Goal: Task Accomplishment & Management: Manage account settings

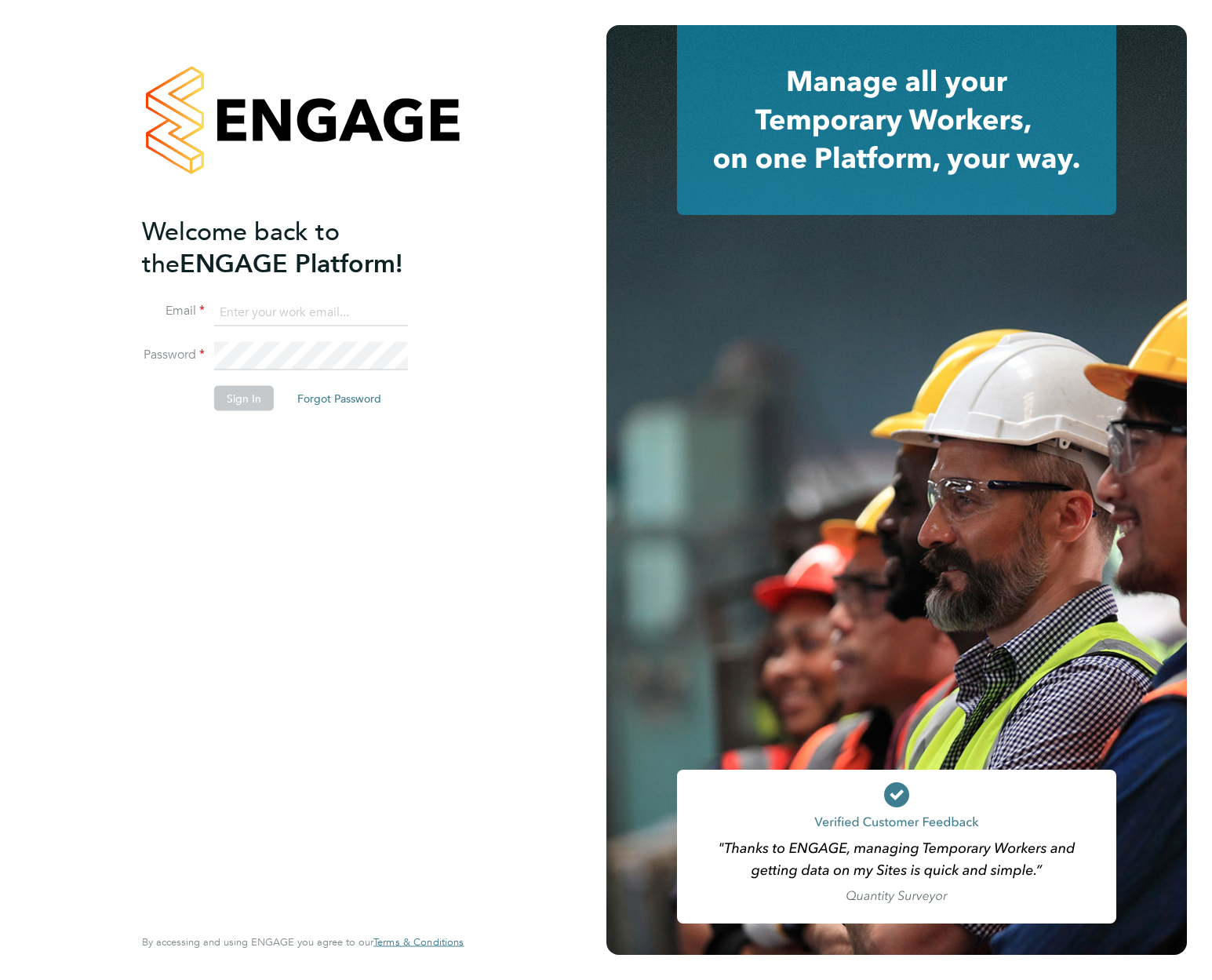
type input "support@engagelabs.io"
click at [243, 398] on button "Sign In" at bounding box center [244, 398] width 60 height 25
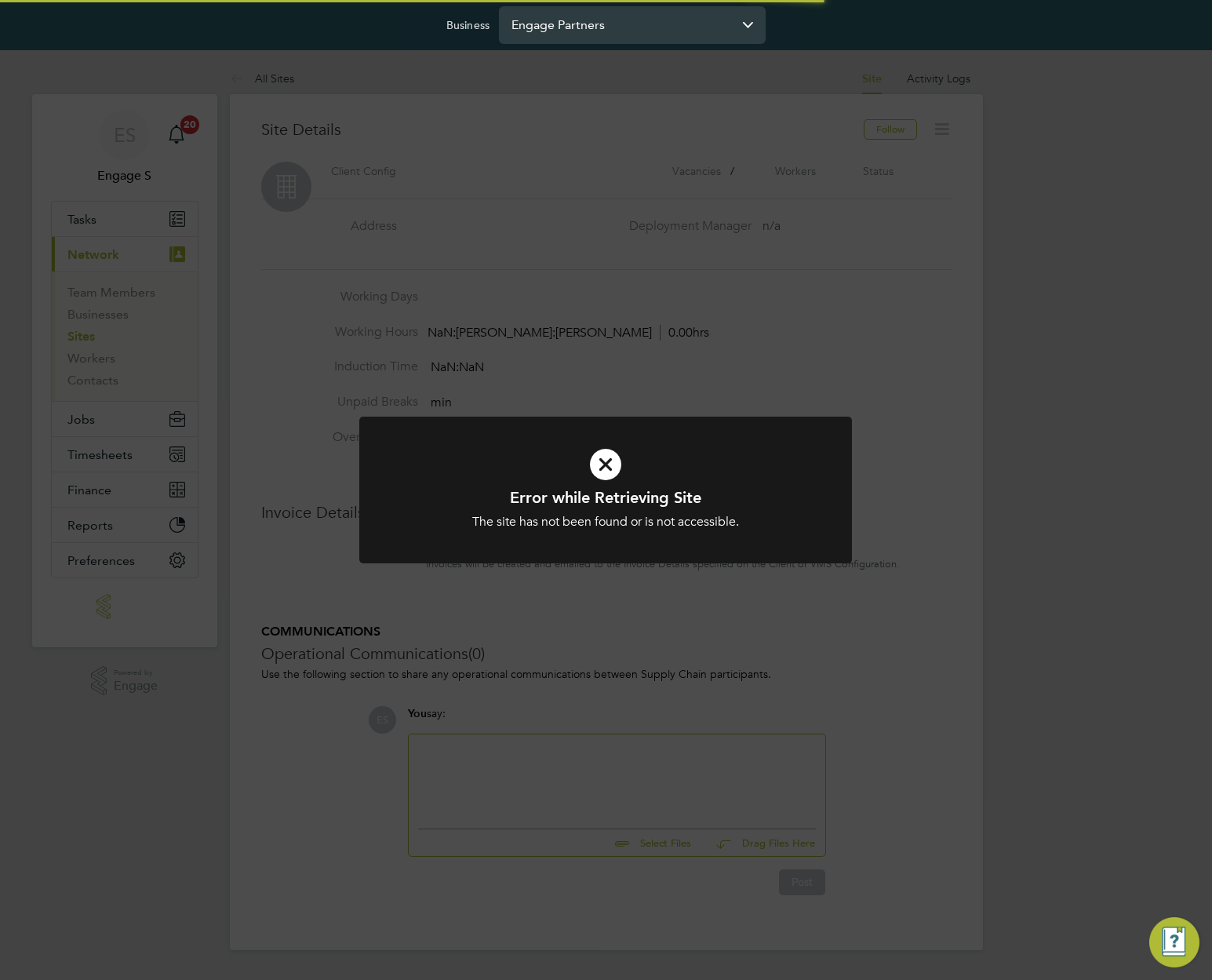
click at [613, 29] on input "Engage Partners" at bounding box center [632, 24] width 267 height 37
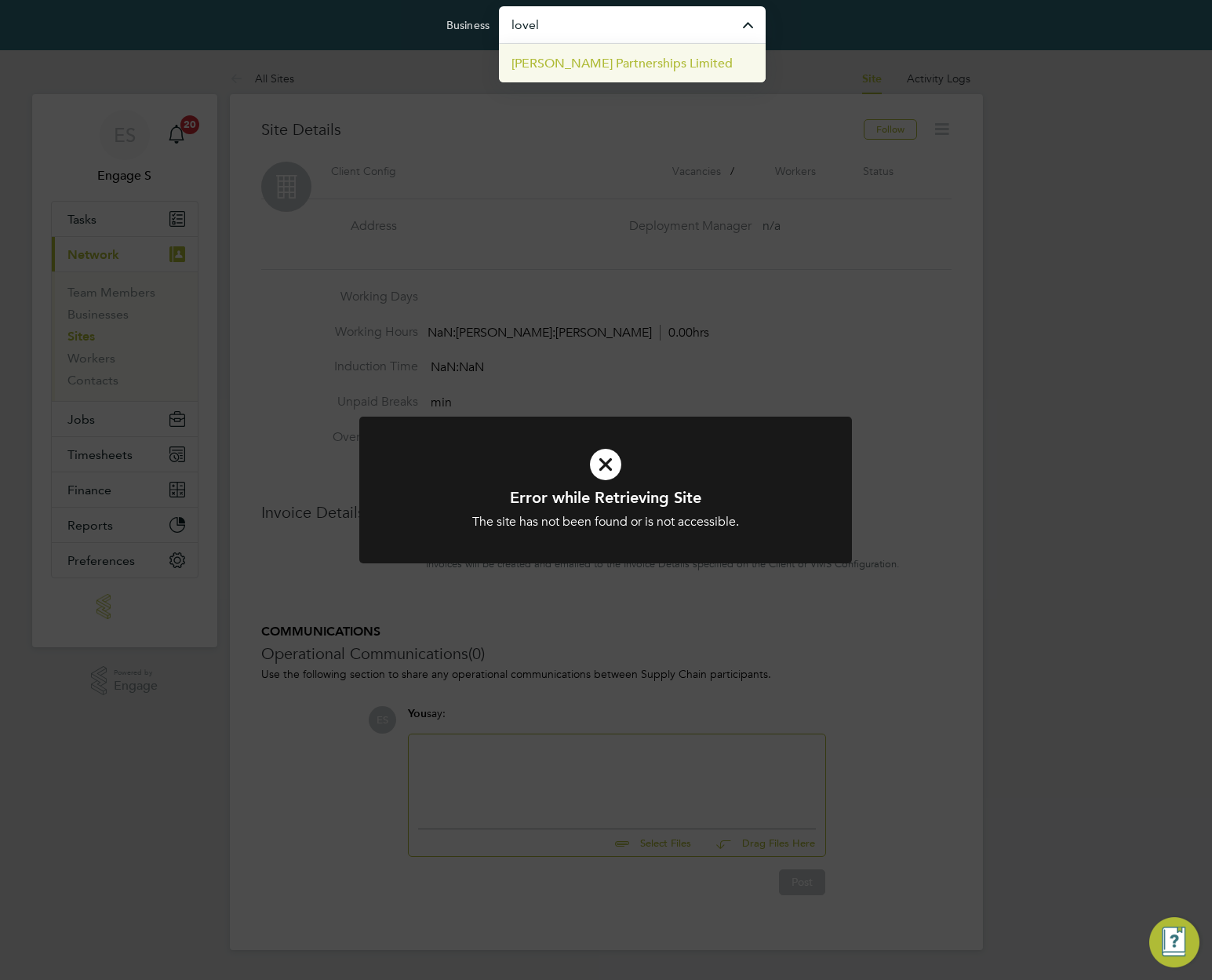
click at [608, 64] on span "Lovell Partnerships Limited" at bounding box center [622, 64] width 221 height 19
type input "Lovell Partnerships Limited"
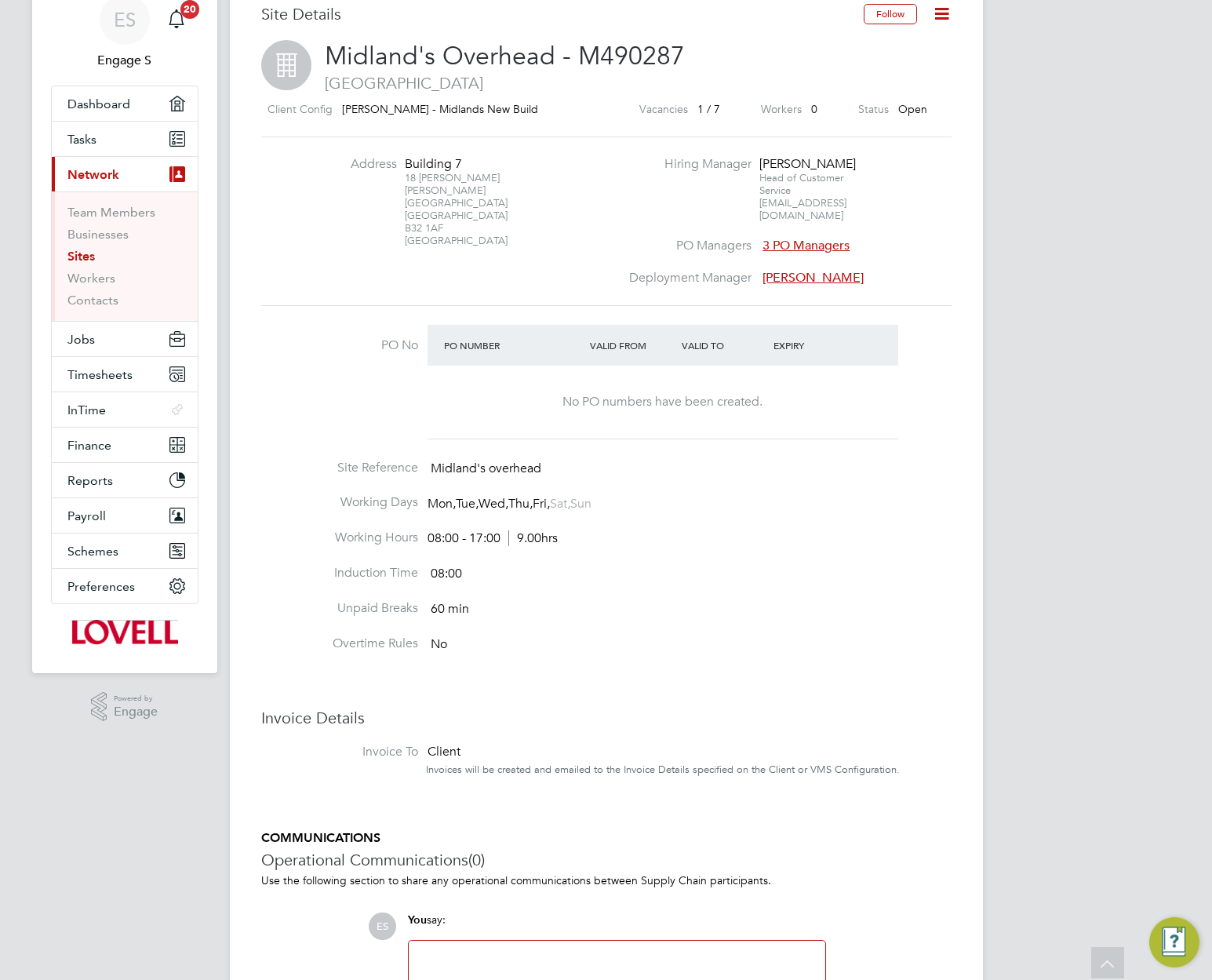
scroll to position [111, 0]
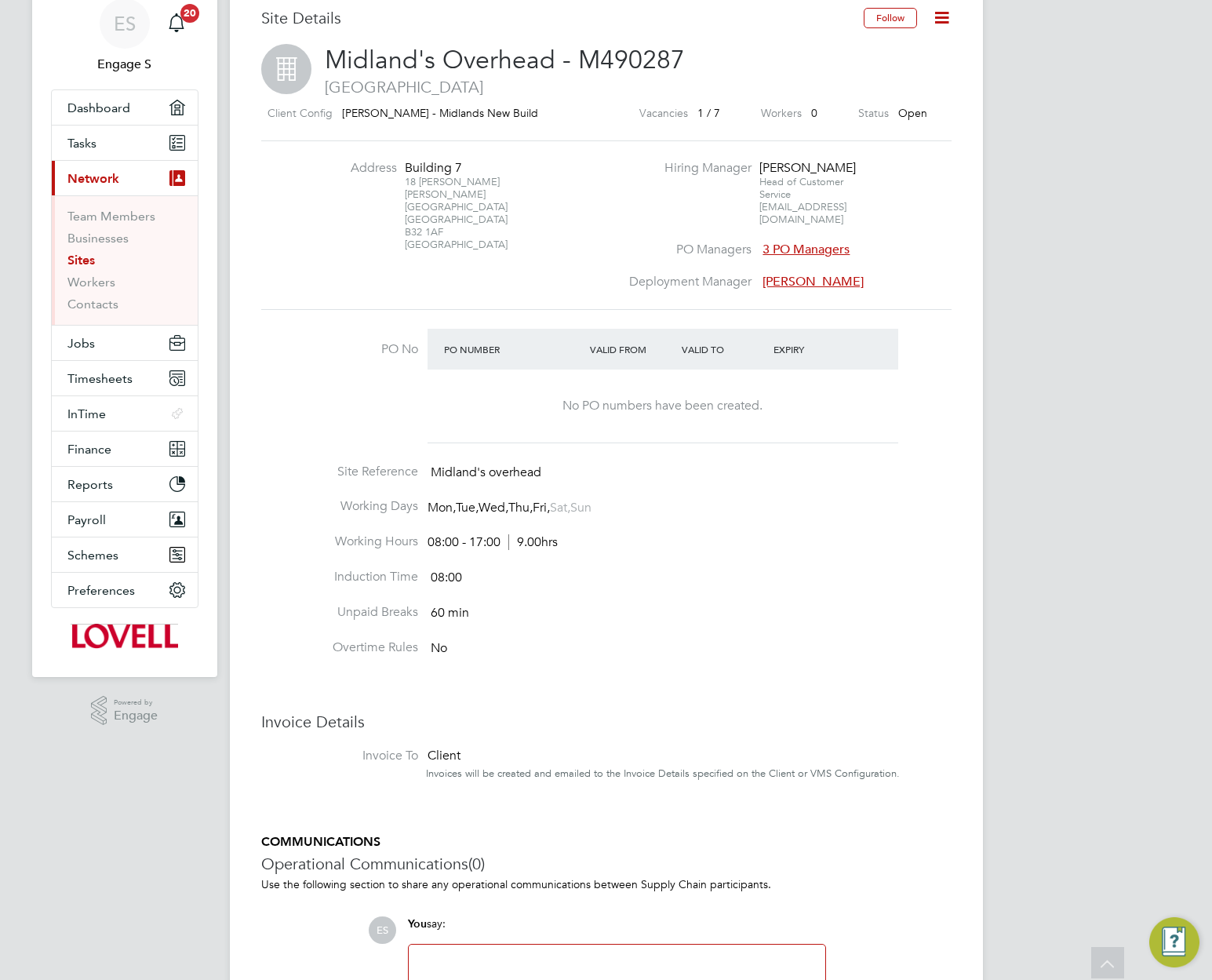
click at [938, 19] on icon at bounding box center [942, 17] width 20 height 20
click at [890, 74] on li "Edit Site e" at bounding box center [903, 77] width 88 height 22
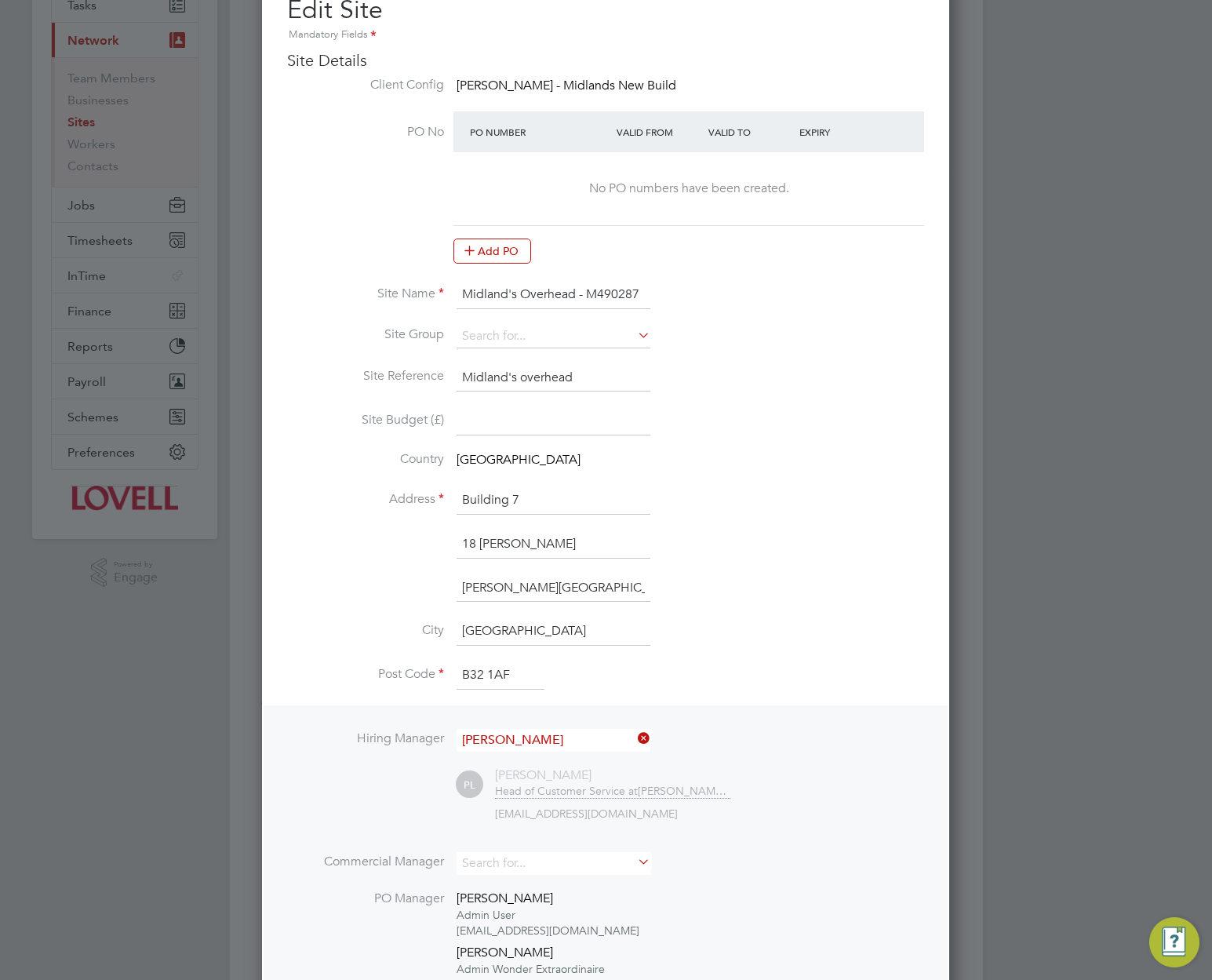
scroll to position [263, 0]
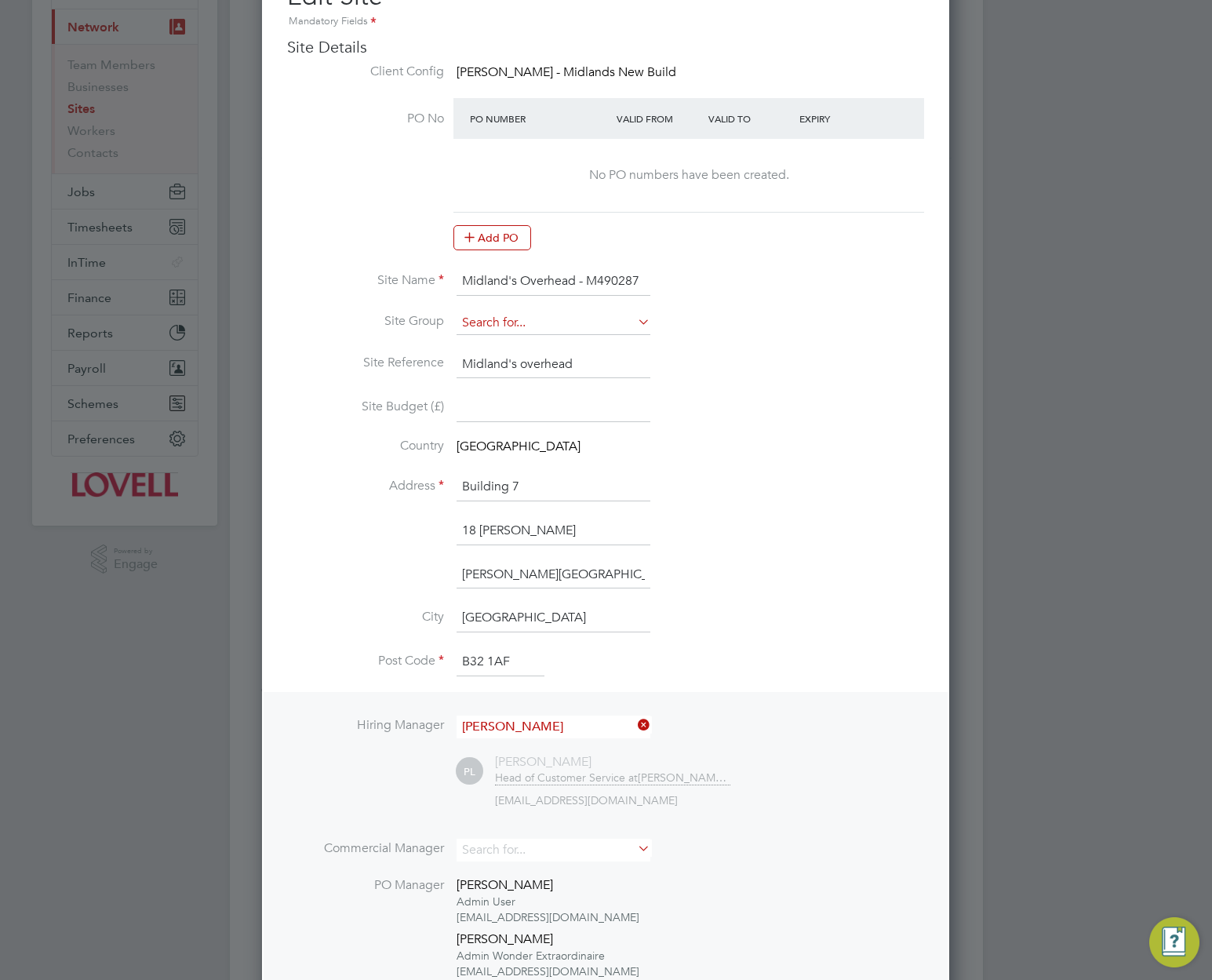
click at [627, 329] on input at bounding box center [553, 324] width 193 height 24
click at [771, 317] on li "Site Group" at bounding box center [606, 332] width 637 height 39
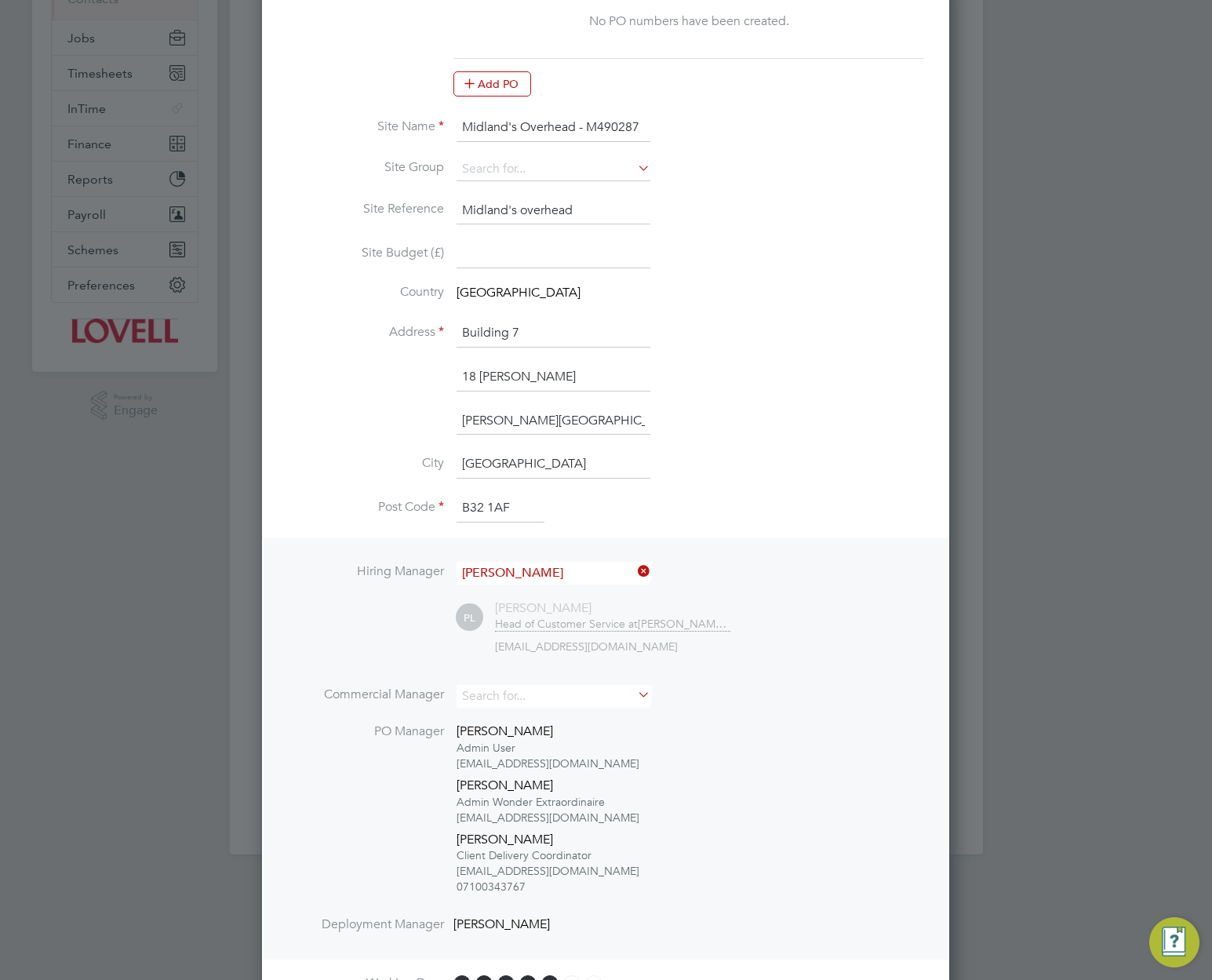
scroll to position [0, 0]
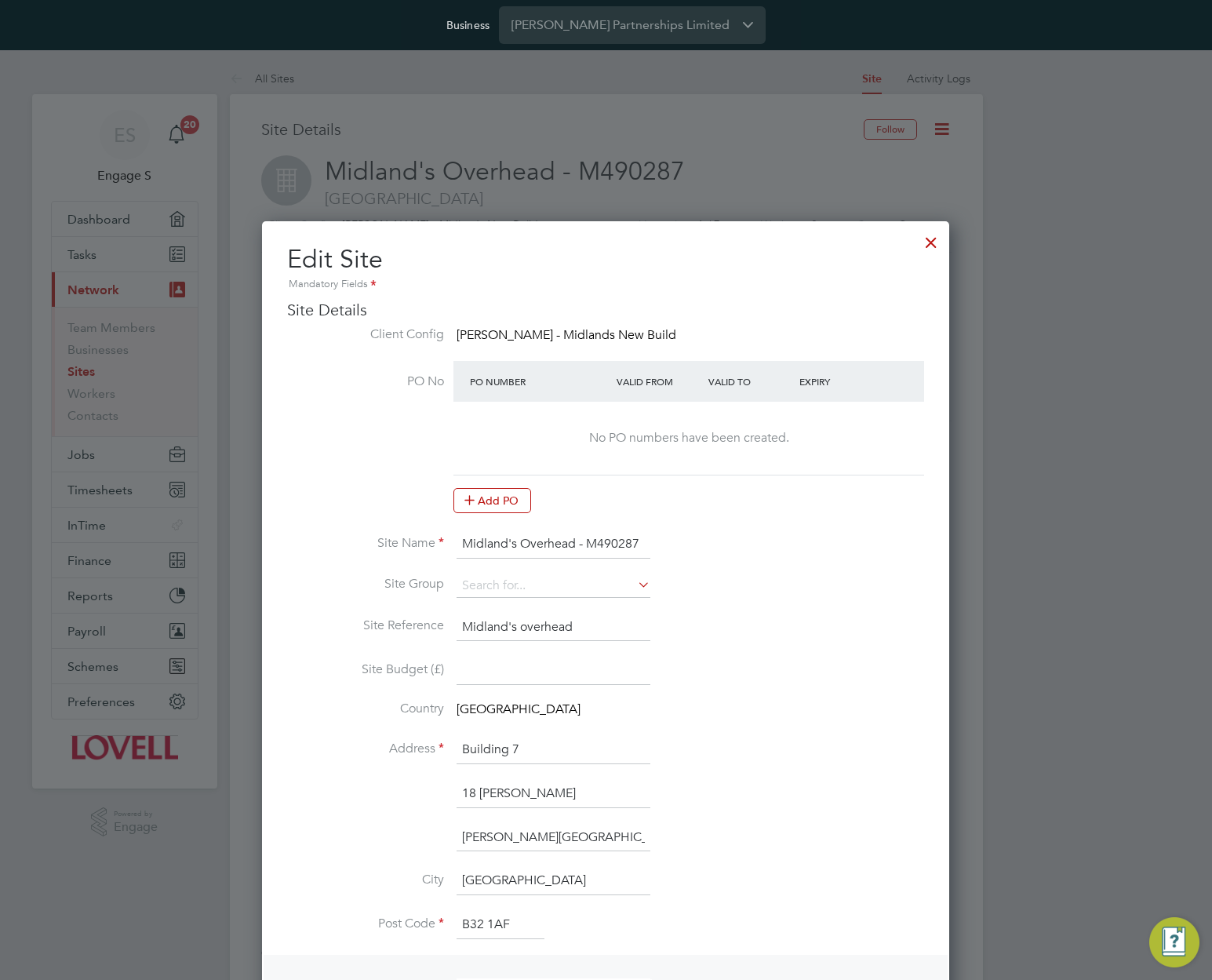
click at [932, 239] on div at bounding box center [932, 238] width 28 height 28
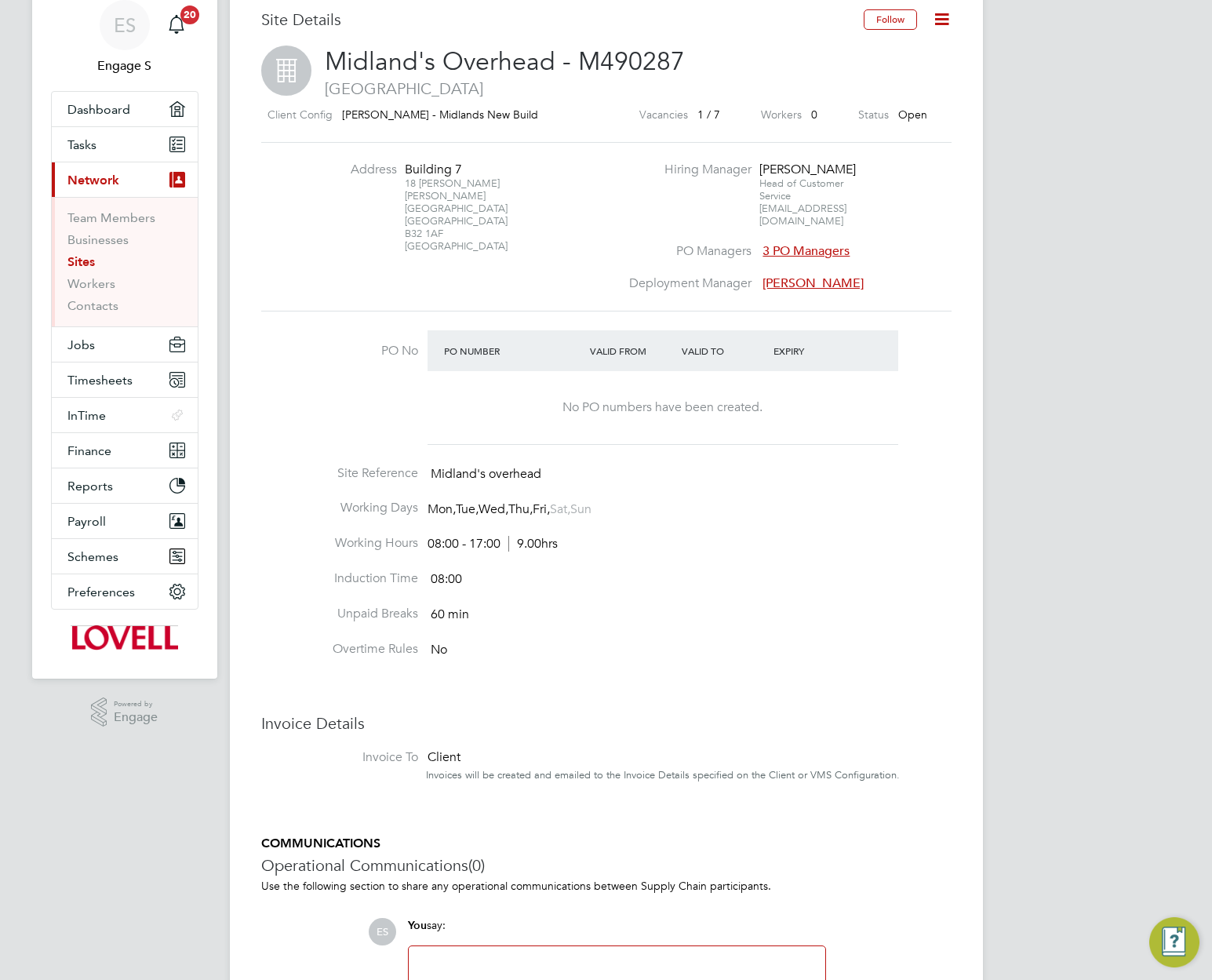
scroll to position [111, 0]
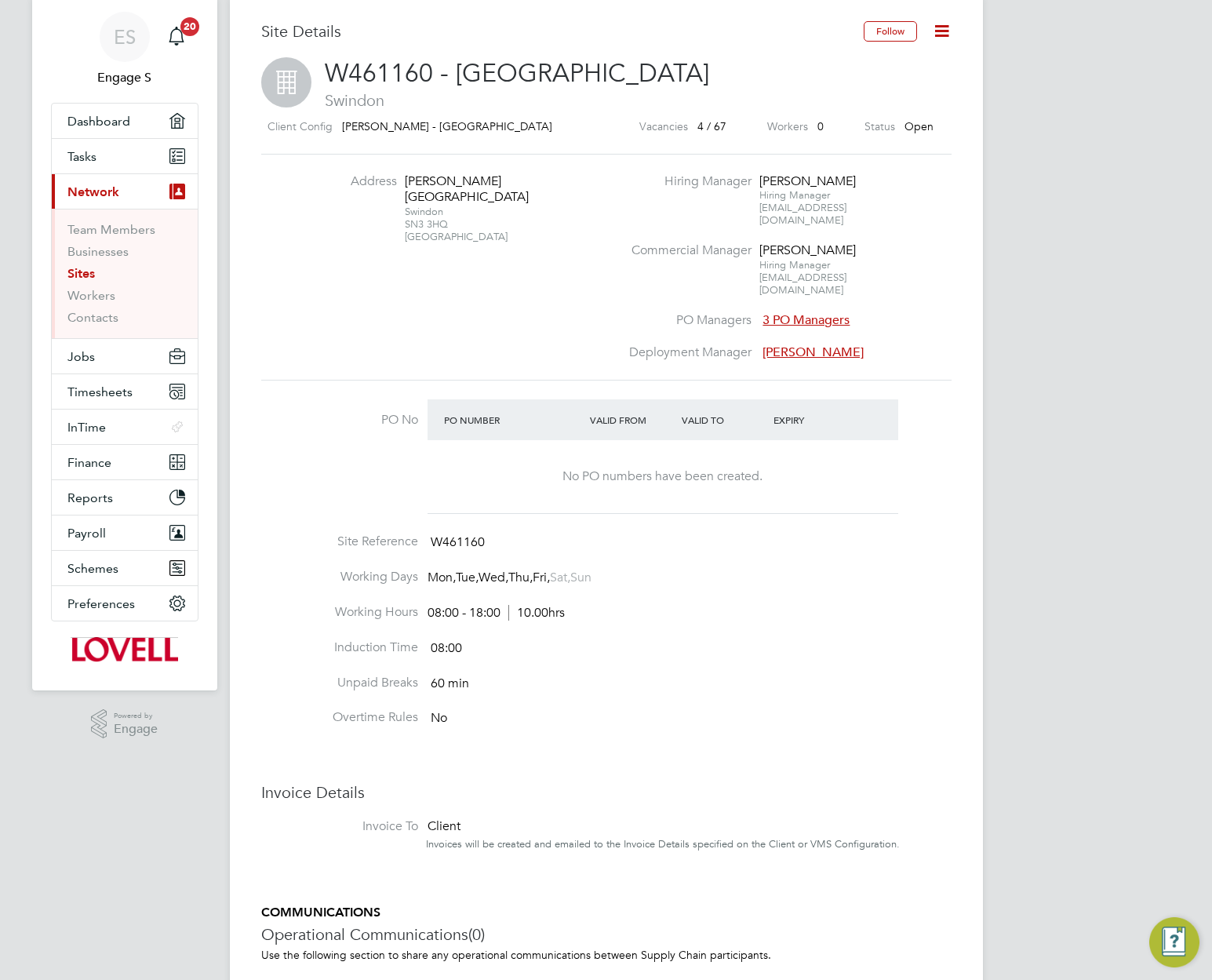
scroll to position [101, 0]
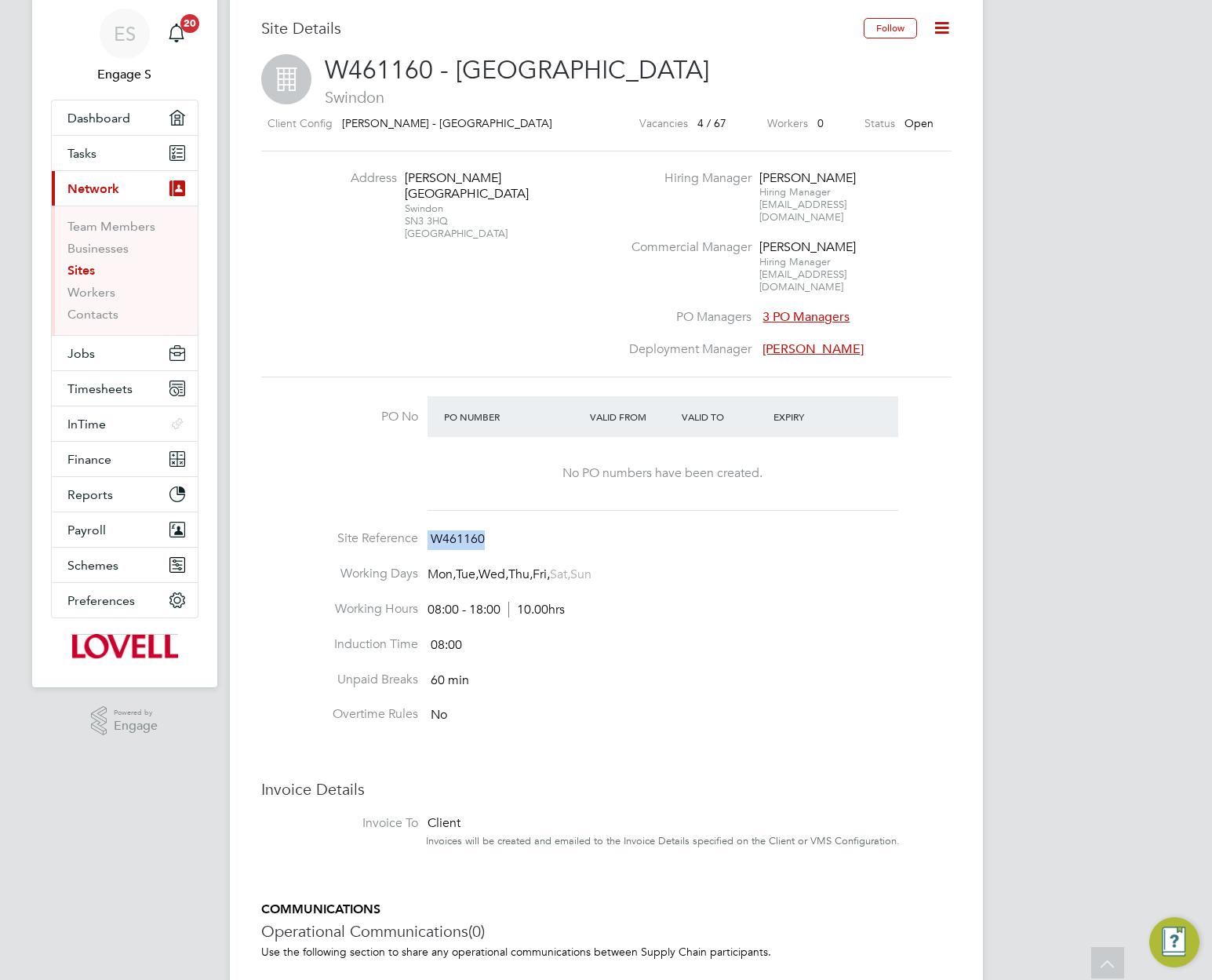
drag, startPoint x: 475, startPoint y: 509, endPoint x: 271, endPoint y: 500, distance: 204.2
click at [271, 500] on ul "PO No PO Number Valid From Valid To Expiry No PO numbers have been created. Sit…" at bounding box center [606, 569] width 691 height 345
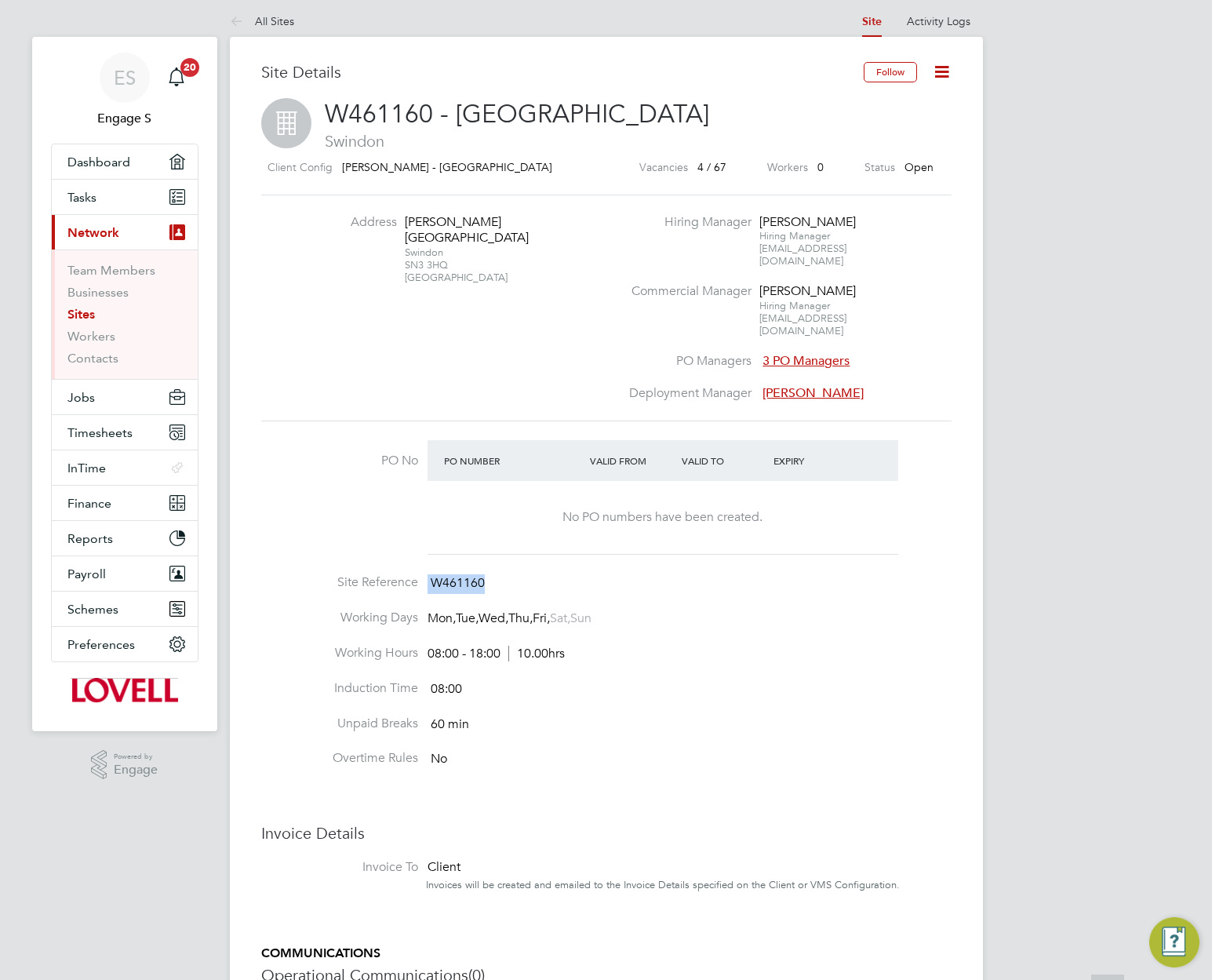
scroll to position [0, 0]
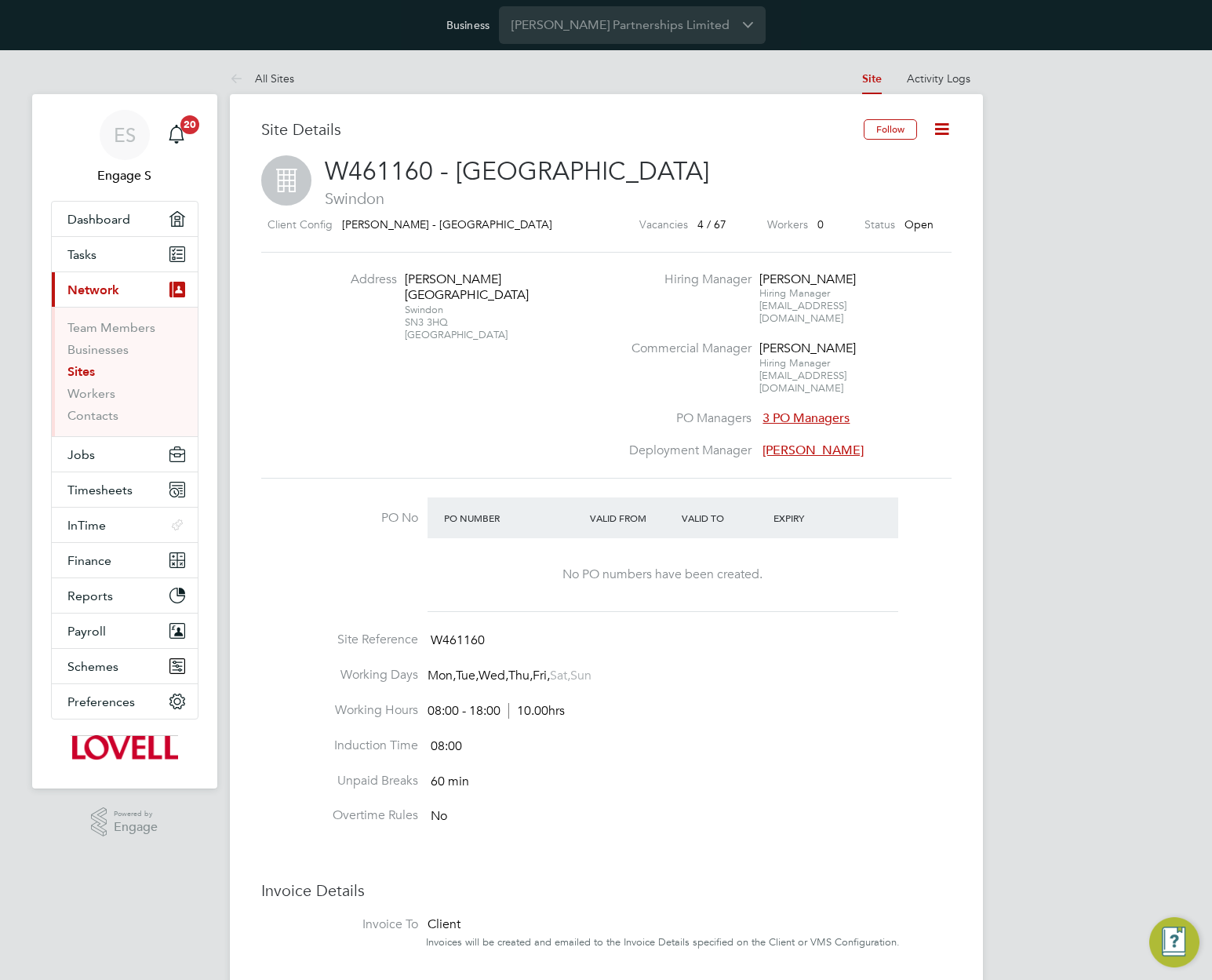
click at [574, 329] on li "Address Marlowe Avenue Swindon SN3 3HQ United Kingdom" at bounding box center [466, 314] width 310 height 86
drag, startPoint x: 321, startPoint y: 220, endPoint x: 661, endPoint y: 233, distance: 340.2
click at [659, 231] on div "Client Config Lovell - South Wales & West Vacancies 4 / 67 Workers 0 Status Open" at bounding box center [606, 227] width 691 height 25
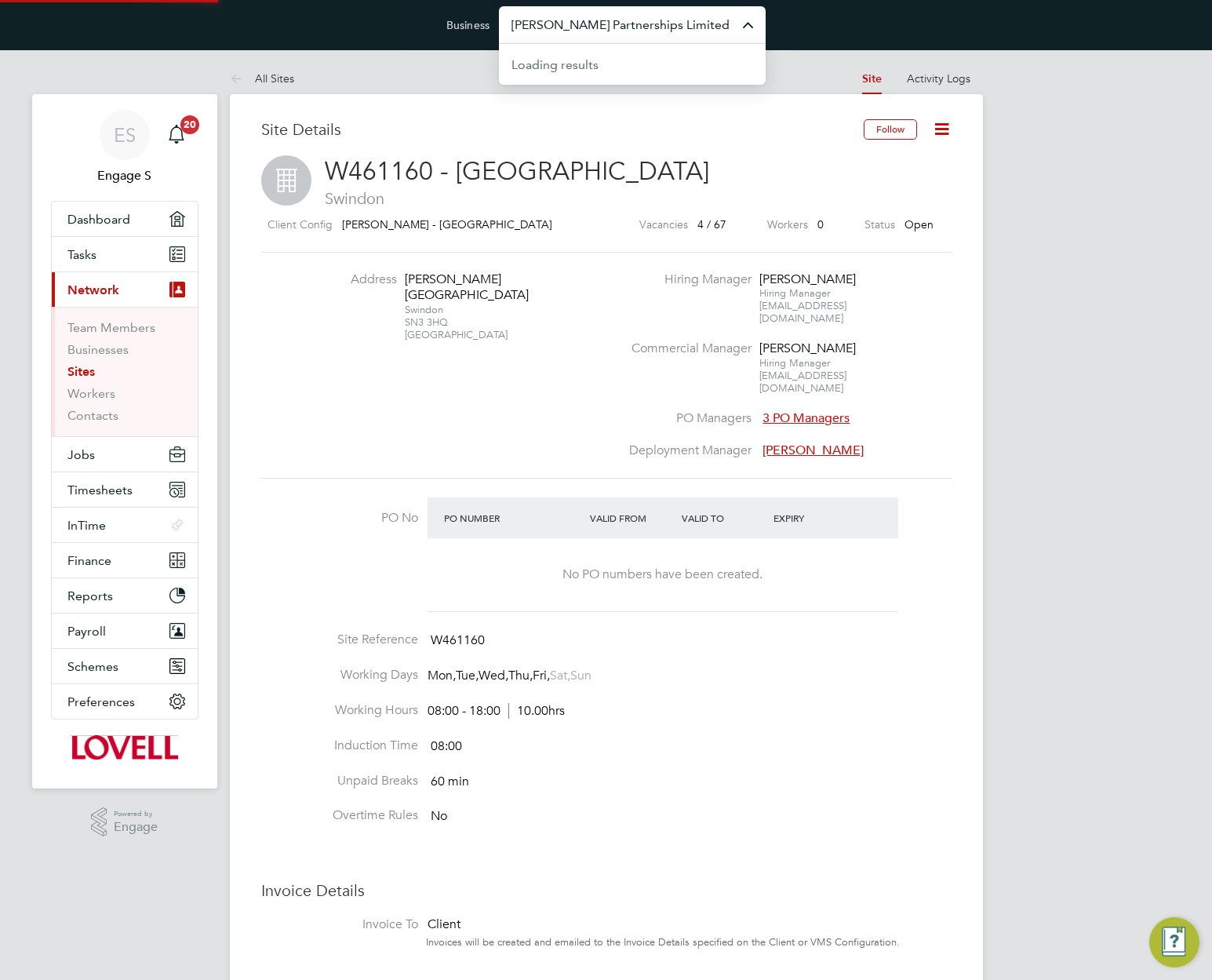
click at [625, 28] on input "Lovell Partnerships Limited" at bounding box center [632, 24] width 267 height 37
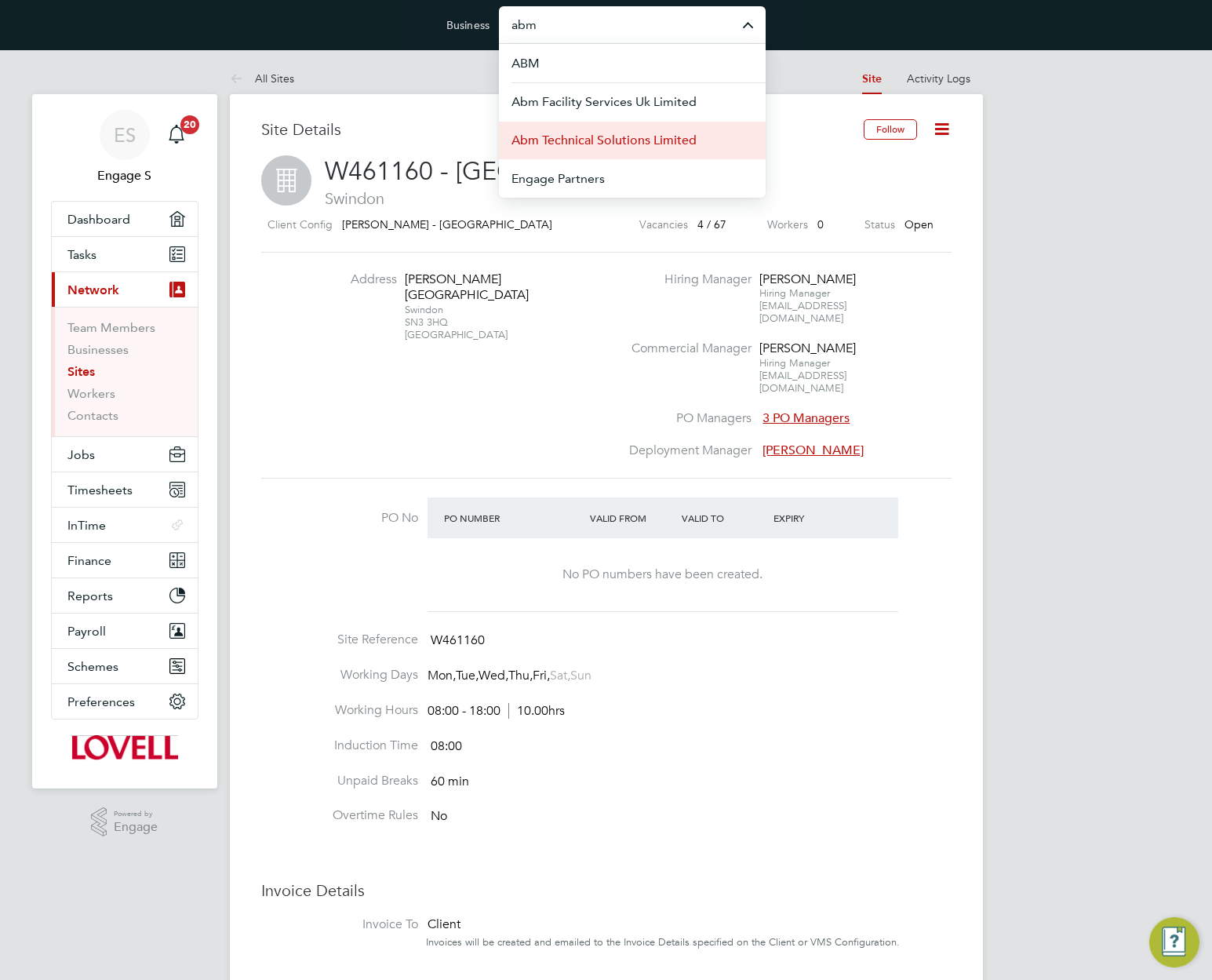
click at [607, 148] on span "Abm Technical Solutions Limited" at bounding box center [604, 141] width 186 height 19
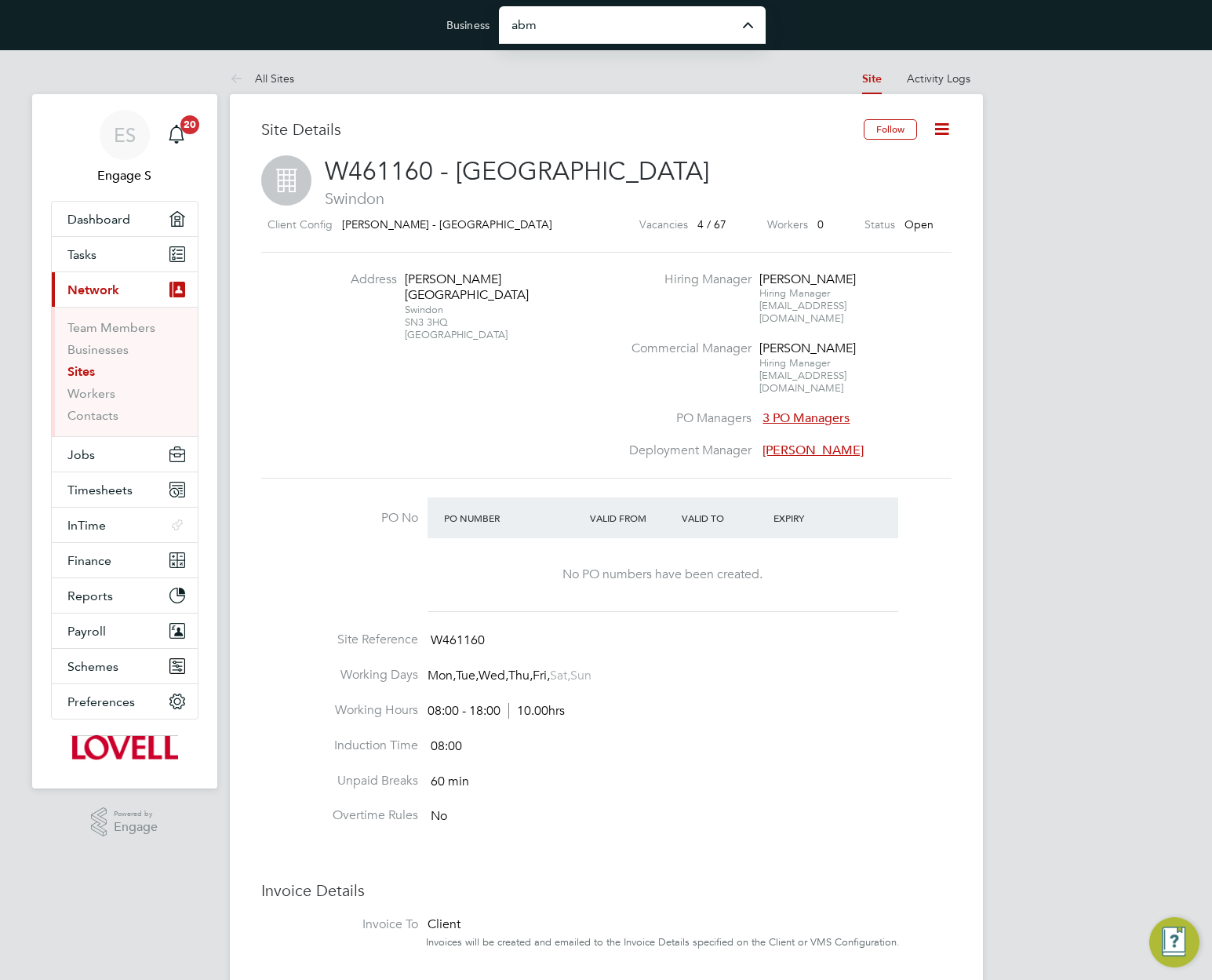
type input "Abm Technical Solutions Limited"
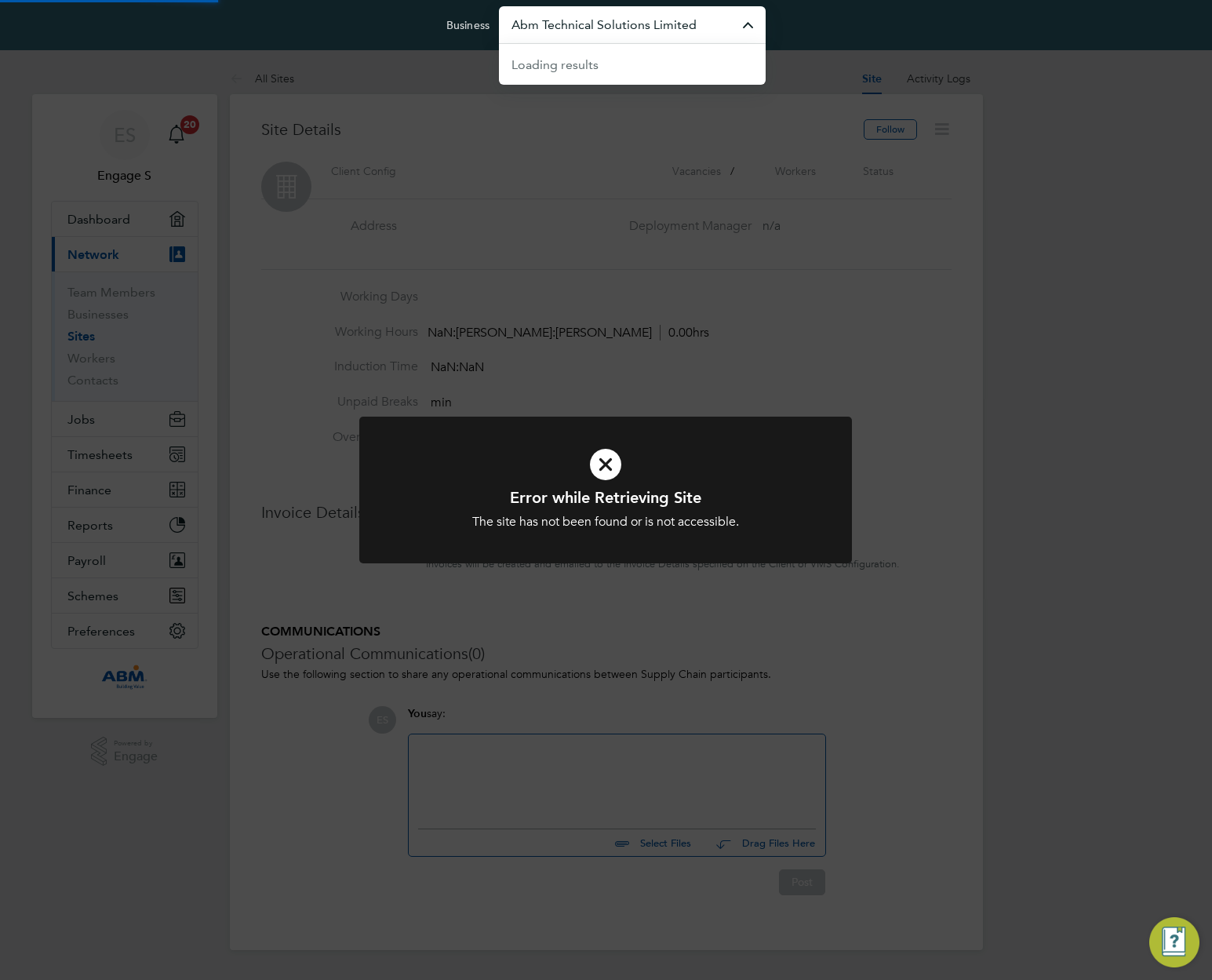
click at [695, 32] on input "Abm Technical Solutions Limited" at bounding box center [632, 24] width 267 height 37
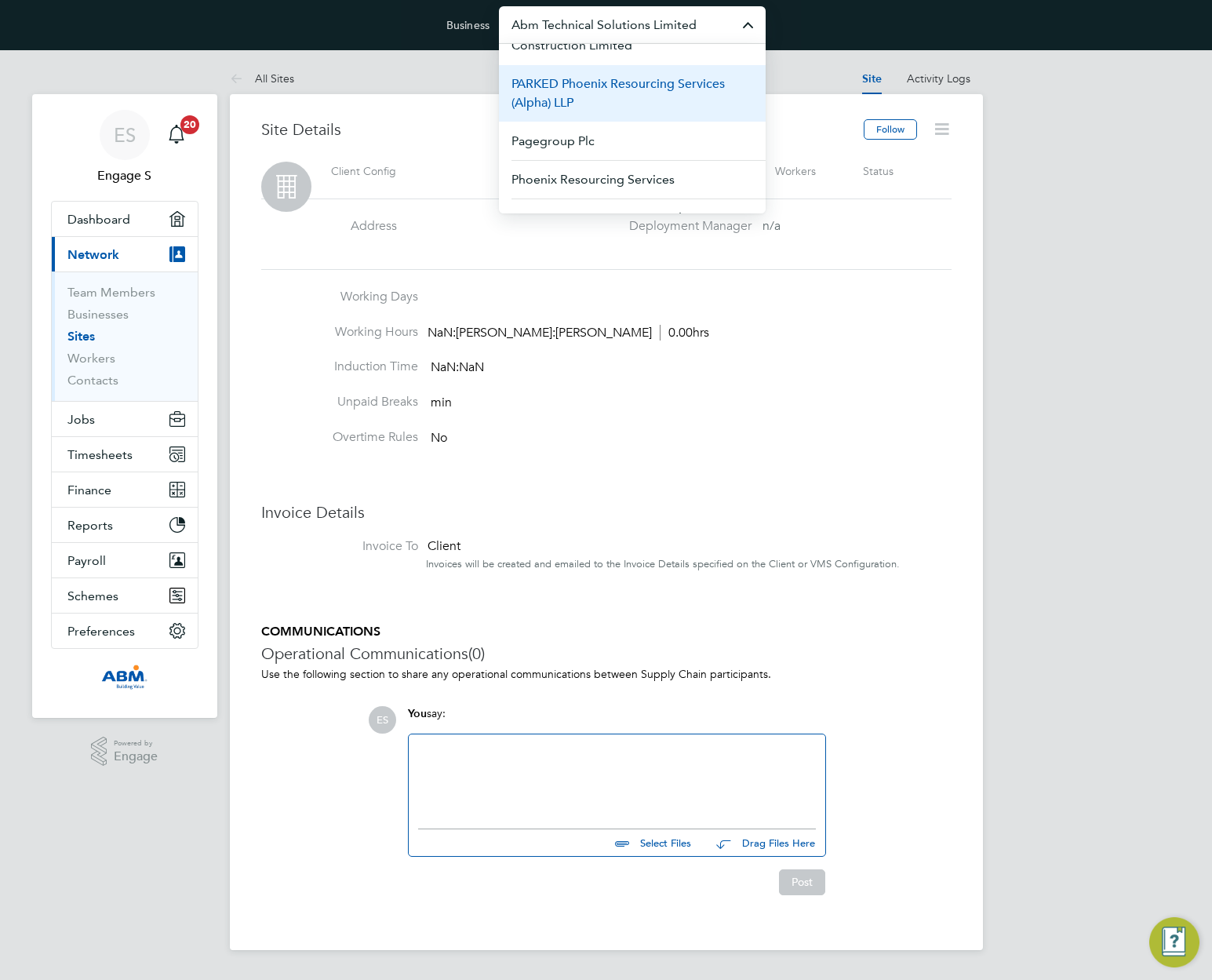
scroll to position [657, 0]
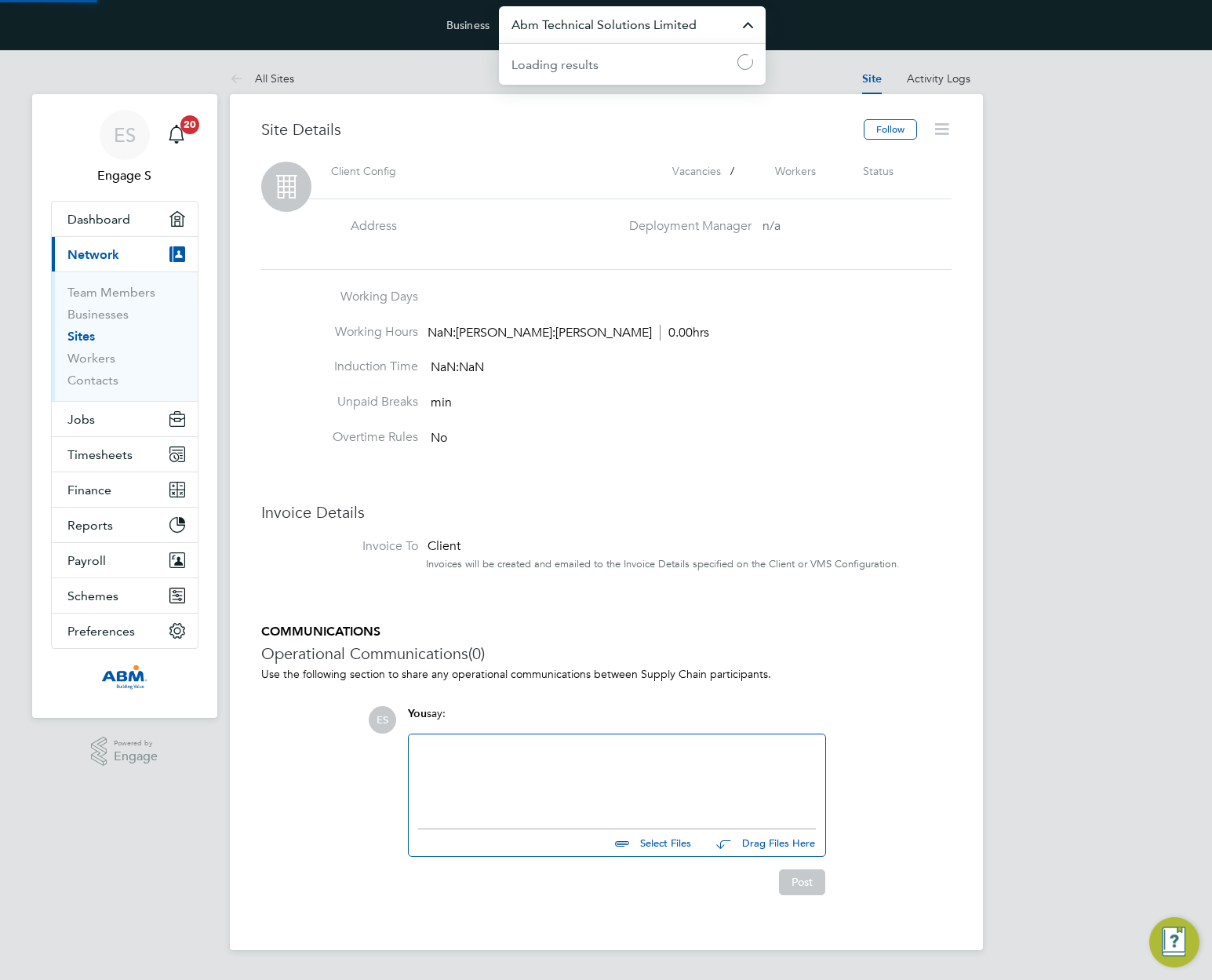
click at [604, 21] on input "Abm Technical Solutions Limited" at bounding box center [632, 24] width 267 height 37
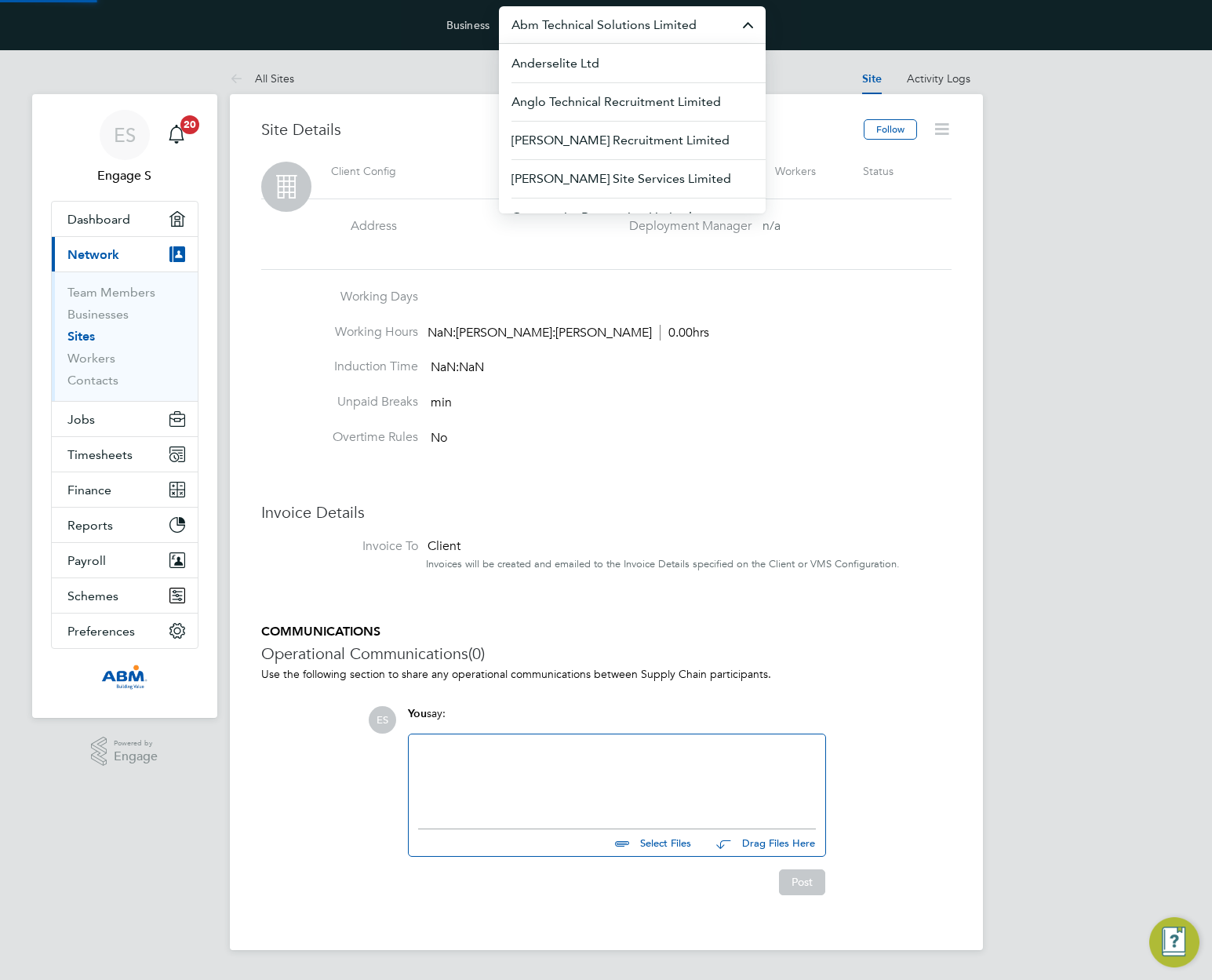
click at [604, 21] on input "Abm Technical Solutions Limited" at bounding box center [632, 24] width 267 height 37
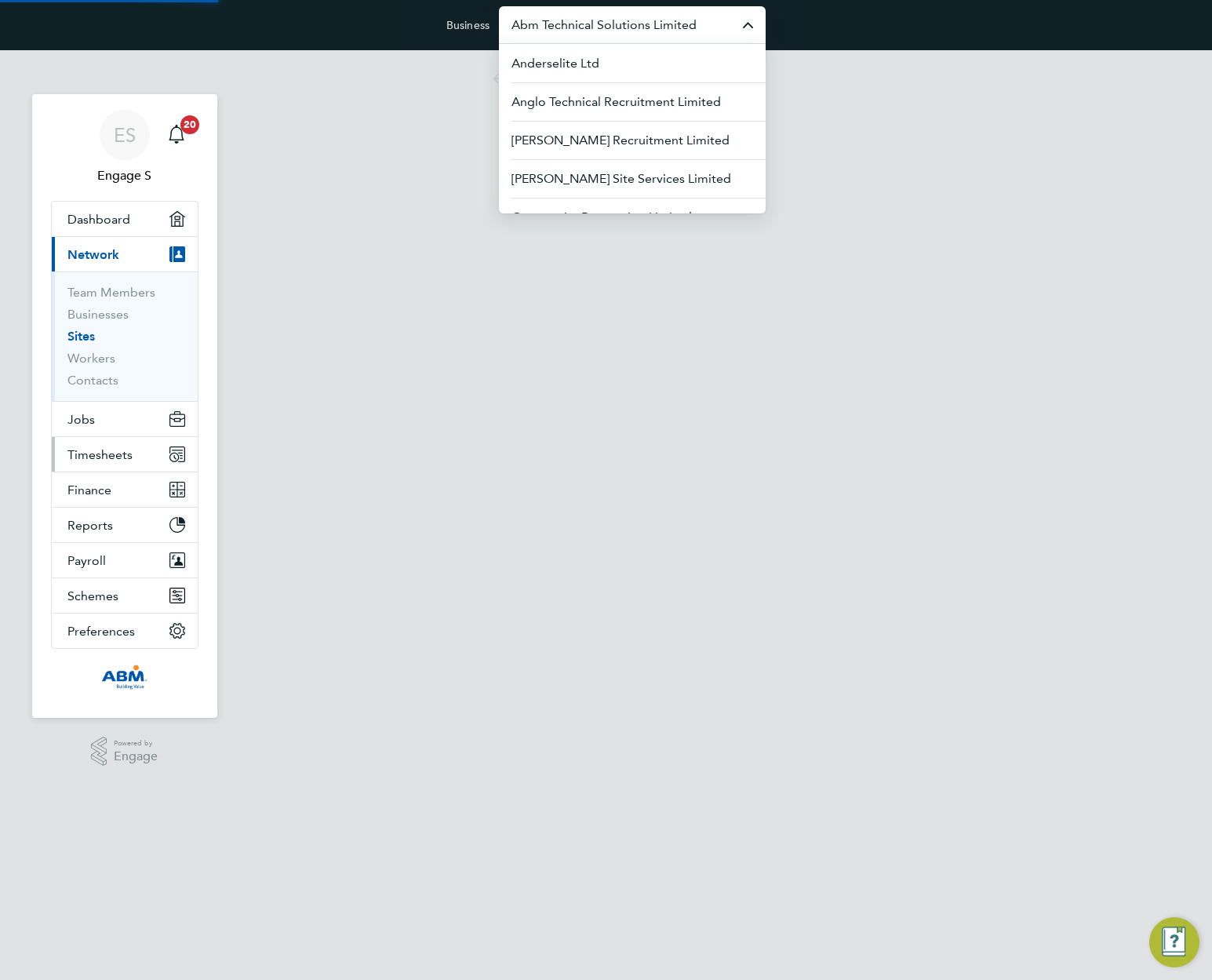
click at [618, 25] on input "Abm Technical Solutions Limited" at bounding box center [632, 24] width 267 height 37
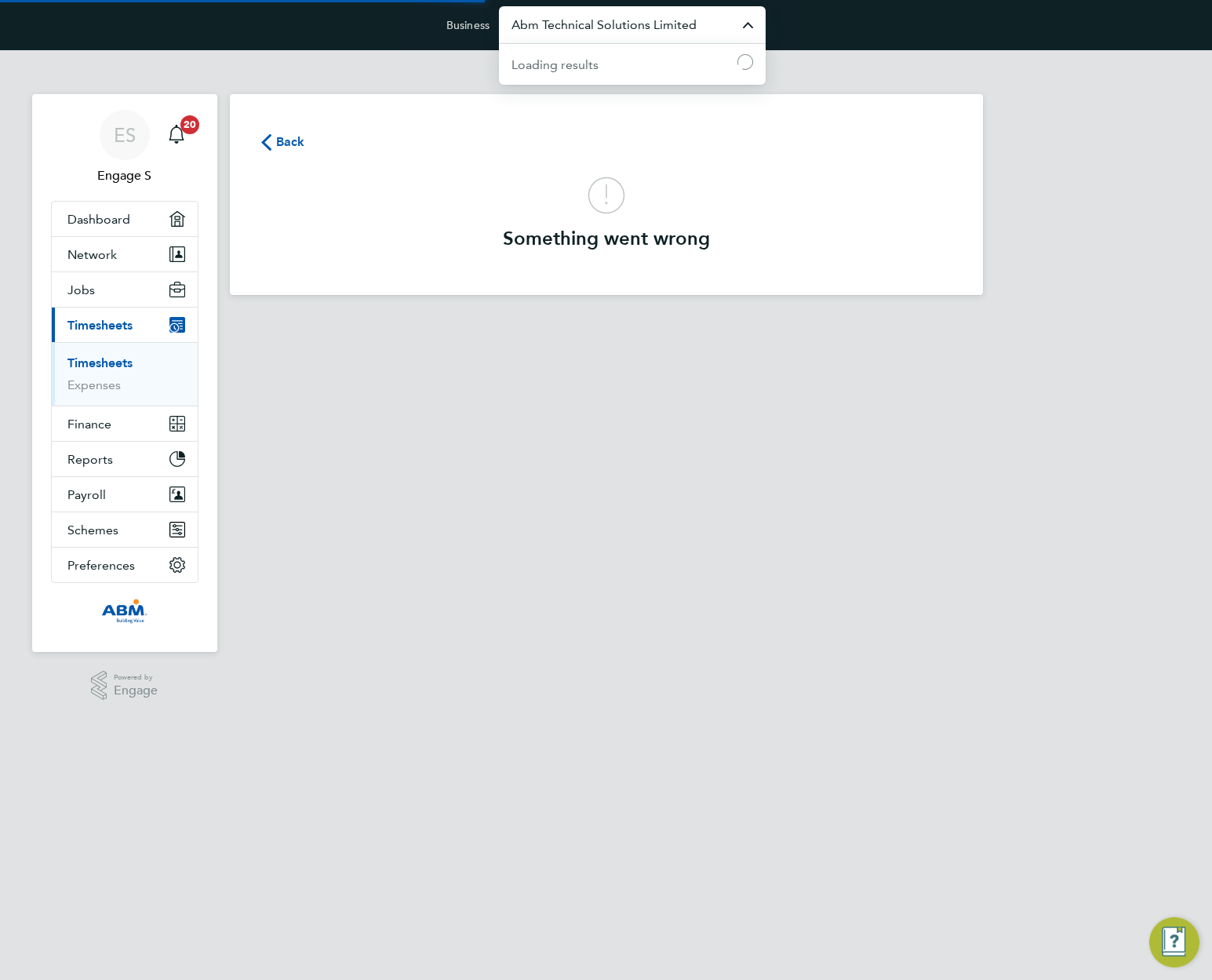
click at [618, 25] on input "Abm Technical Solutions Limited" at bounding box center [632, 24] width 267 height 37
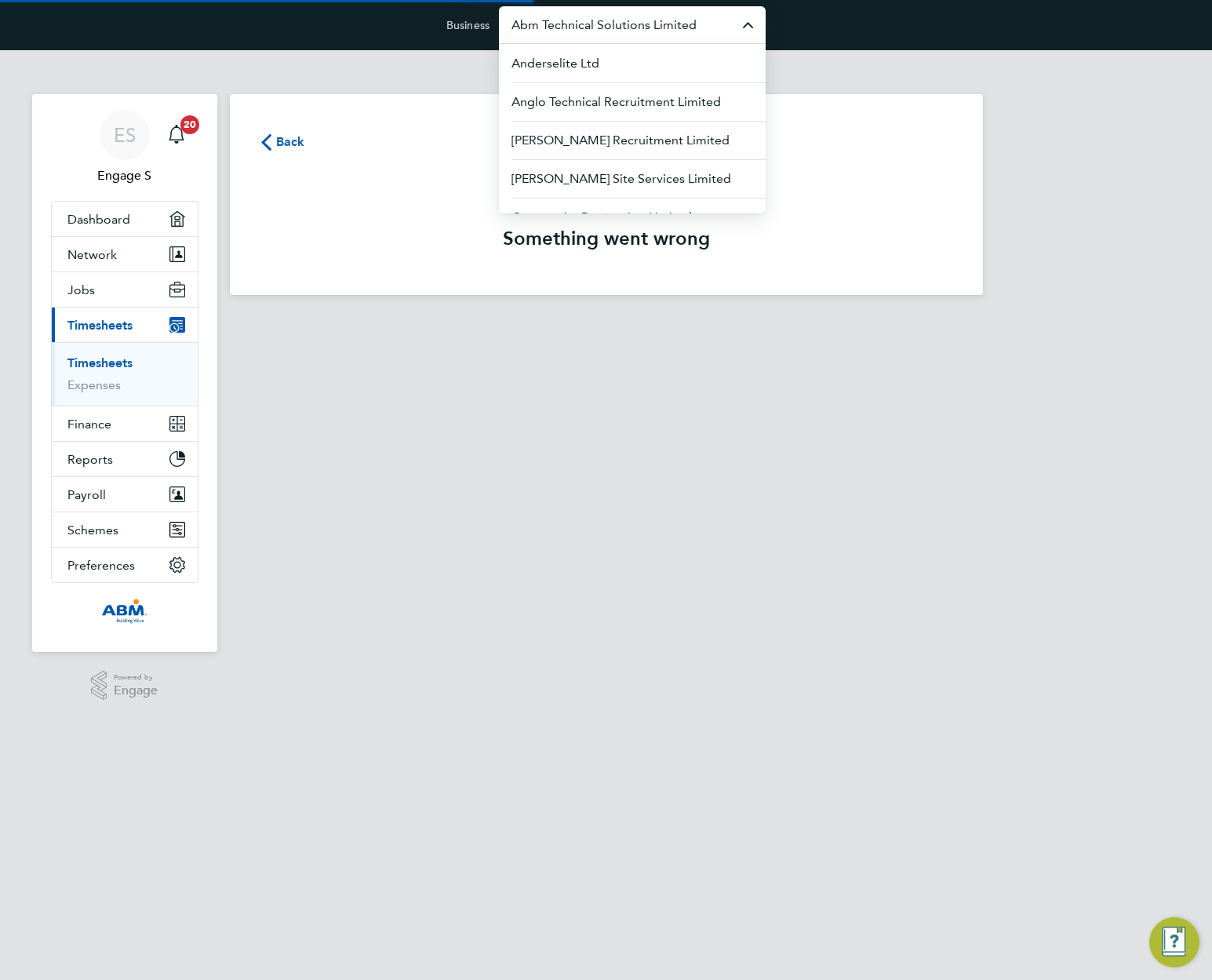
click at [618, 25] on input "Abm Technical Solutions Limited" at bounding box center [632, 24] width 267 height 37
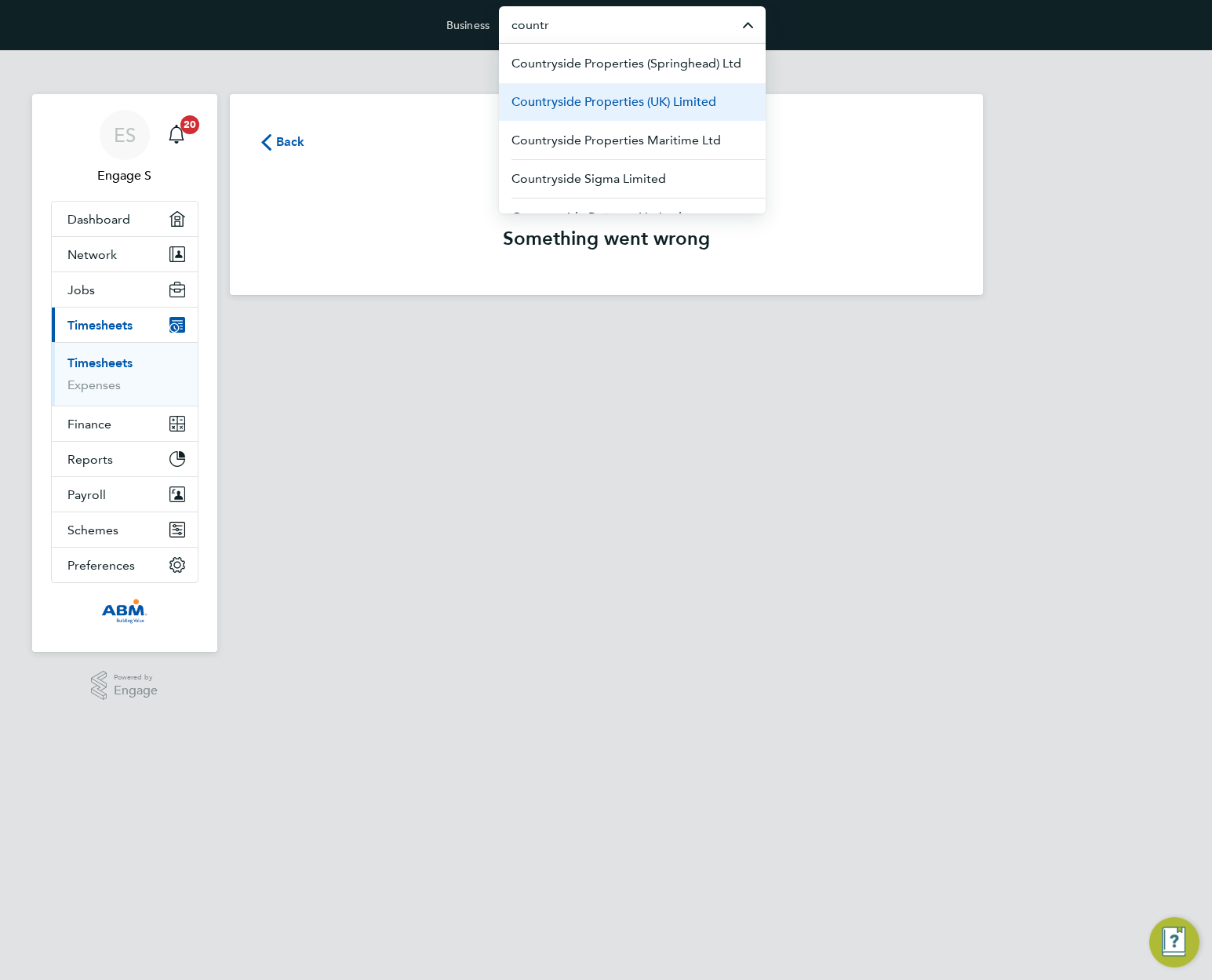
click at [598, 108] on span "Countryside Properties (UK) Limited" at bounding box center [614, 102] width 205 height 19
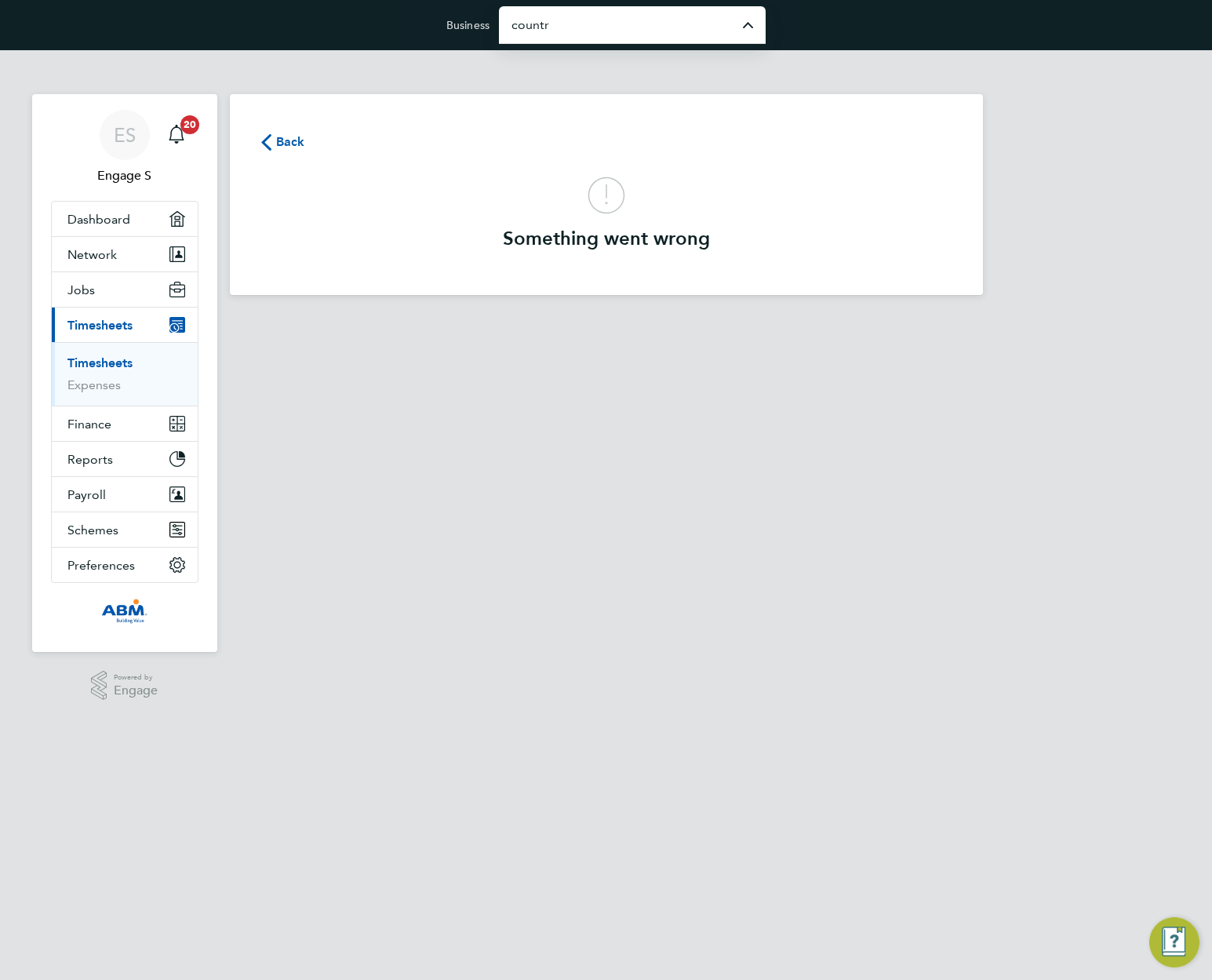
type input "Countryside Properties (UK) Limited"
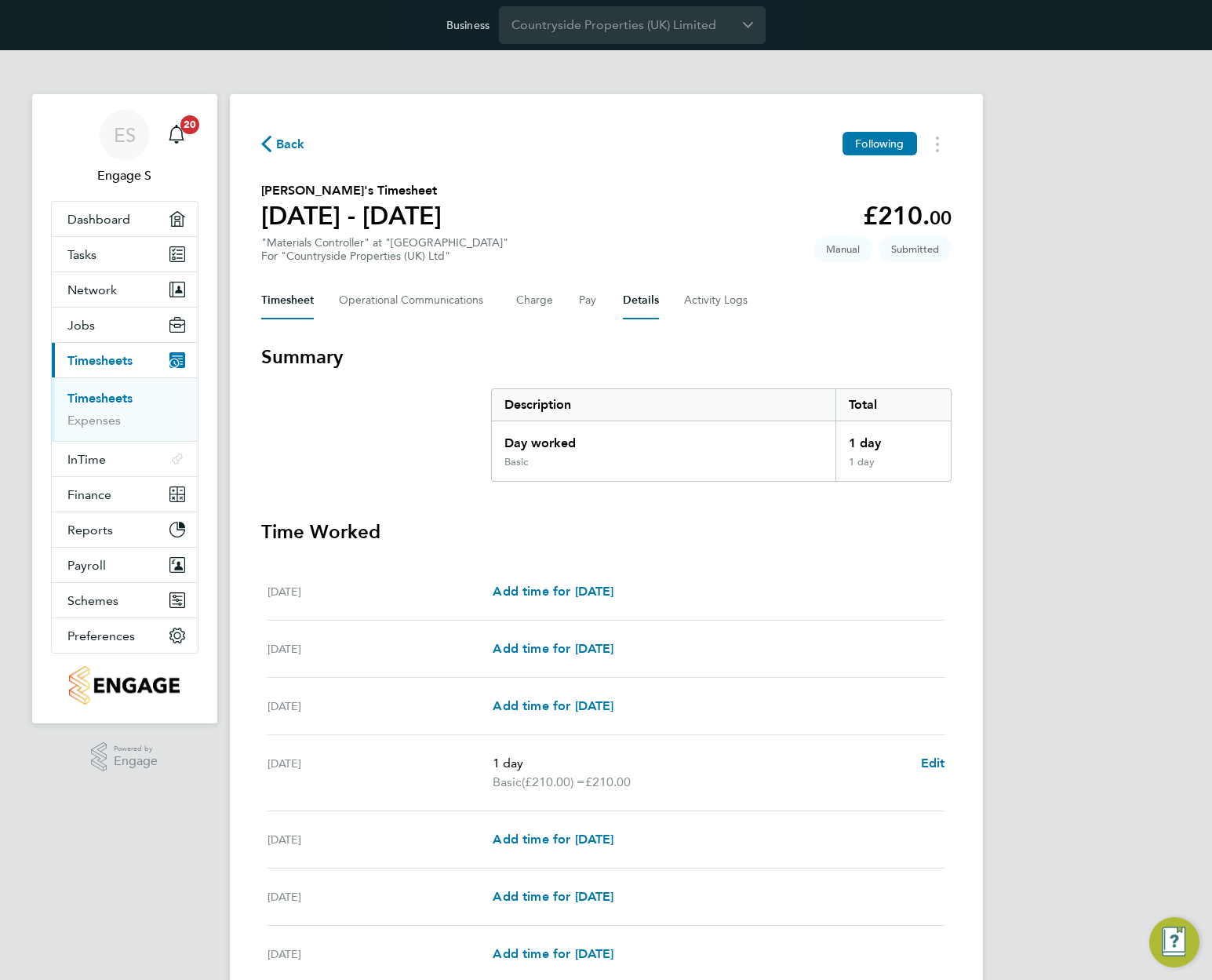
click at [626, 302] on button "Details" at bounding box center [641, 301] width 36 height 38
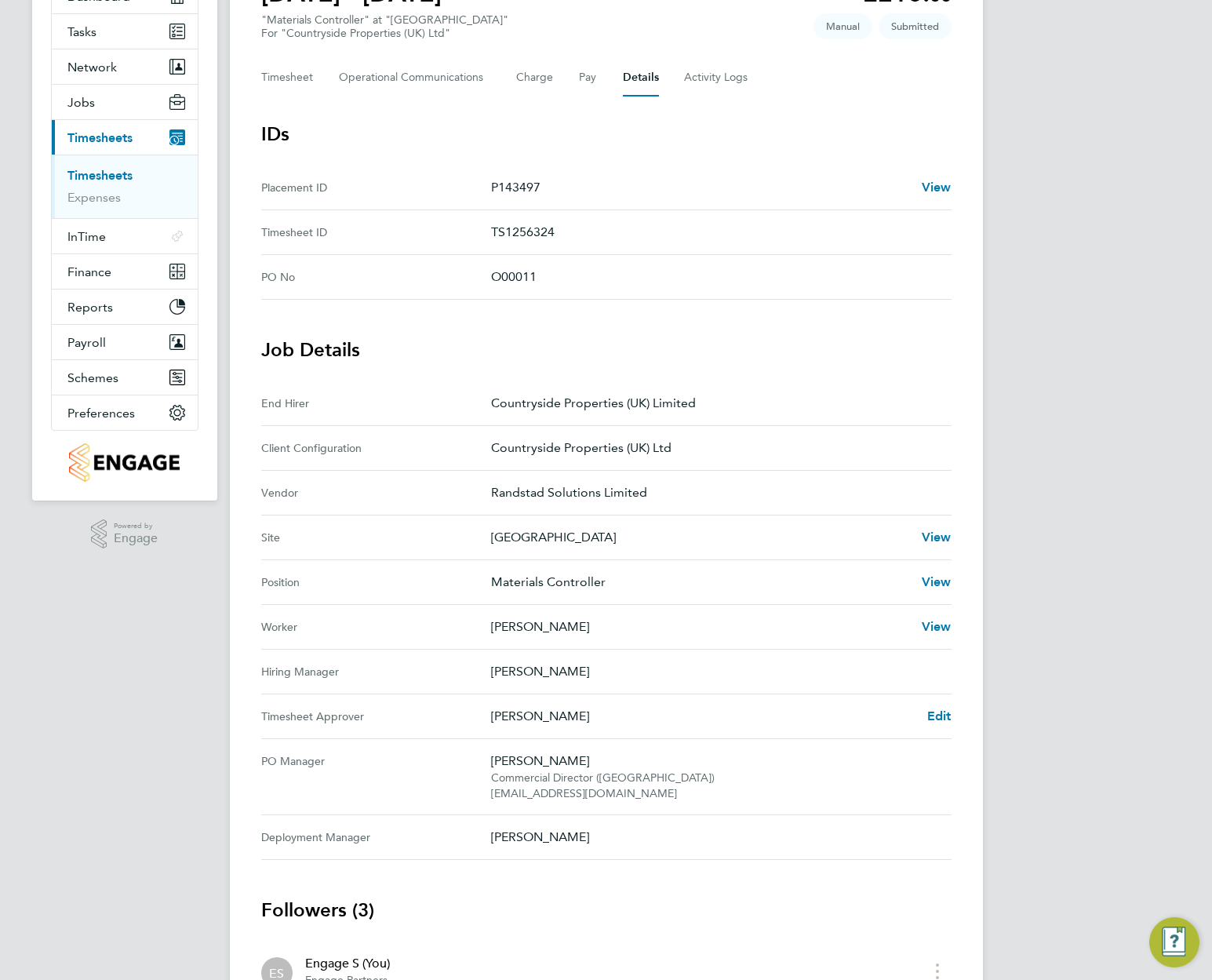
scroll to position [146, 0]
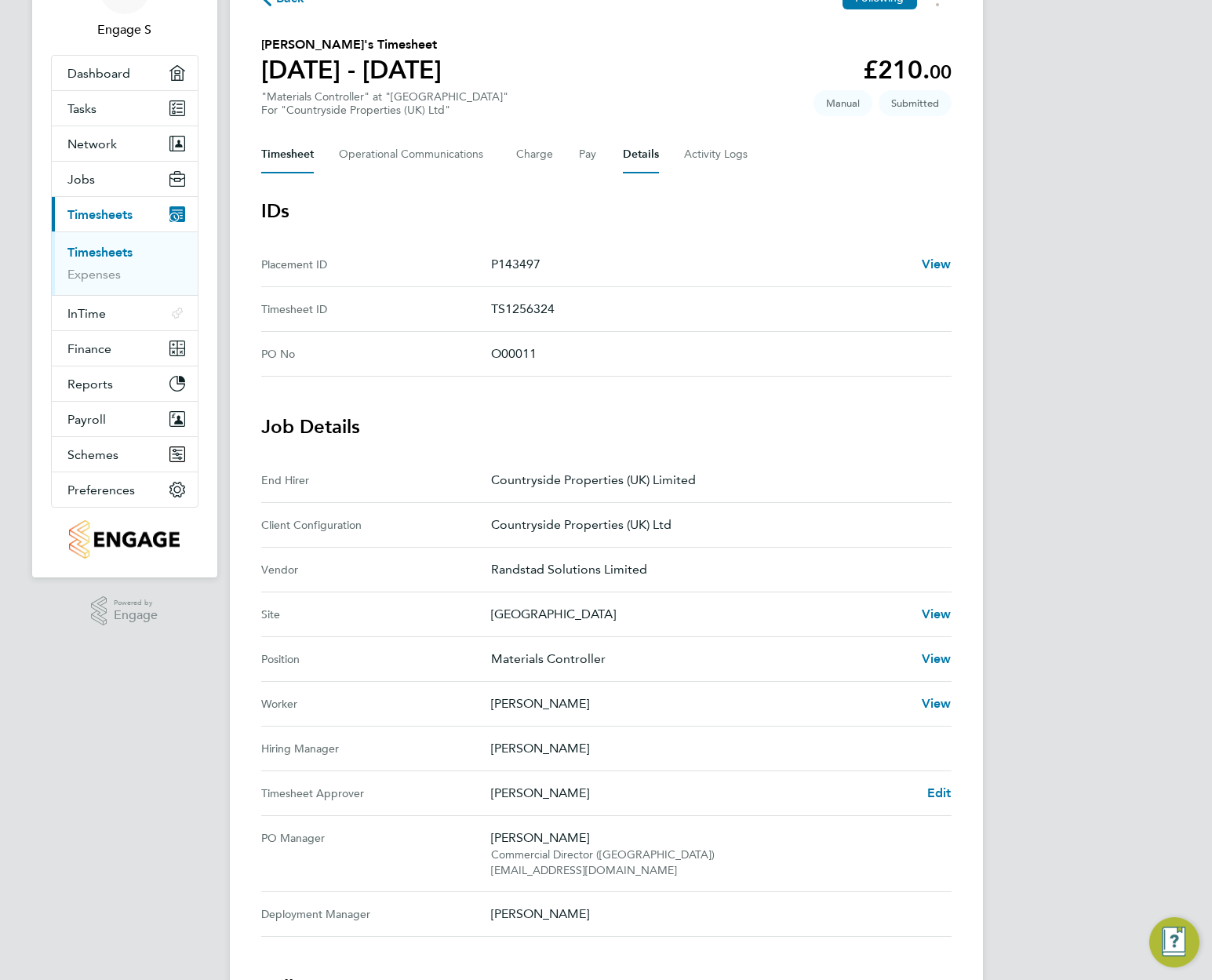
click at [283, 155] on button "Timesheet" at bounding box center [287, 155] width 53 height 38
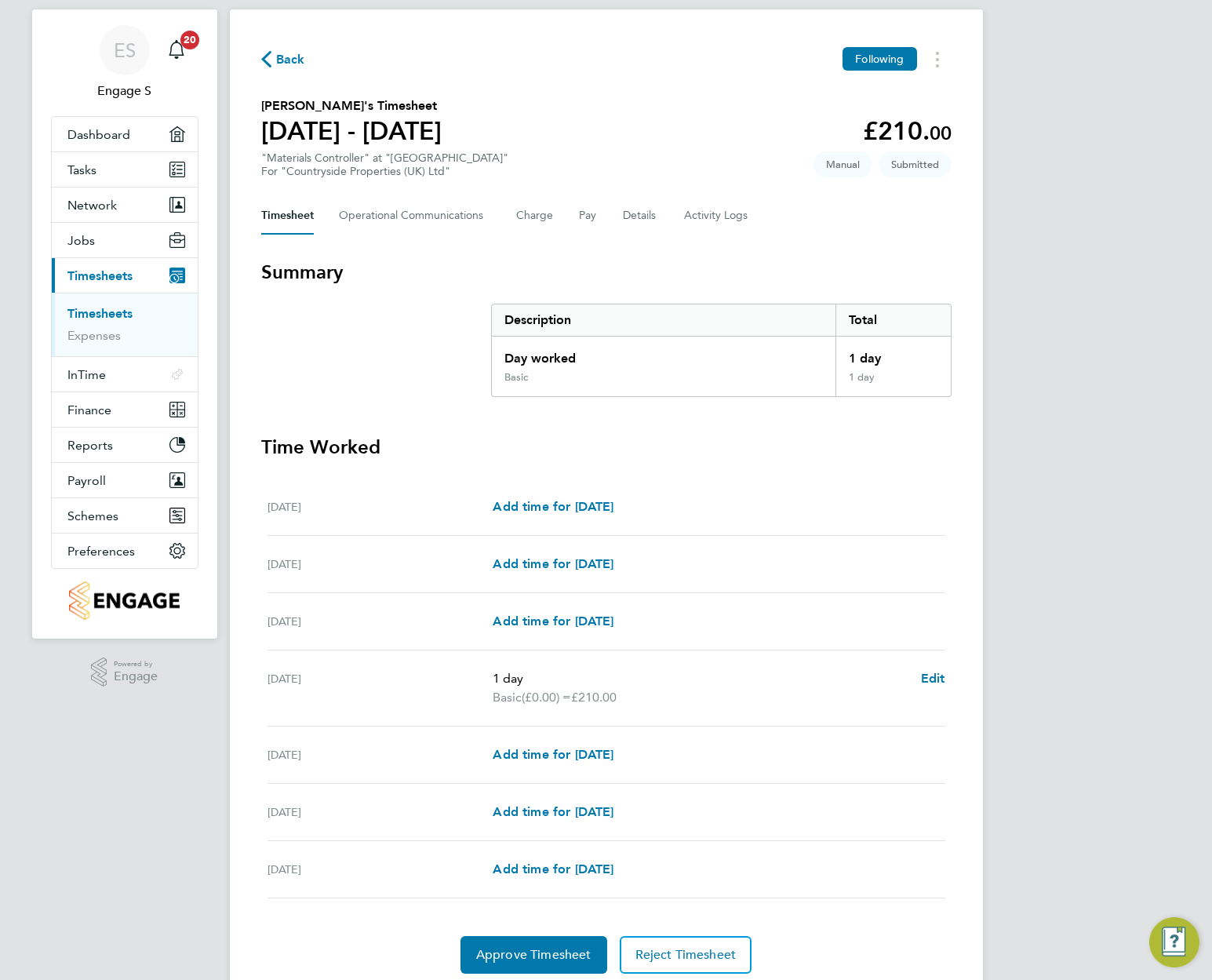
scroll to position [141, 0]
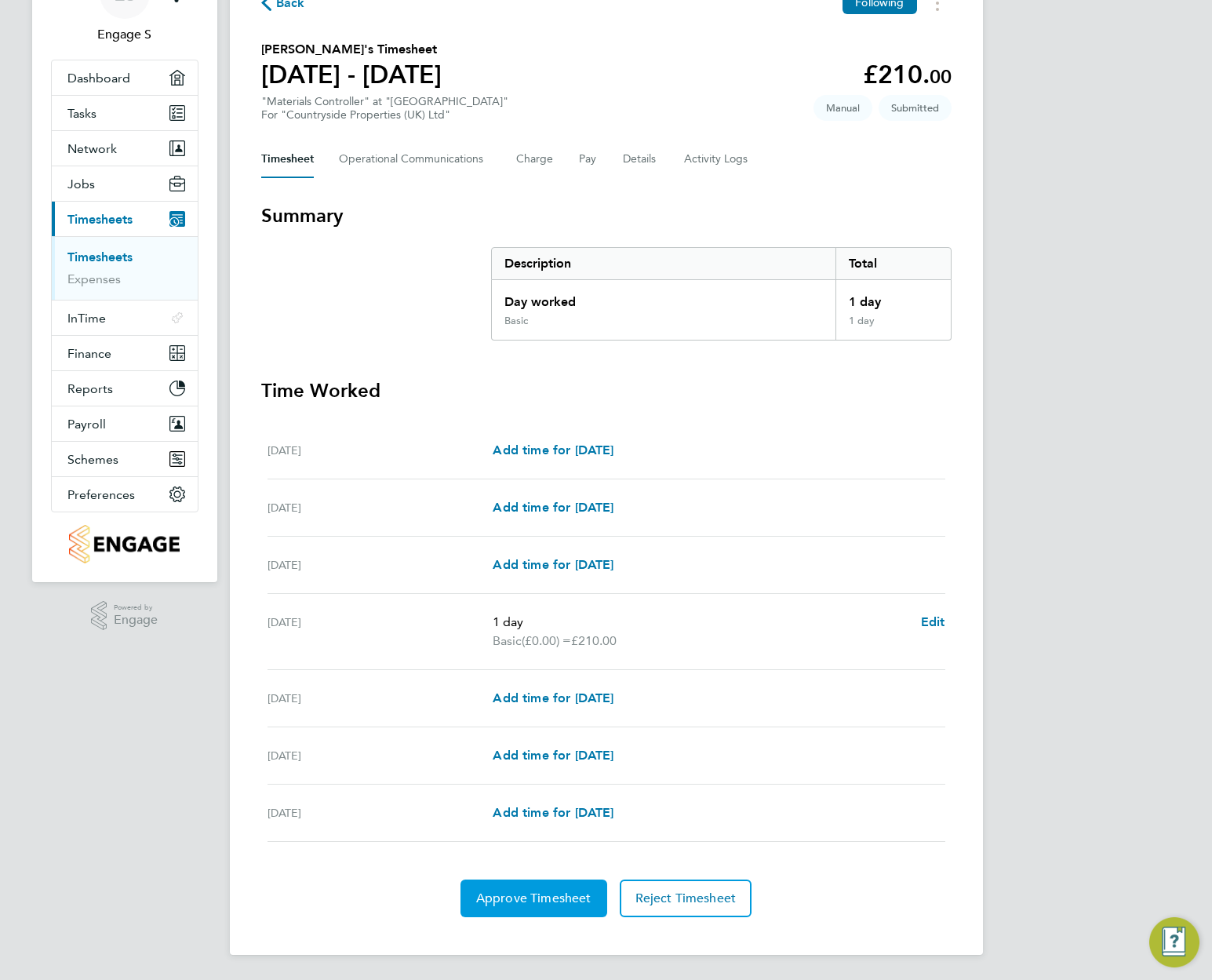
drag, startPoint x: 516, startPoint y: 896, endPoint x: 508, endPoint y: 914, distance: 19.7
click at [516, 896] on span "Approve Timesheet" at bounding box center [534, 899] width 115 height 16
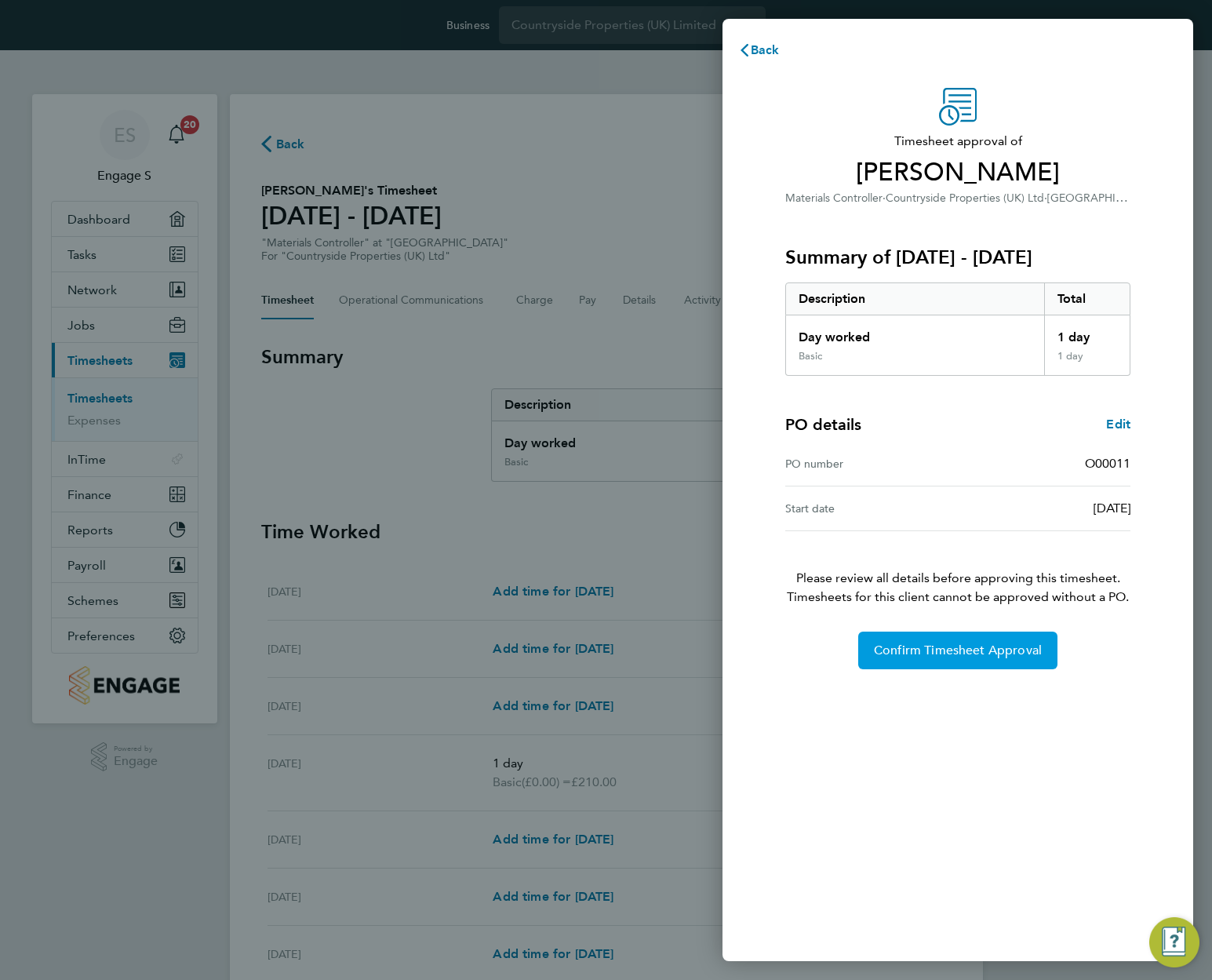
click at [985, 641] on button "Confirm Timesheet Approval" at bounding box center [958, 651] width 199 height 38
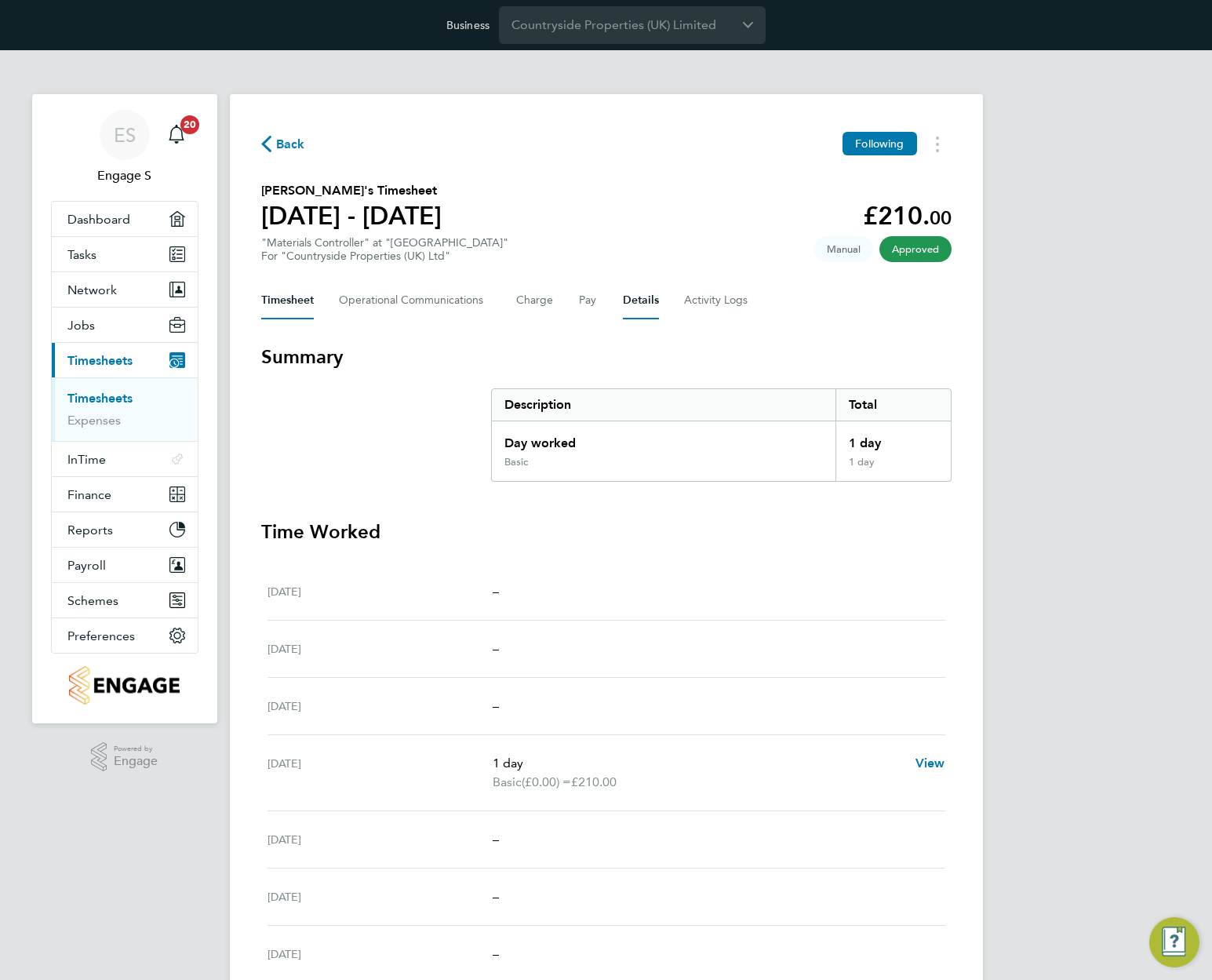
click at [636, 301] on button "Details" at bounding box center [641, 301] width 36 height 38
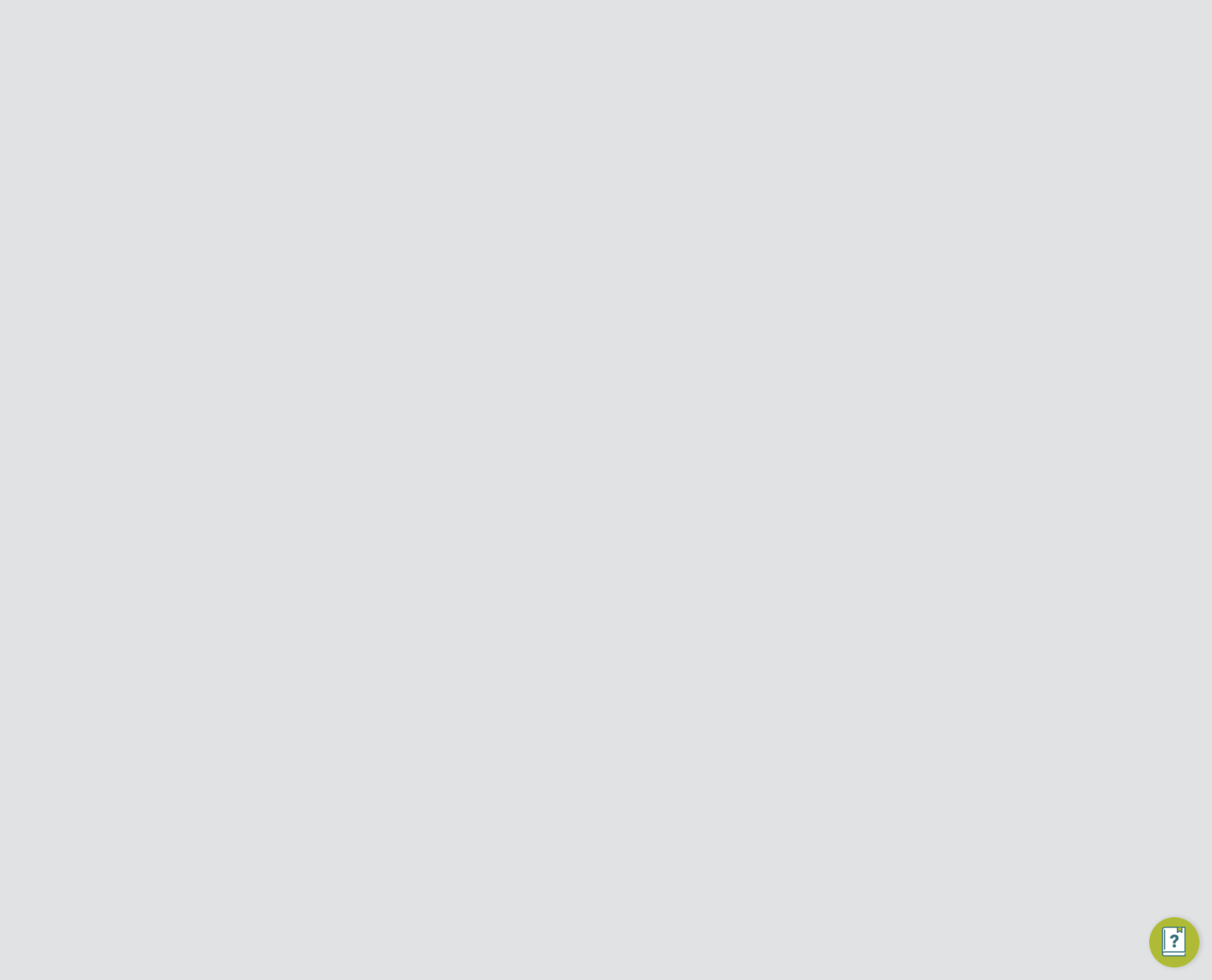
click at [940, 850] on link "View" at bounding box center [937, 843] width 30 height 19
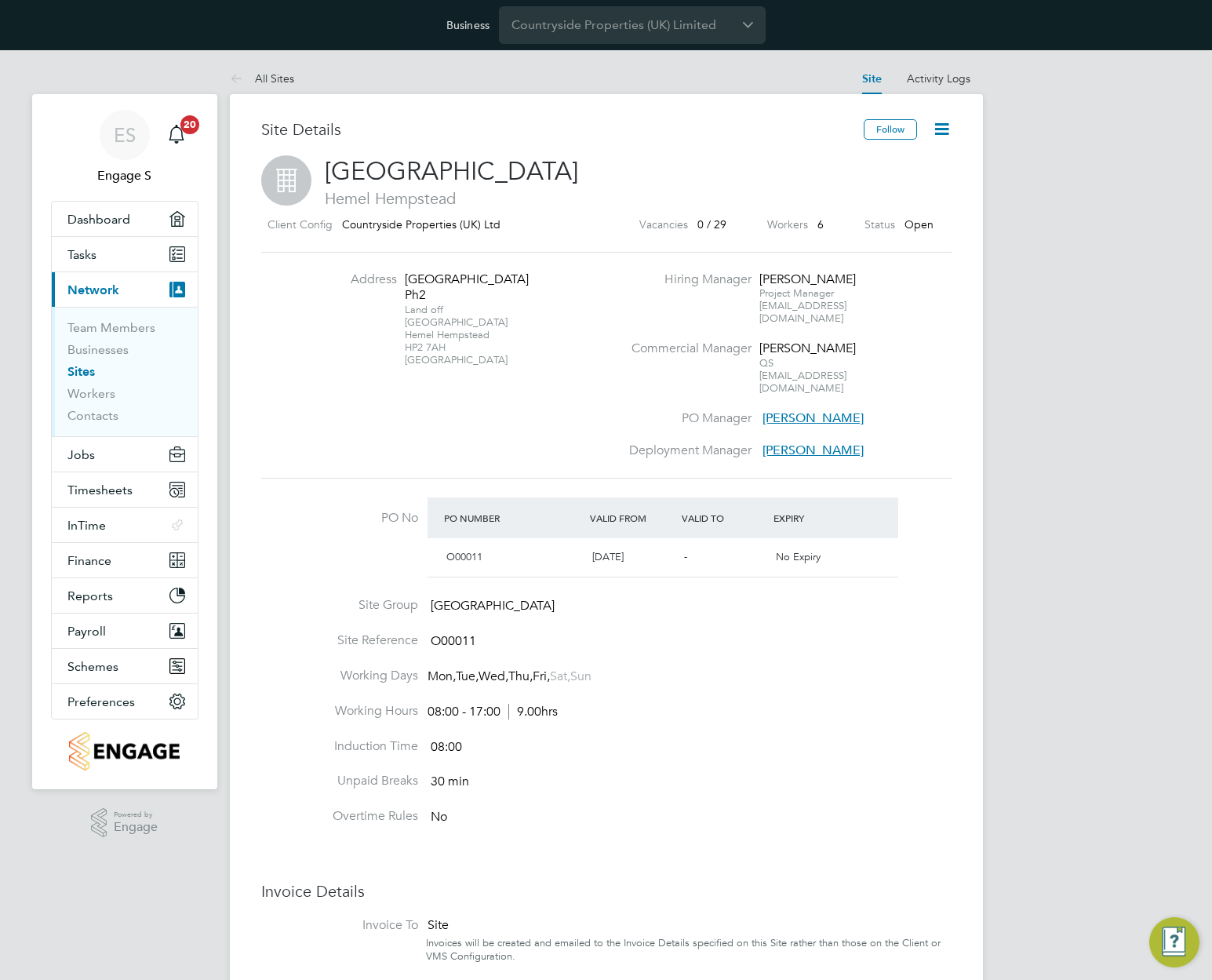
scroll to position [17, 338]
click at [499, 599] on span "[GEOGRAPHIC_DATA]" at bounding box center [493, 606] width 124 height 16
click at [501, 599] on span "[GEOGRAPHIC_DATA]" at bounding box center [493, 606] width 124 height 16
click at [501, 599] on span "NORTH LONDON" at bounding box center [493, 606] width 124 height 16
drag, startPoint x: 423, startPoint y: 578, endPoint x: 566, endPoint y: 584, distance: 143.1
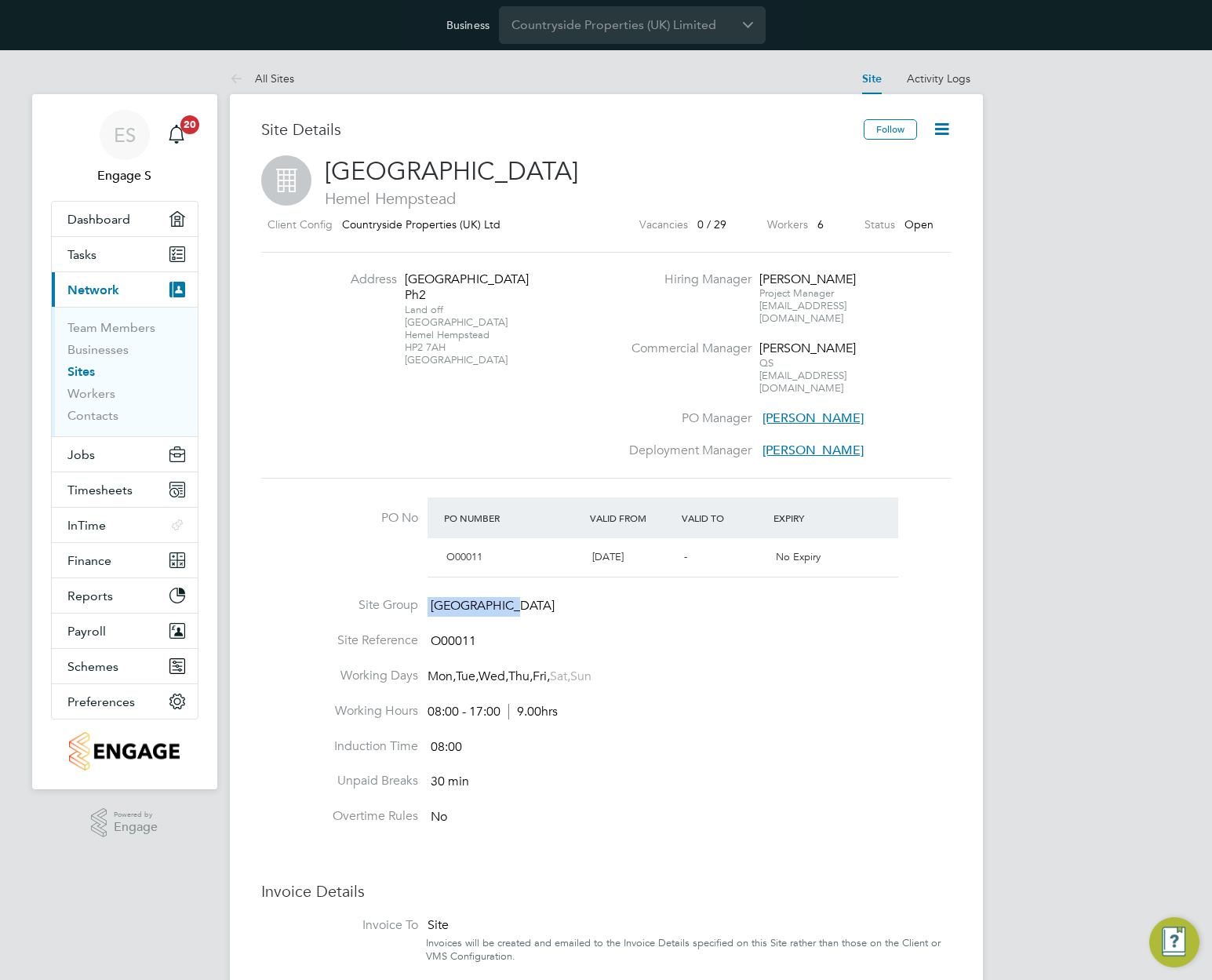
click at [566, 597] on li "Site Group NORTH LONDON" at bounding box center [606, 614] width 691 height 36
copy li "NORTH LONDON"
click at [105, 561] on span "Finance" at bounding box center [89, 561] width 44 height 15
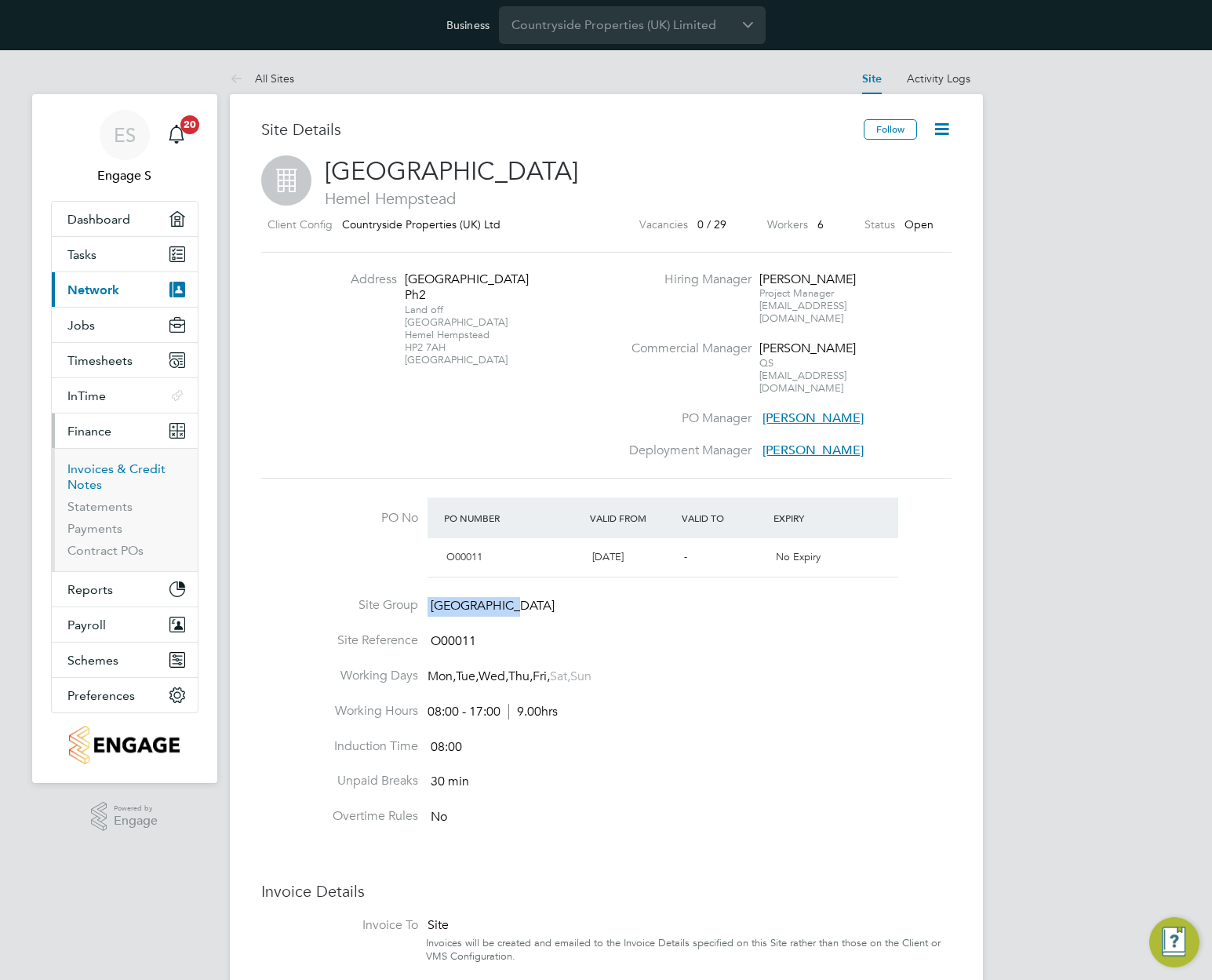
click at [106, 462] on link "Invoices & Credit Notes" at bounding box center [116, 476] width 98 height 31
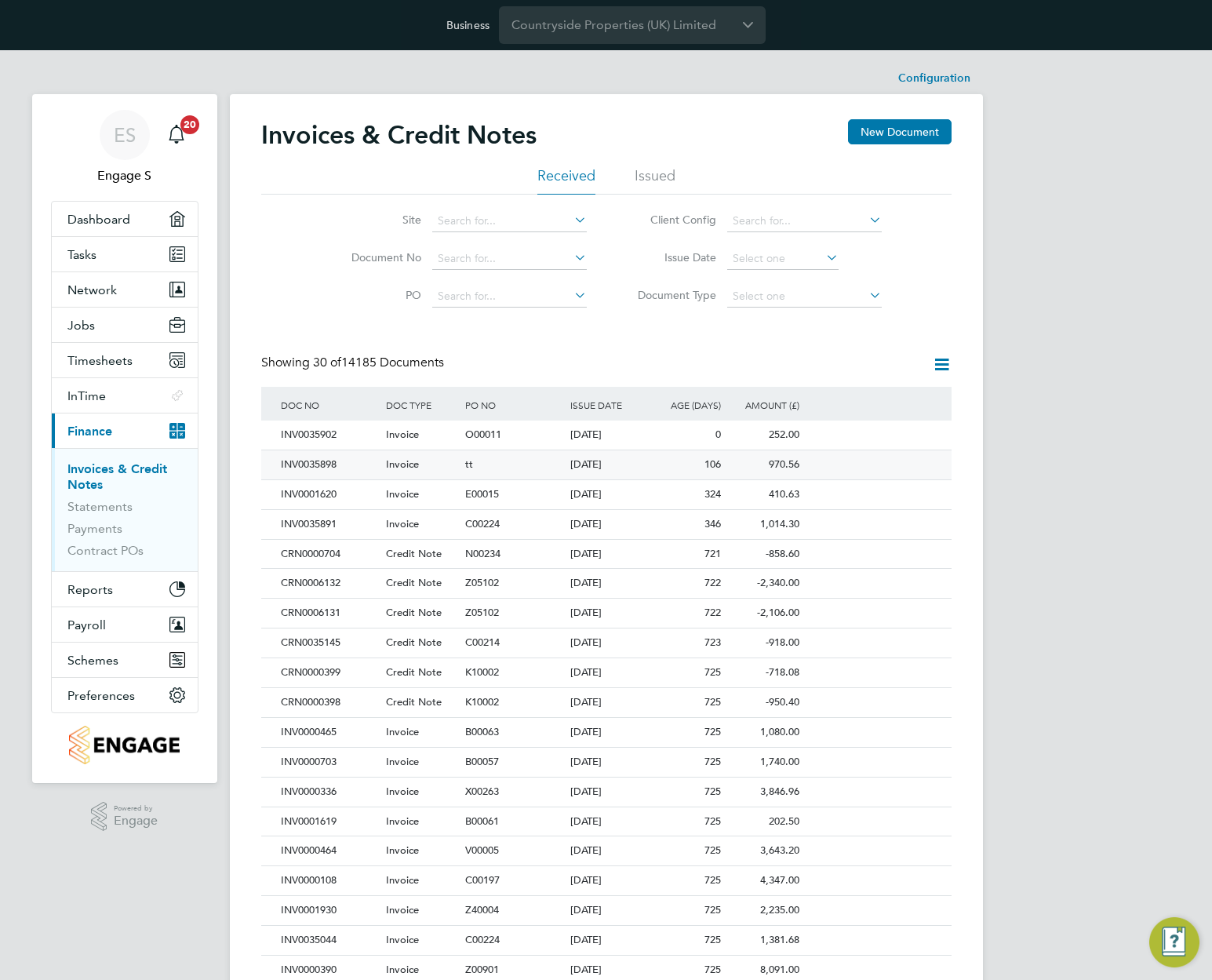
click at [606, 460] on div "12 Jun 2025" at bounding box center [606, 464] width 79 height 29
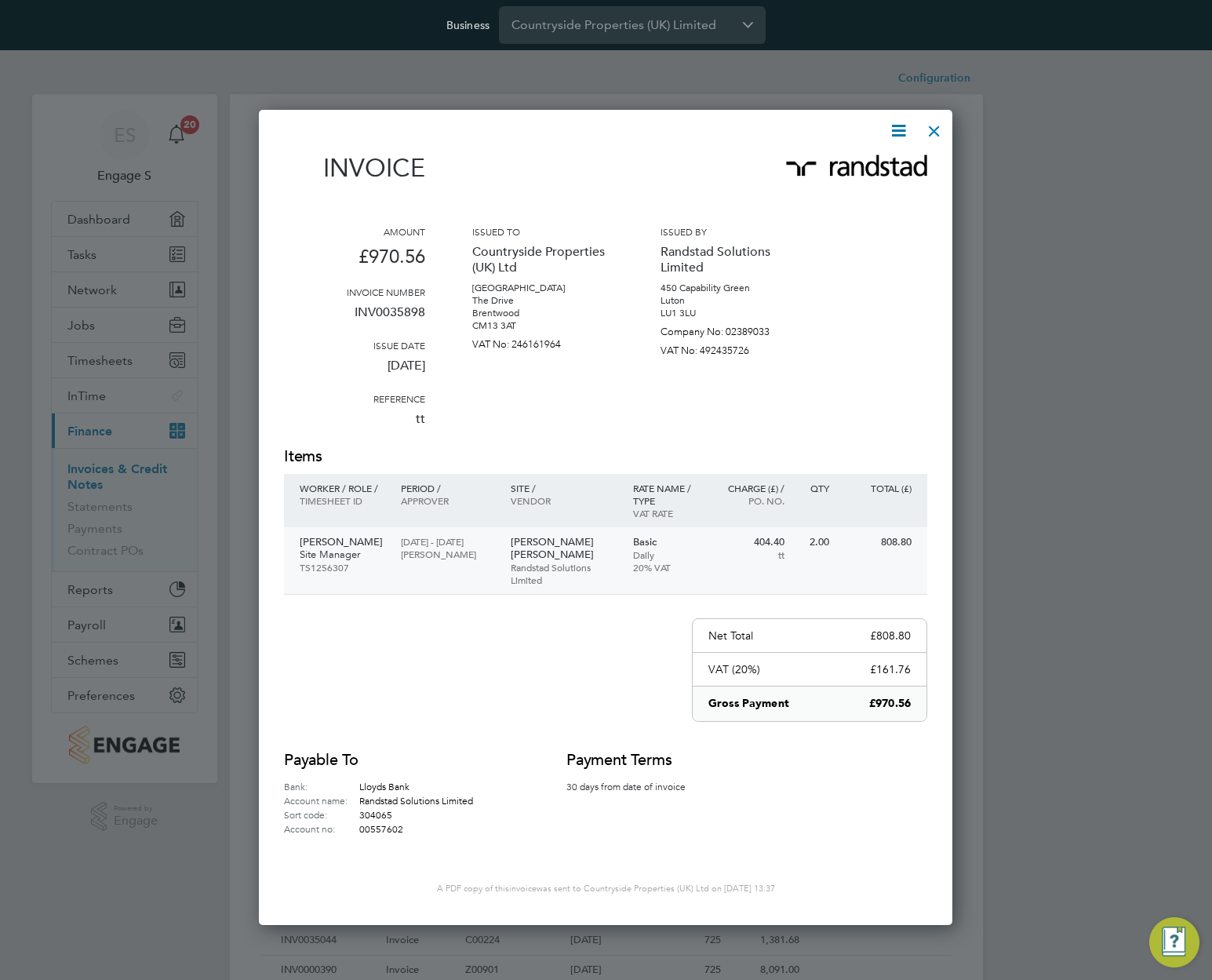
click at [520, 561] on p "Randstad Solutions Limited" at bounding box center [564, 574] width 107 height 25
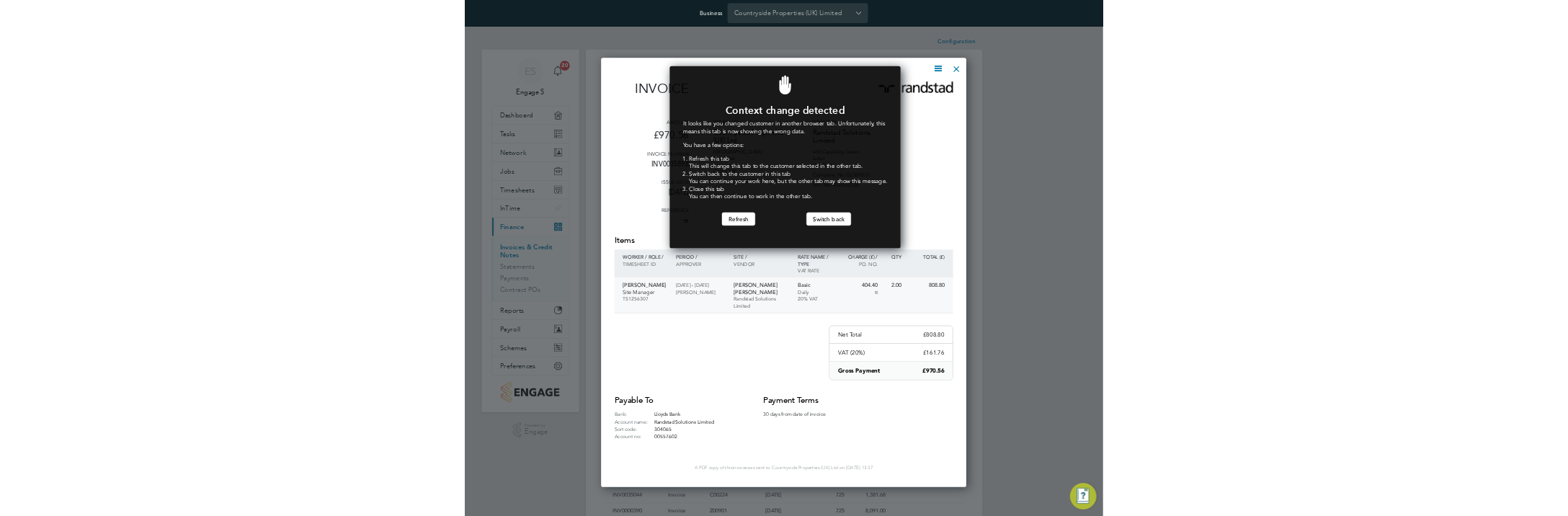
scroll to position [318, 398]
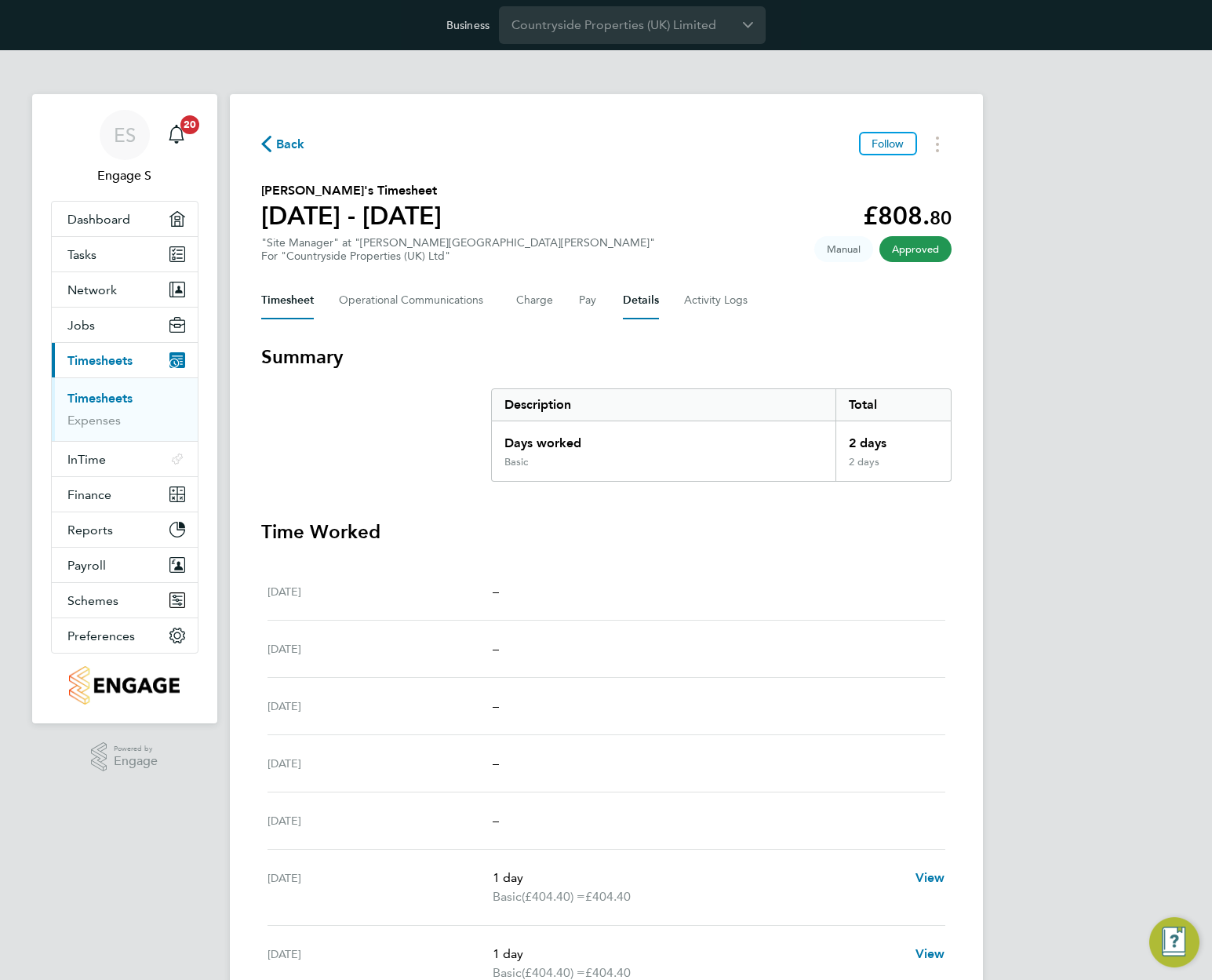
click at [632, 301] on button "Details" at bounding box center [641, 301] width 36 height 38
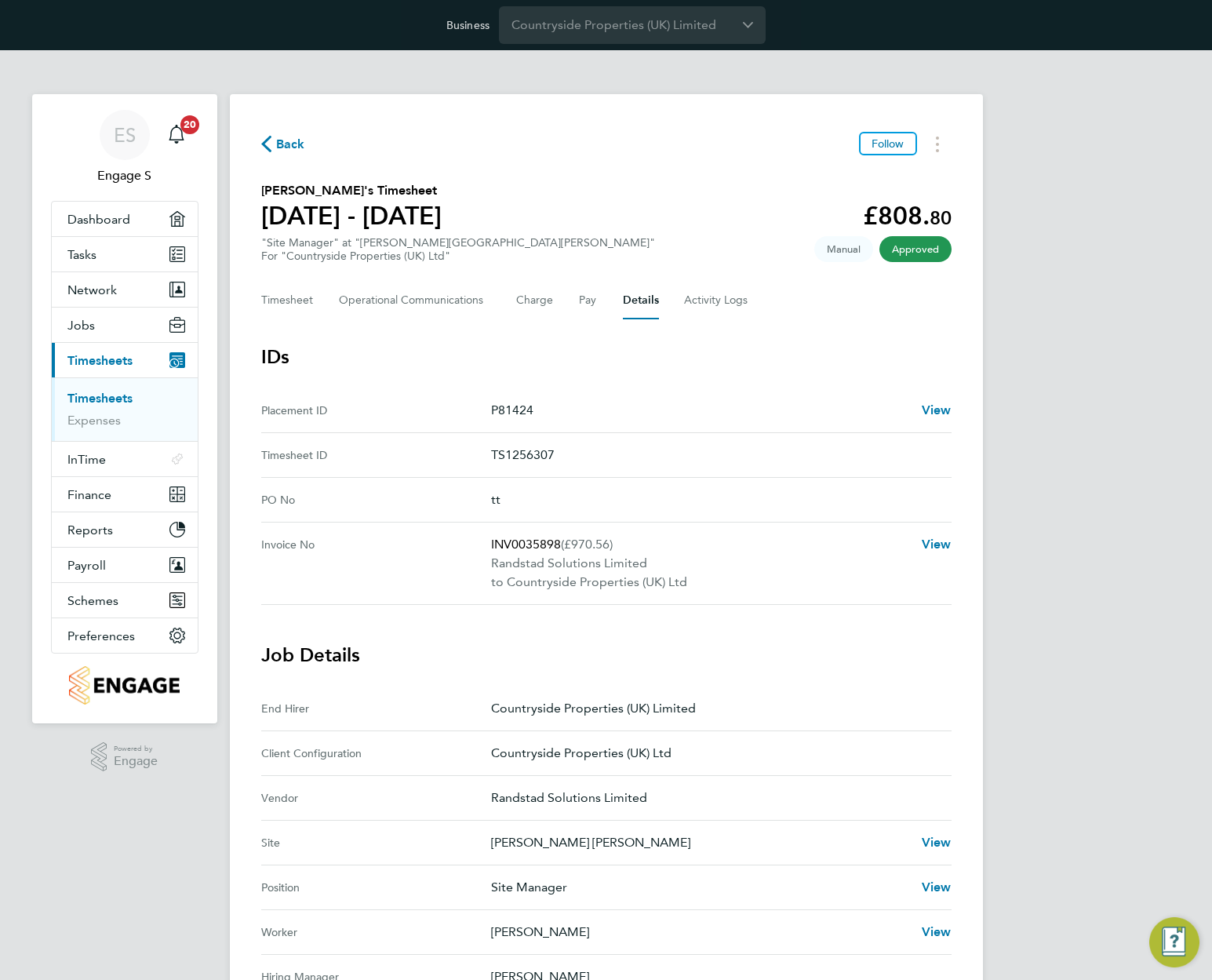
click at [767, 647] on h3 "Job Details" at bounding box center [606, 655] width 691 height 25
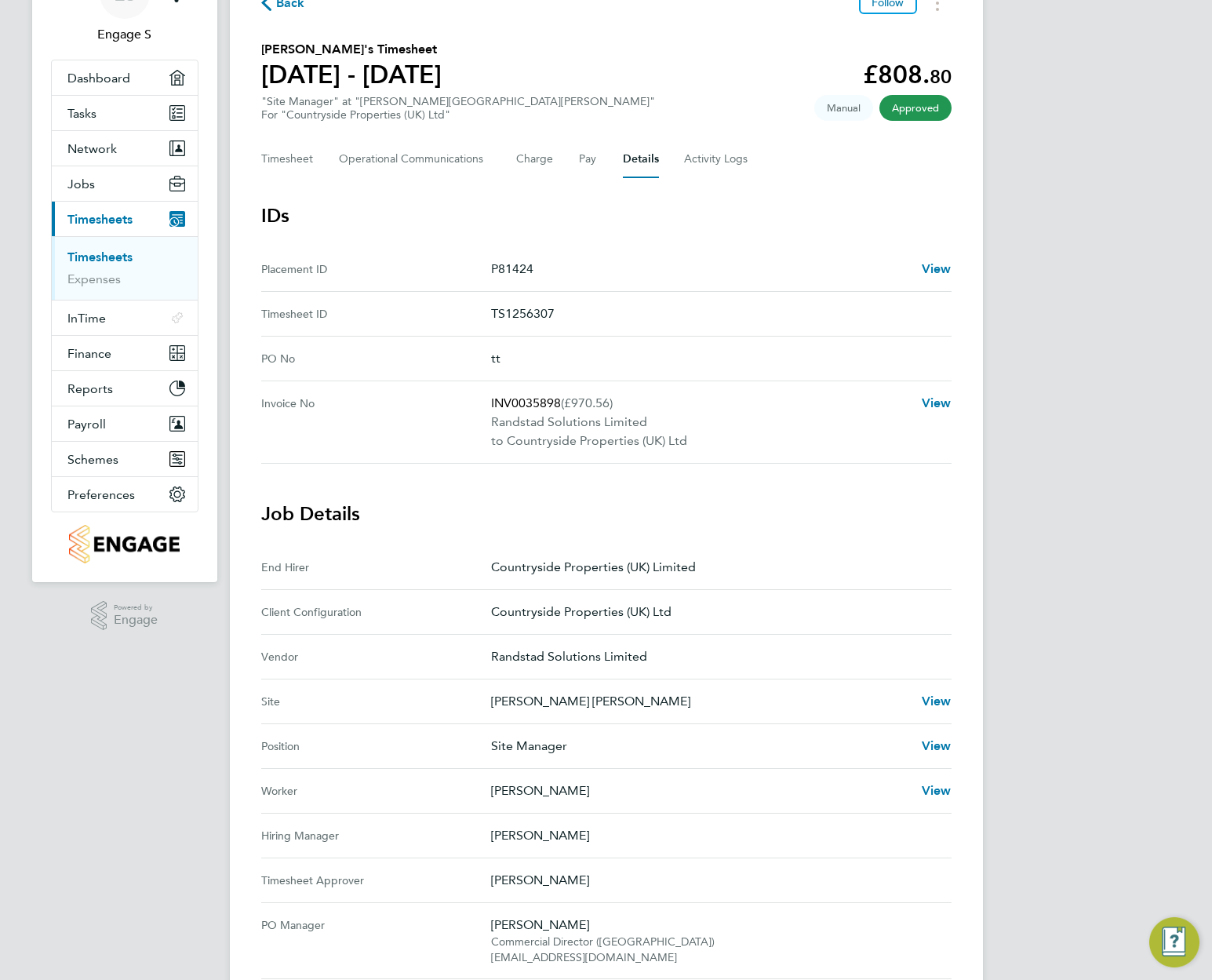
scroll to position [217, 0]
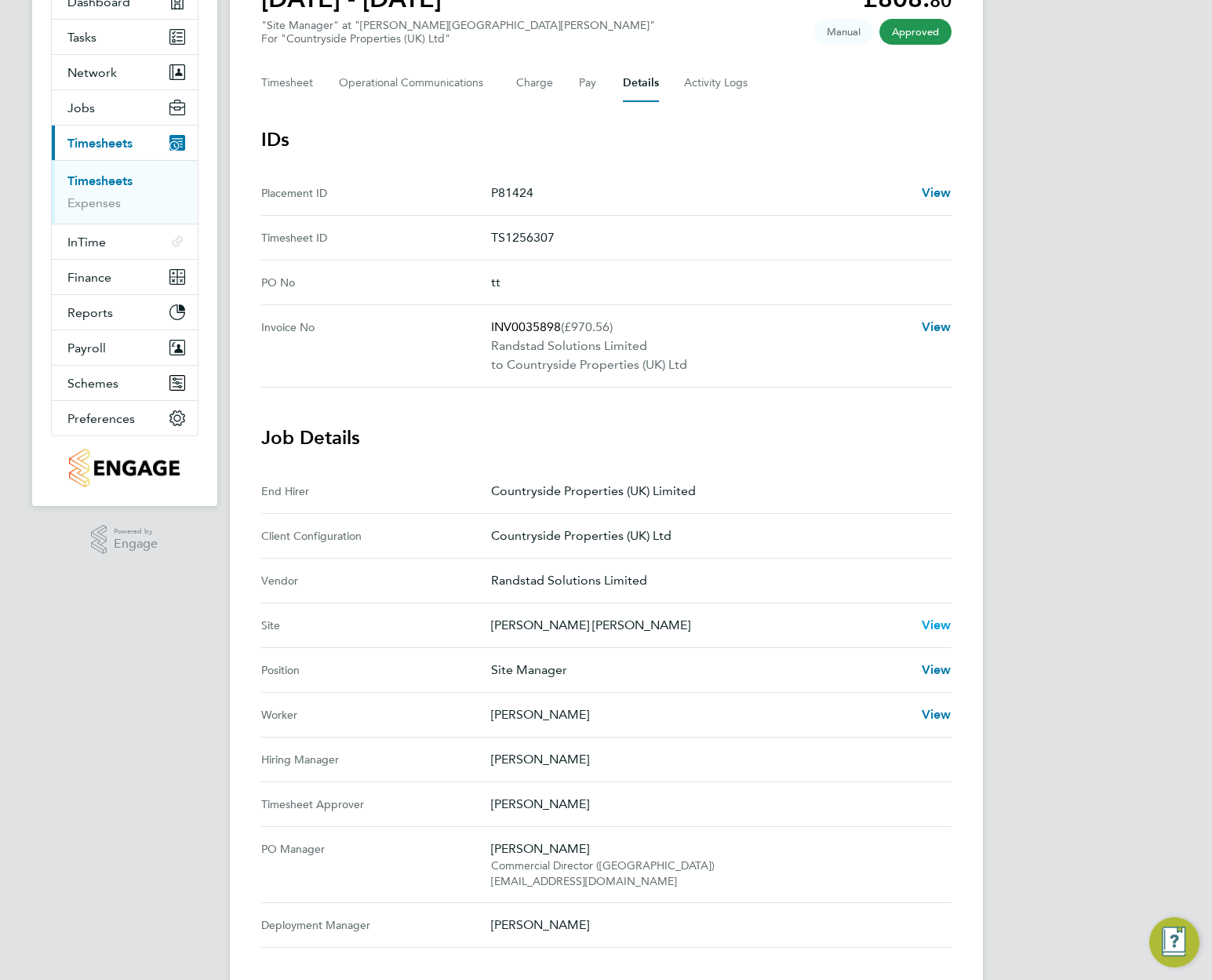
click at [945, 629] on span "View" at bounding box center [937, 625] width 30 height 15
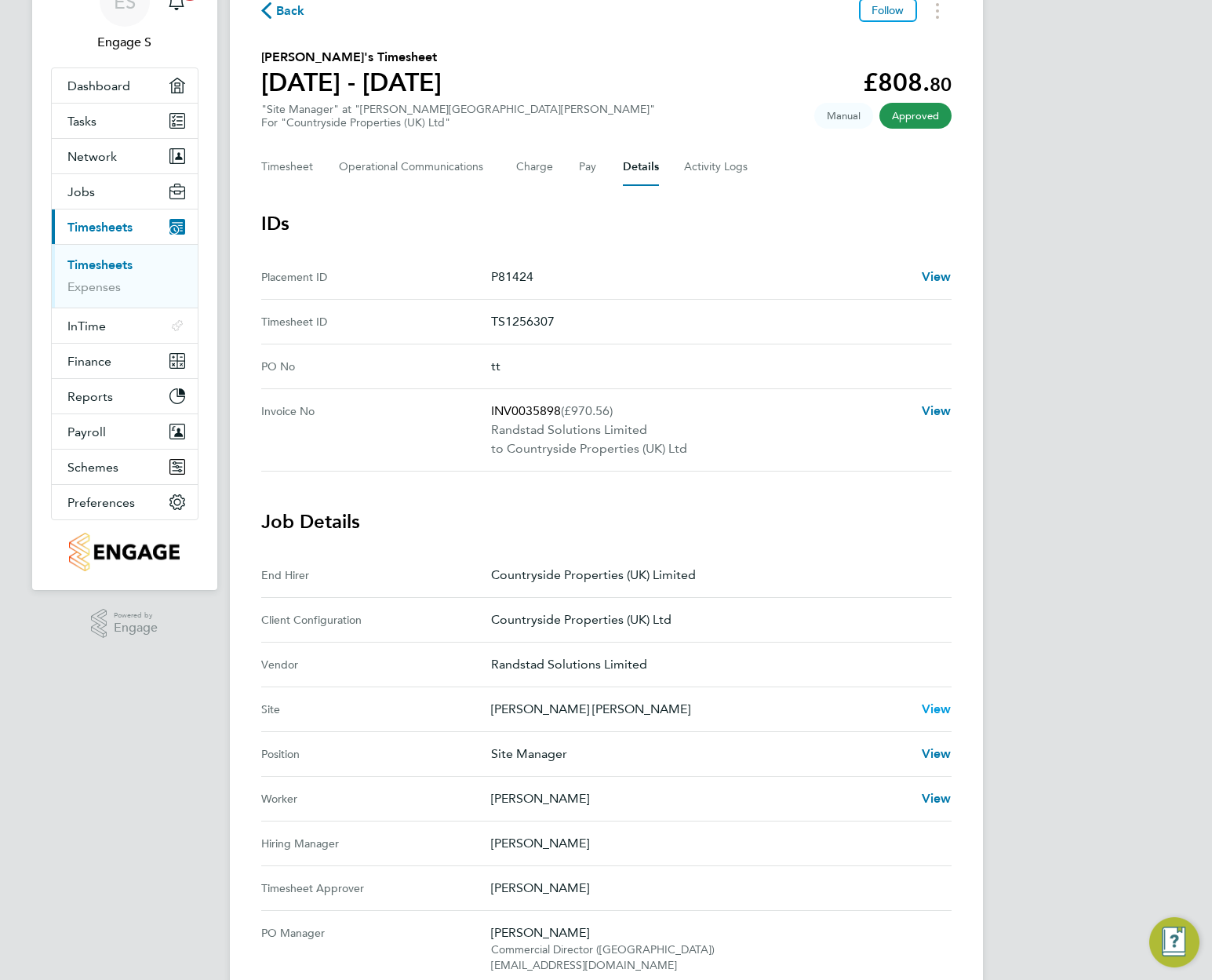
scroll to position [0, 0]
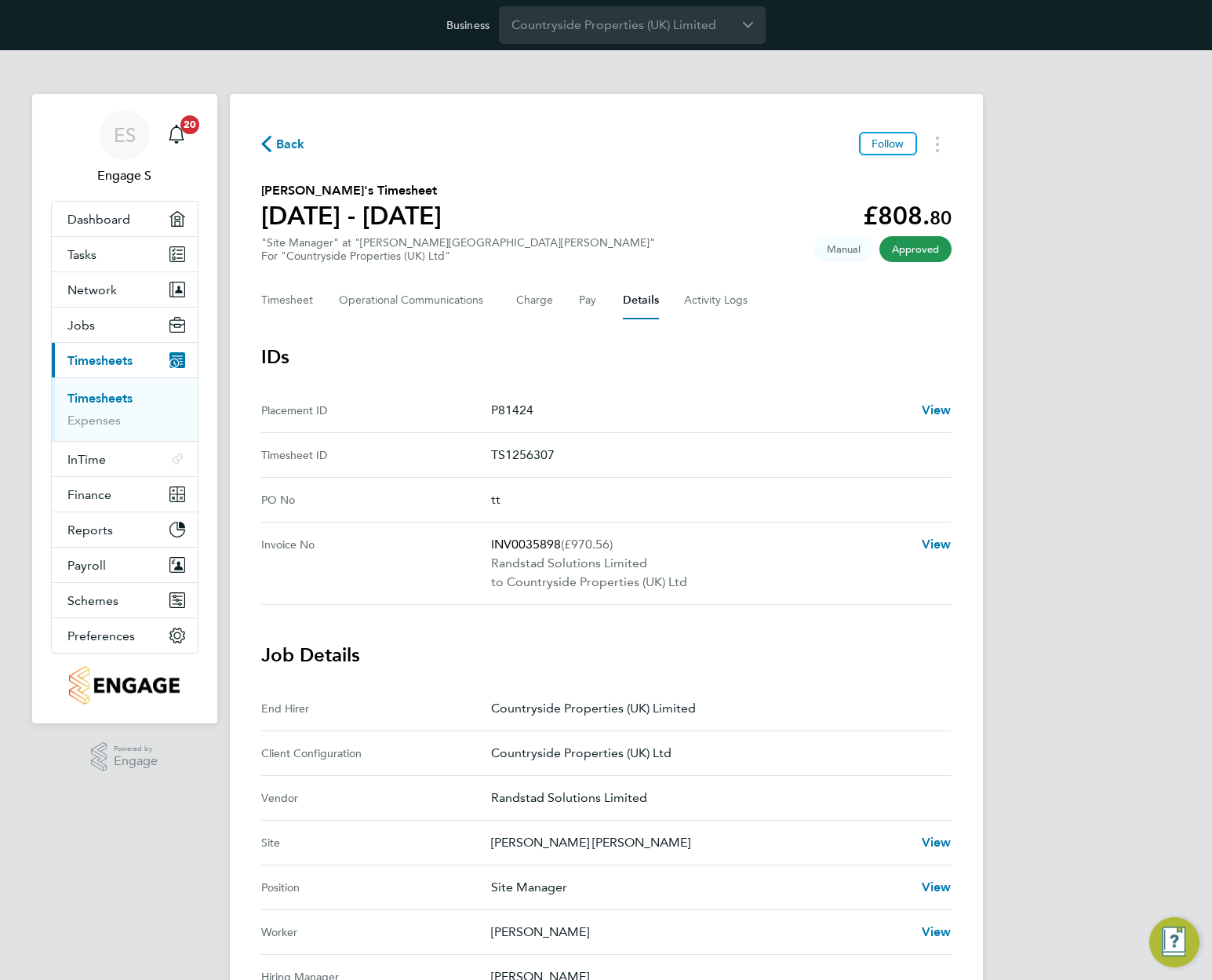
click at [103, 392] on link "Timesheets" at bounding box center [99, 398] width 65 height 15
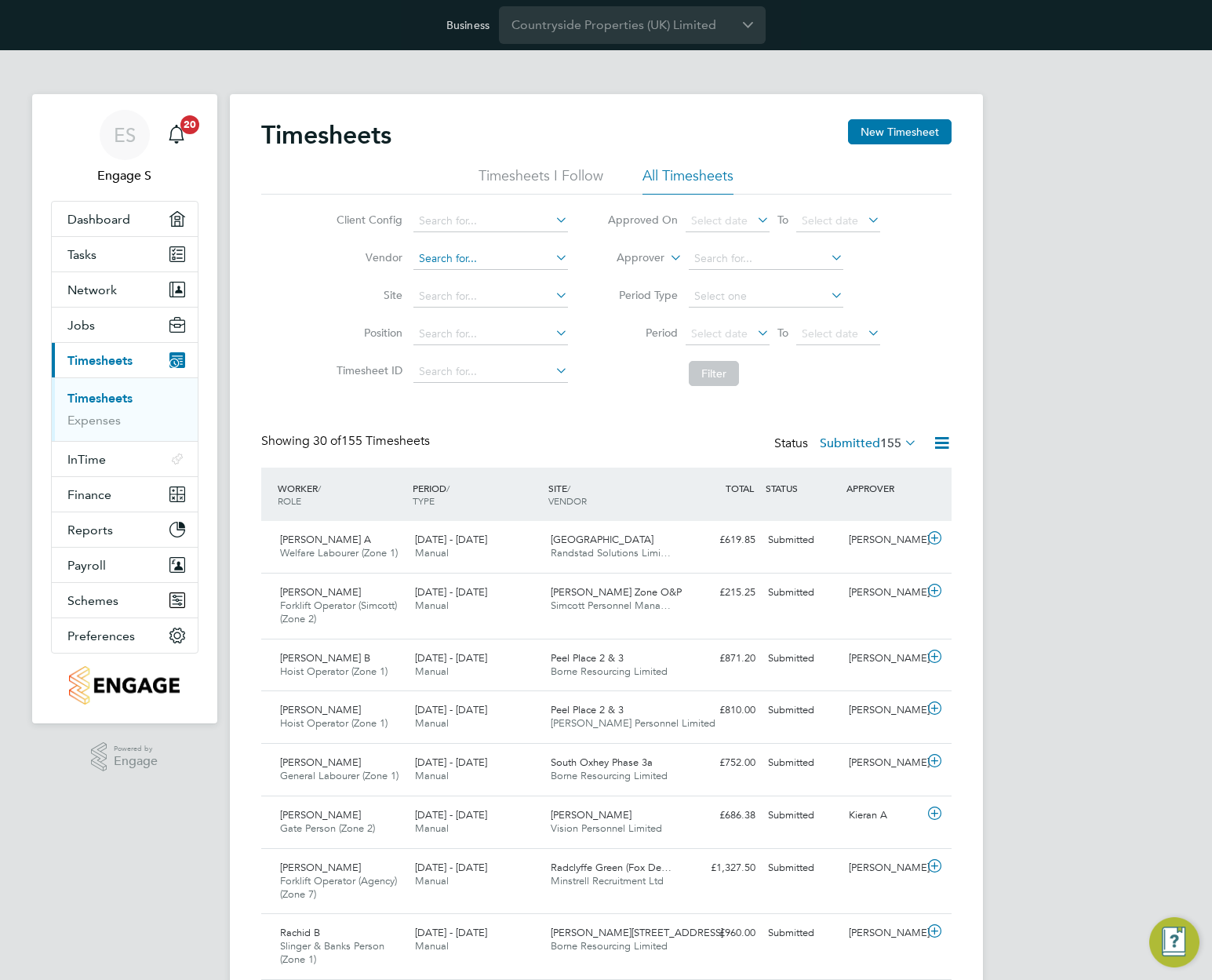
click at [503, 256] on input at bounding box center [491, 259] width 155 height 22
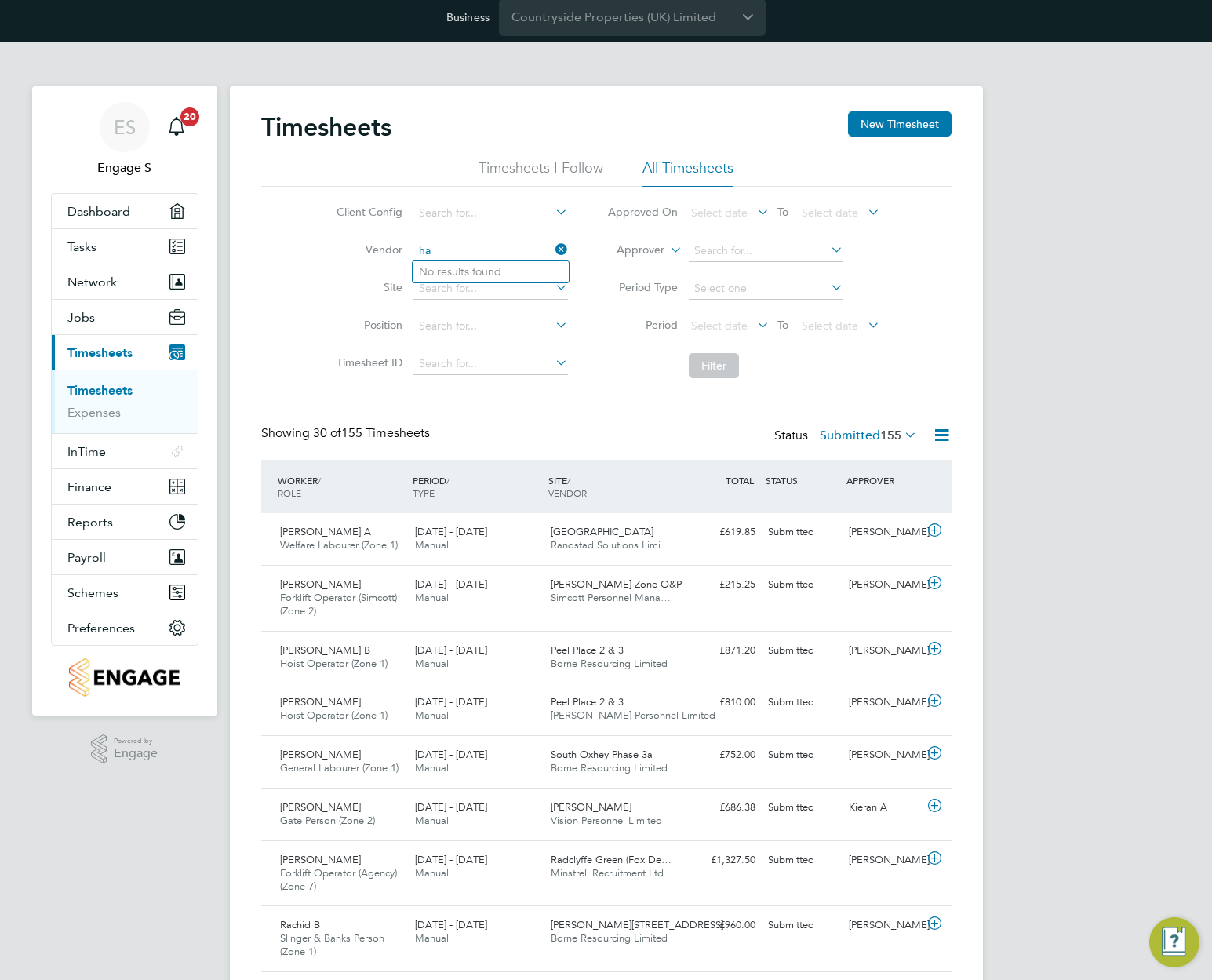
type input "h"
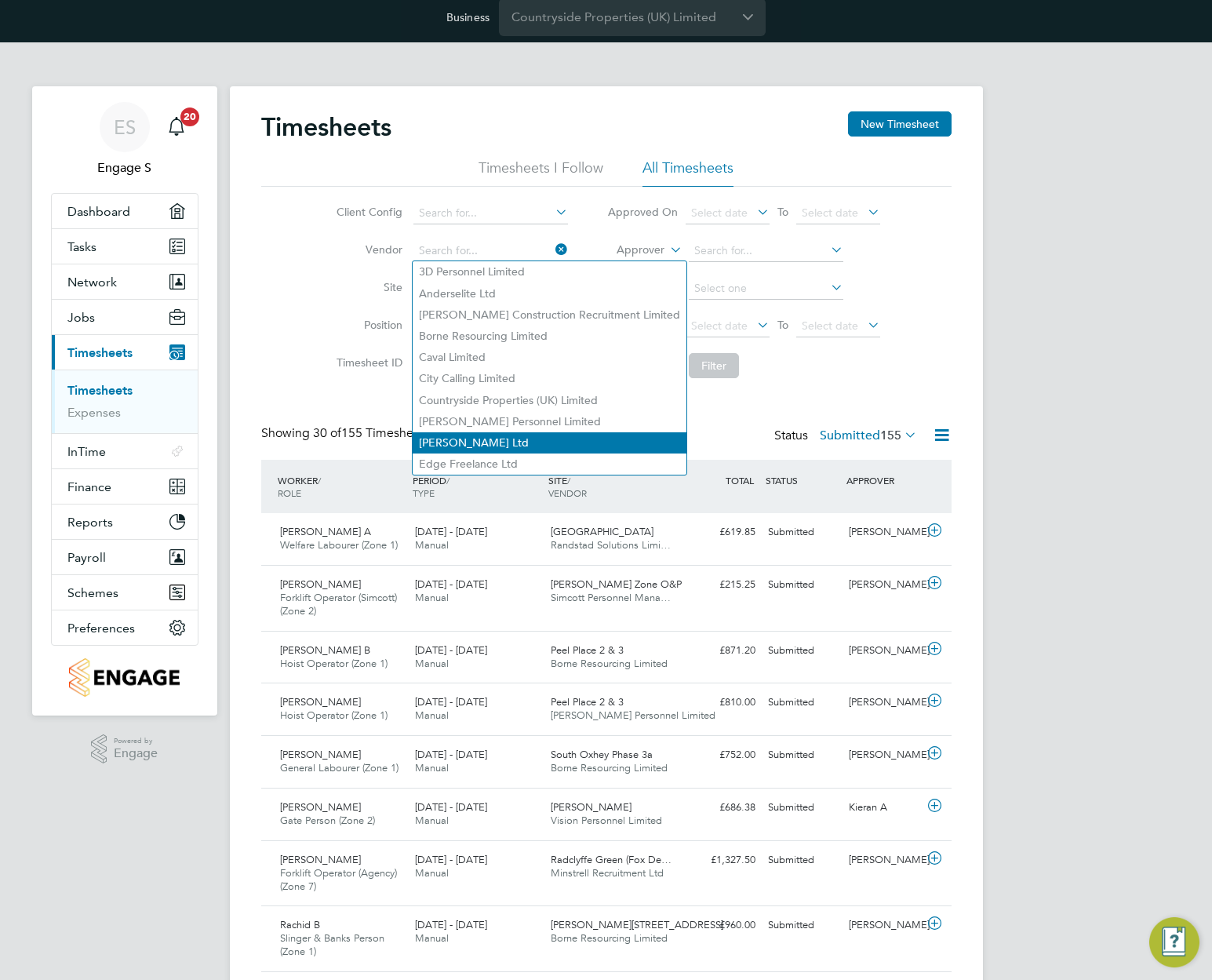
click at [533, 435] on li "[PERSON_NAME] Ltd" at bounding box center [550, 443] width 274 height 21
type input "[PERSON_NAME] Ltd"
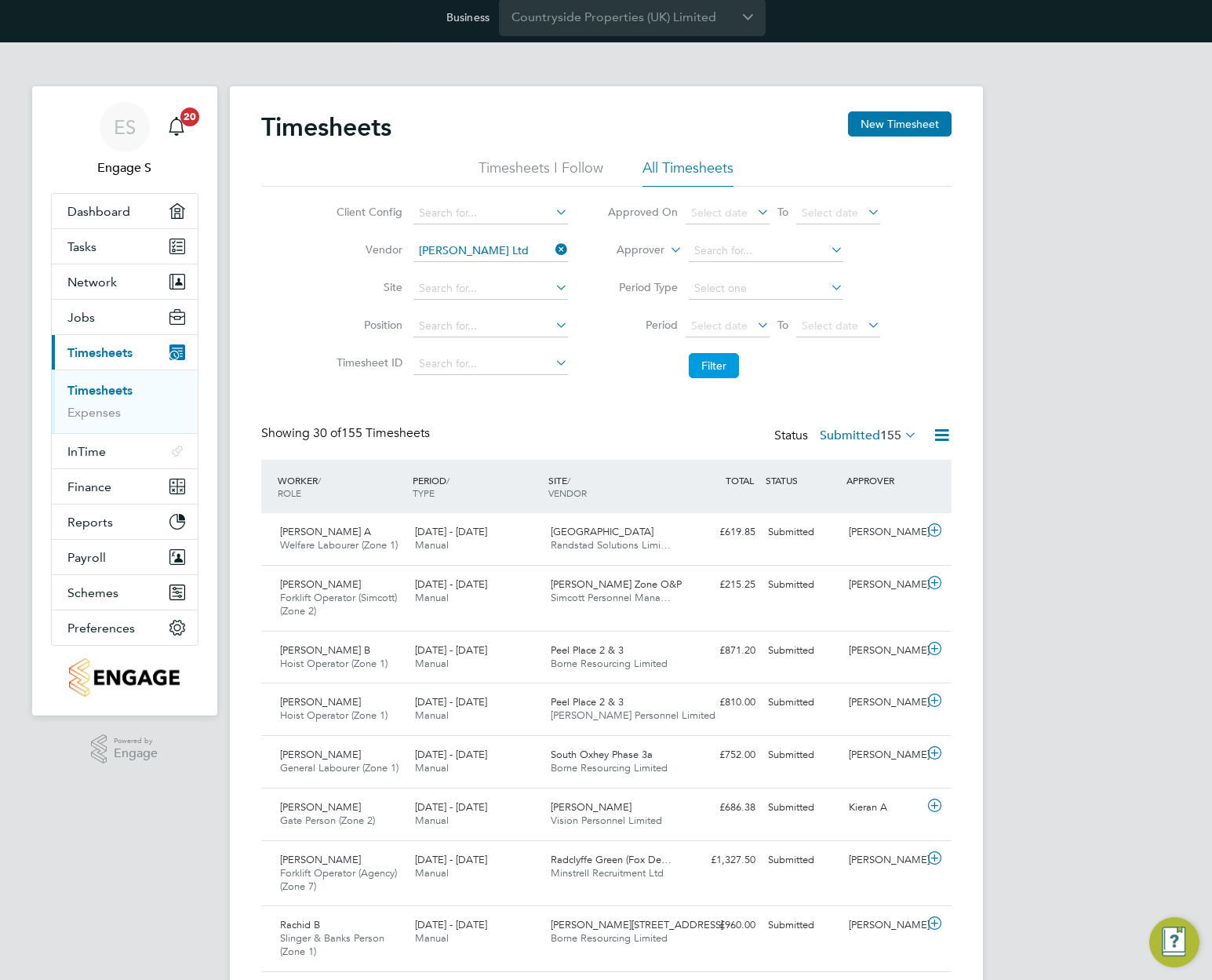
click at [725, 374] on button "Filter" at bounding box center [715, 366] width 51 height 25
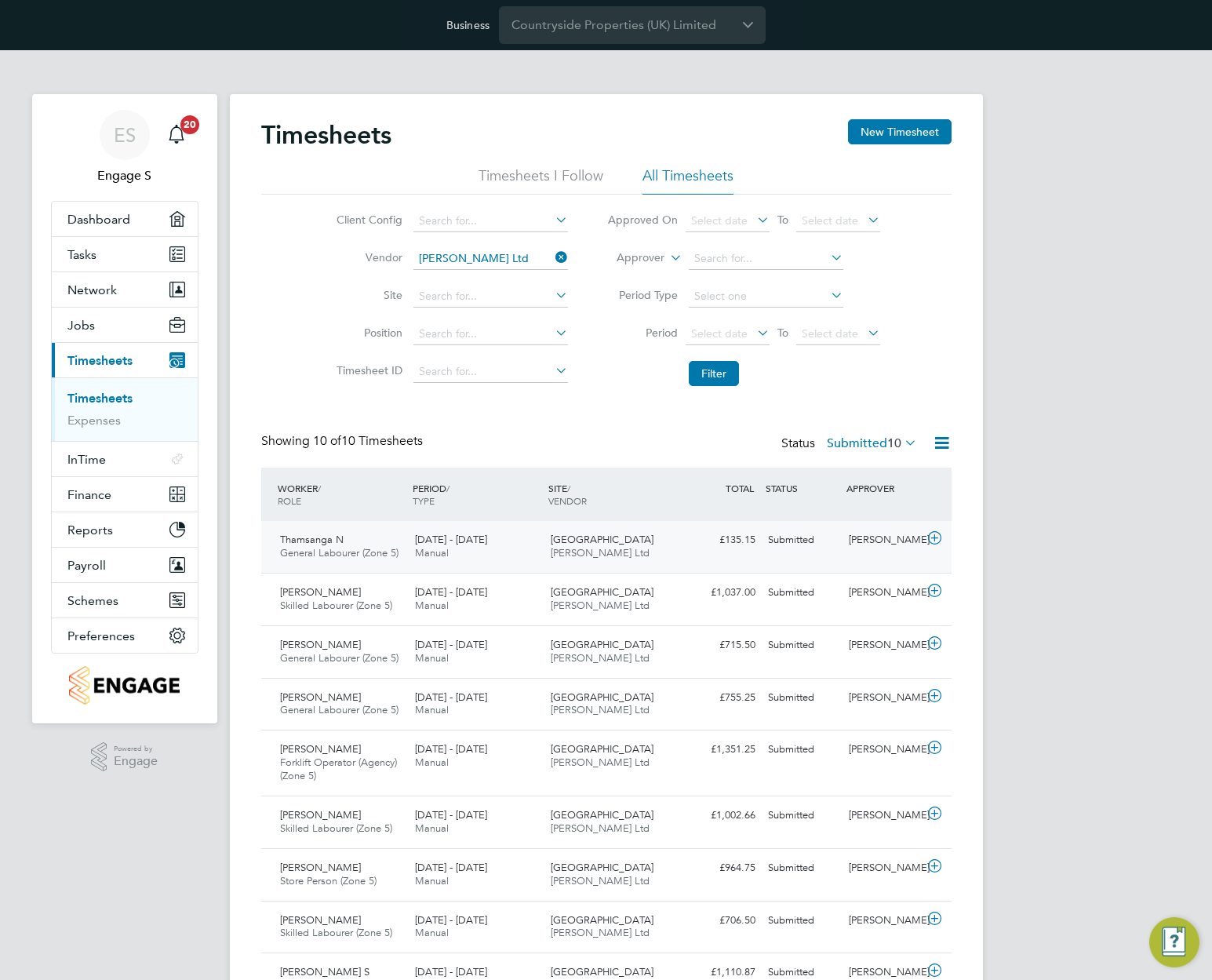
click at [651, 543] on div "Elm Fields Farm Daniel Owen Ltd" at bounding box center [613, 547] width 136 height 39
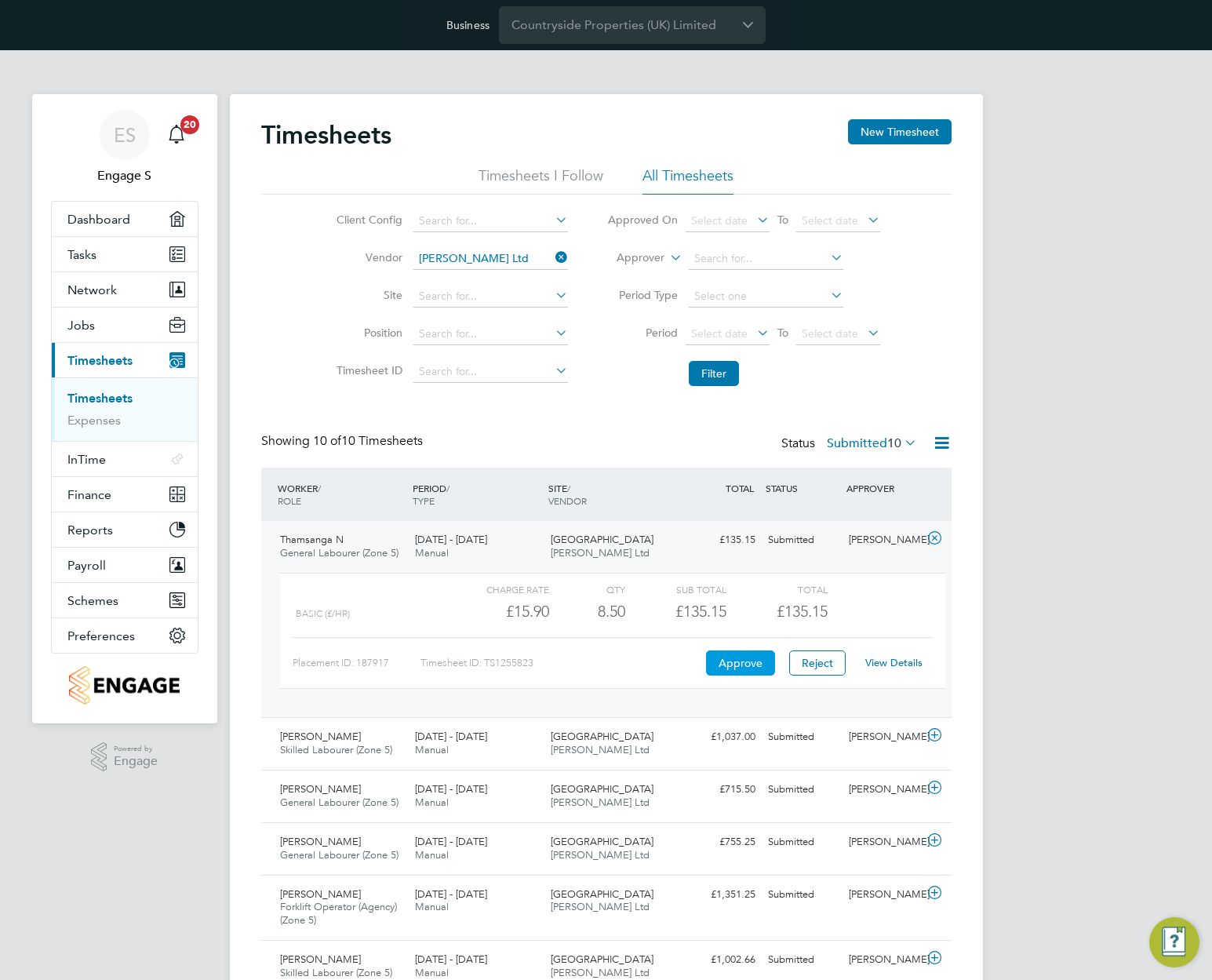
click at [730, 659] on button "Approve" at bounding box center [740, 663] width 69 height 25
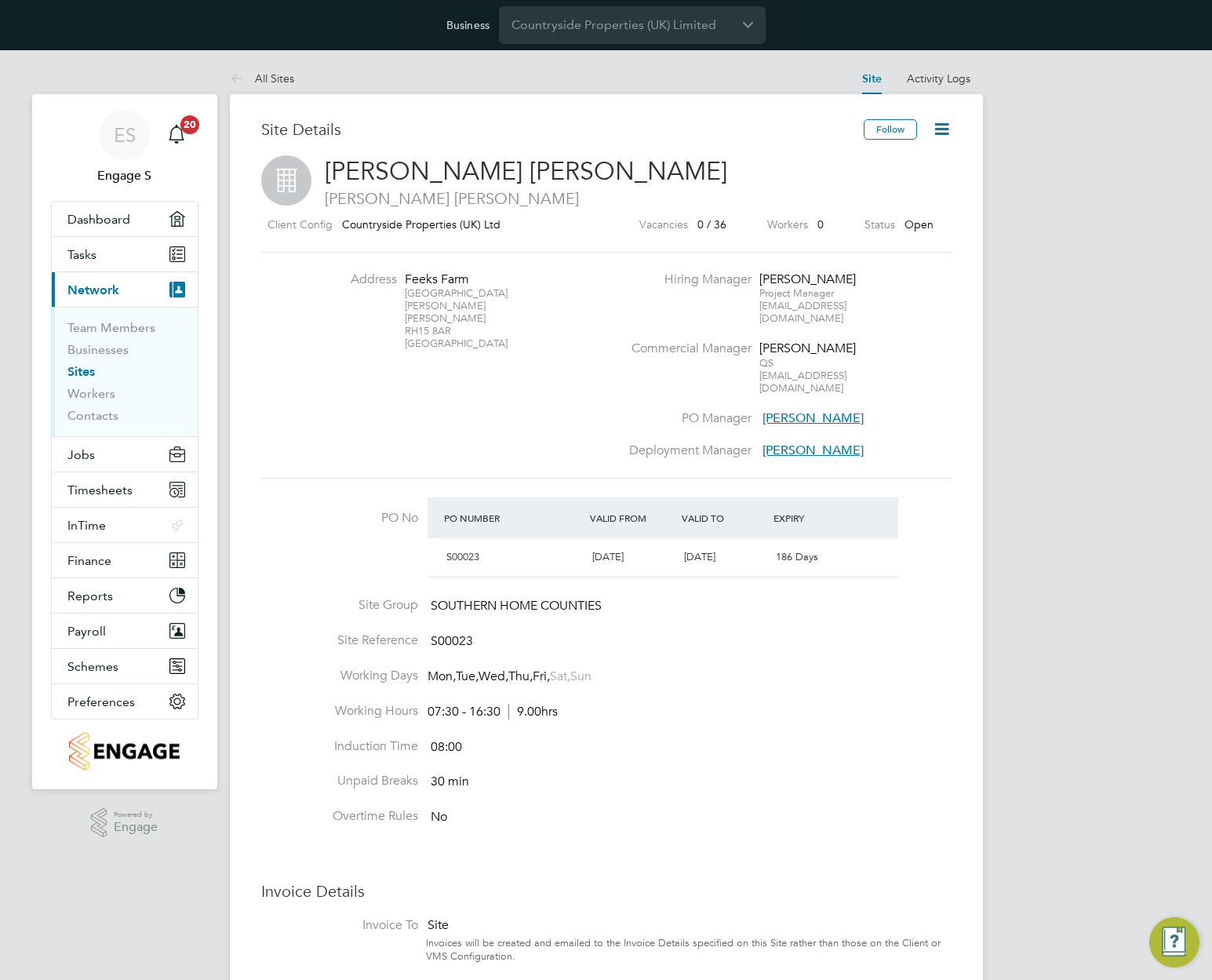
scroll to position [17, 338]
click at [485, 599] on span "SOUTHERN HOME COUNTIES" at bounding box center [516, 606] width 171 height 16
copy ul "SOUTHERN HOME COUNTIES Site Reference"
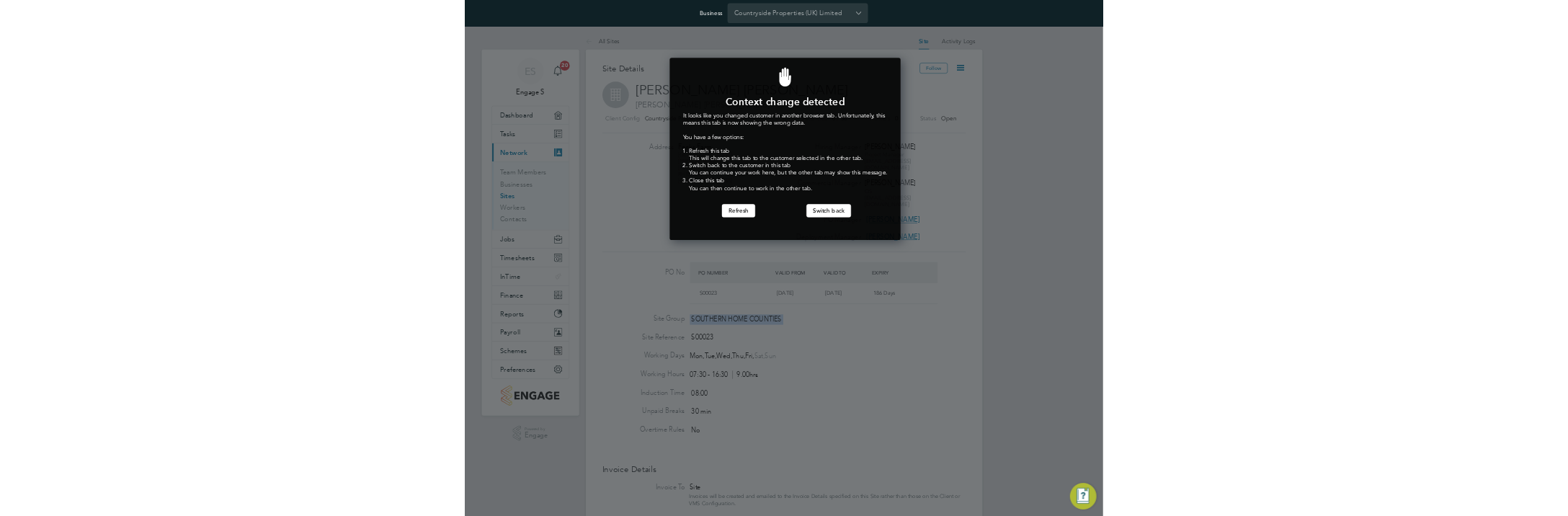
scroll to position [318, 398]
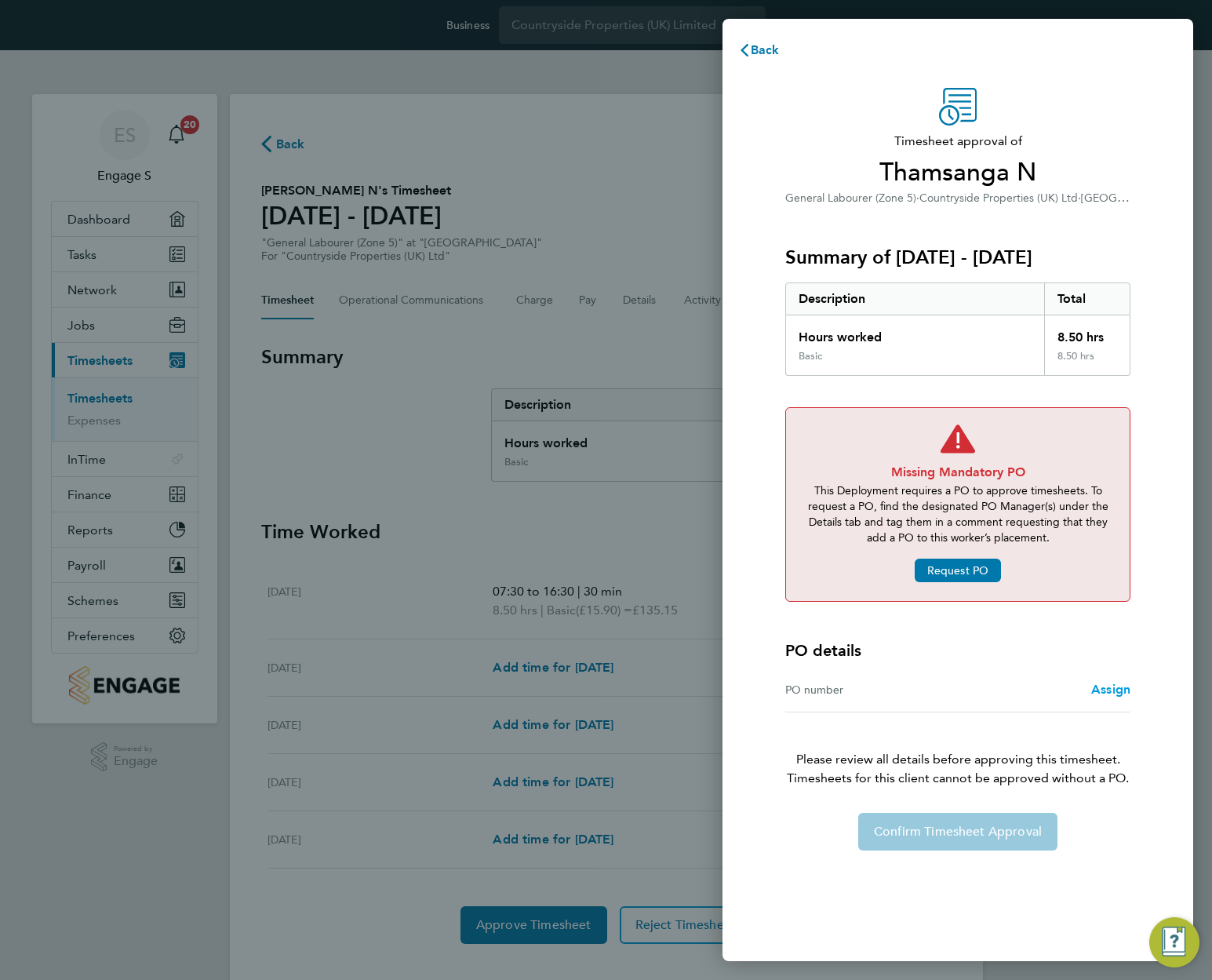
click at [1112, 687] on span "Assign" at bounding box center [1111, 689] width 39 height 15
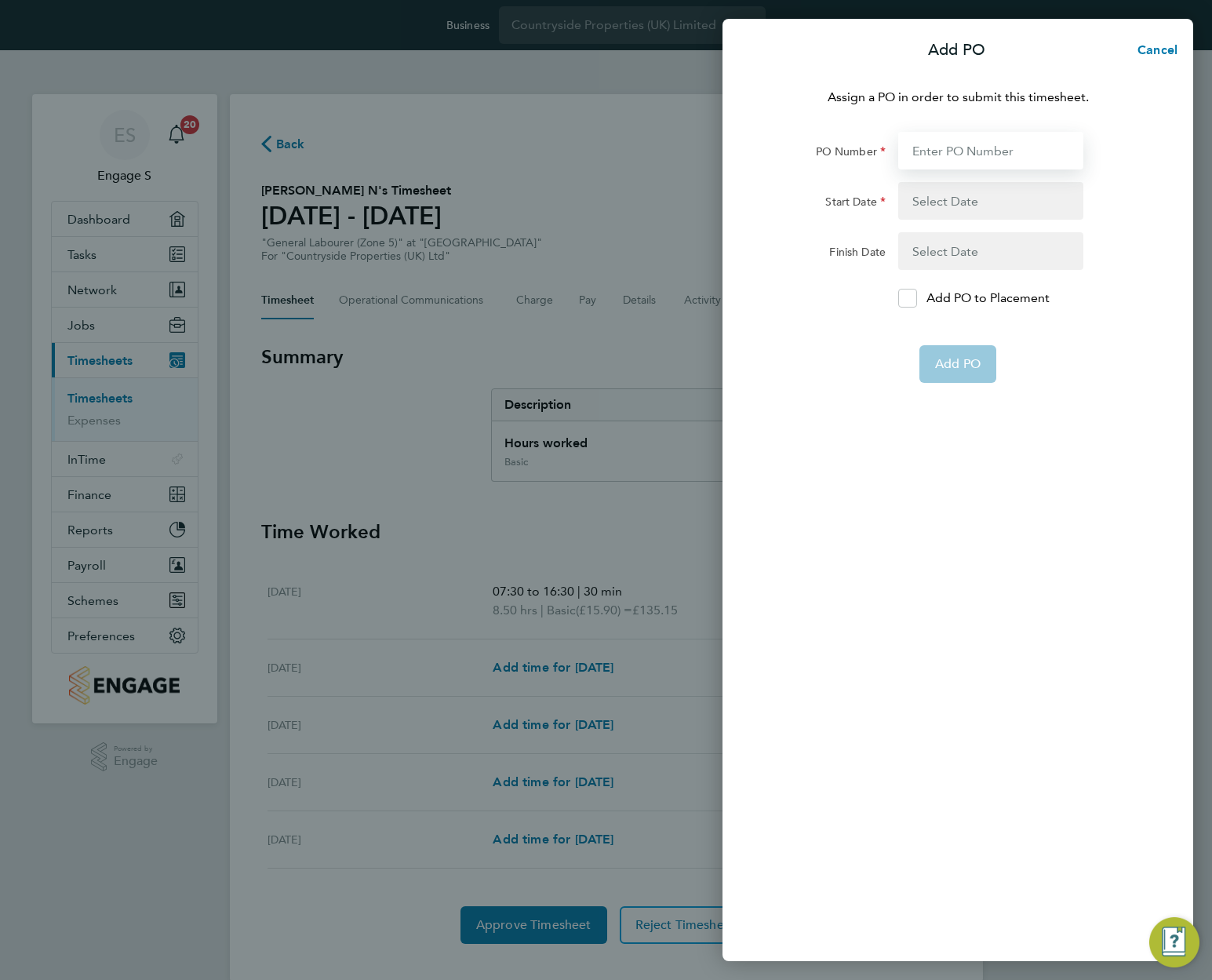
click at [974, 157] on input "PO Number" at bounding box center [991, 151] width 186 height 38
type input "ertyuiop"
click at [970, 193] on button "button" at bounding box center [991, 201] width 186 height 38
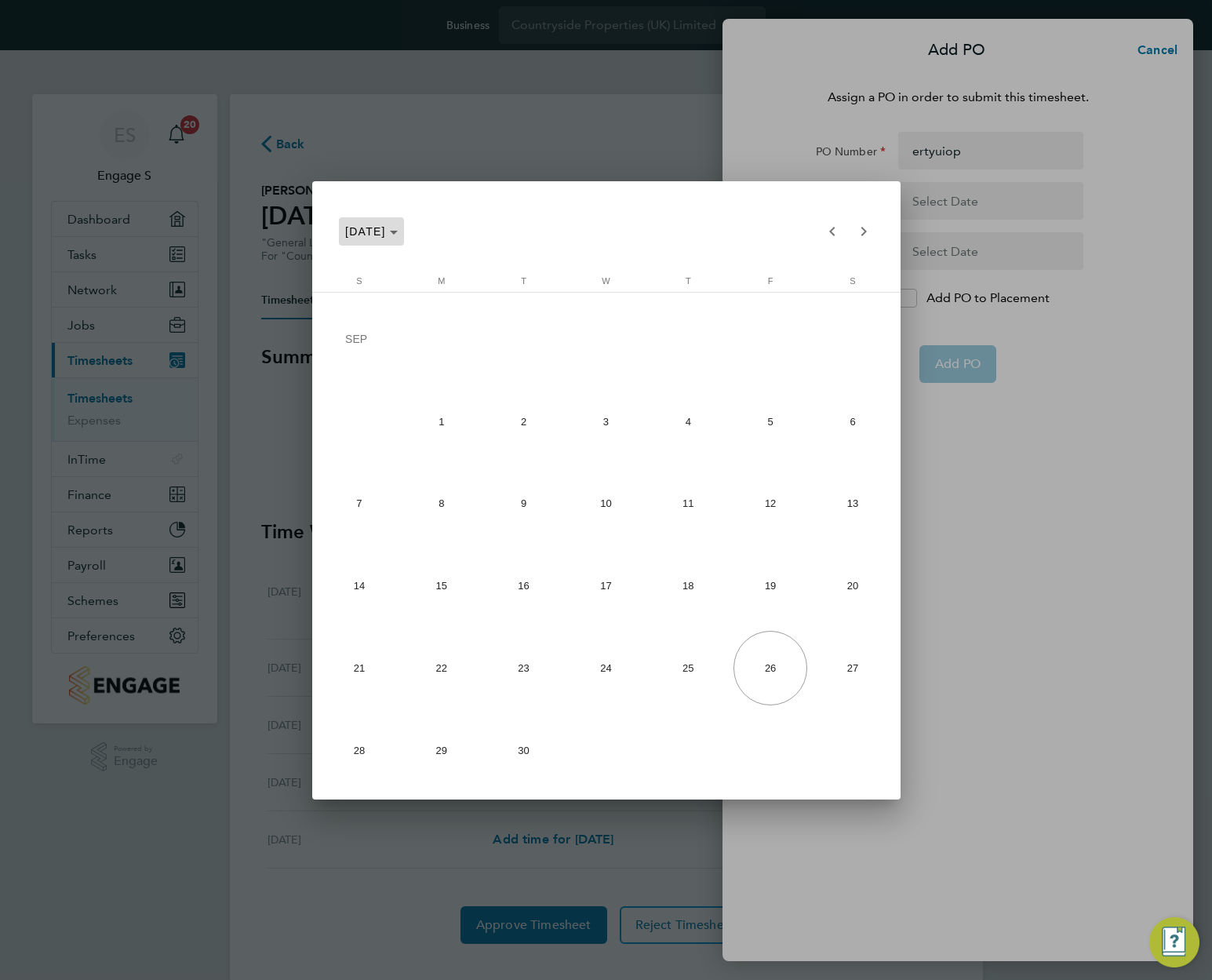
click at [385, 234] on span "SEP 2025" at bounding box center [366, 231] width 41 height 13
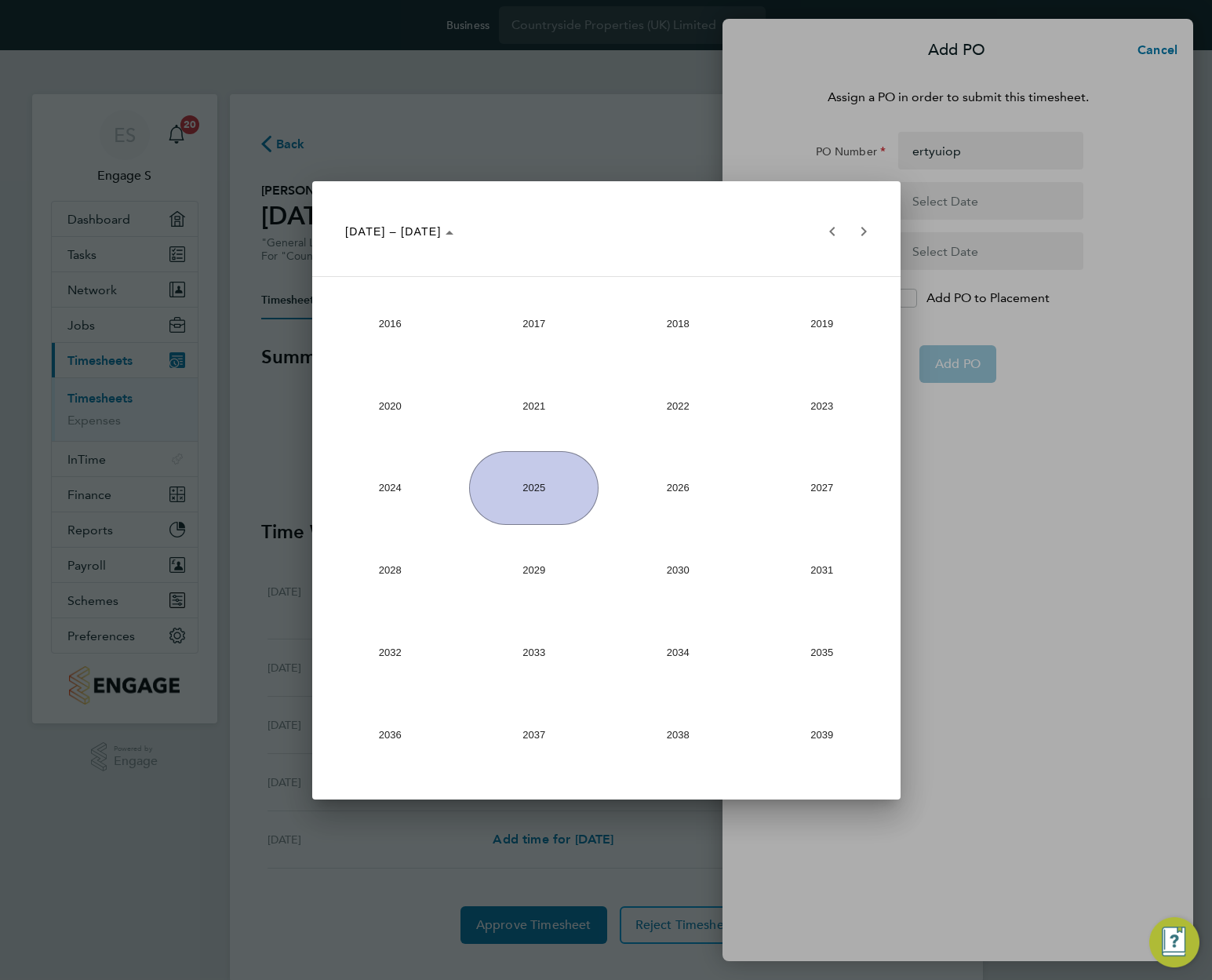
click at [659, 420] on span "2022" at bounding box center [678, 405] width 129 height 73
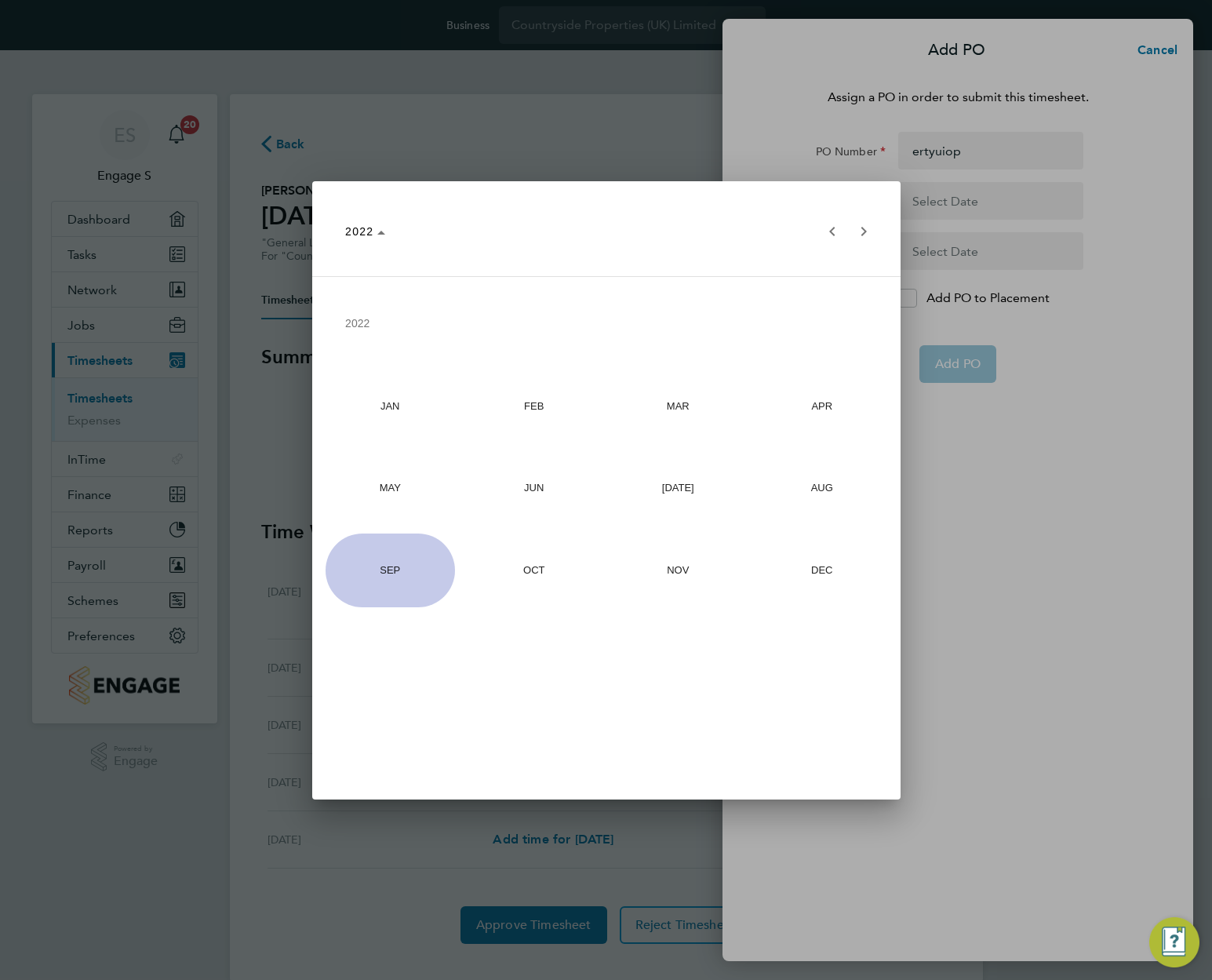
click at [531, 405] on span "FEB" at bounding box center [534, 405] width 129 height 73
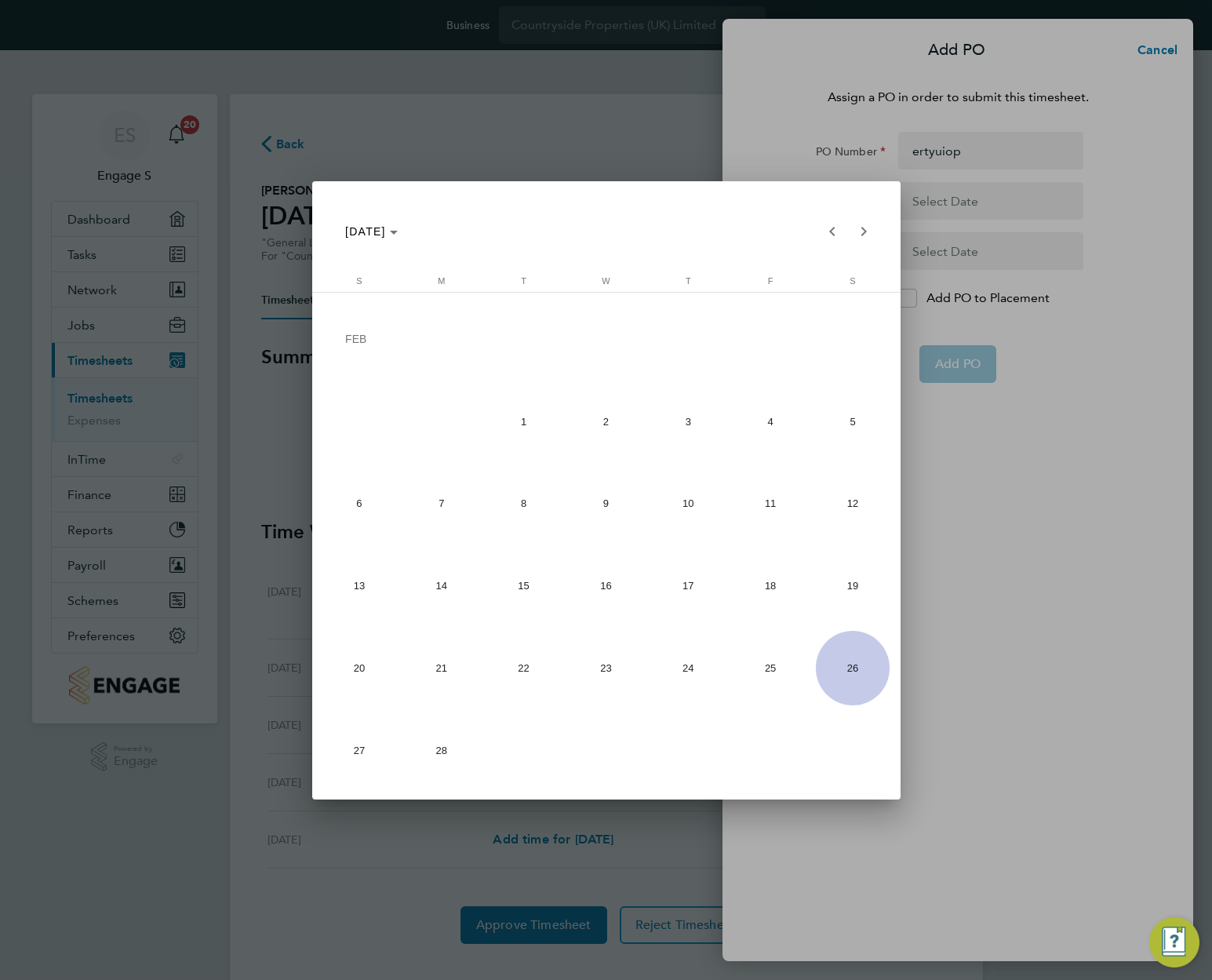
drag, startPoint x: 841, startPoint y: 665, endPoint x: 831, endPoint y: 668, distance: 10.4
click at [840, 665] on span "26" at bounding box center [853, 667] width 73 height 73
type input "26 Feb 22"
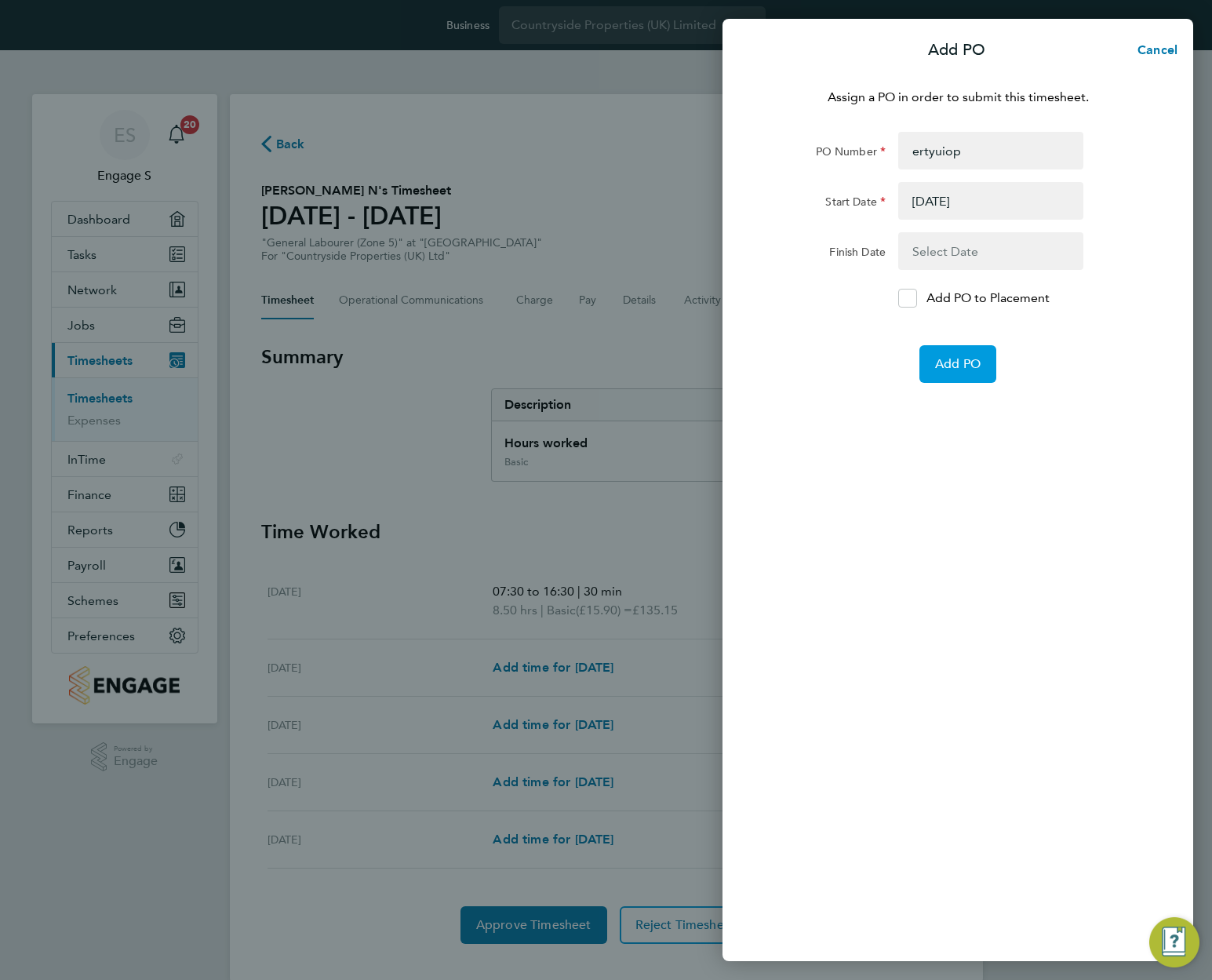
click at [958, 370] on span "Add PO" at bounding box center [959, 364] width 46 height 16
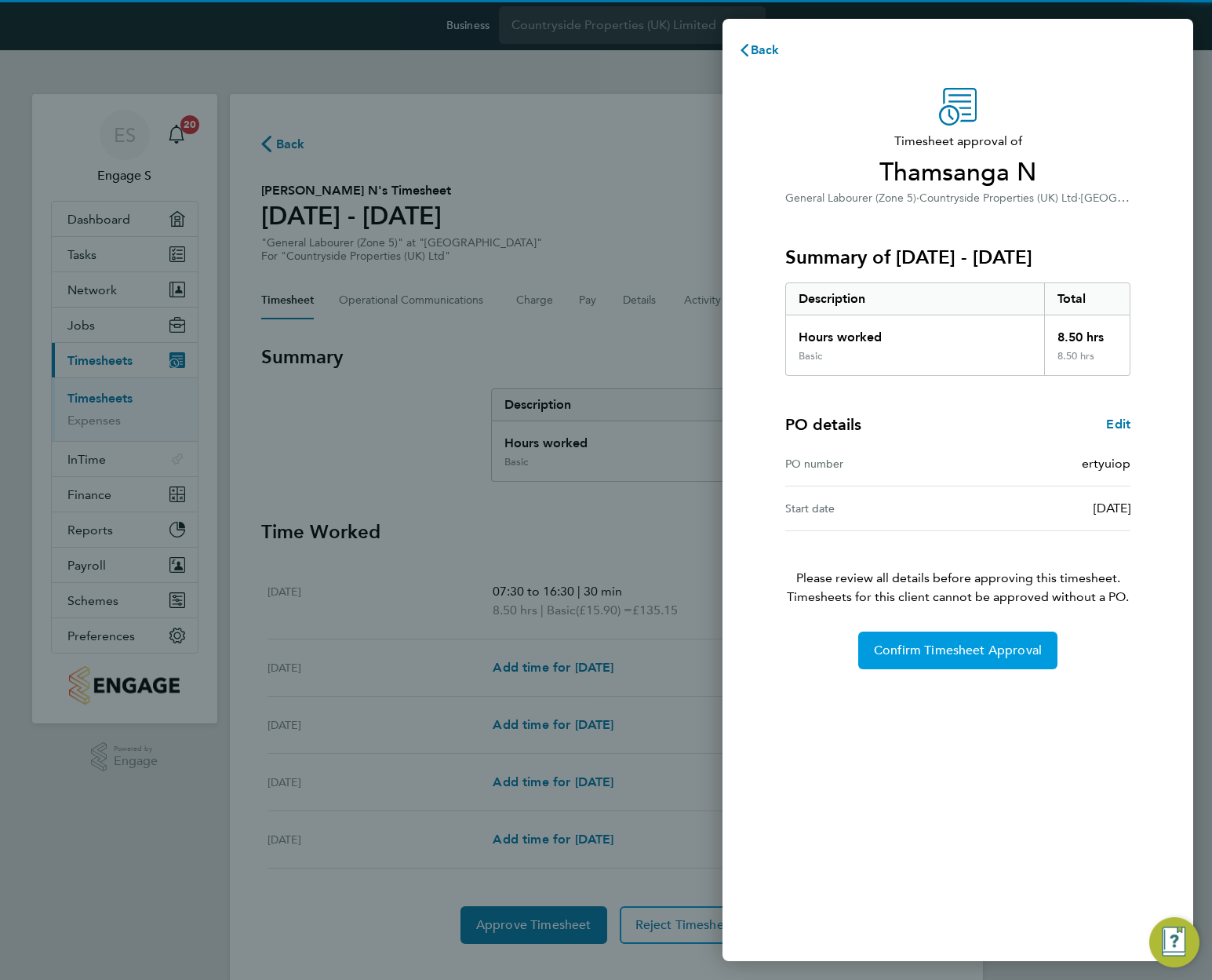
click at [945, 649] on span "Confirm Timesheet Approval" at bounding box center [958, 651] width 168 height 16
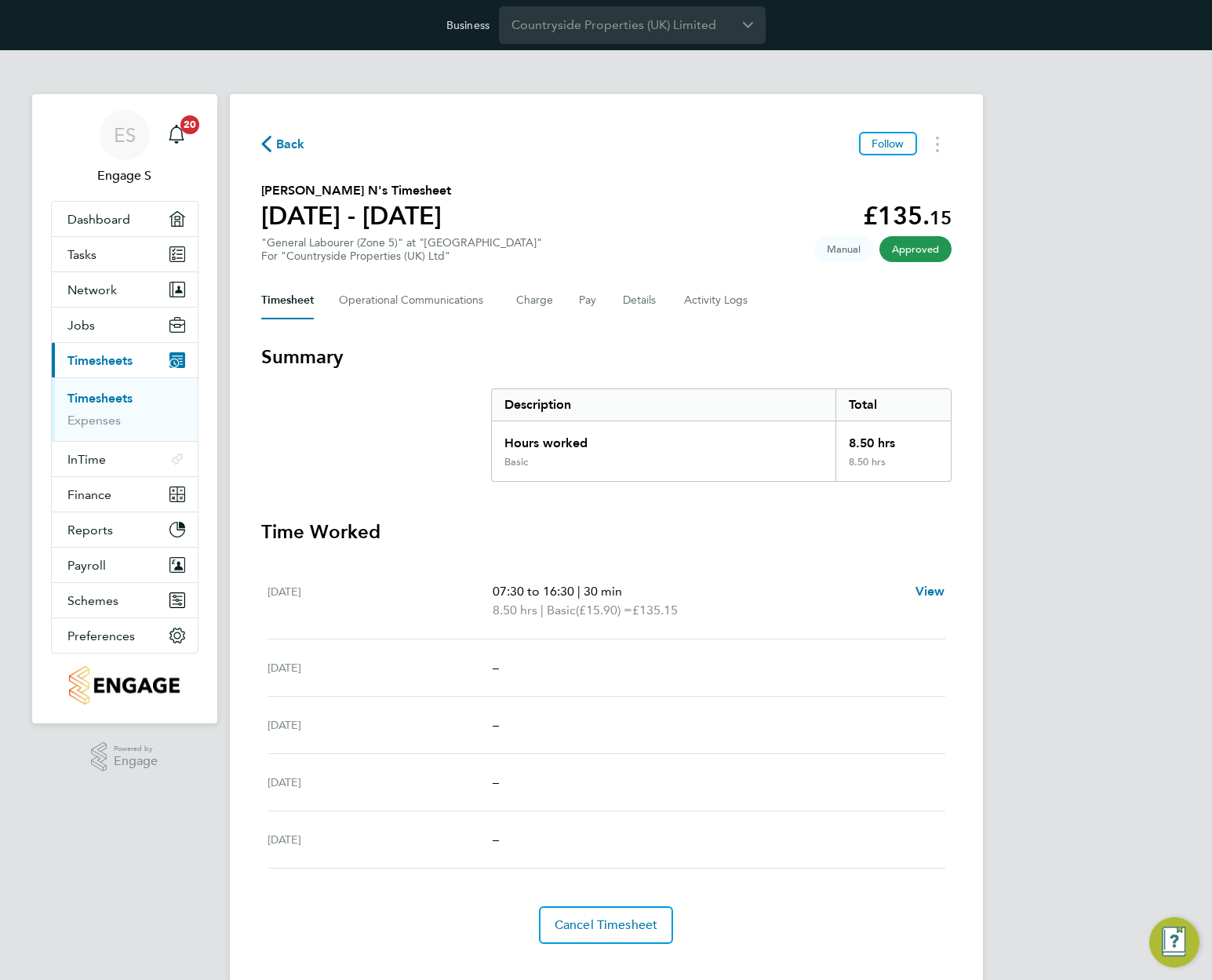
click at [931, 663] on div "–" at bounding box center [719, 668] width 452 height 19
click at [632, 300] on button "Details" at bounding box center [641, 301] width 36 height 38
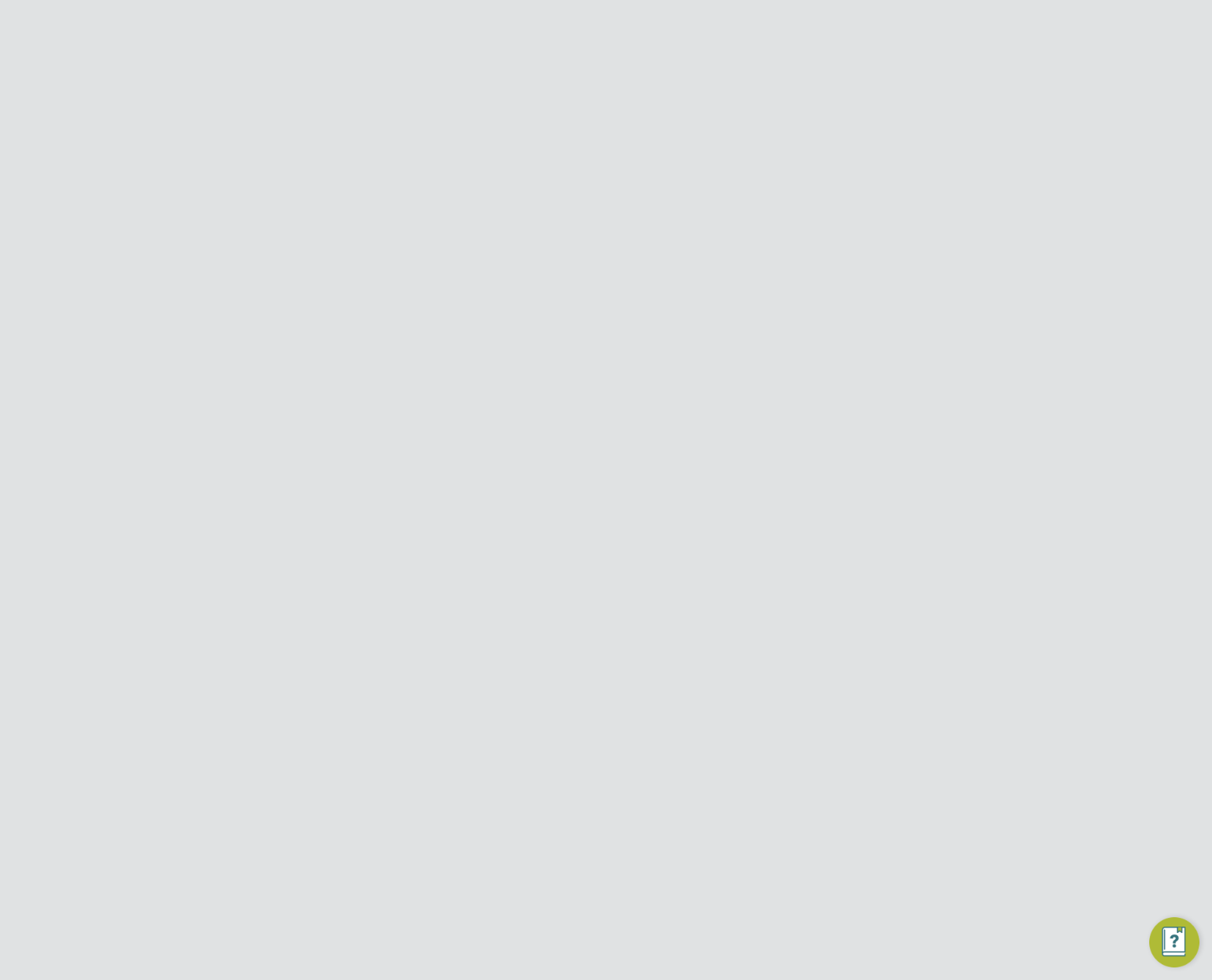
drag, startPoint x: 493, startPoint y: 560, endPoint x: 582, endPoint y: 563, distance: 89.1
click at [582, 563] on No "Invoice No INV0009364 (£162.18) [PERSON_NAME] Ltd to Countryside Properties (UK…" at bounding box center [606, 564] width 691 height 82
click at [655, 21] on input "Countryside Properties (UK) Limited" at bounding box center [632, 24] width 267 height 37
click at [659, 66] on li "[PERSON_NAME] Ltd" at bounding box center [632, 63] width 267 height 39
type input "[PERSON_NAME] Ltd"
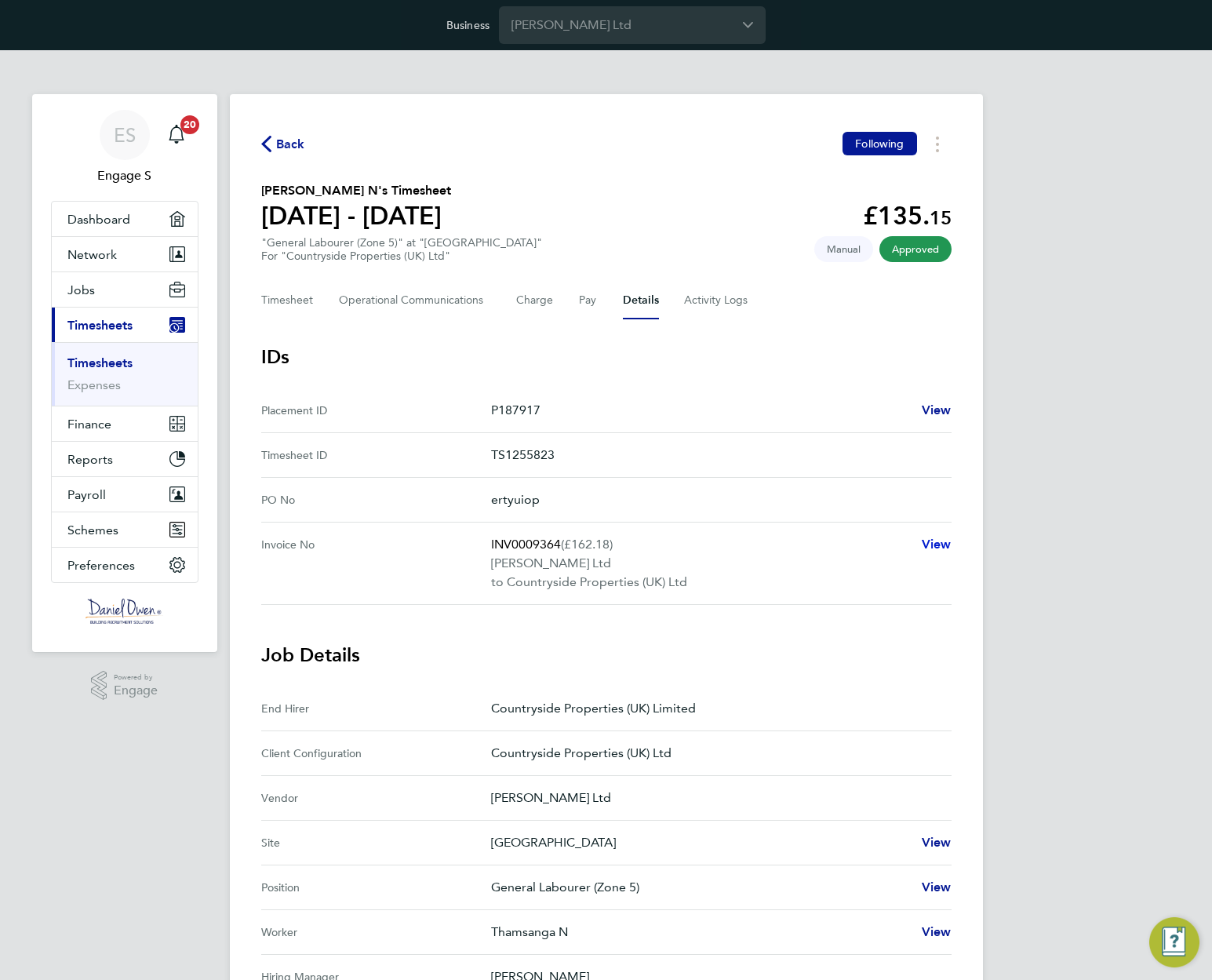
click at [942, 542] on span "View" at bounding box center [937, 544] width 30 height 15
click at [934, 849] on span "View" at bounding box center [937, 842] width 30 height 15
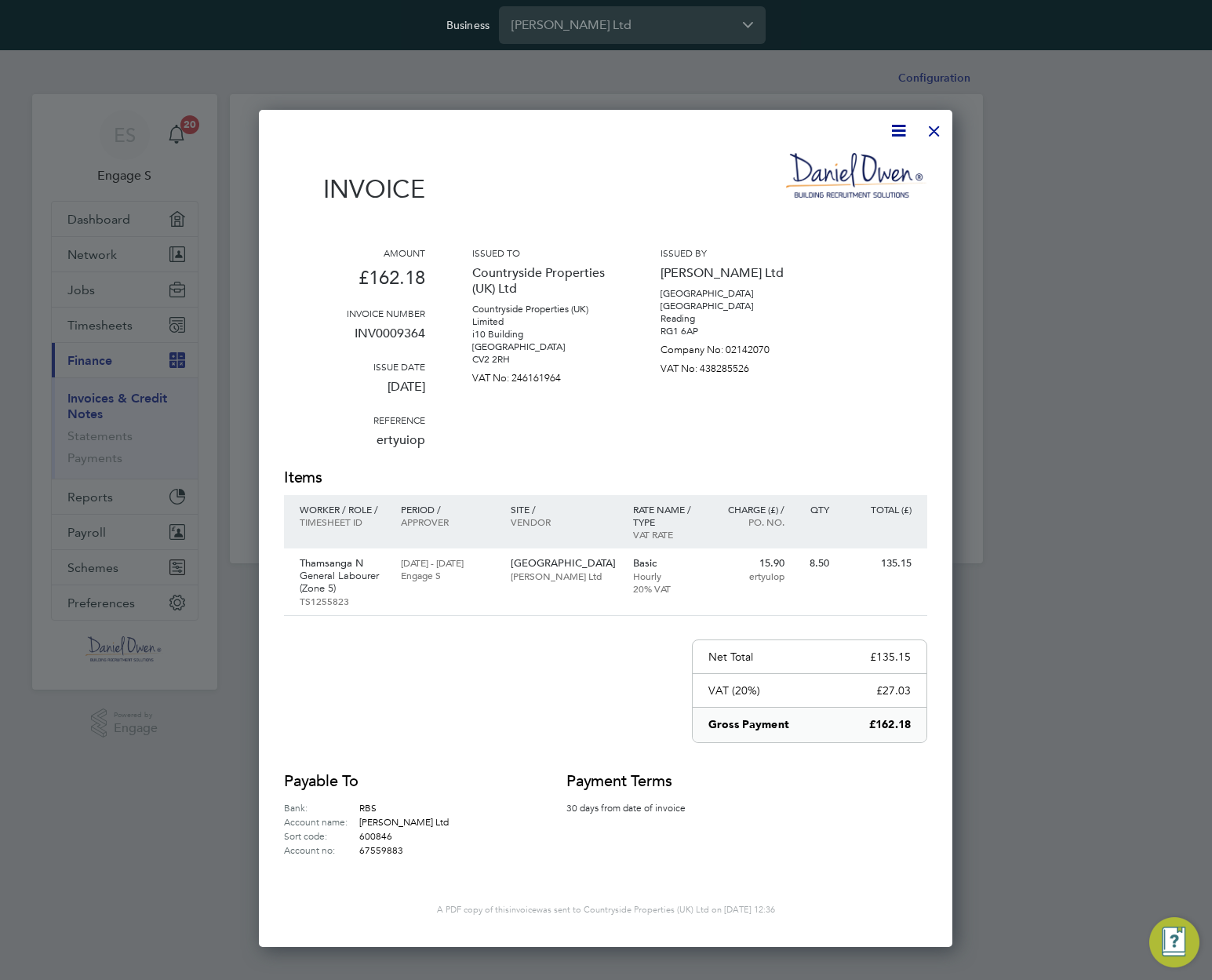
scroll to position [832, 695]
click at [940, 122] on div at bounding box center [935, 127] width 28 height 28
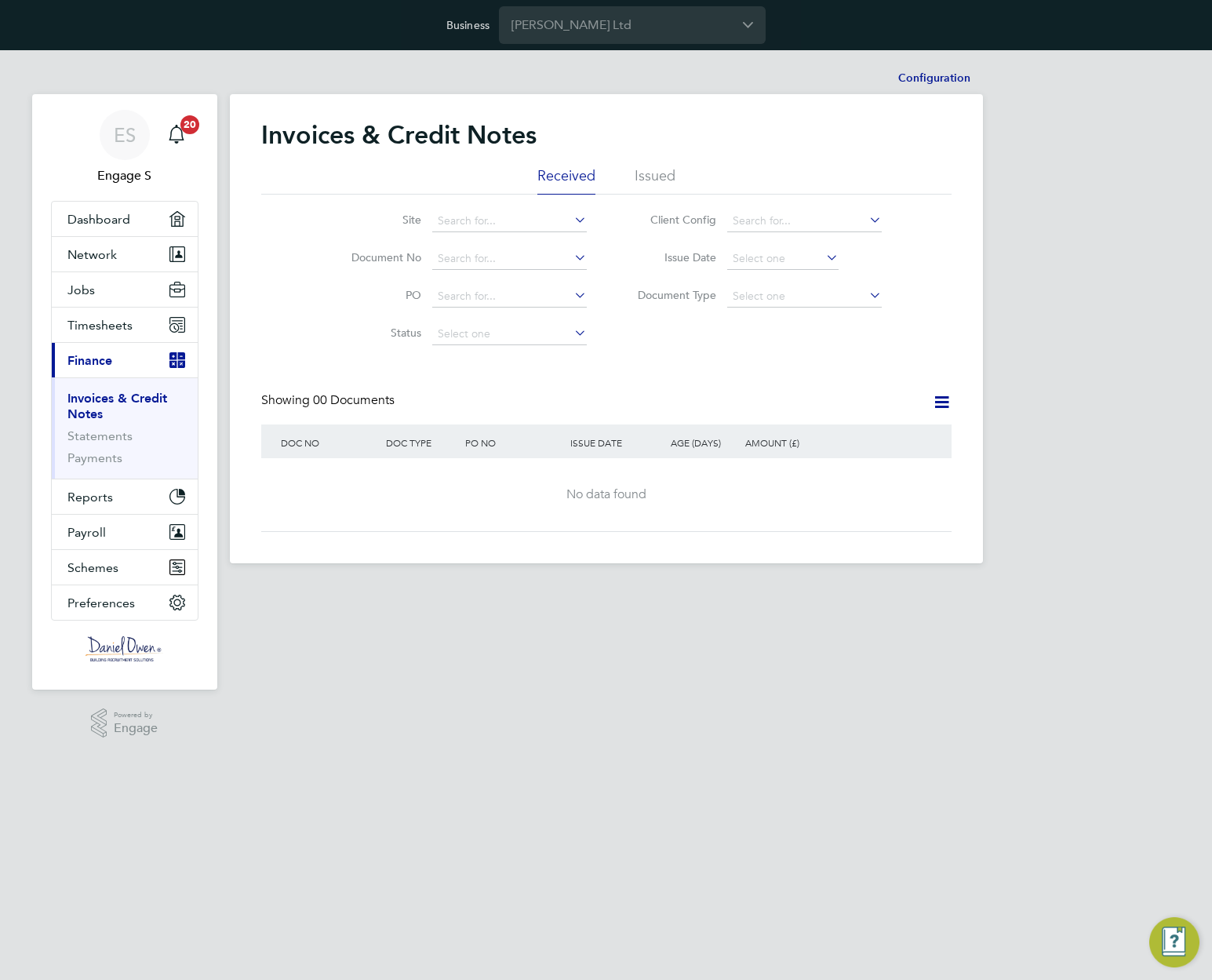
click at [637, 172] on li "Issued" at bounding box center [655, 181] width 41 height 28
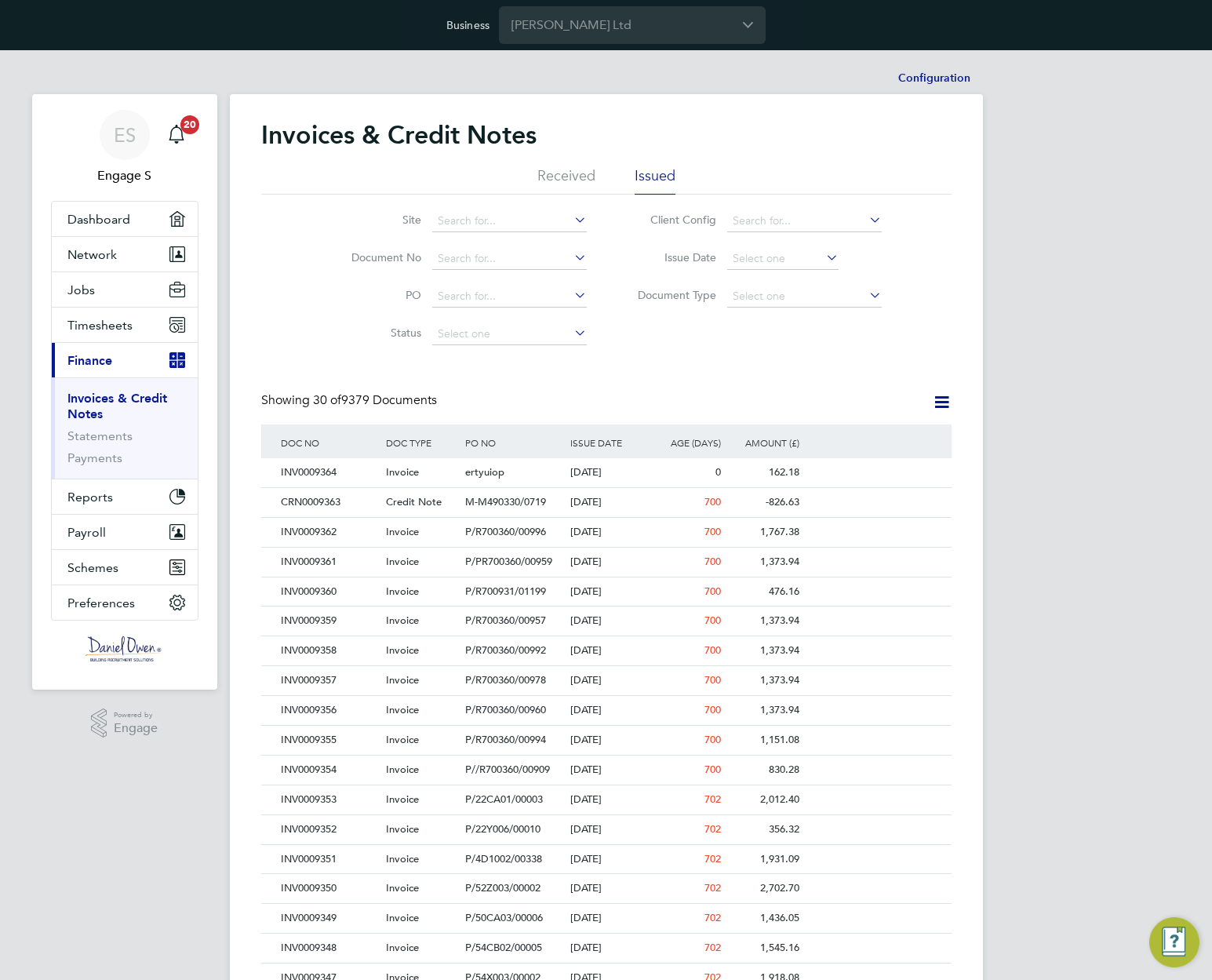
click at [409, 227] on label "Site" at bounding box center [376, 220] width 90 height 14
click at [459, 224] on input at bounding box center [510, 221] width 155 height 22
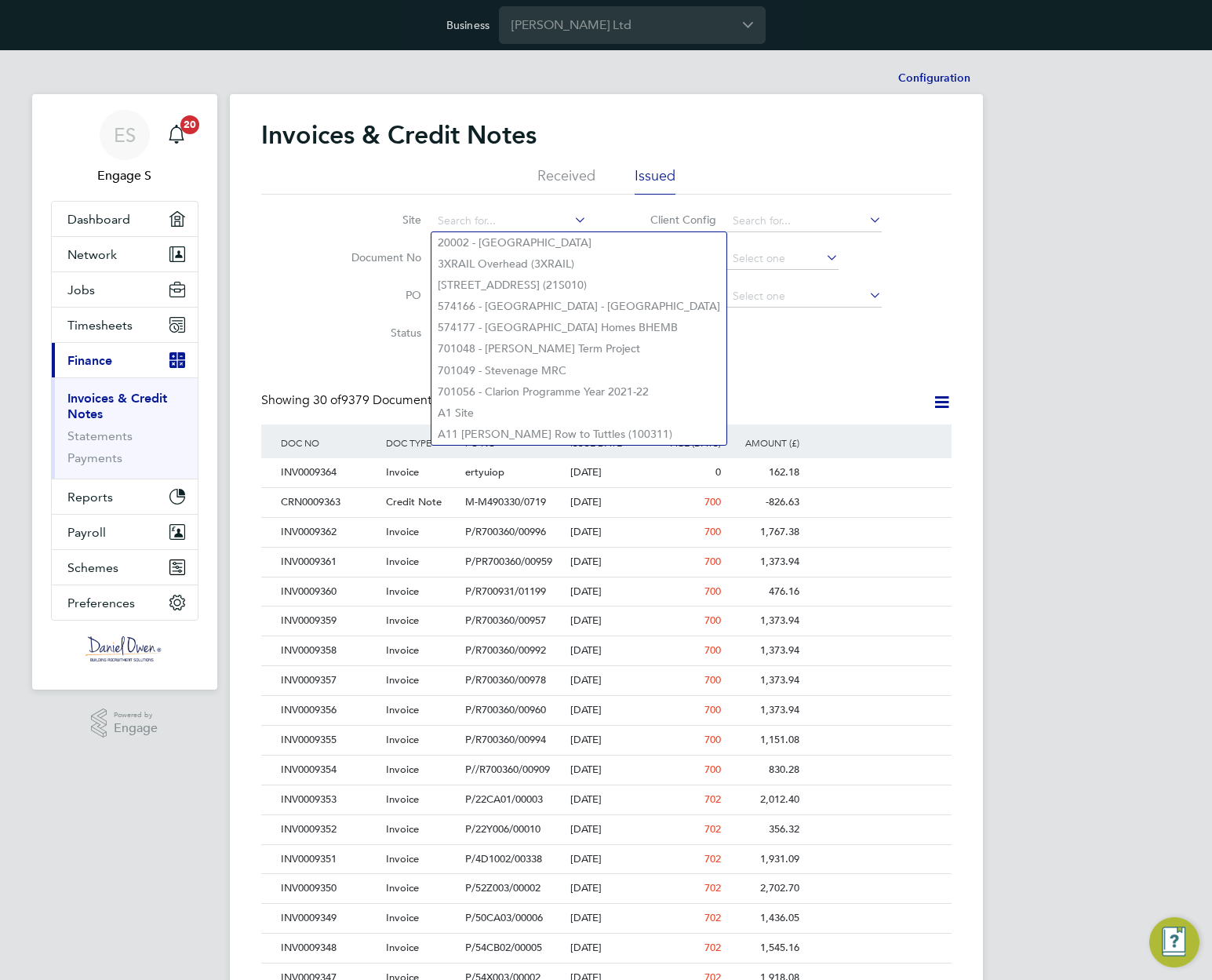
click at [731, 374] on div "Invoices & Credit Notes Received Issued Site Document No PO Status Paid Date Is…" at bounding box center [606, 750] width 691 height 1262
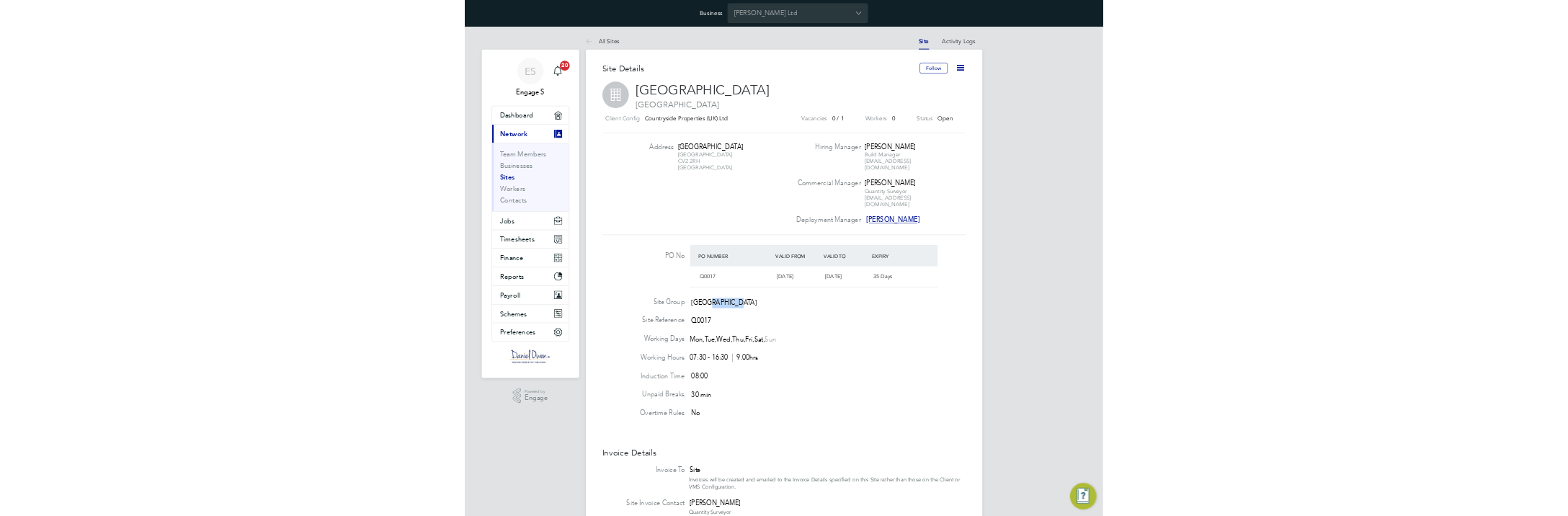
scroll to position [16, 310]
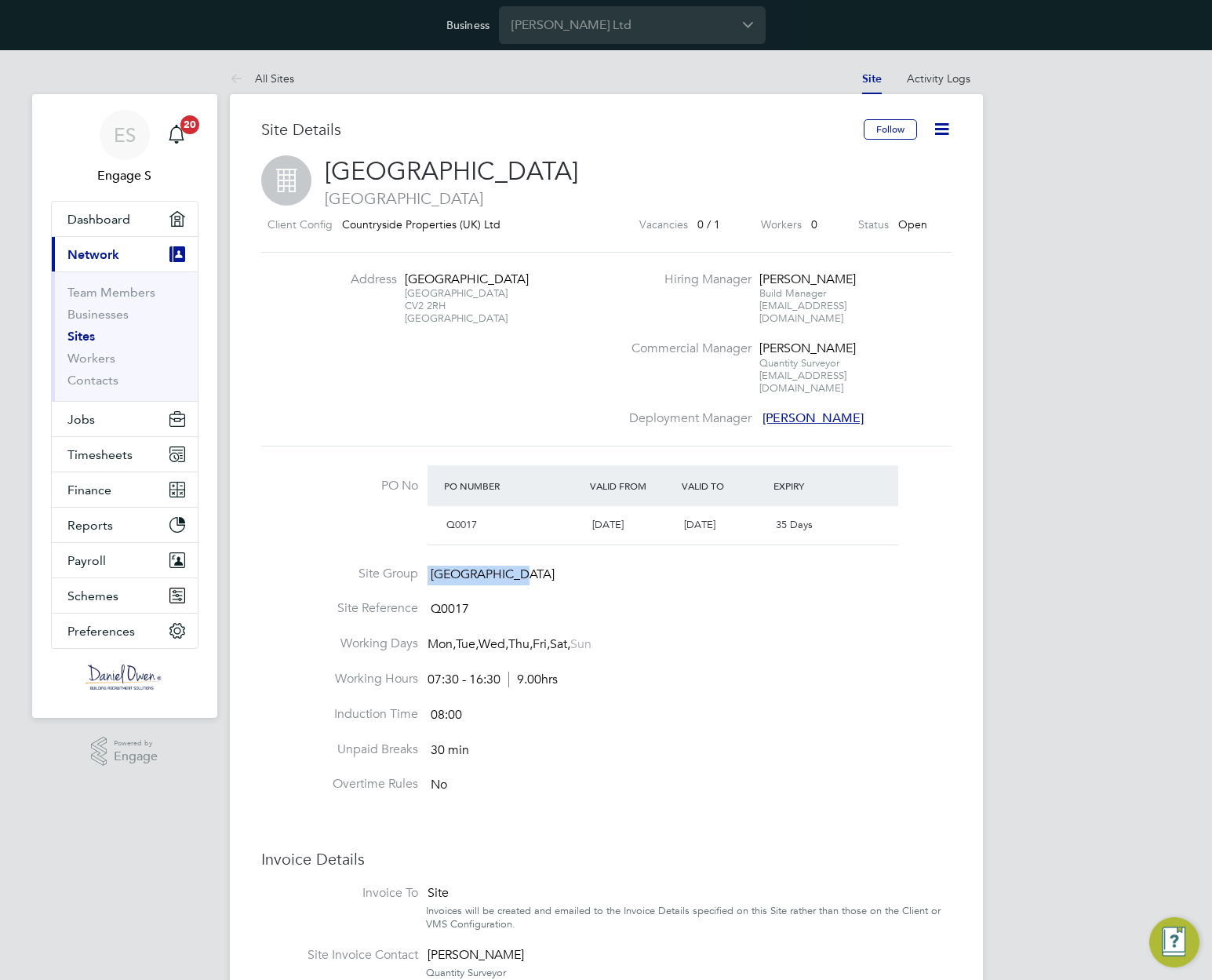
drag, startPoint x: 570, startPoint y: 549, endPoint x: 442, endPoint y: 550, distance: 128.0
click at [426, 566] on li "Site Group [GEOGRAPHIC_DATA]" at bounding box center [606, 584] width 691 height 36
copy li "[GEOGRAPHIC_DATA]"
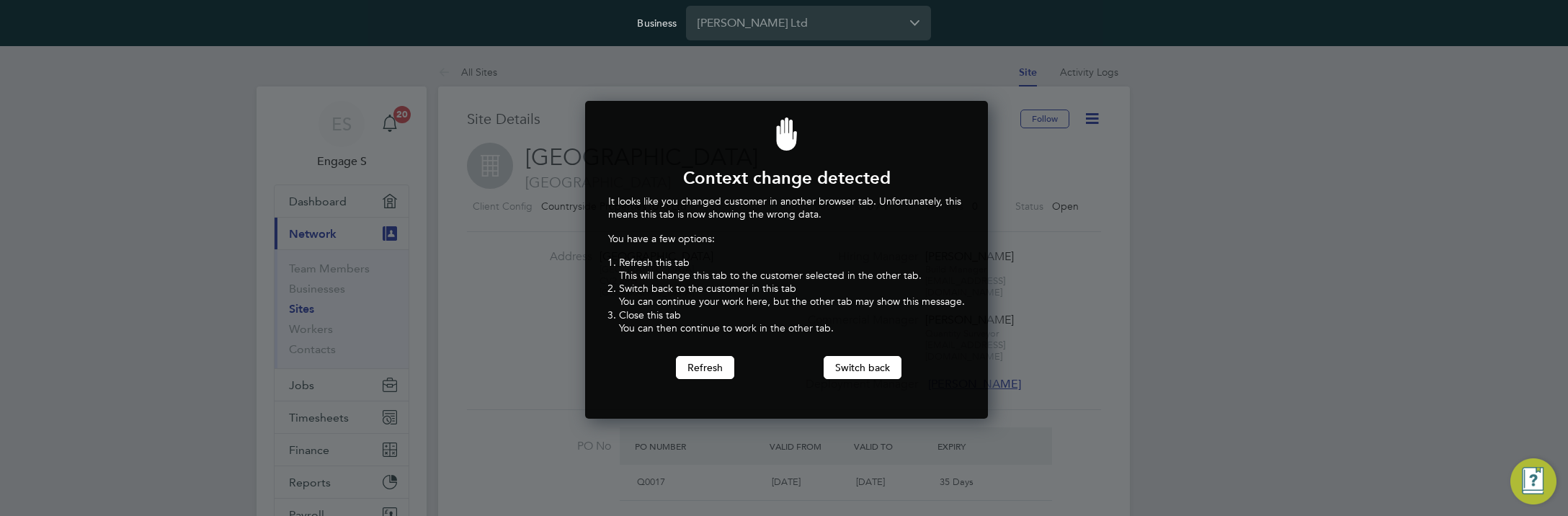
scroll to position [318, 398]
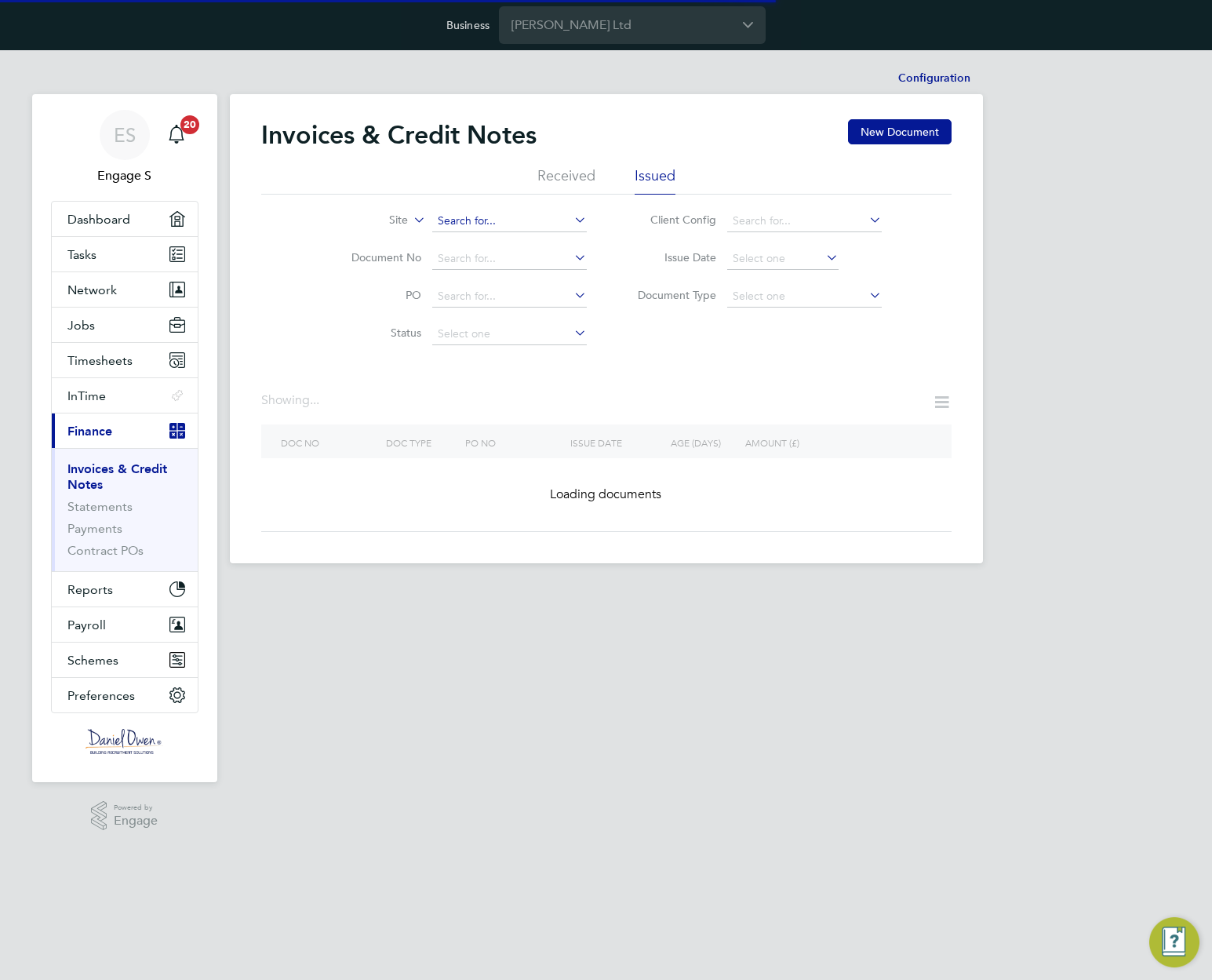
click at [504, 226] on input at bounding box center [510, 221] width 155 height 22
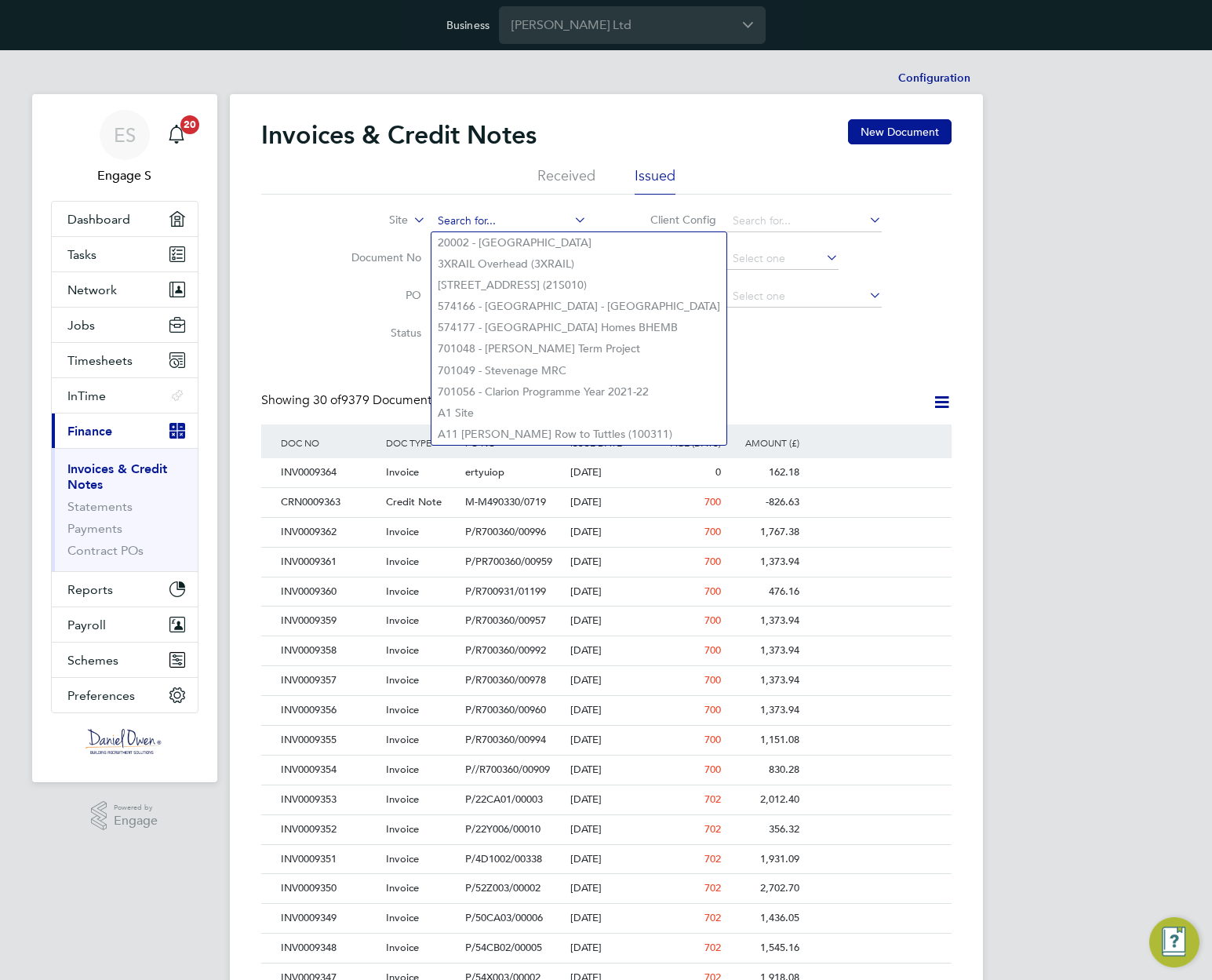
paste input "WEST MIDLANDS"
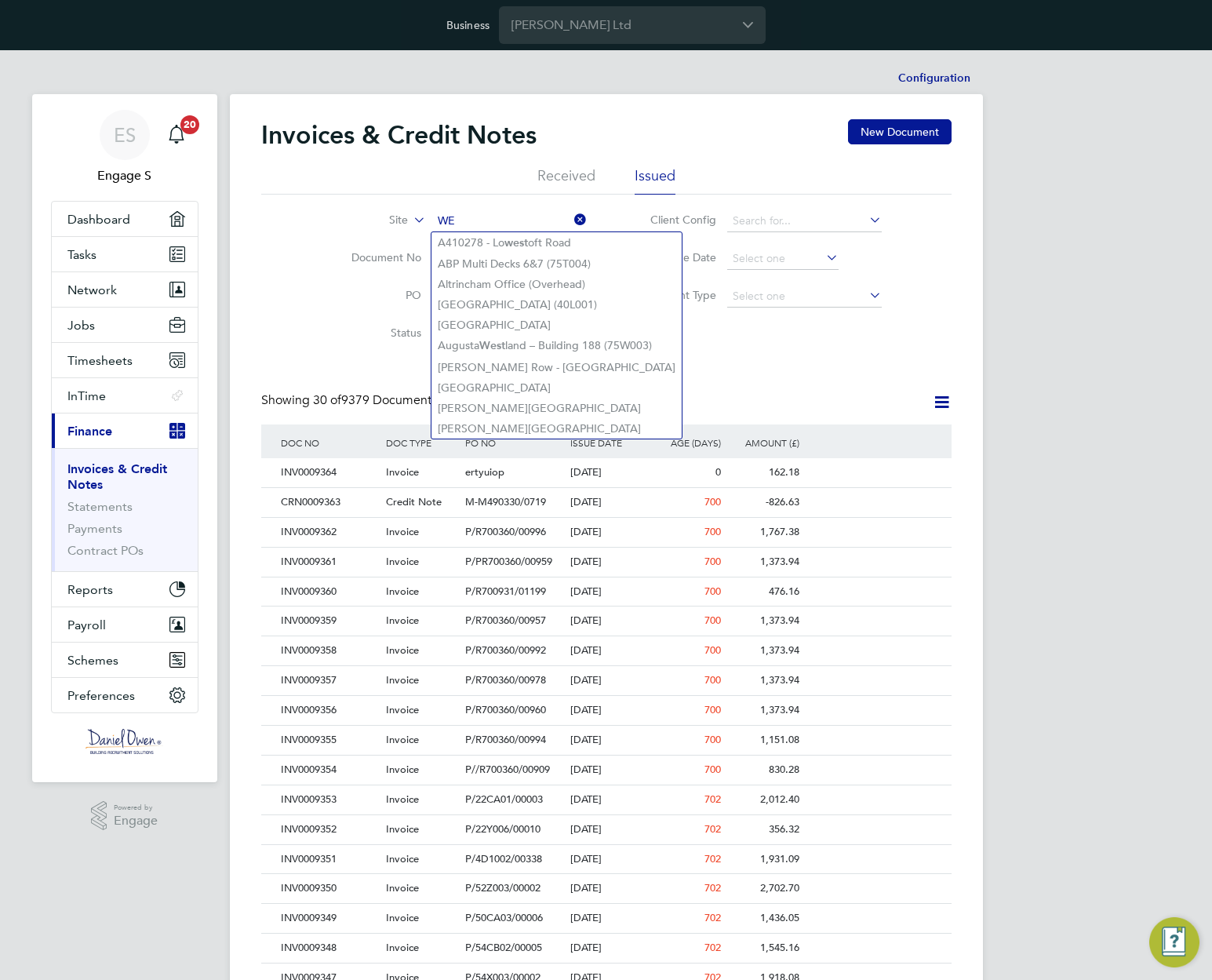
type input "W"
type input "west"
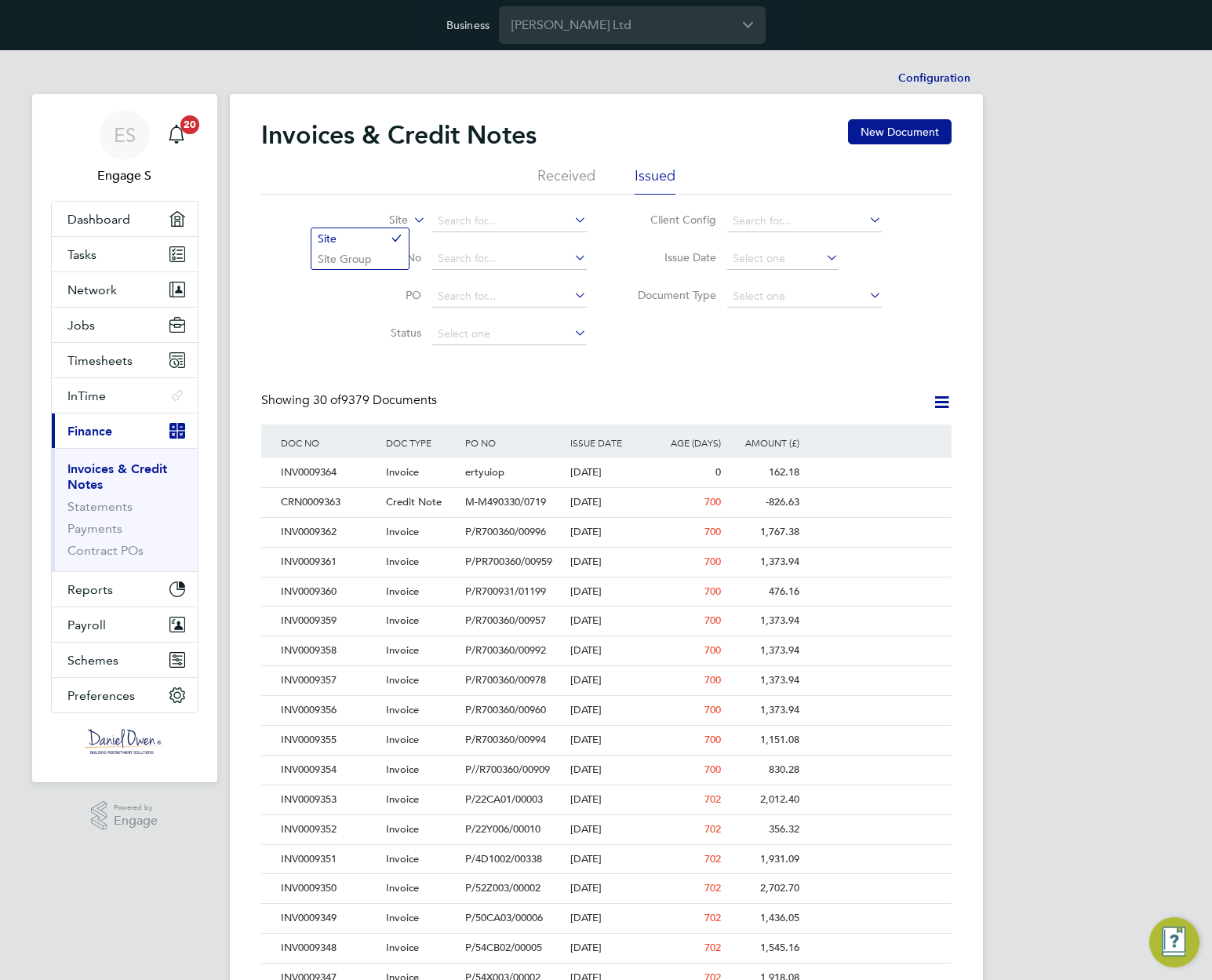
click at [403, 222] on label "Site" at bounding box center [363, 220] width 90 height 16
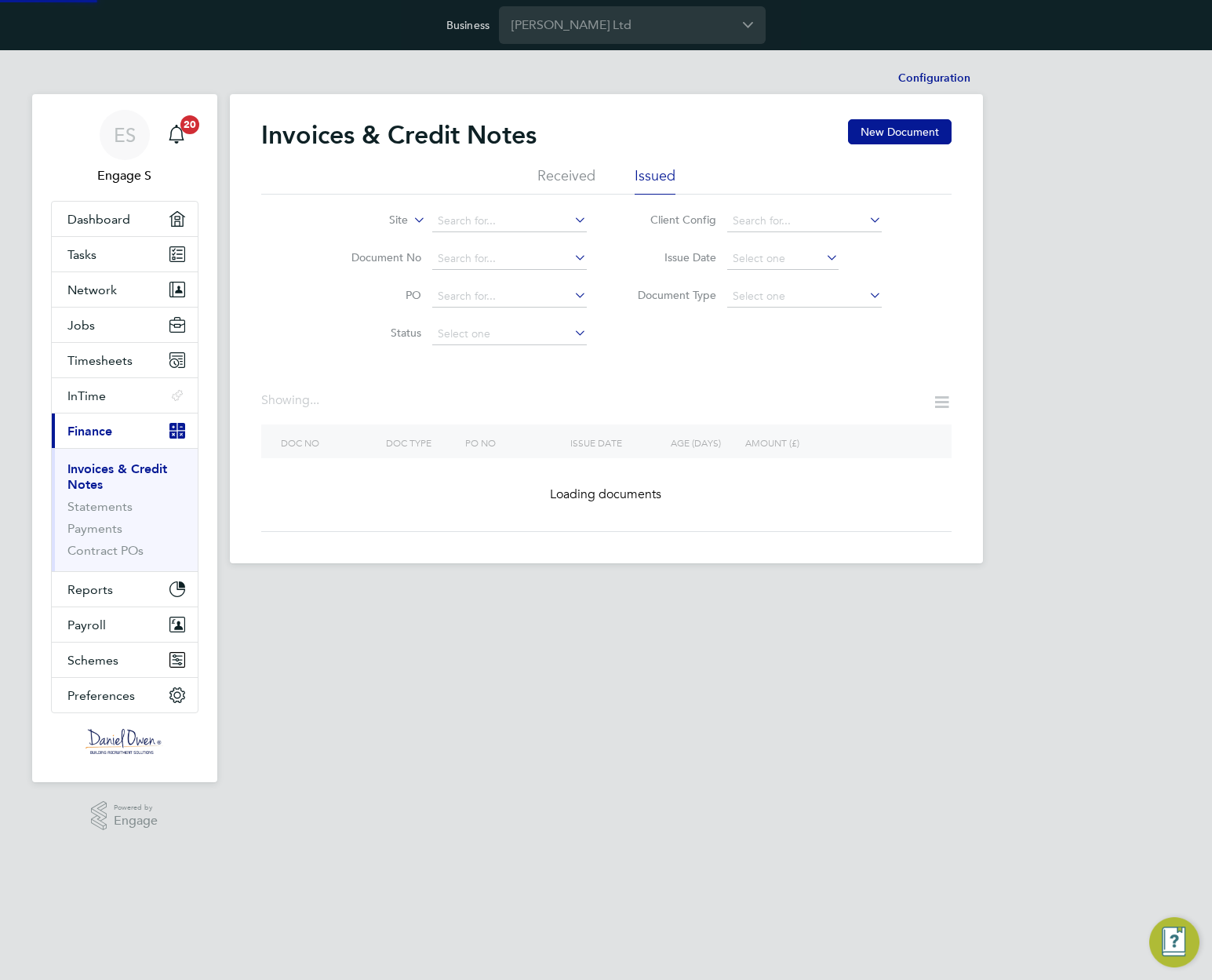
click at [348, 253] on li "Site Group" at bounding box center [360, 259] width 97 height 21
click at [490, 224] on input at bounding box center [510, 221] width 155 height 22
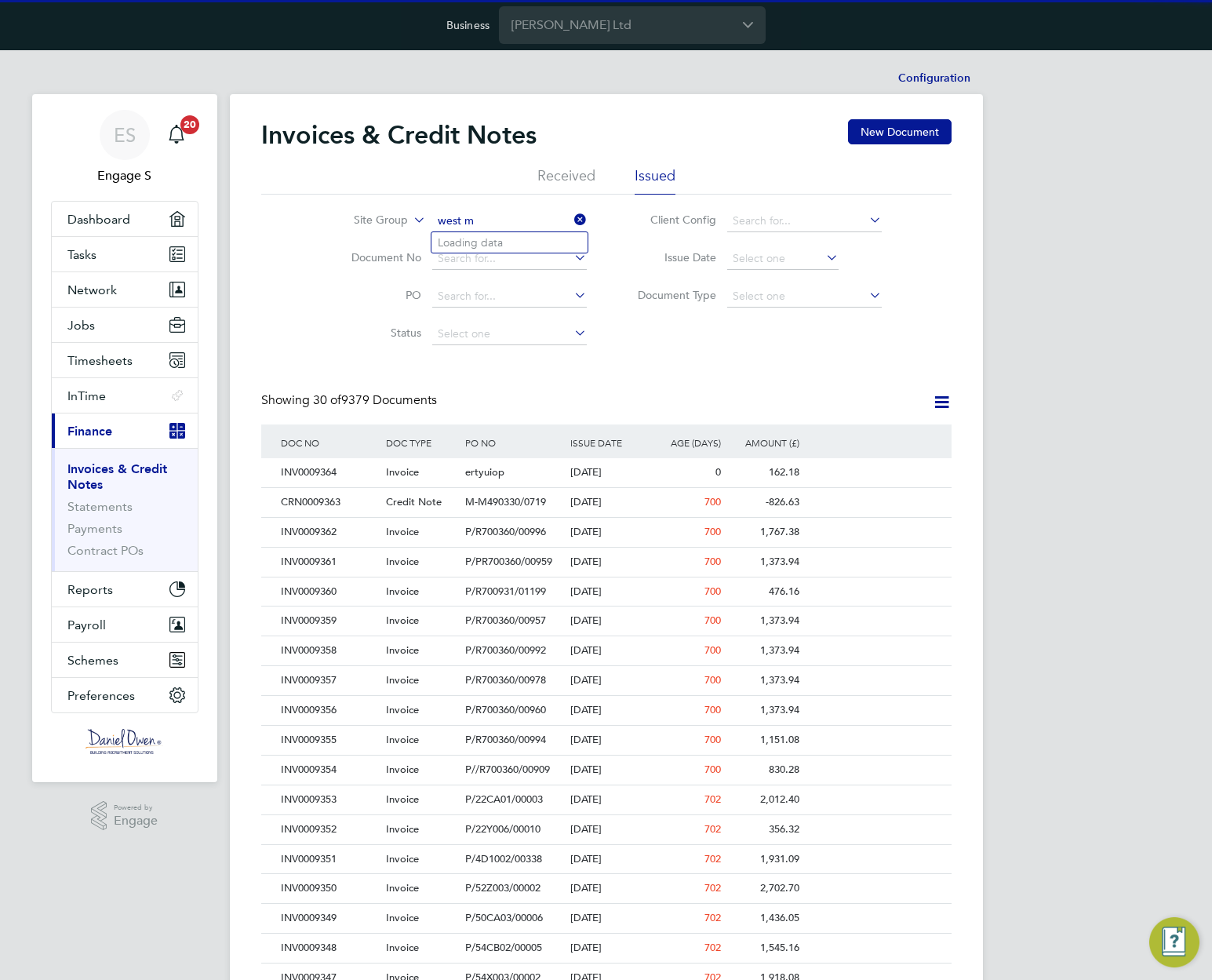
type input "west mi"
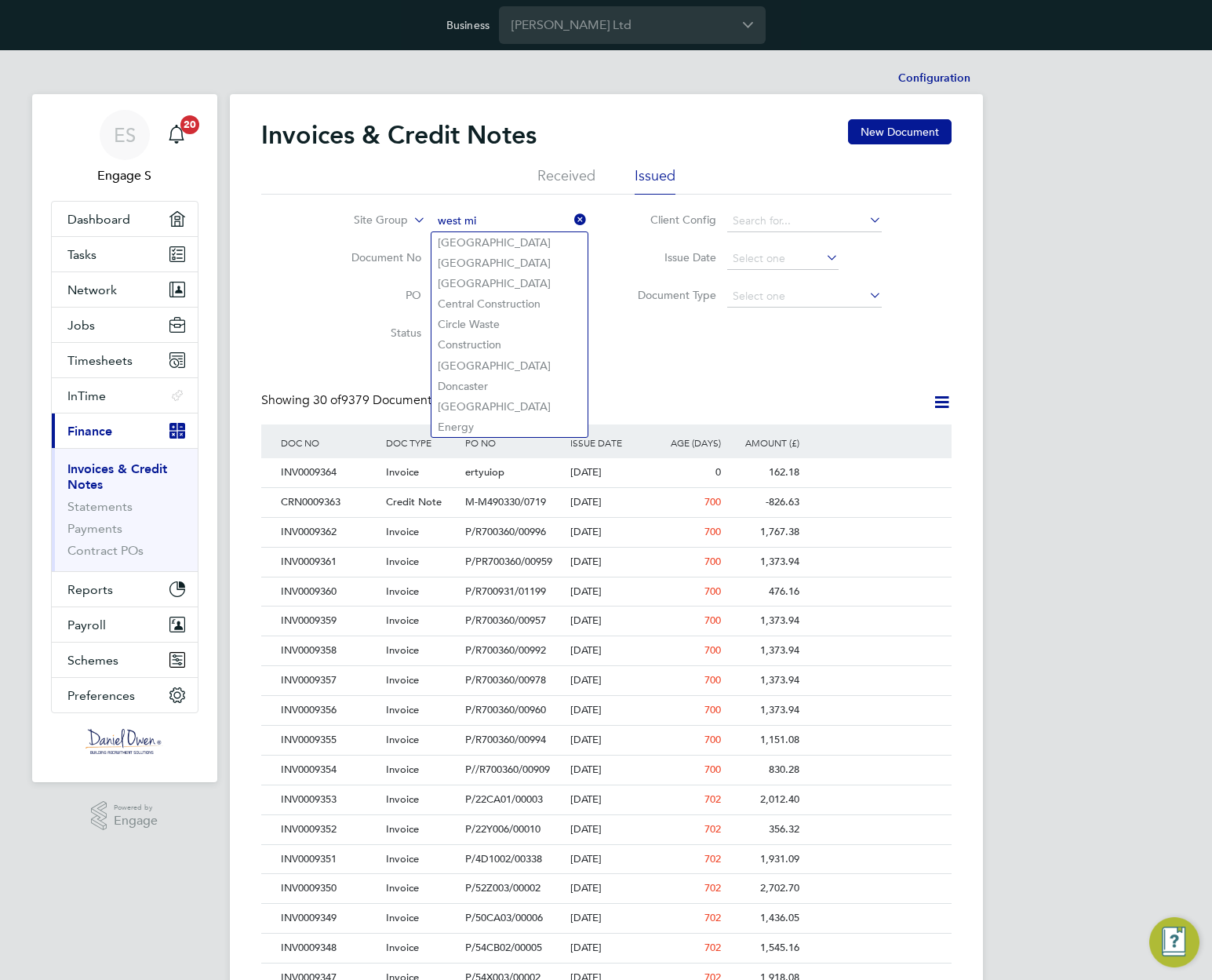
click at [499, 218] on input "west mi" at bounding box center [510, 221] width 155 height 22
paste input "[GEOGRAPHIC_DATA]"
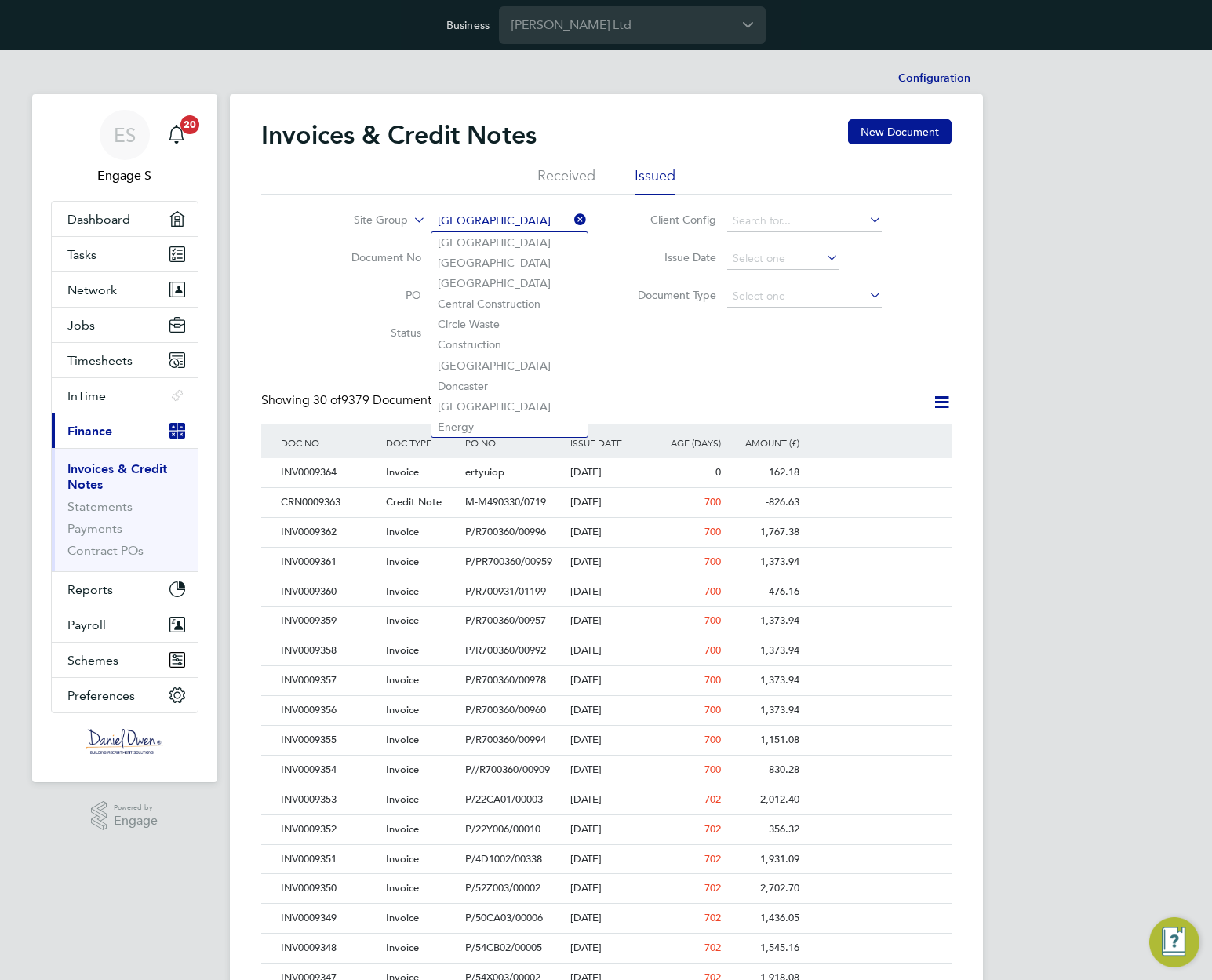
type input "[GEOGRAPHIC_DATA]"
paste input "[GEOGRAPHIC_DATA]"
type input "[GEOGRAPHIC_DATA]"
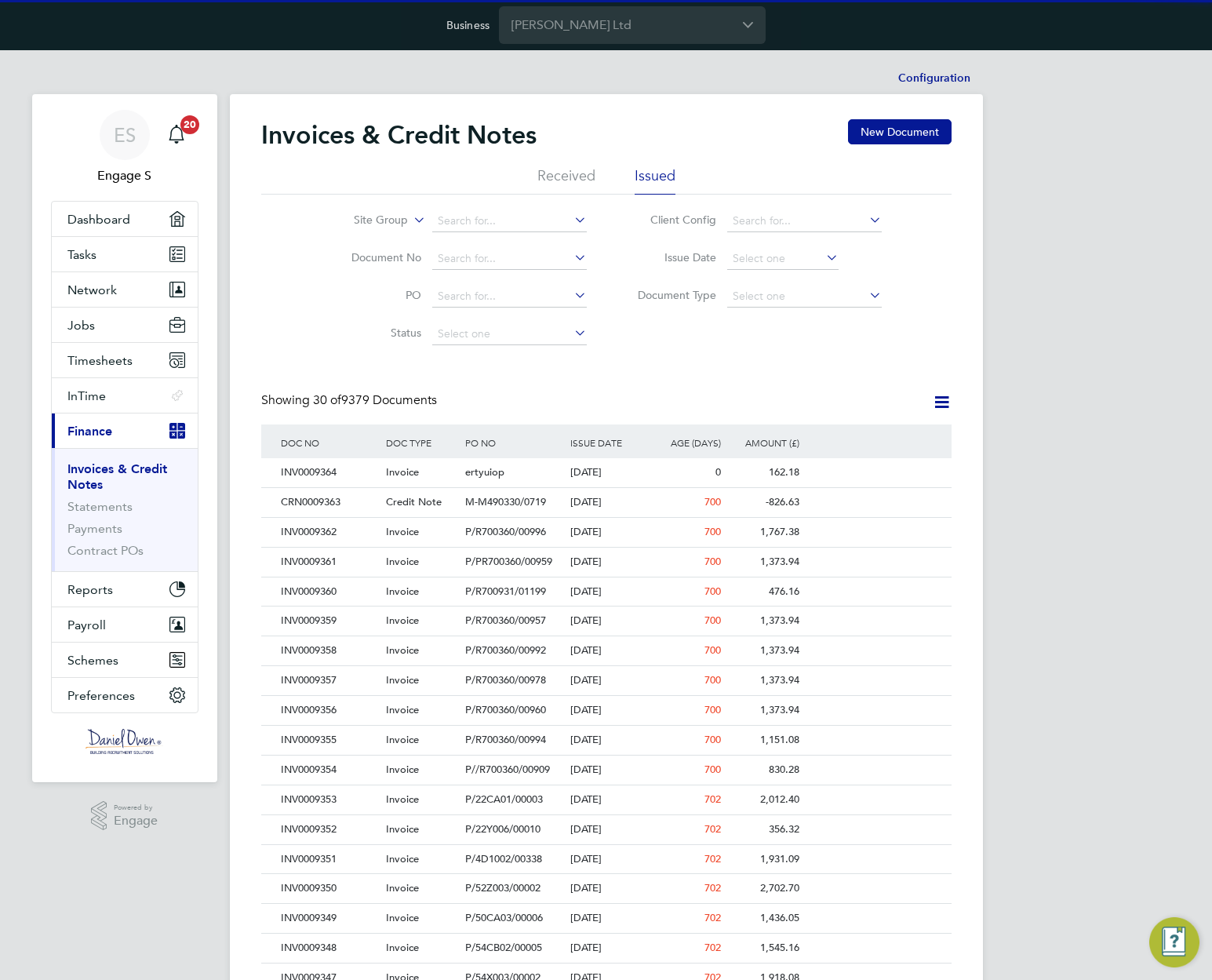
click at [553, 491] on div "M-M490330/0719" at bounding box center [513, 502] width 105 height 29
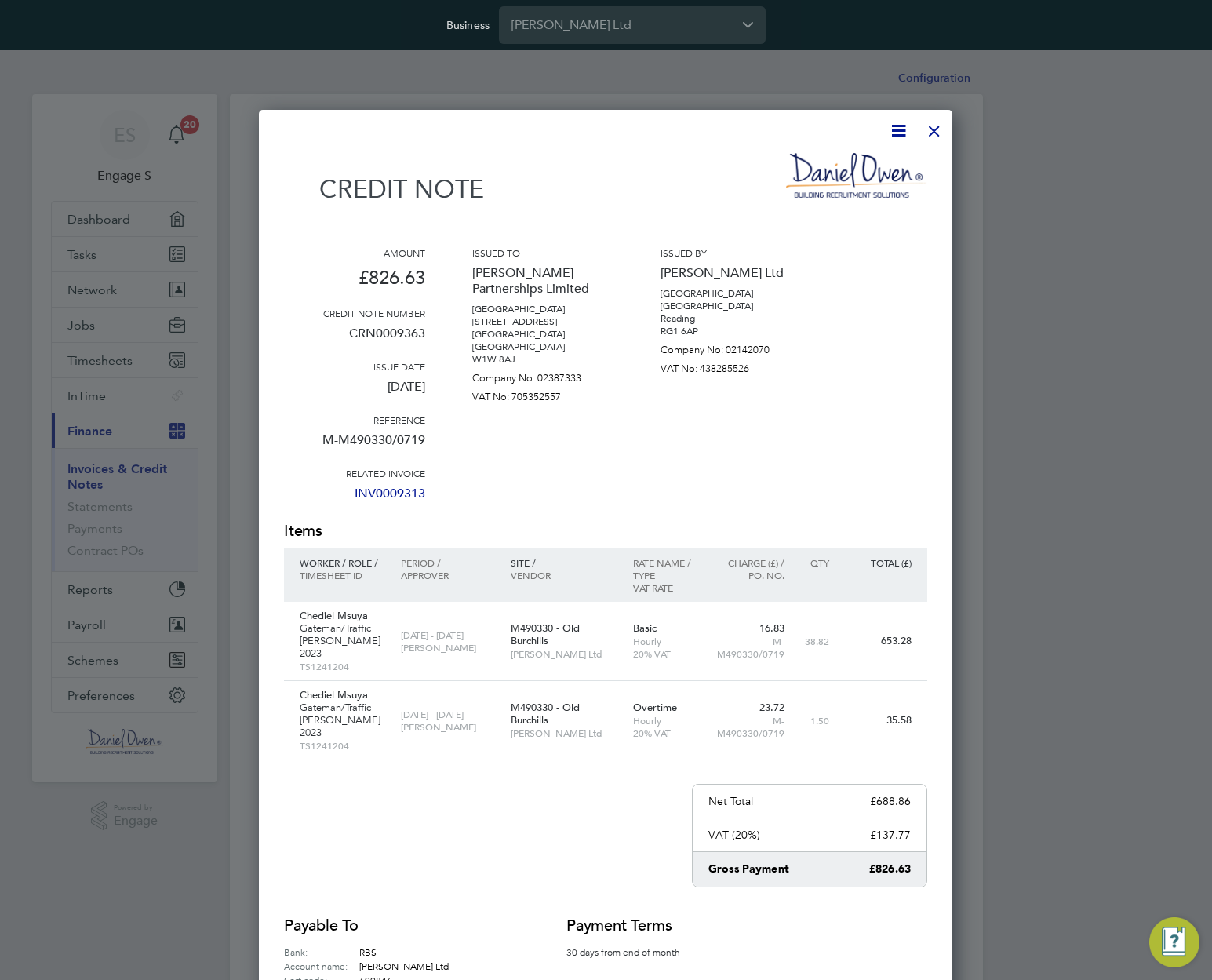
click at [563, 474] on div "Issued to Lovell Partnerships Limited Kent House 14 - 17 Market Place London Lo…" at bounding box center [542, 383] width 141 height 274
click at [929, 132] on div at bounding box center [935, 127] width 28 height 28
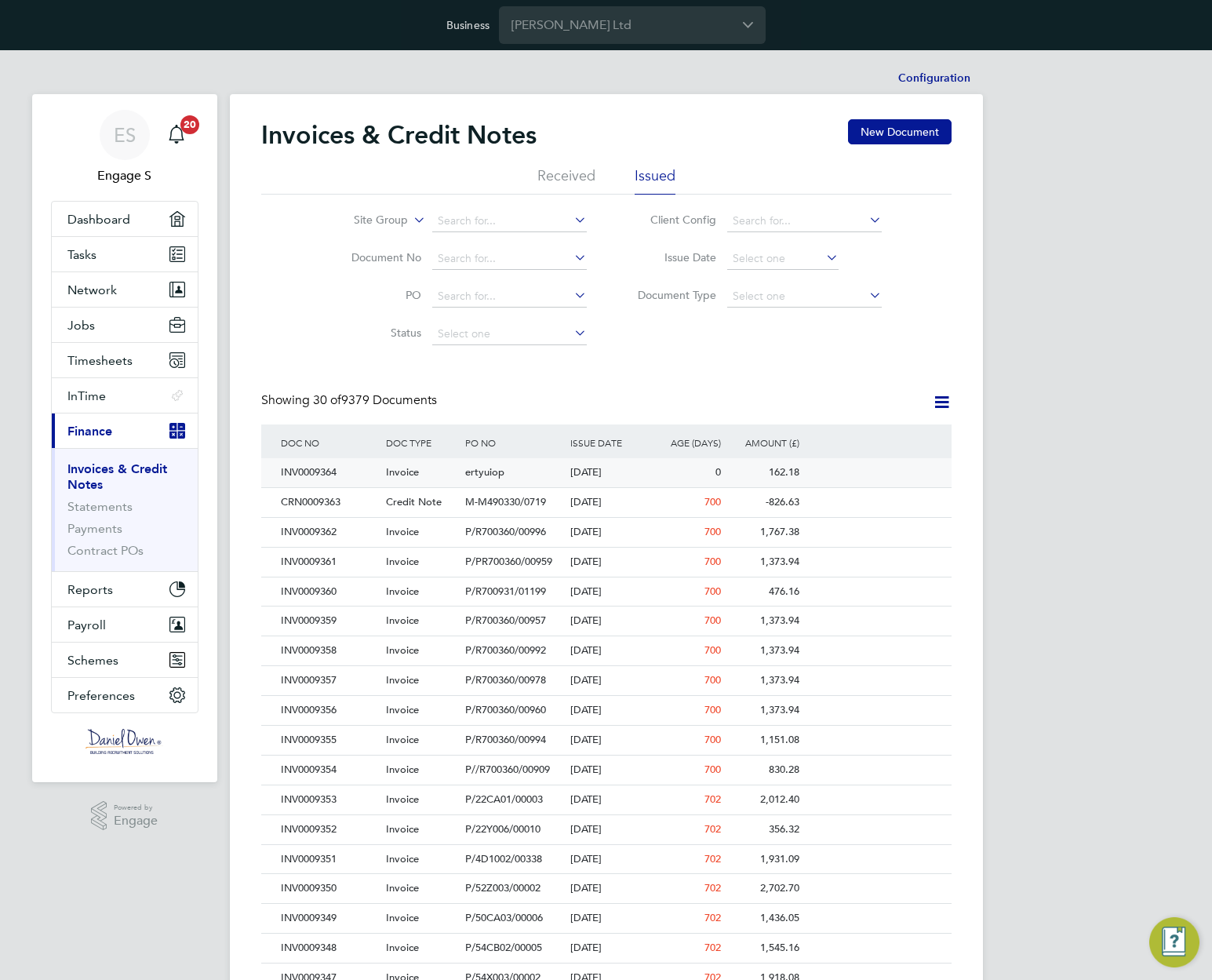
click at [585, 471] on div "[DATE]" at bounding box center [606, 472] width 79 height 29
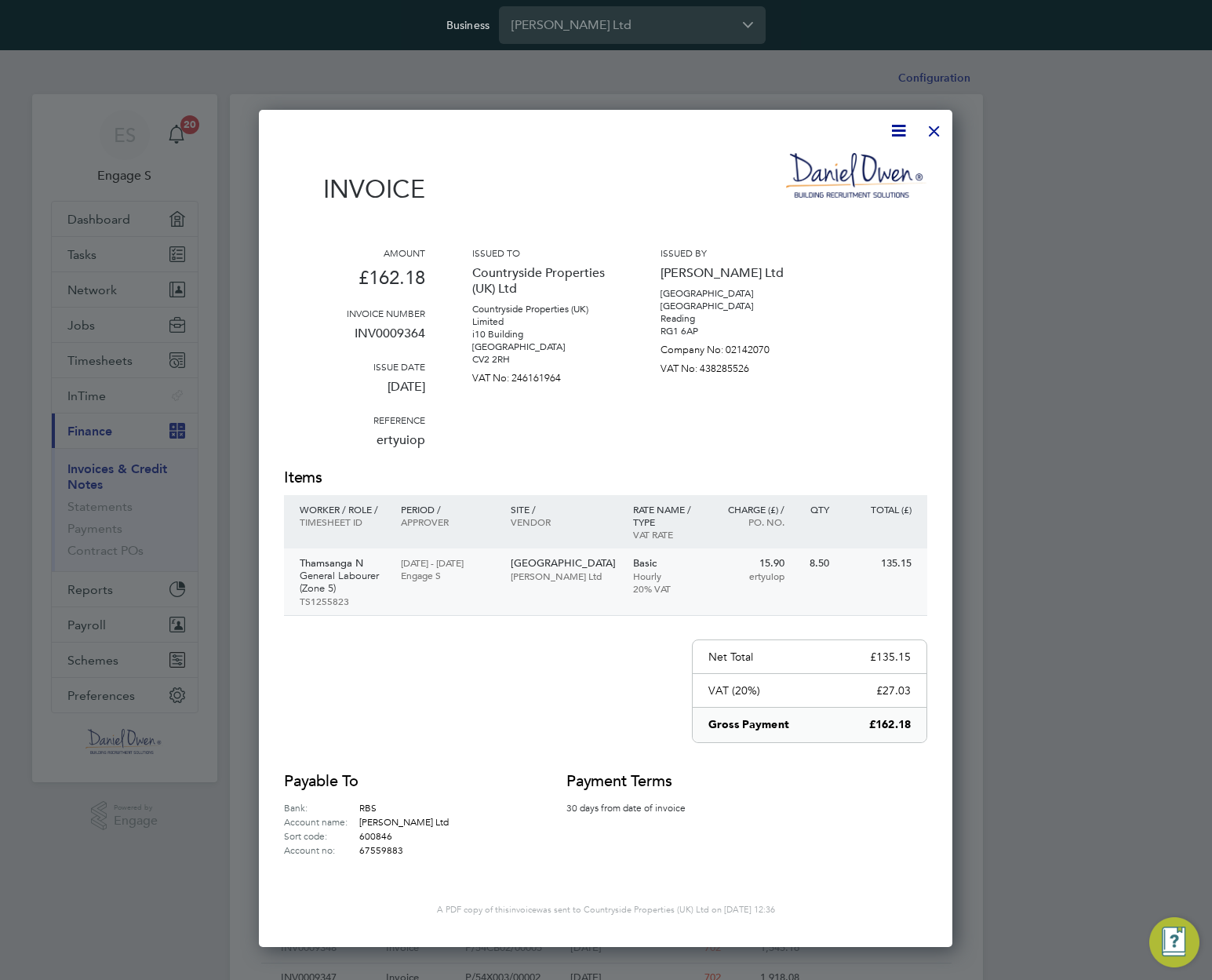
click at [403, 574] on p "Engage S" at bounding box center [448, 576] width 93 height 13
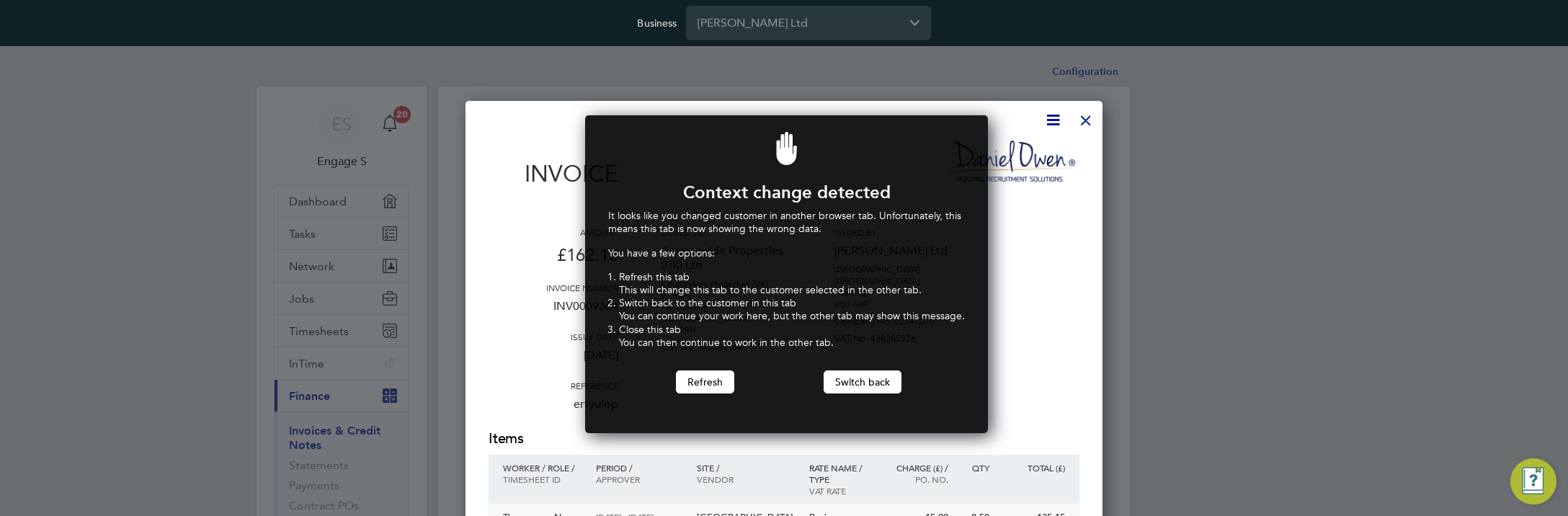
scroll to position [318, 398]
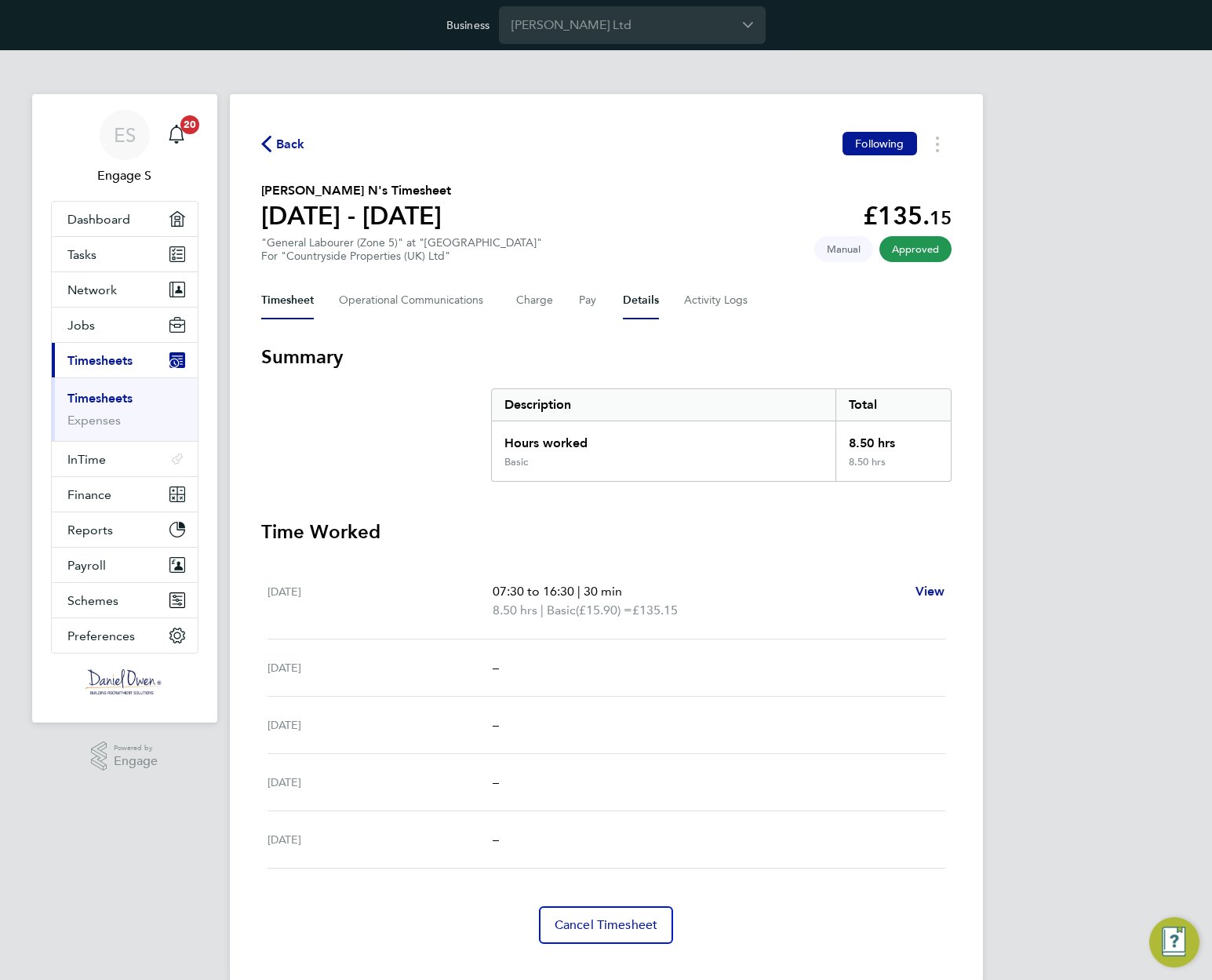
click at [629, 298] on button "Details" at bounding box center [641, 301] width 36 height 38
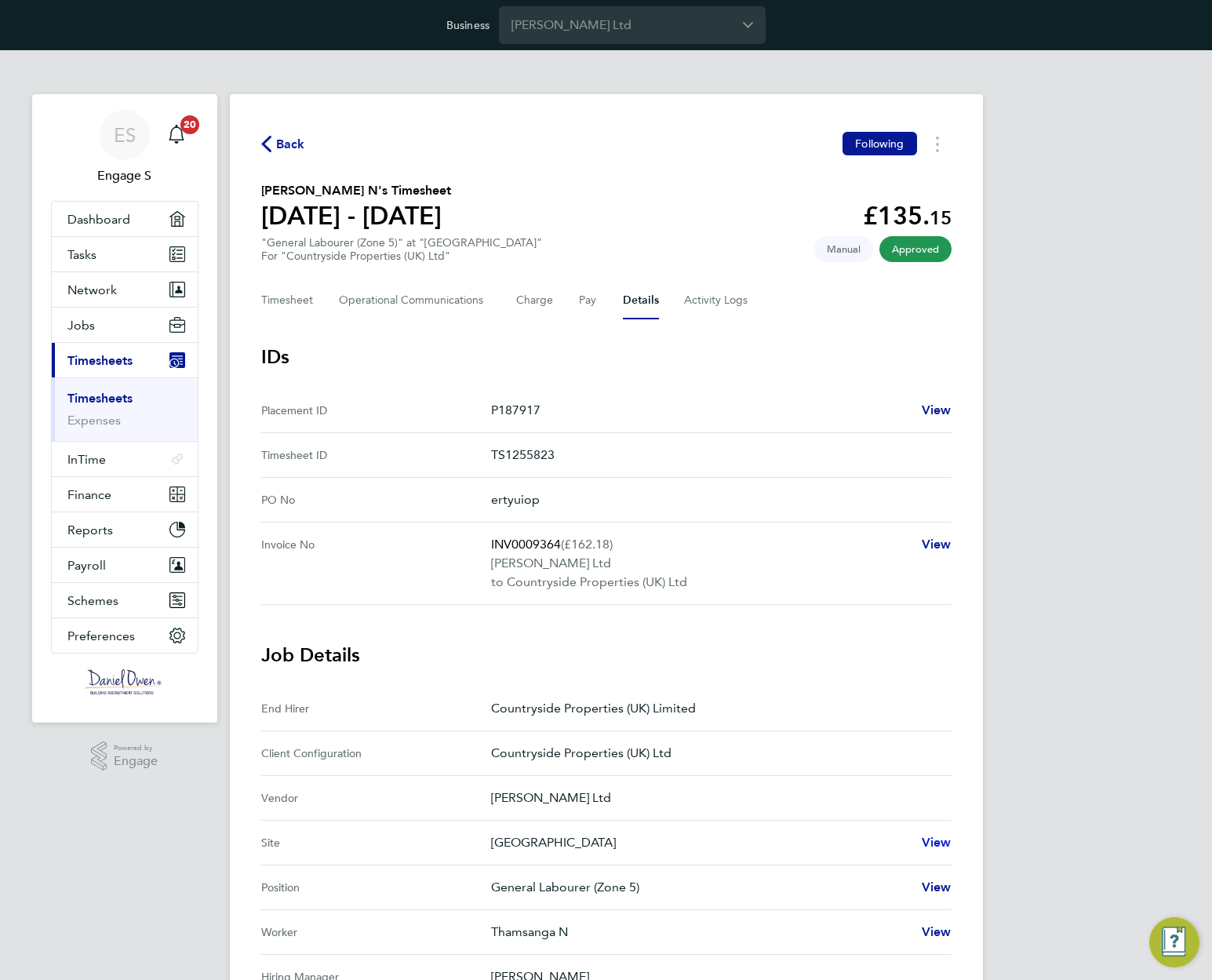
click at [932, 843] on span "View" at bounding box center [937, 842] width 30 height 15
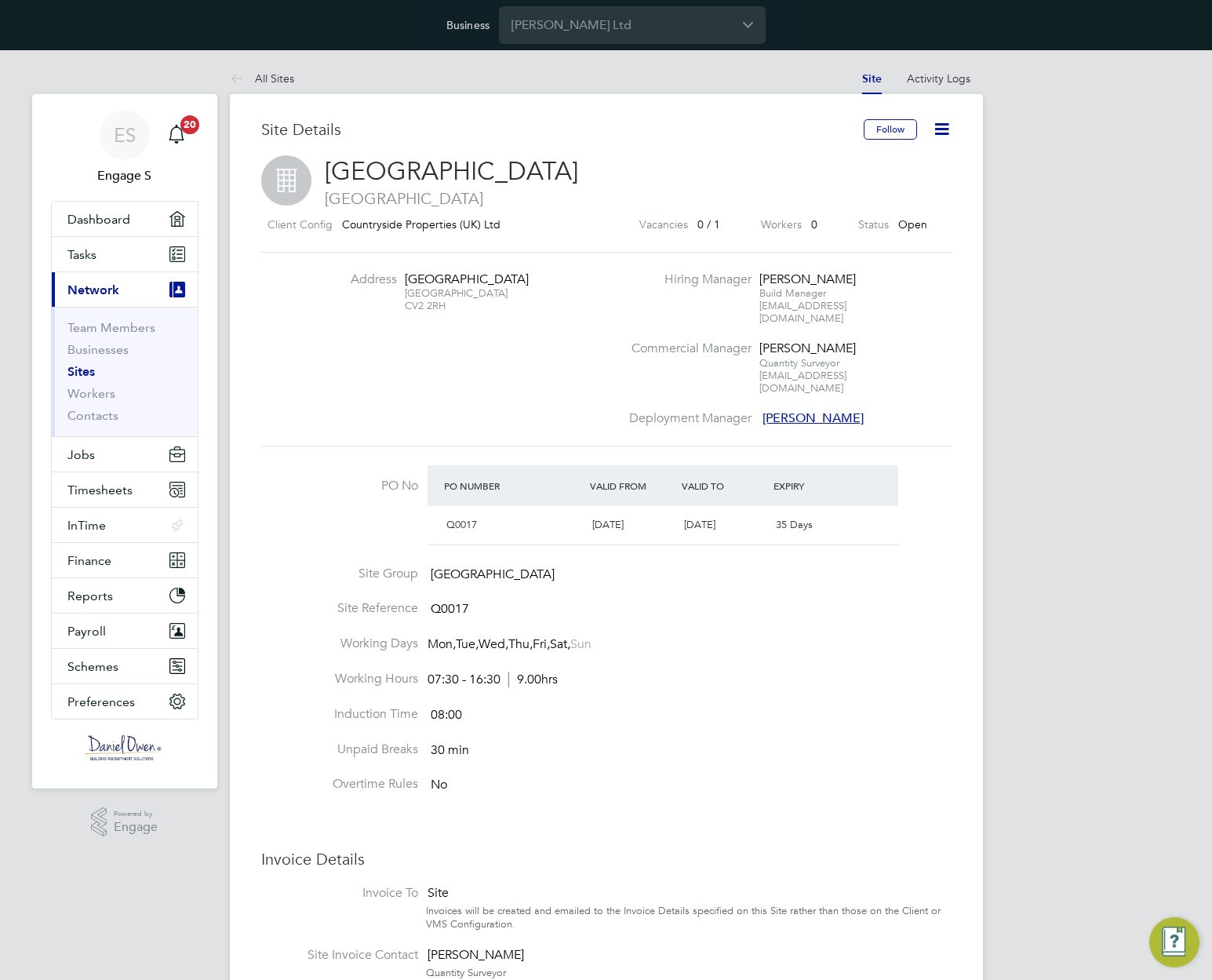
scroll to position [17, 338]
drag, startPoint x: 533, startPoint y: 554, endPoint x: 449, endPoint y: 550, distance: 84.1
click at [451, 566] on li "Site Group [GEOGRAPHIC_DATA]" at bounding box center [606, 584] width 691 height 36
click at [89, 453] on span "Jobs" at bounding box center [81, 454] width 28 height 15
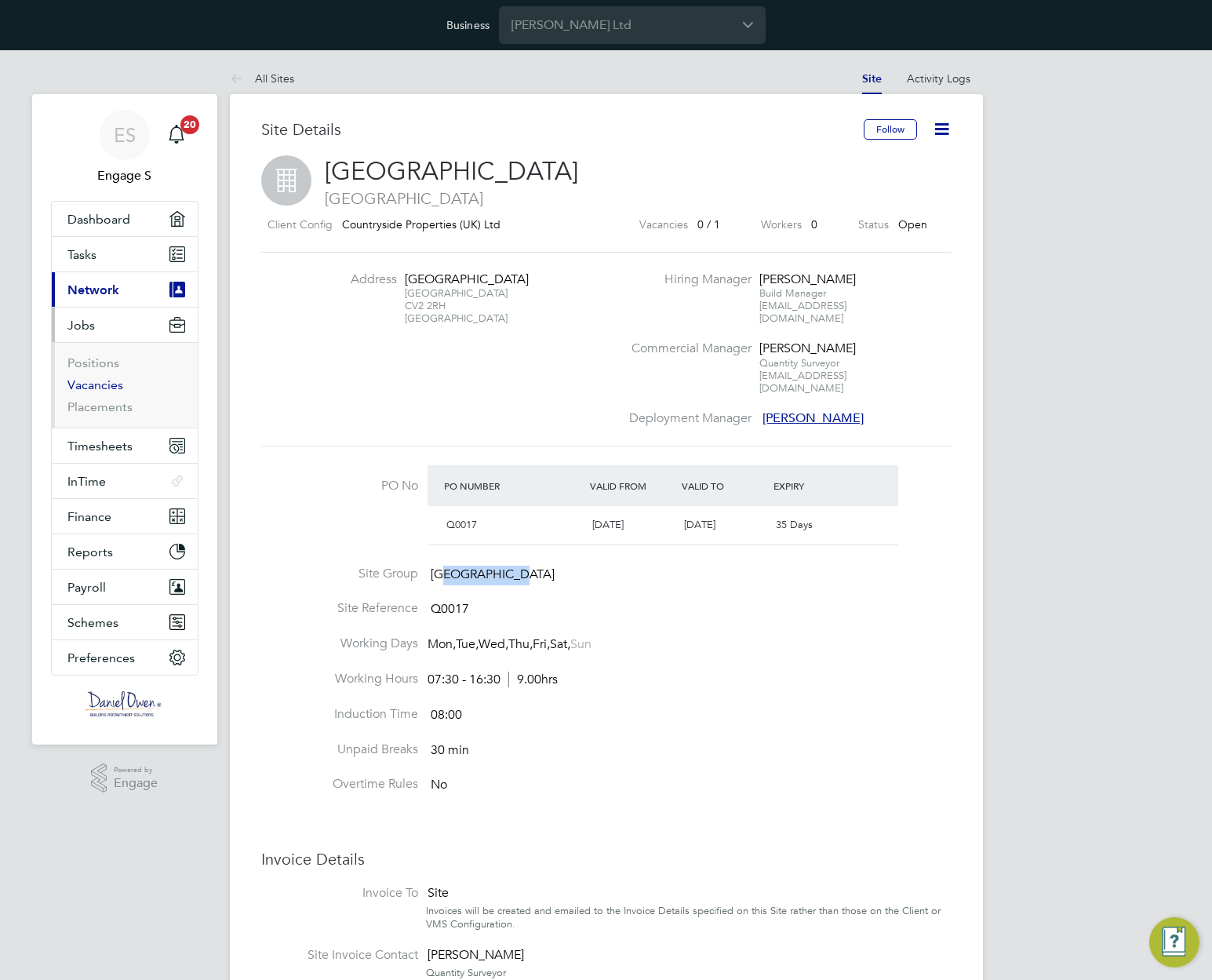
click at [88, 389] on link "Vacancies" at bounding box center [95, 385] width 56 height 15
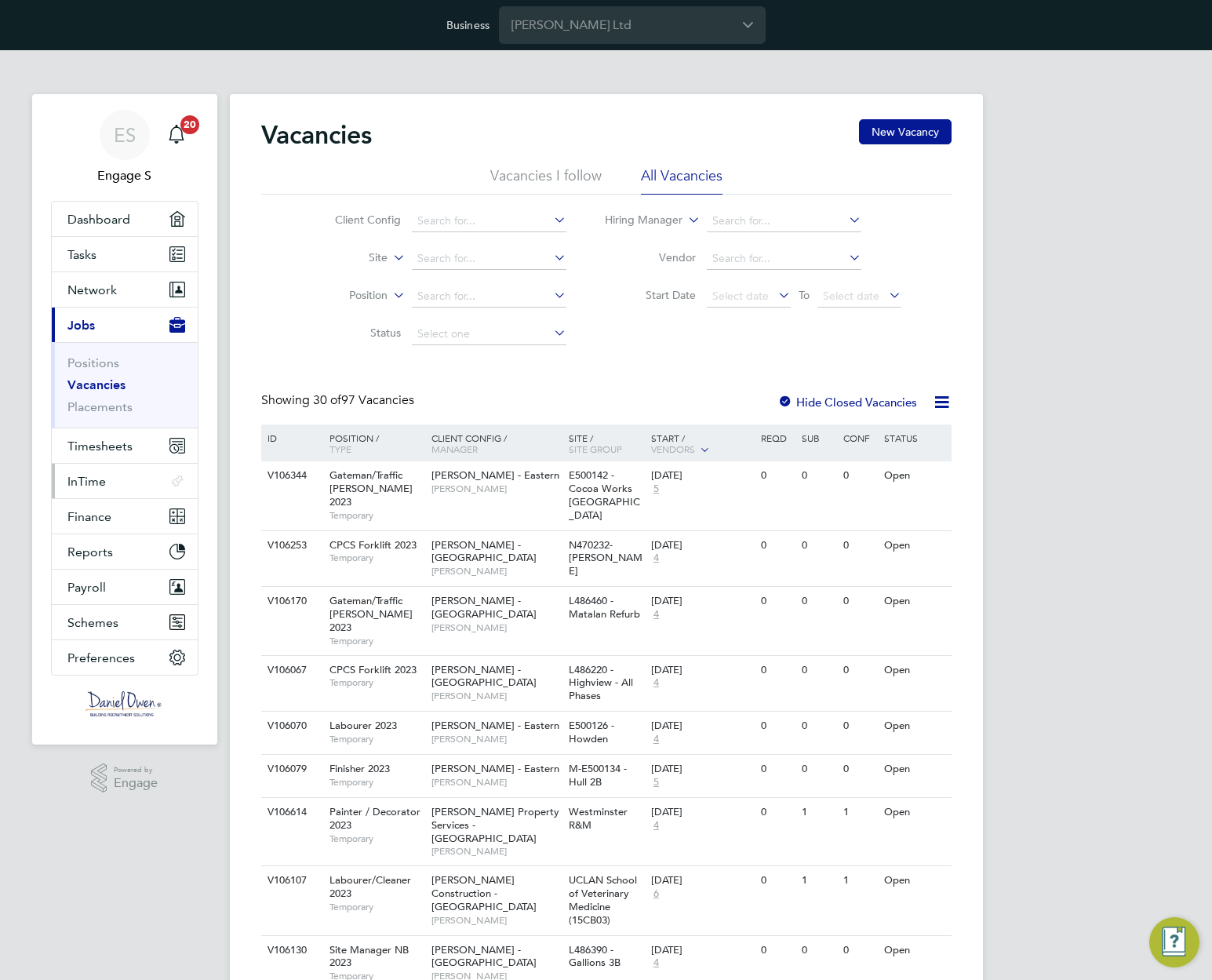
click at [103, 479] on span "InTime" at bounding box center [86, 481] width 39 height 15
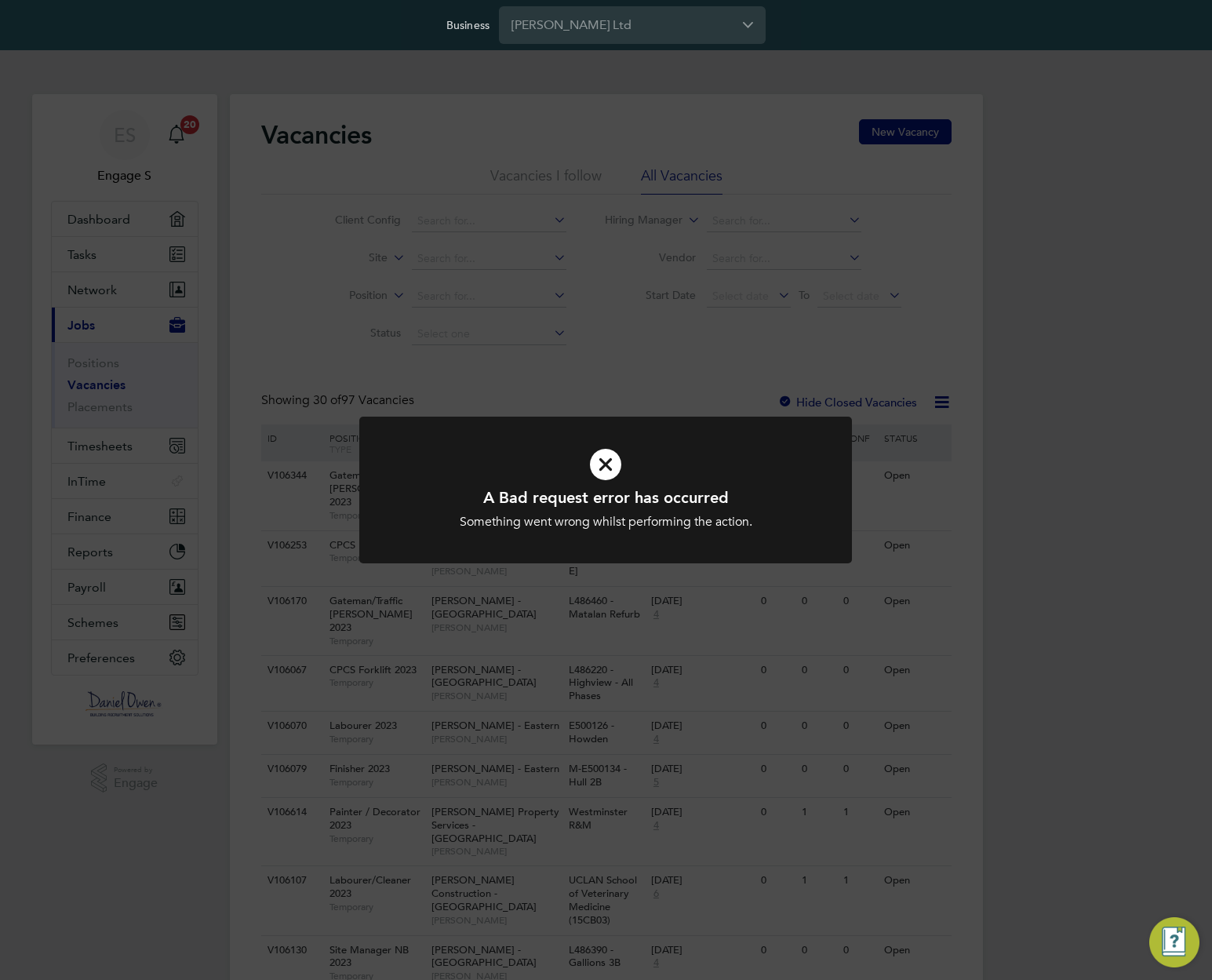
click at [391, 370] on div "A Bad request error has occurred Something went wrong whilst performing the act…" at bounding box center [606, 490] width 1212 height 980
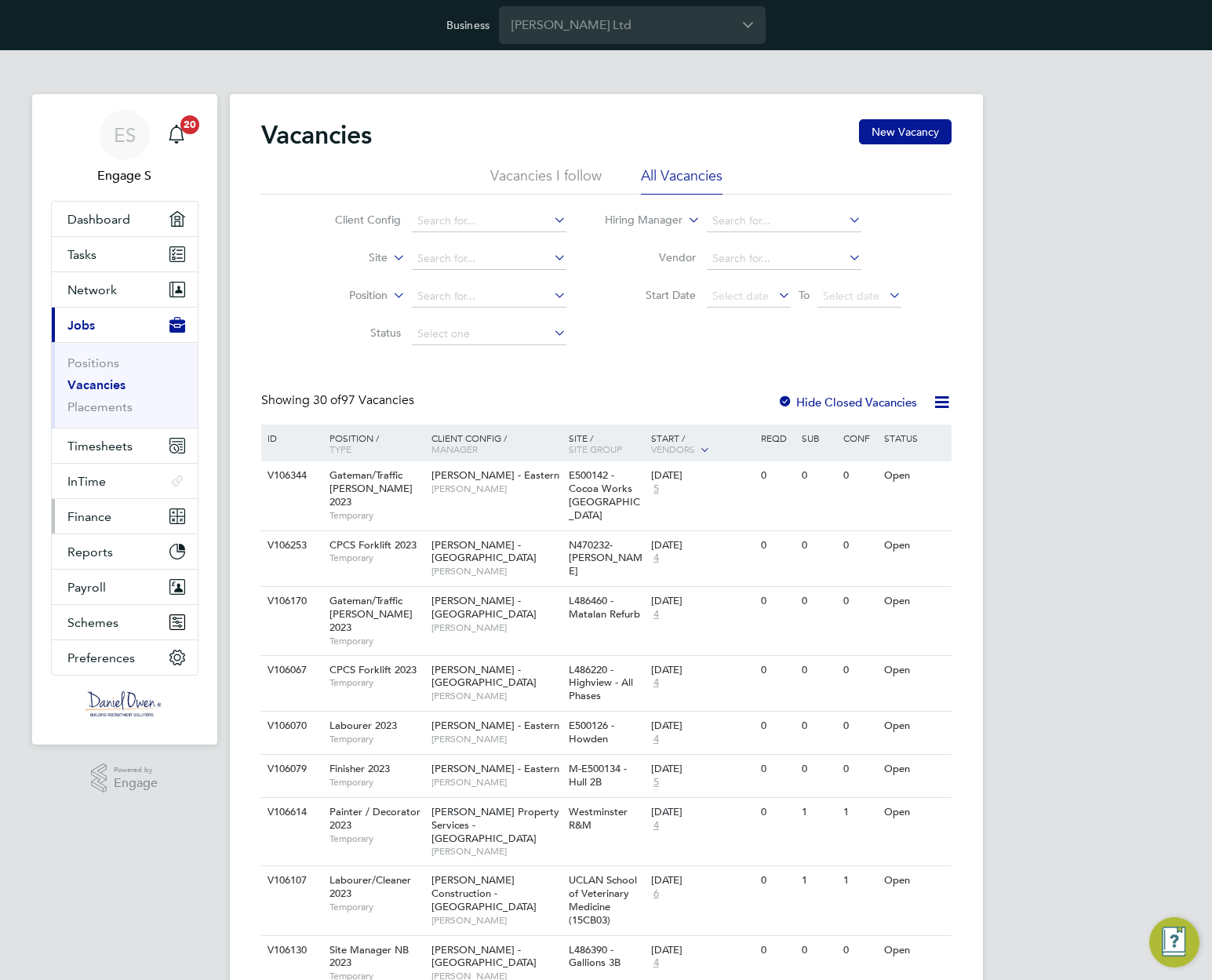
click at [95, 514] on span "Finance" at bounding box center [89, 516] width 44 height 15
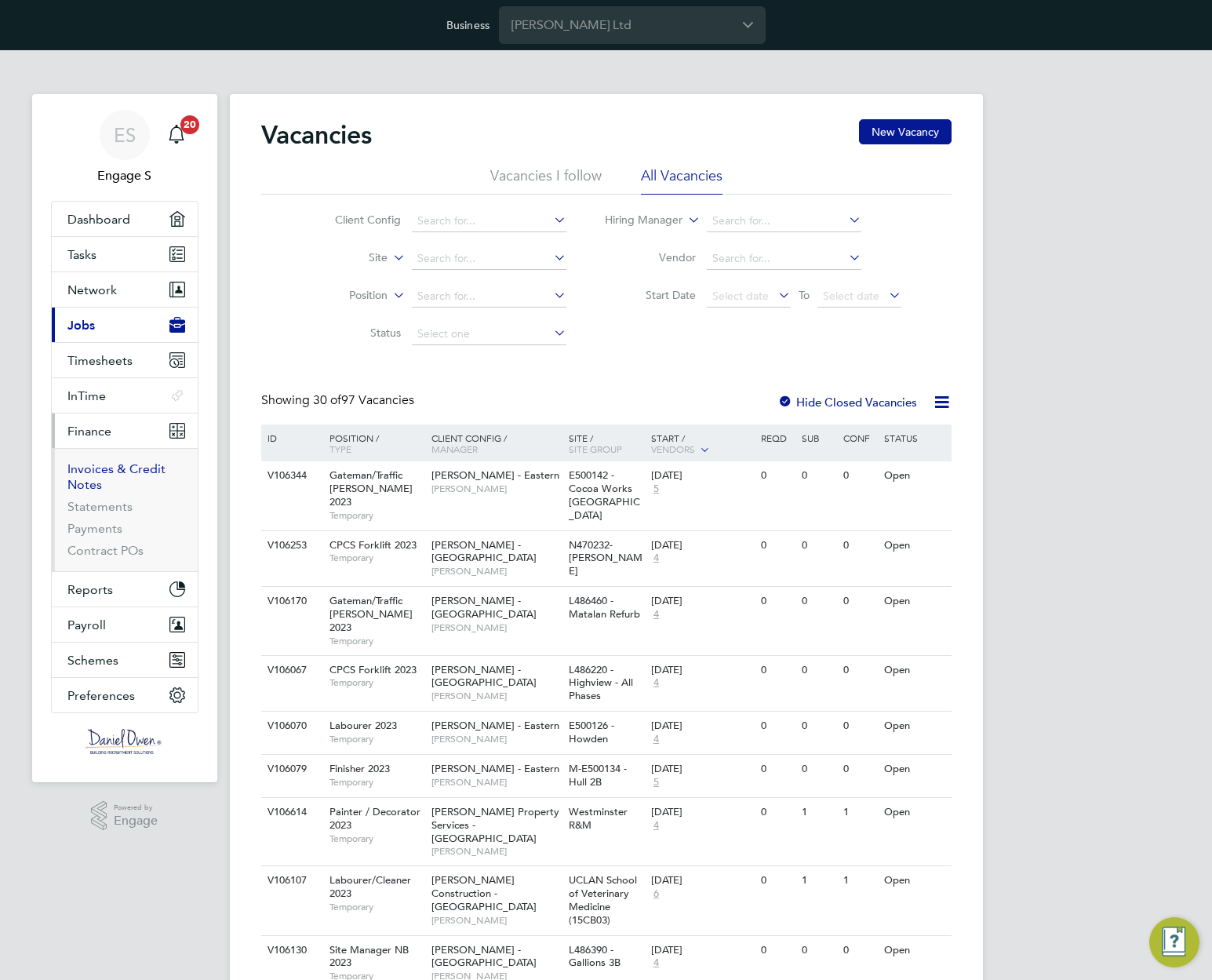
click at [85, 472] on link "Invoices & Credit Notes" at bounding box center [116, 476] width 98 height 31
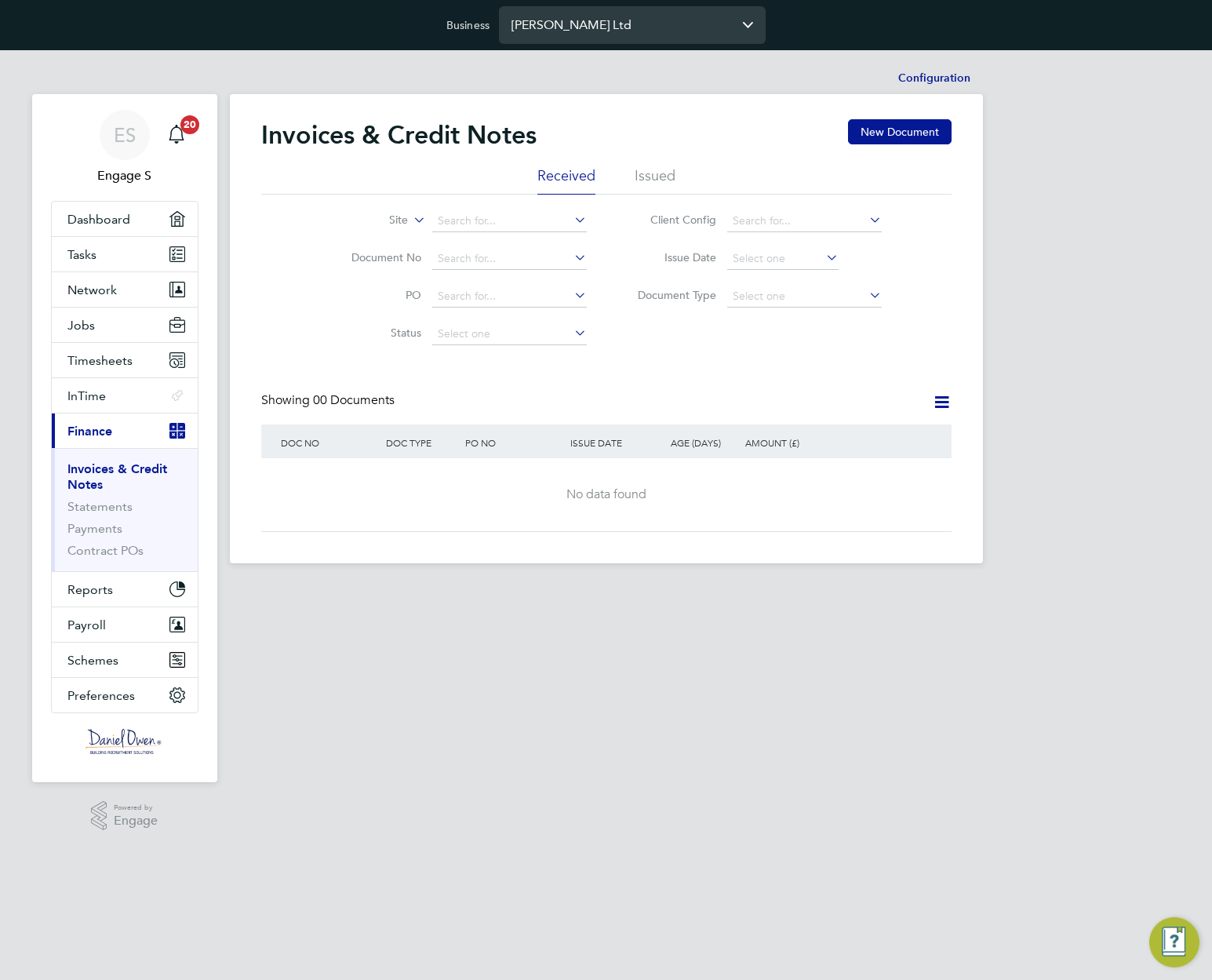
click at [655, 29] on input "[PERSON_NAME] Ltd" at bounding box center [632, 24] width 267 height 37
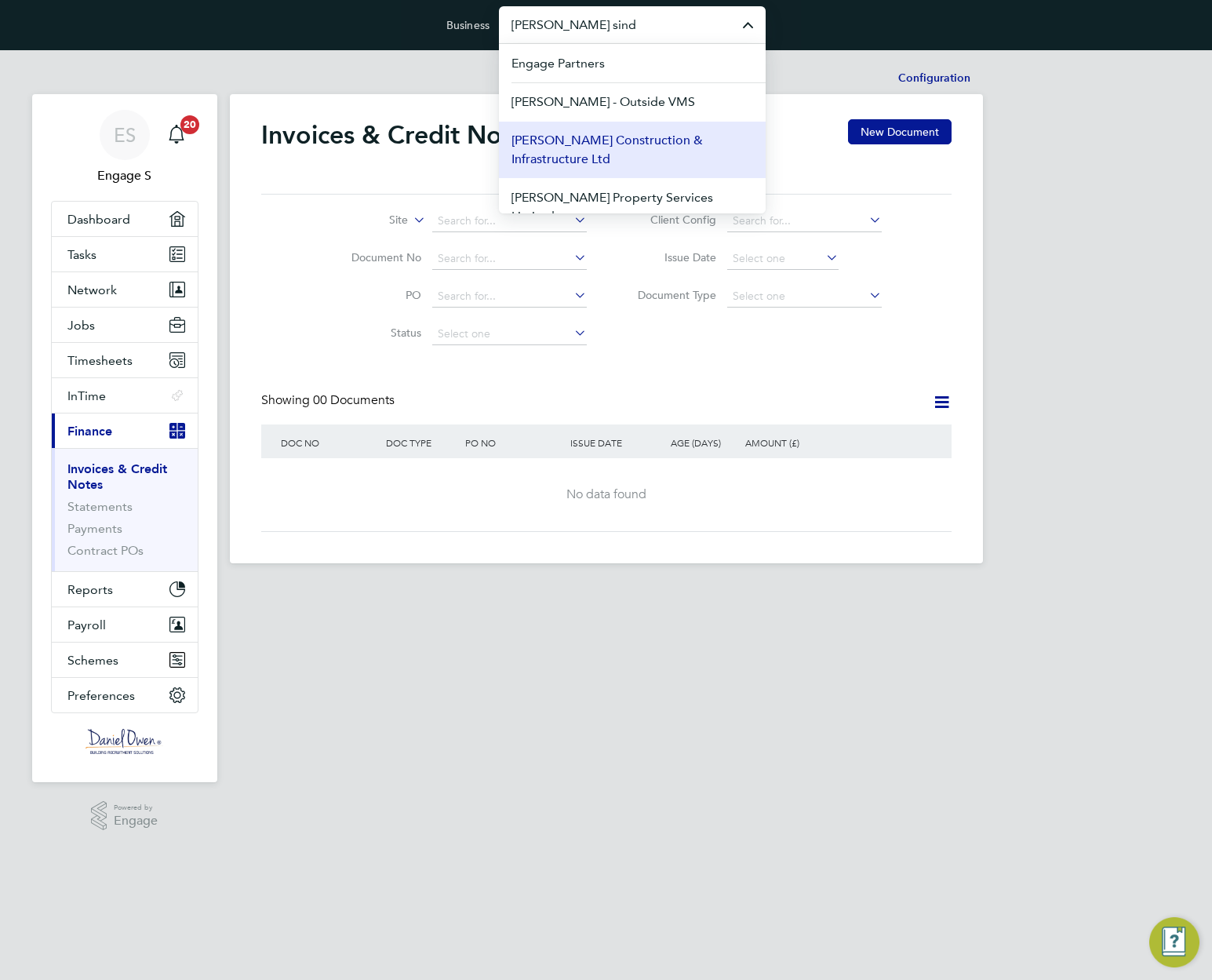
click at [602, 152] on span "[PERSON_NAME] Construction & Infrastructure Ltd" at bounding box center [632, 150] width 242 height 38
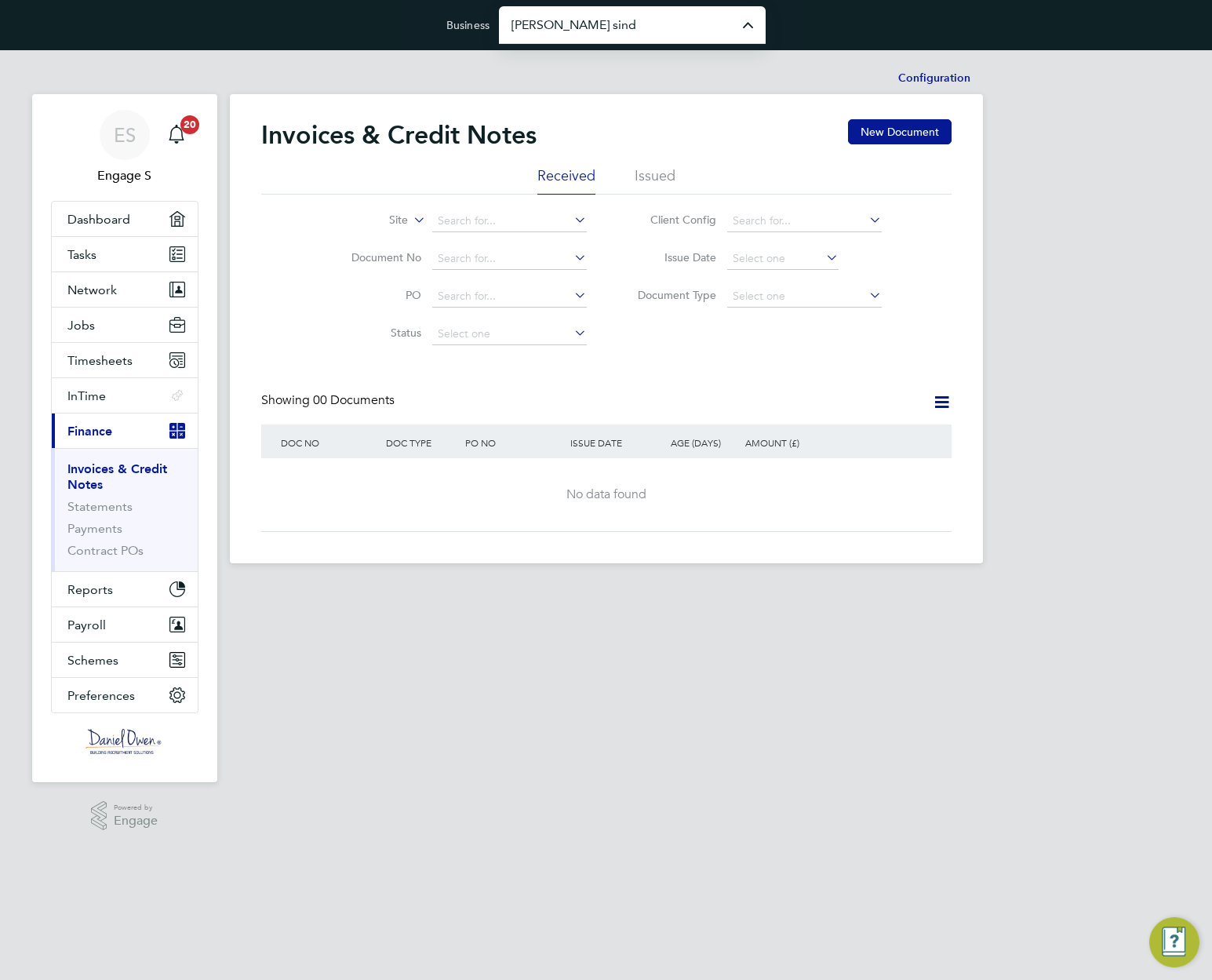
type input "[PERSON_NAME] Construction & Infrastructure Ltd"
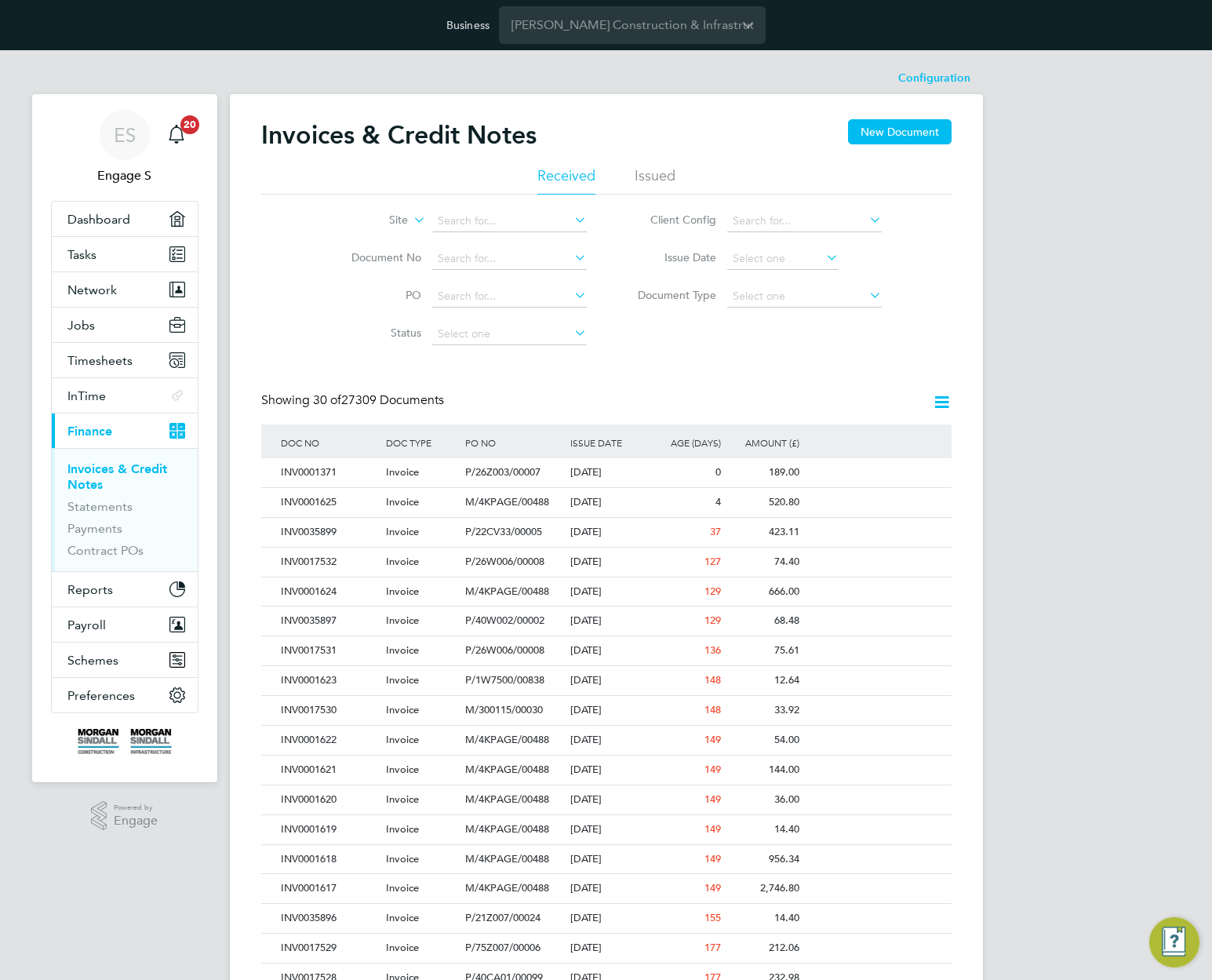
click at [684, 419] on div "Showing 30 of 27309 Documents" at bounding box center [606, 408] width 691 height 32
click at [775, 266] on input at bounding box center [782, 259] width 111 height 22
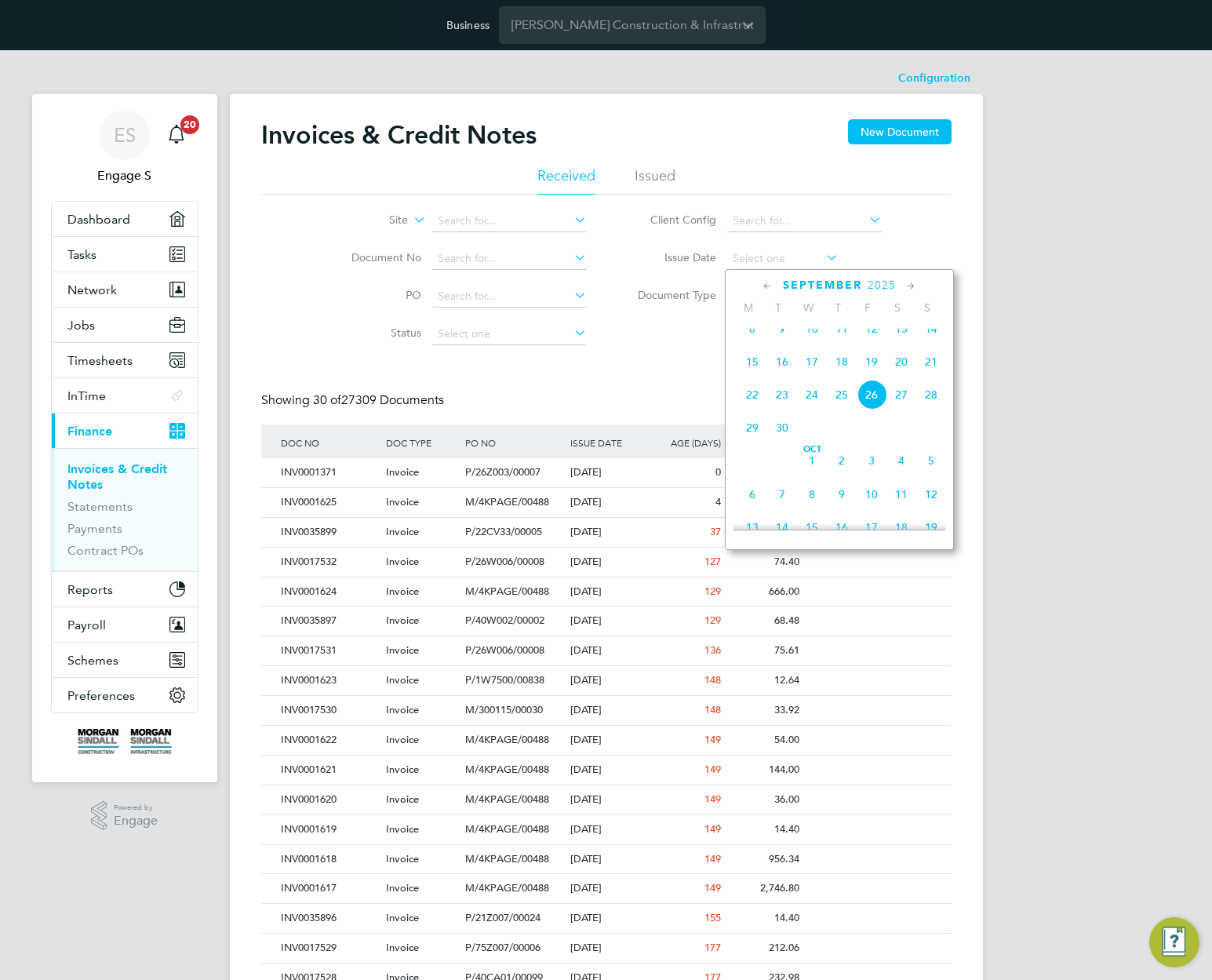
click at [866, 410] on span "26" at bounding box center [872, 395] width 30 height 30
type input "26 Sep 2025"
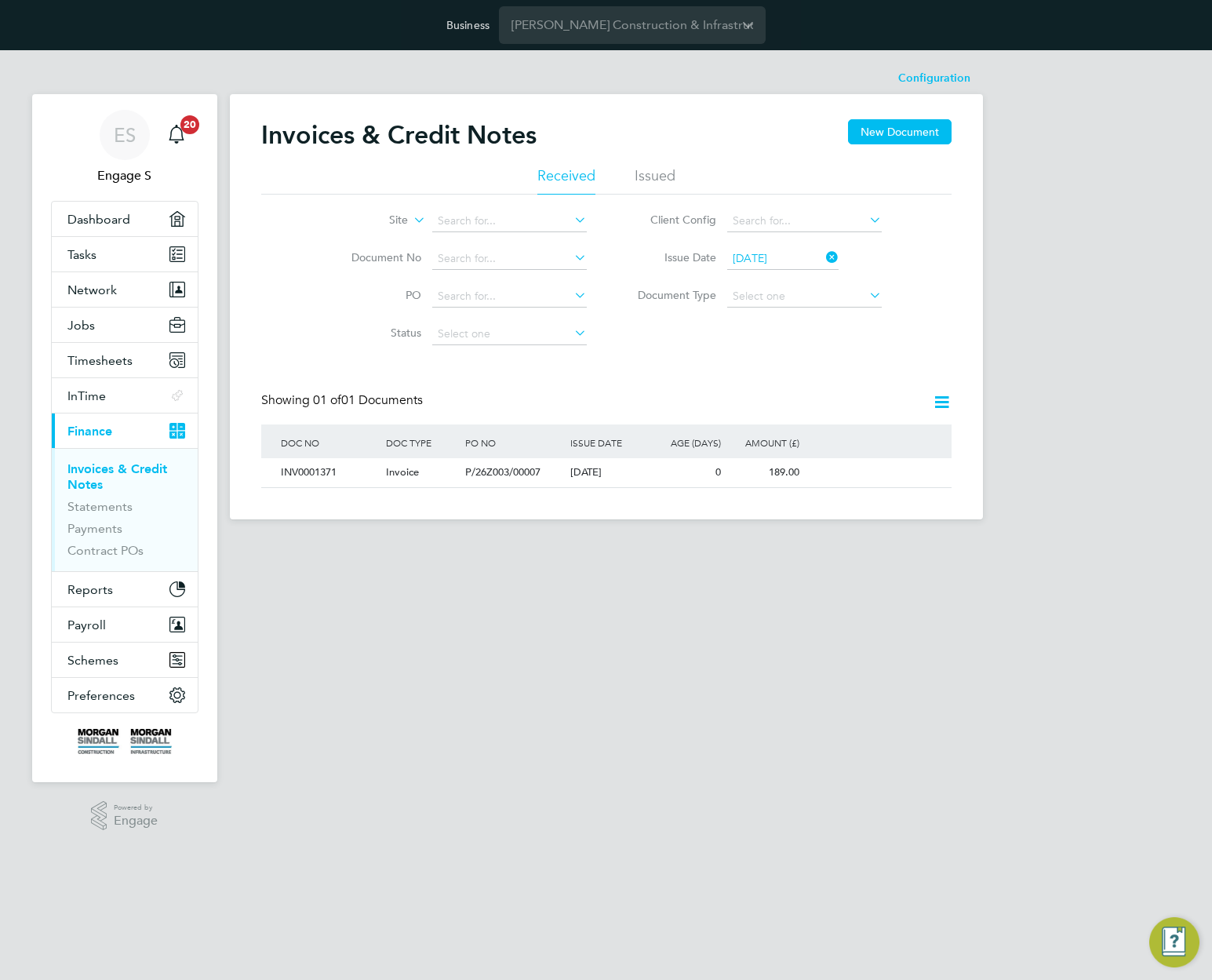
click at [824, 259] on icon at bounding box center [824, 257] width 0 height 22
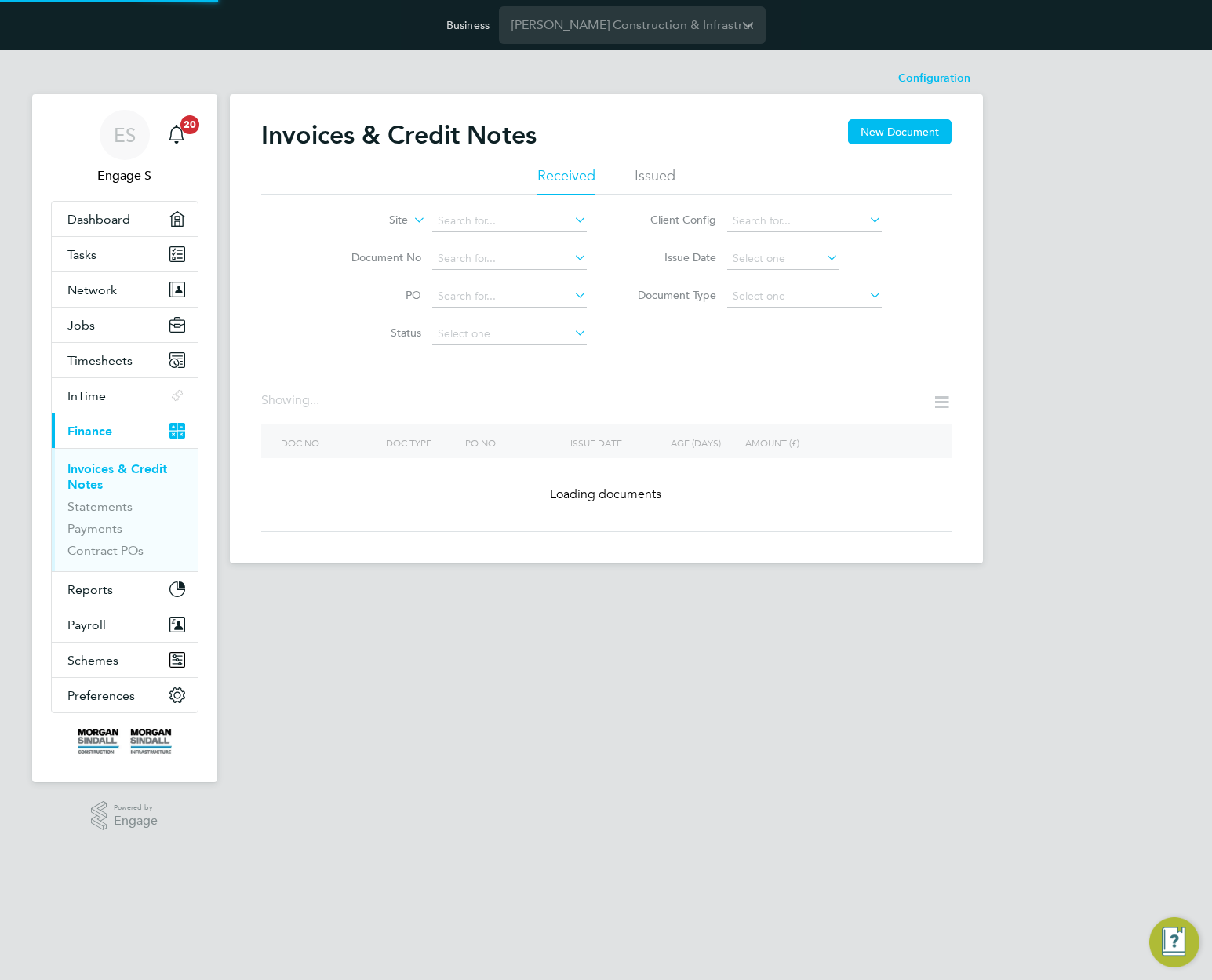
click at [411, 216] on icon at bounding box center [411, 216] width 0 height 14
click at [370, 257] on li "Site Group" at bounding box center [360, 259] width 97 height 21
click at [484, 220] on input at bounding box center [510, 221] width 155 height 22
click at [464, 278] on li "[GEOGRAPHIC_DATA]" at bounding box center [510, 285] width 156 height 21
type input "[GEOGRAPHIC_DATA]"
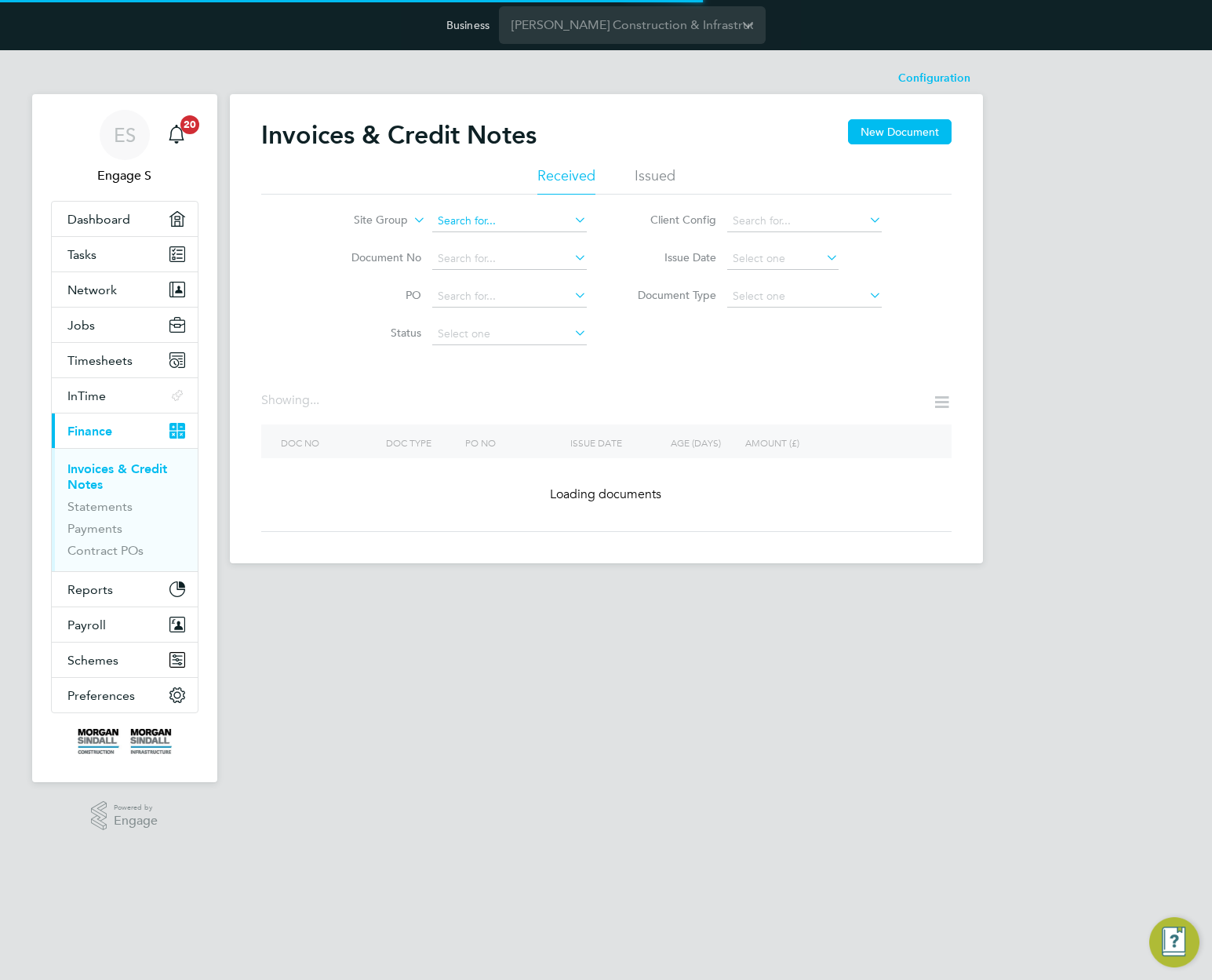
click at [501, 223] on input at bounding box center [510, 221] width 155 height 22
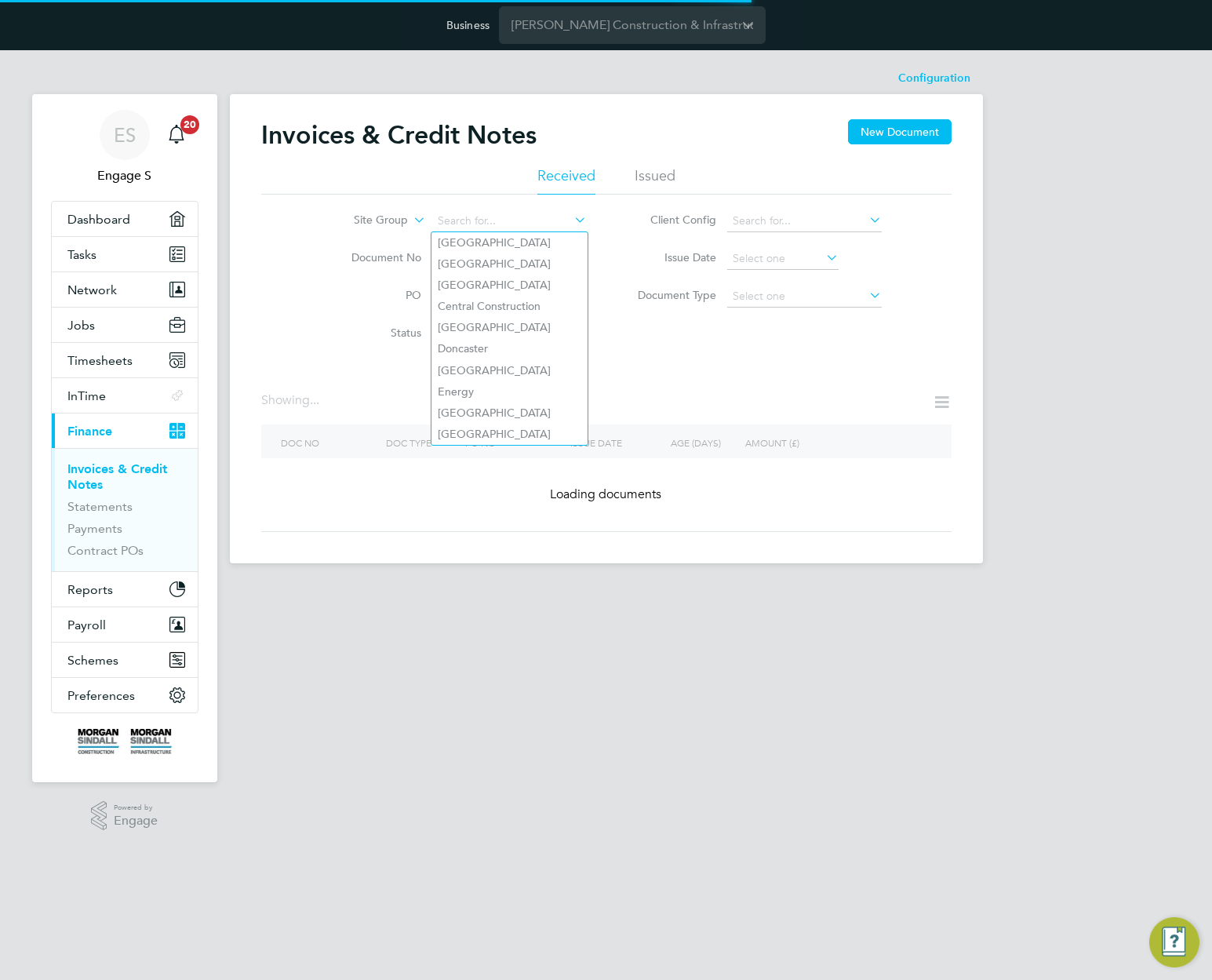
click at [770, 376] on div "Invoices & Credit Notes New Document Received Issued Site Group Document No PO …" at bounding box center [606, 325] width 691 height 413
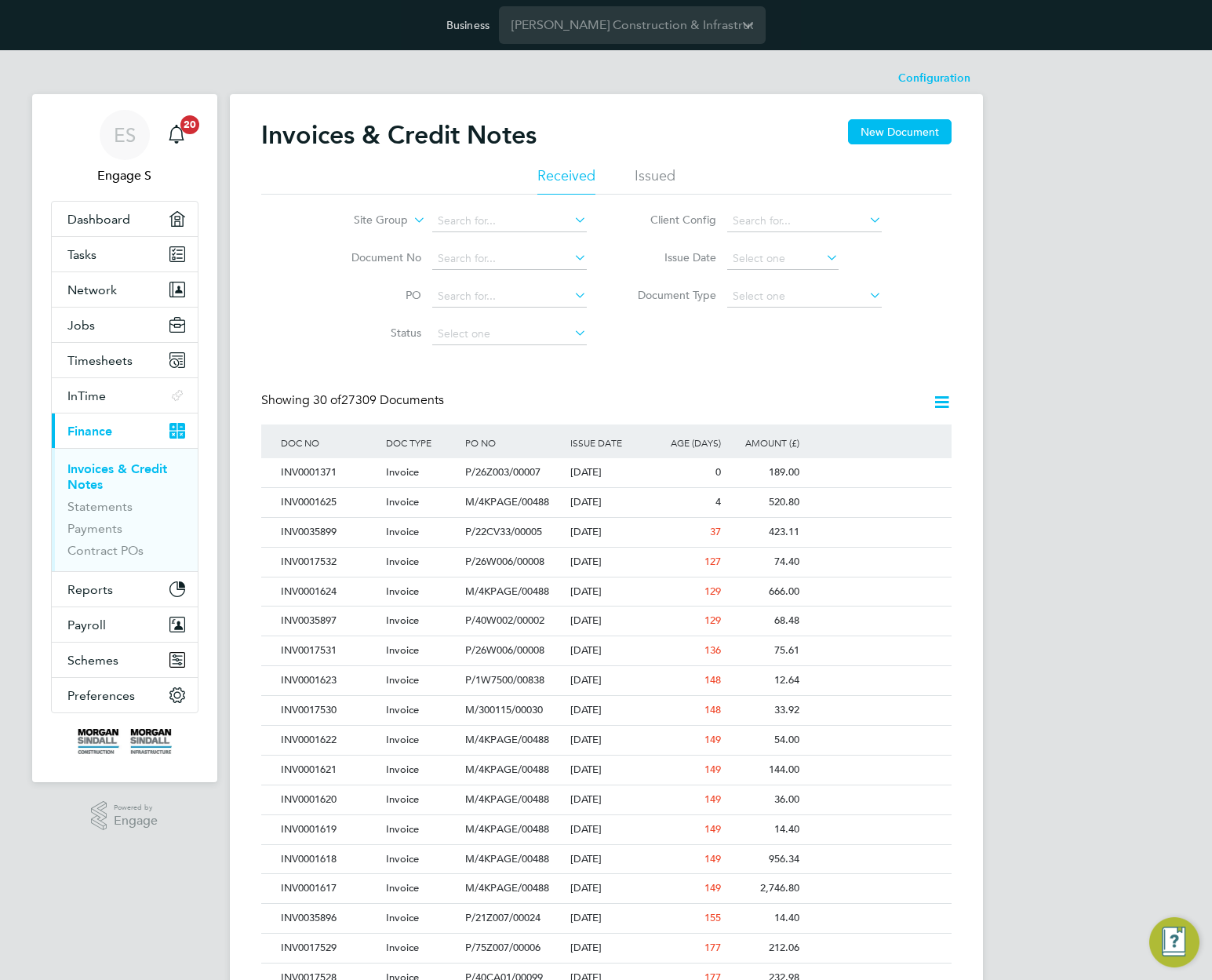
click at [770, 376] on div "Invoices & Credit Notes New Document Received Issued Site Group Document No PO …" at bounding box center [606, 750] width 691 height 1262
click at [779, 293] on input at bounding box center [805, 297] width 155 height 22
click at [684, 345] on div "Site Group Document No PO Status Paid Date Issued To Received From Client Confi…" at bounding box center [606, 273] width 691 height 159
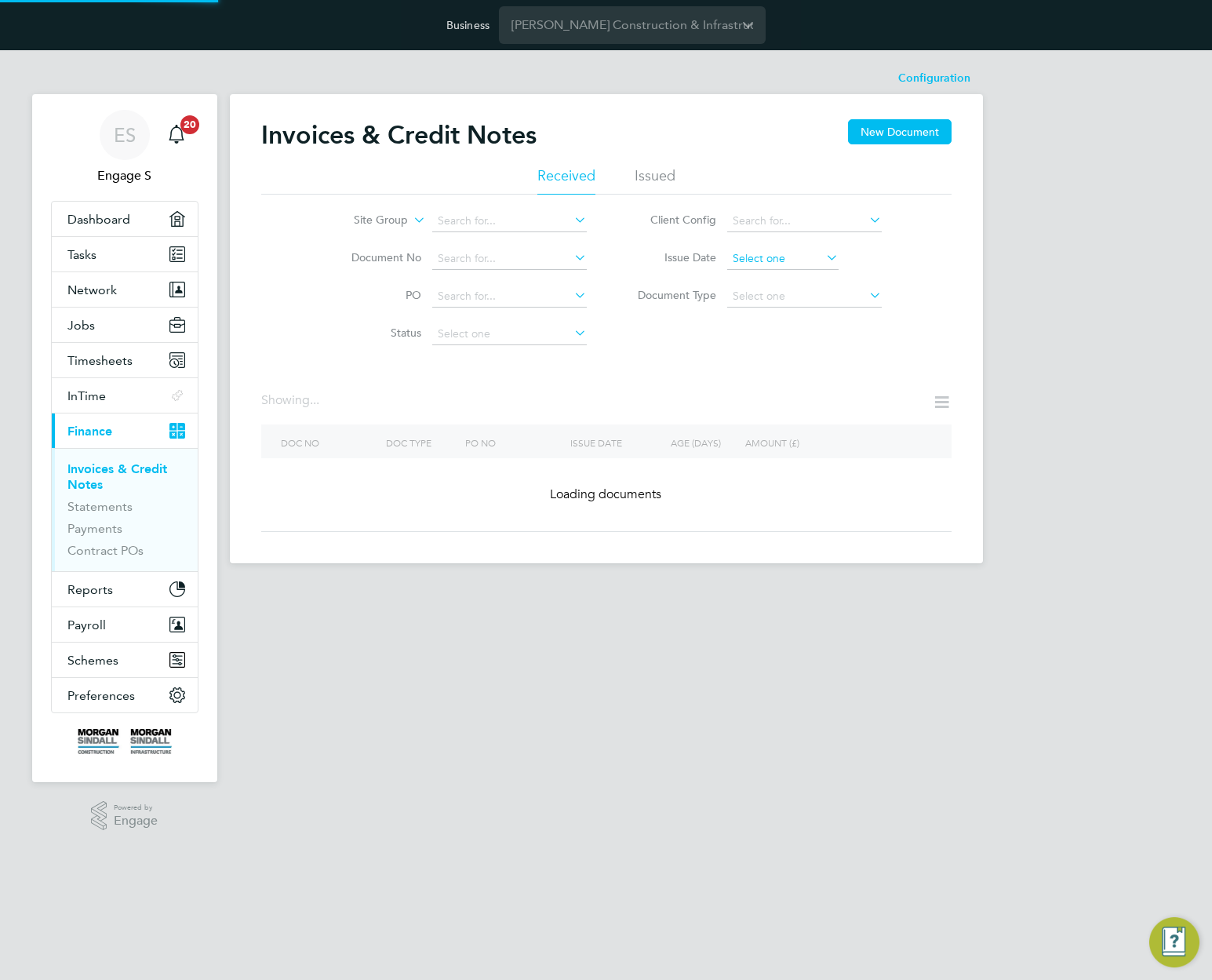
click at [782, 255] on input at bounding box center [782, 259] width 111 height 22
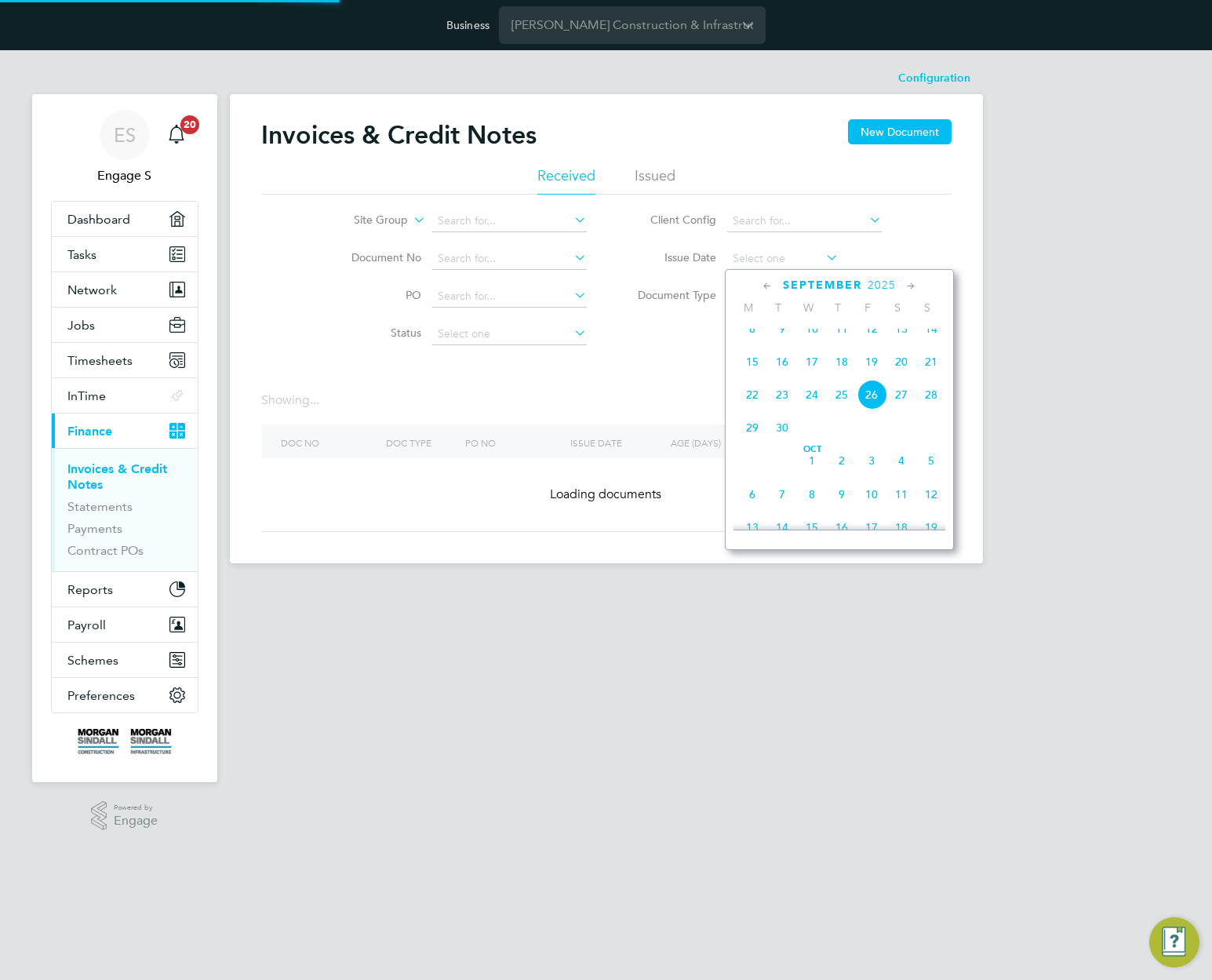
click at [591, 448] on div "Invoices & Credit Notes New Document Received Issued Site Group Document No PO …" at bounding box center [606, 325] width 691 height 413
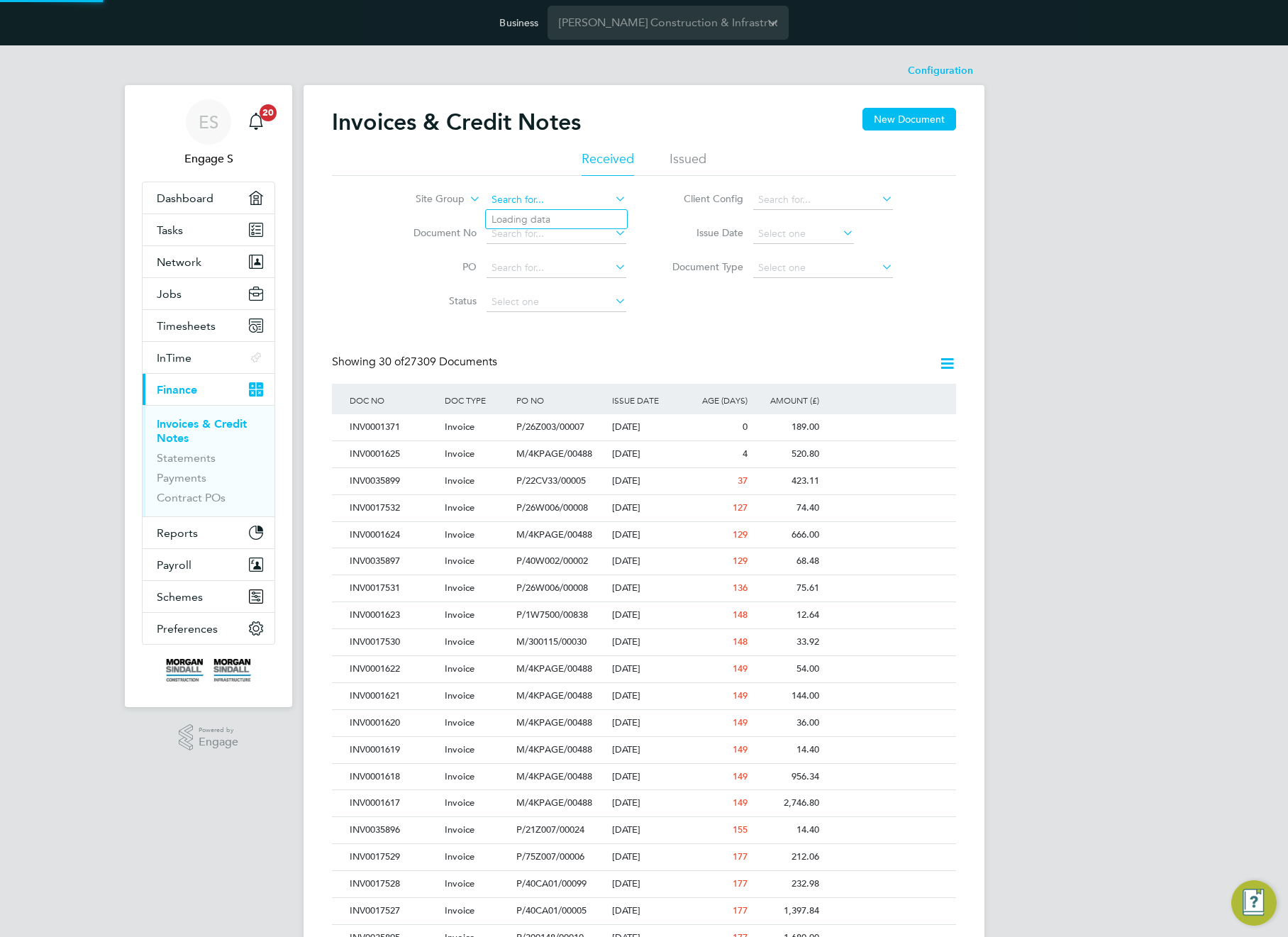
click at [517, 205] on input at bounding box center [557, 200] width 140 height 20
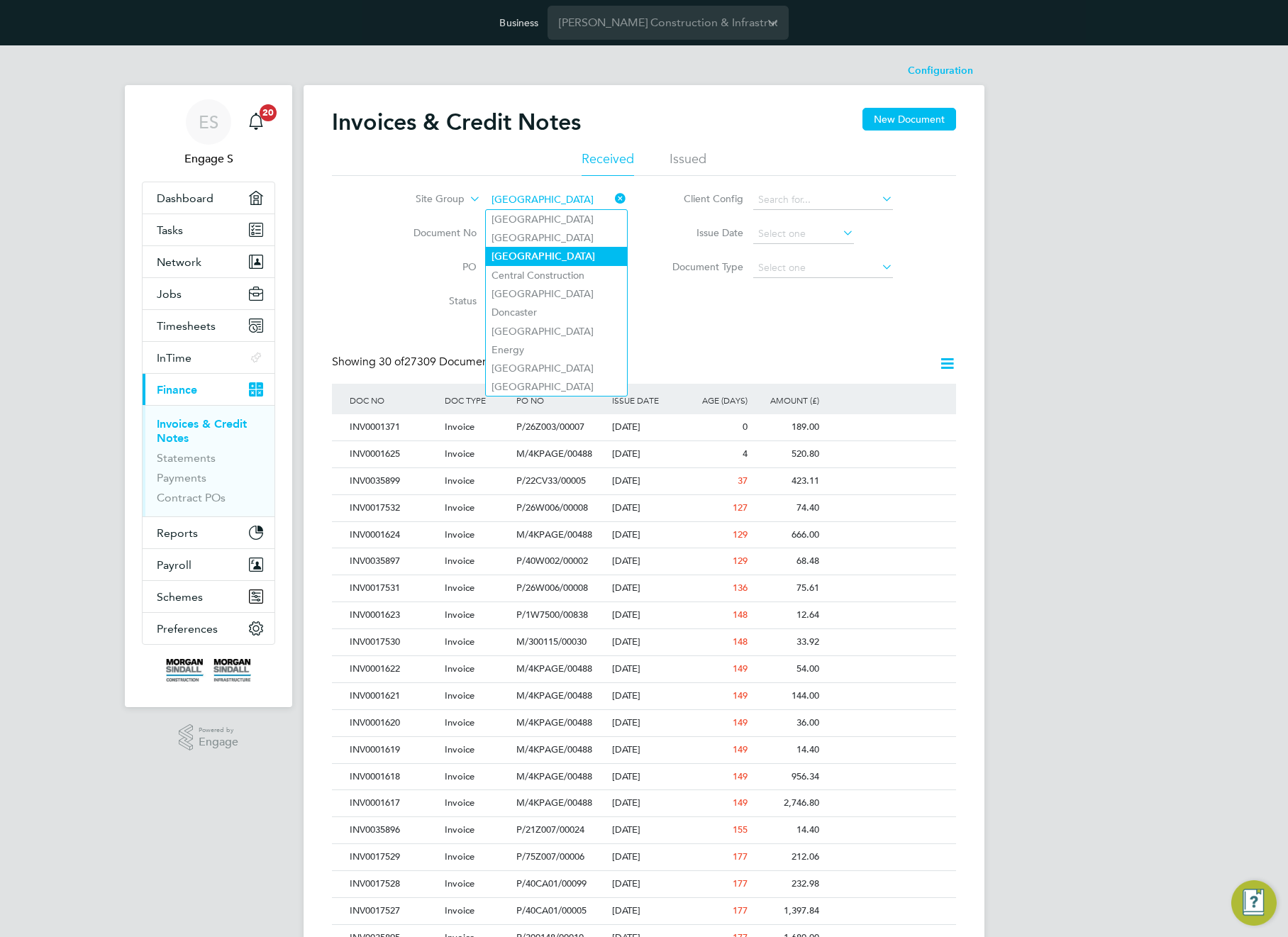
click at [517, 257] on b "[GEOGRAPHIC_DATA]" at bounding box center [543, 256] width 103 height 12
type input "[GEOGRAPHIC_DATA]"
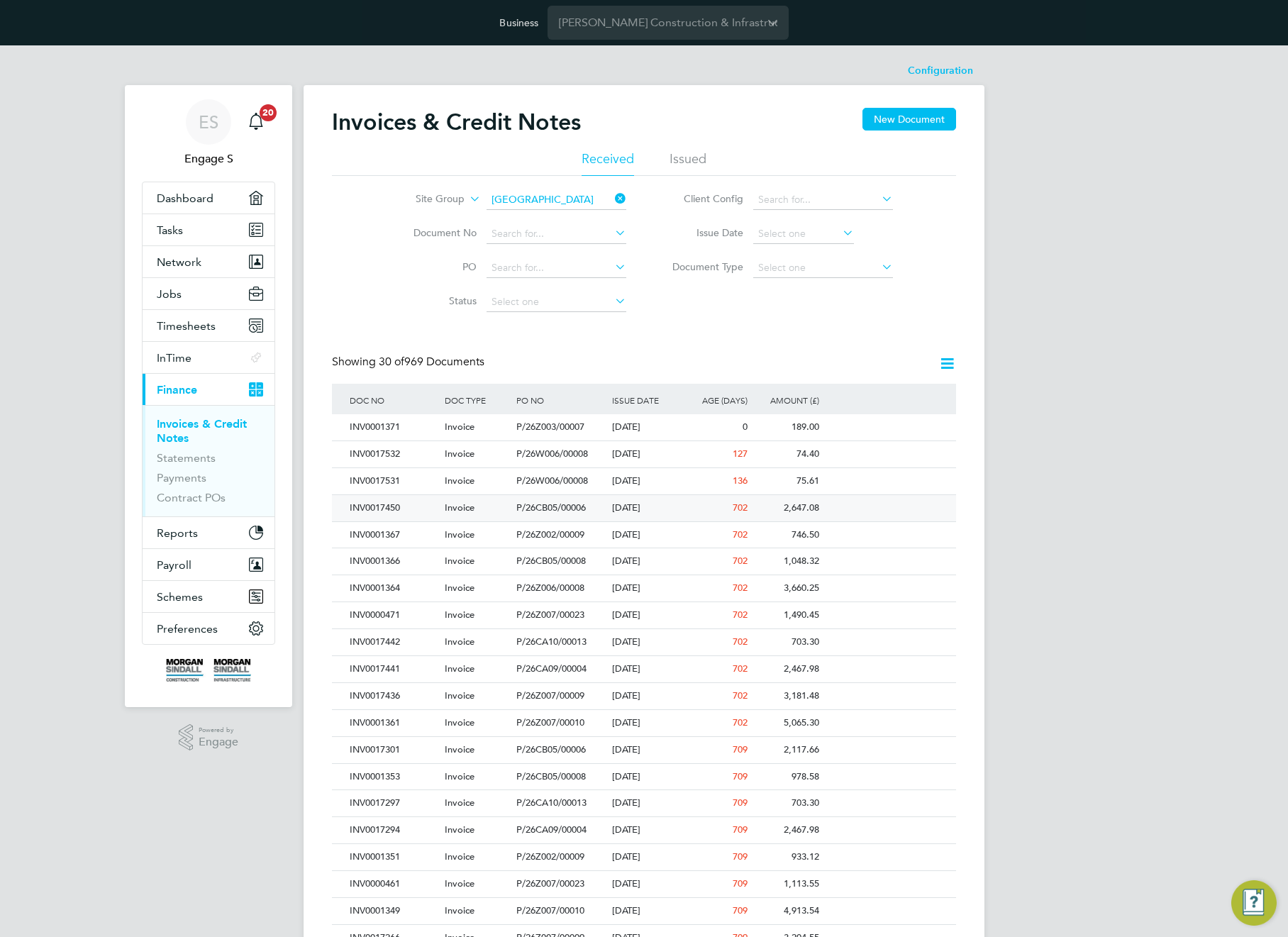
click at [497, 498] on div "Invoice" at bounding box center [477, 508] width 71 height 26
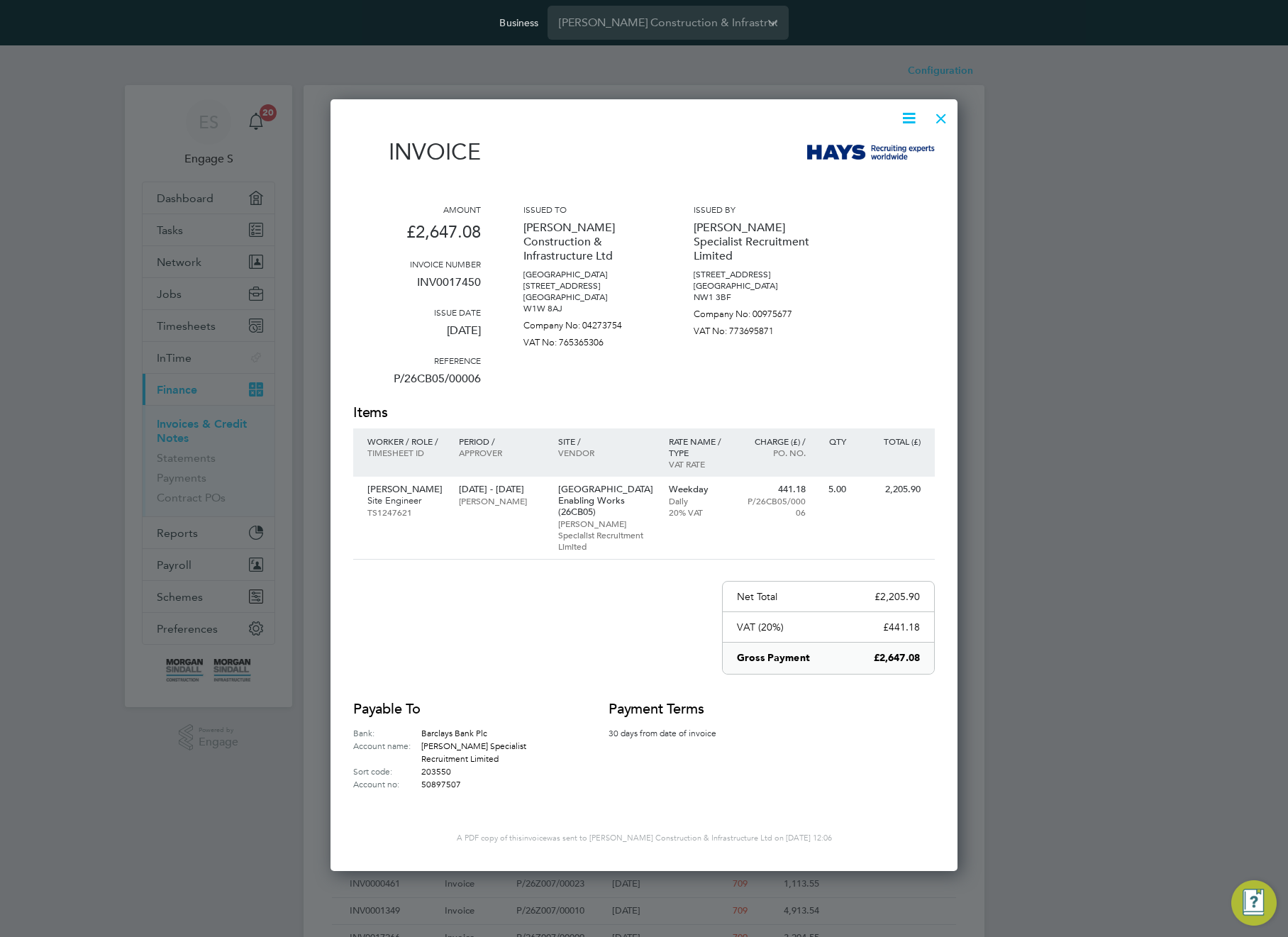
scroll to position [745, 628]
click at [467, 495] on p "16 Oct - 20 Oct 2023" at bounding box center [501, 490] width 84 height 11
click at [941, 121] on div at bounding box center [941, 115] width 26 height 26
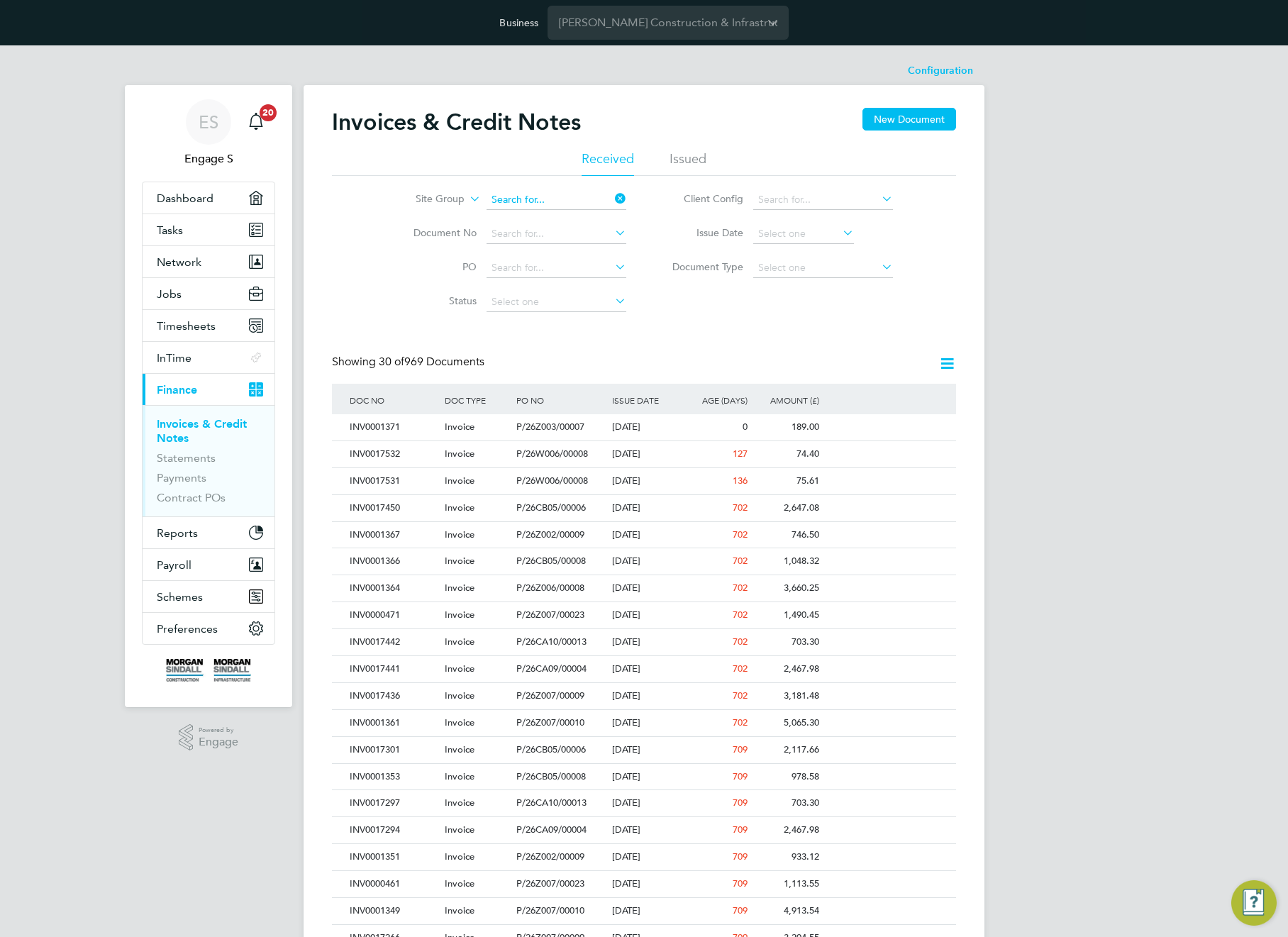
click at [551, 202] on input at bounding box center [557, 200] width 140 height 20
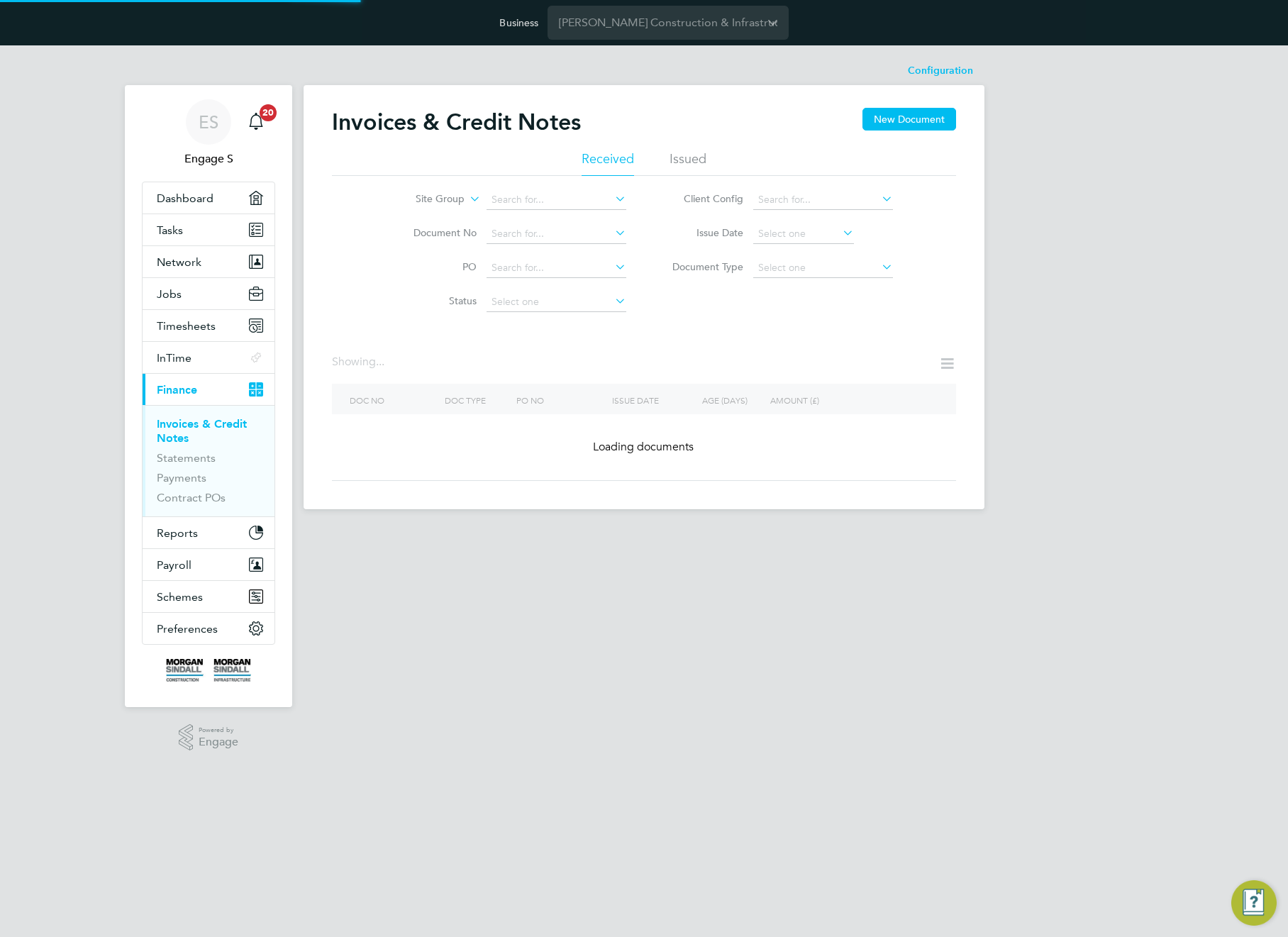
click at [831, 355] on div "Showing ..." at bounding box center [644, 369] width 624 height 29
click at [756, 314] on div "Site Group Document No PO Status Paid Date Issued To Received From Client Confi…" at bounding box center [644, 247] width 624 height 143
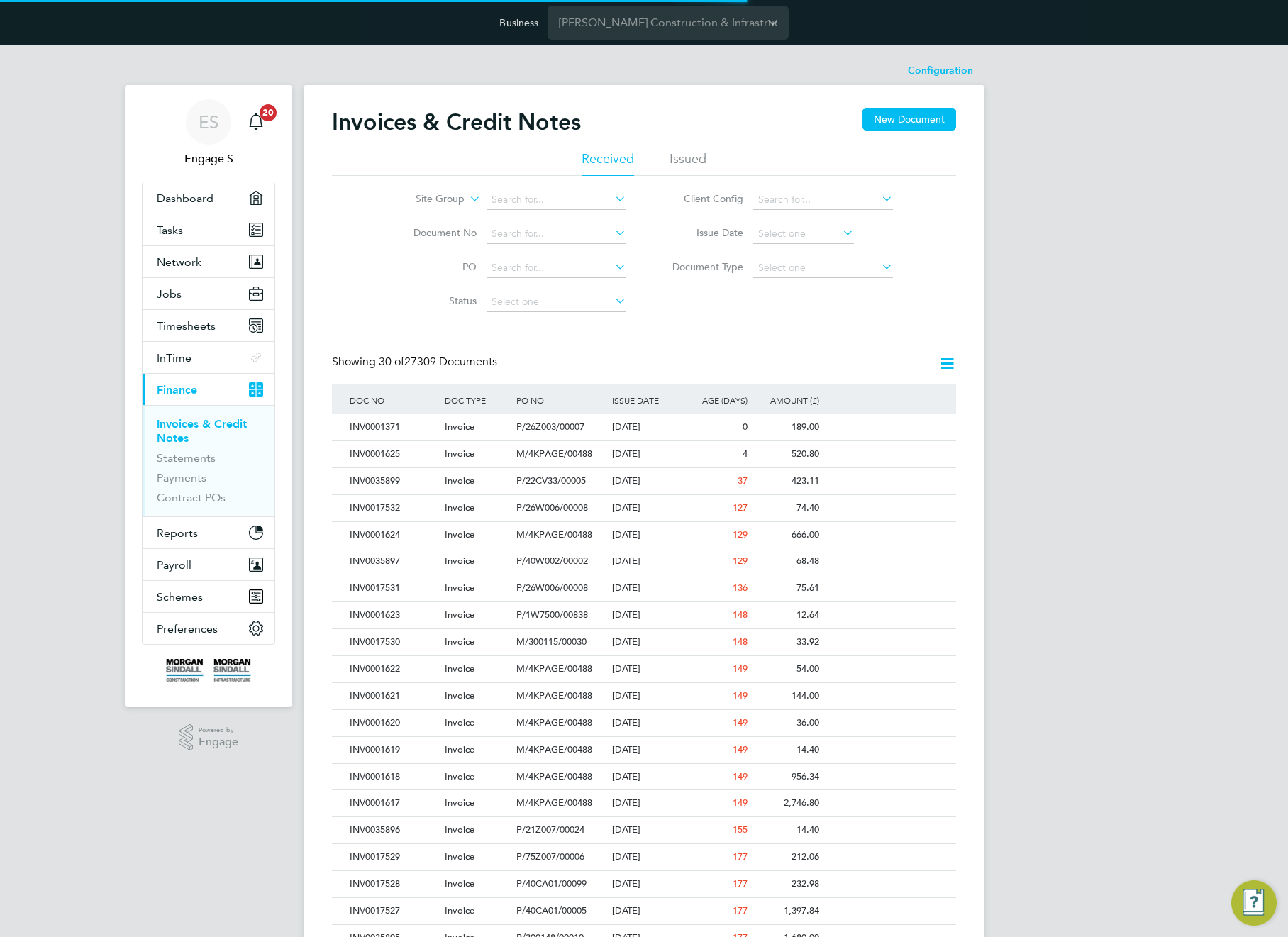
scroll to position [27, 96]
click at [543, 196] on input at bounding box center [557, 200] width 140 height 20
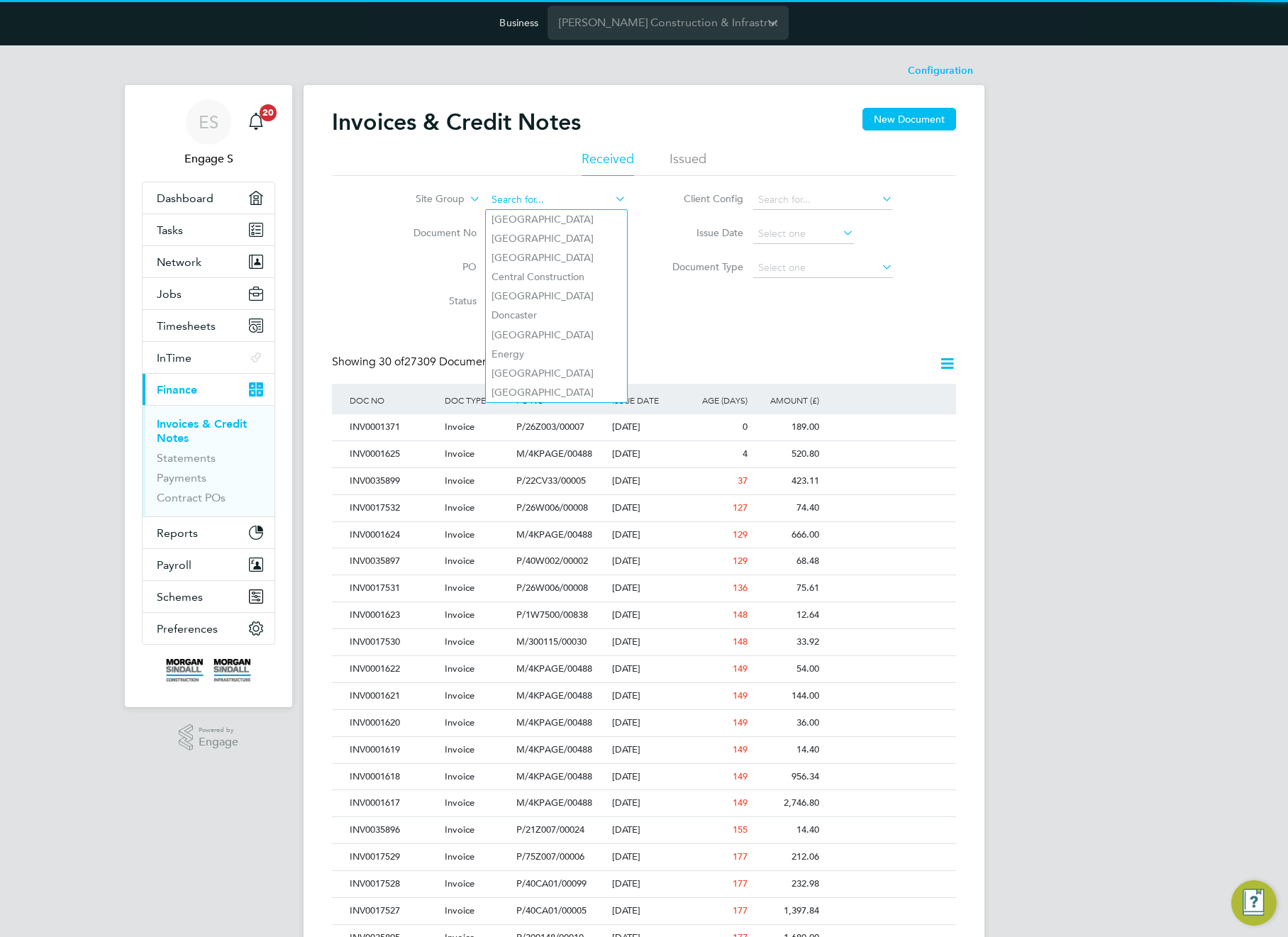
paste input "[GEOGRAPHIC_DATA]"
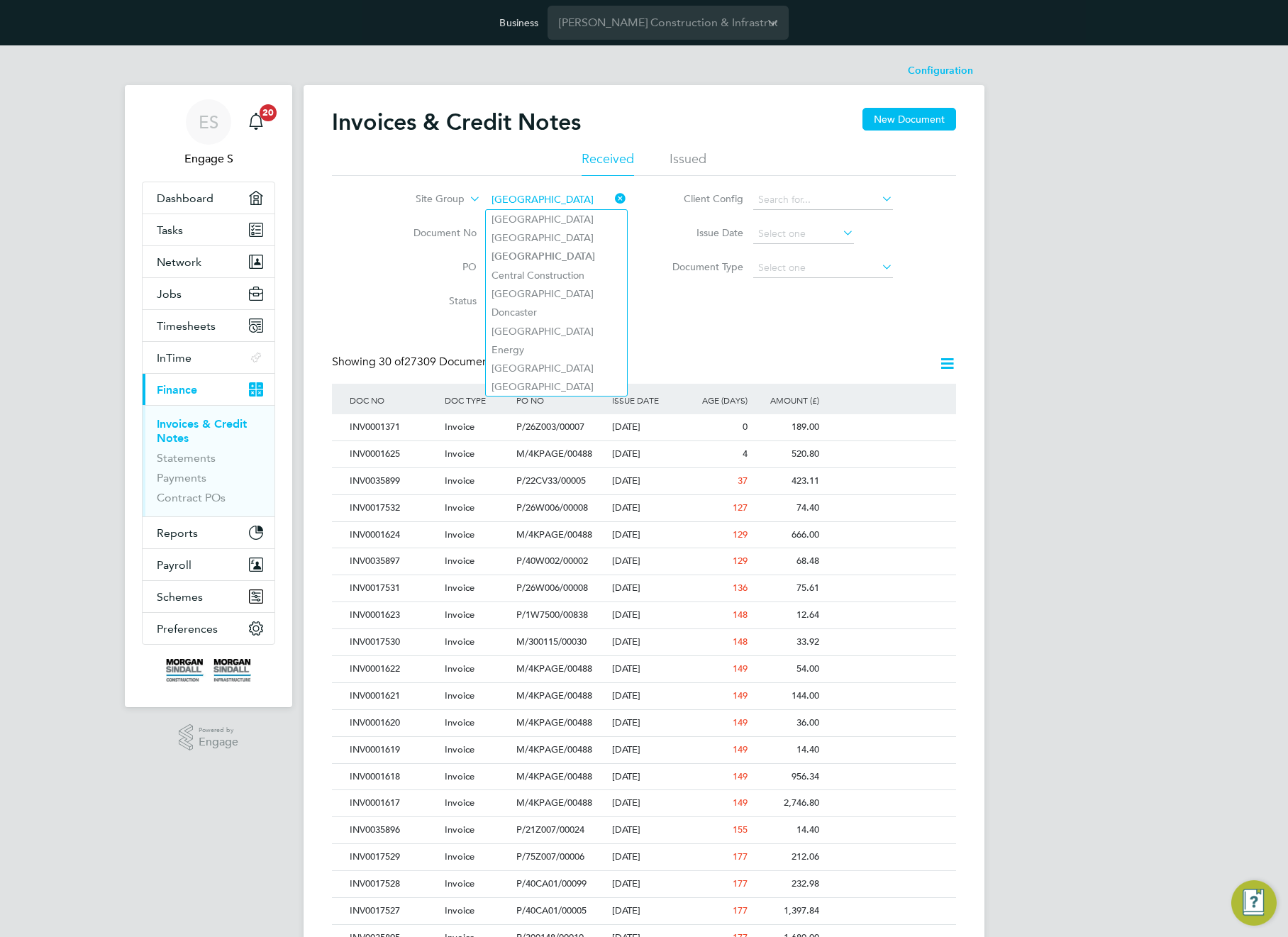
click at [543, 196] on input "[GEOGRAPHIC_DATA]" at bounding box center [557, 200] width 140 height 20
type input "[GEOGRAPHIC_DATA]"
click at [612, 197] on icon at bounding box center [612, 198] width 0 height 20
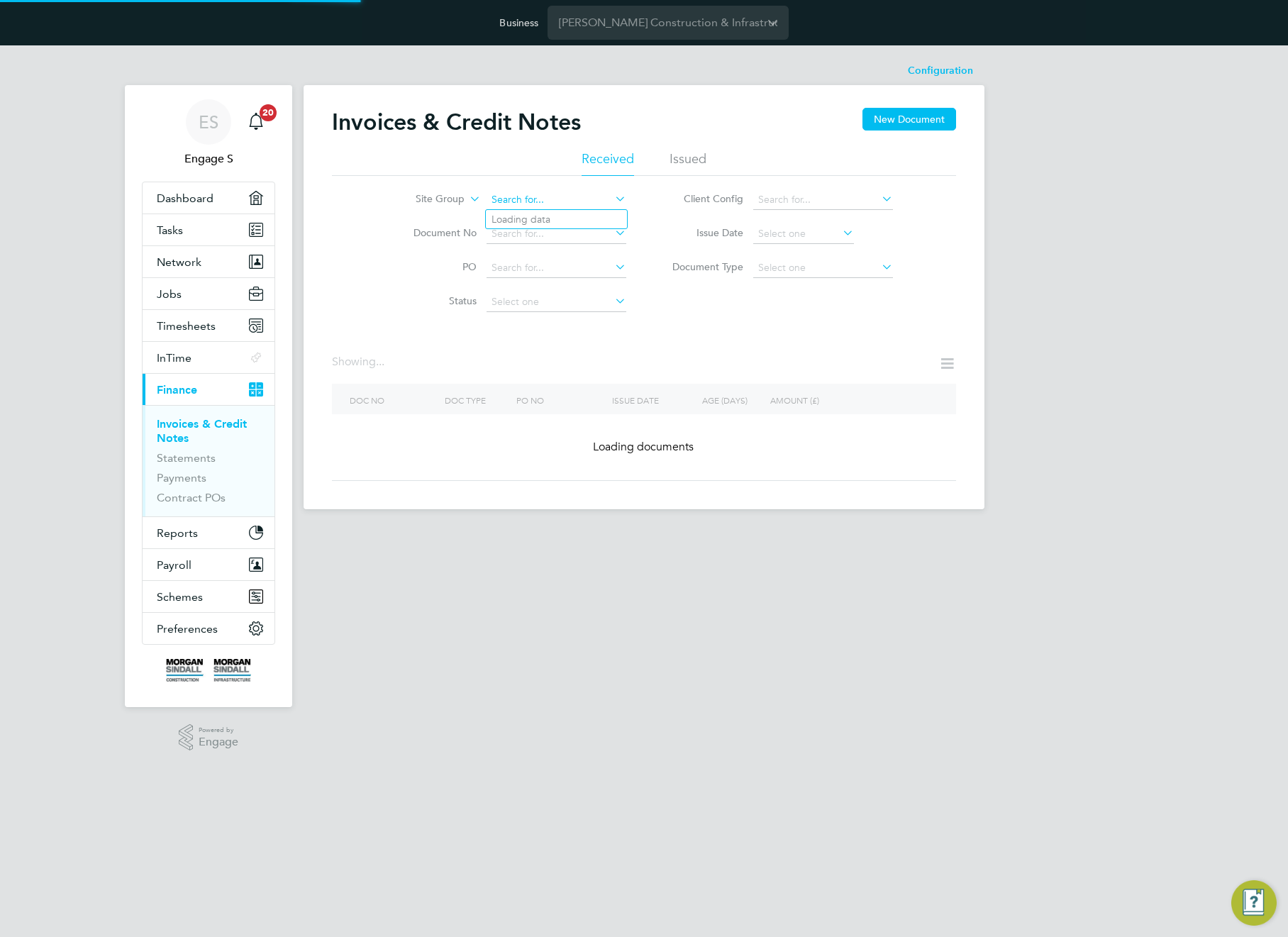
click at [583, 198] on input at bounding box center [557, 200] width 140 height 20
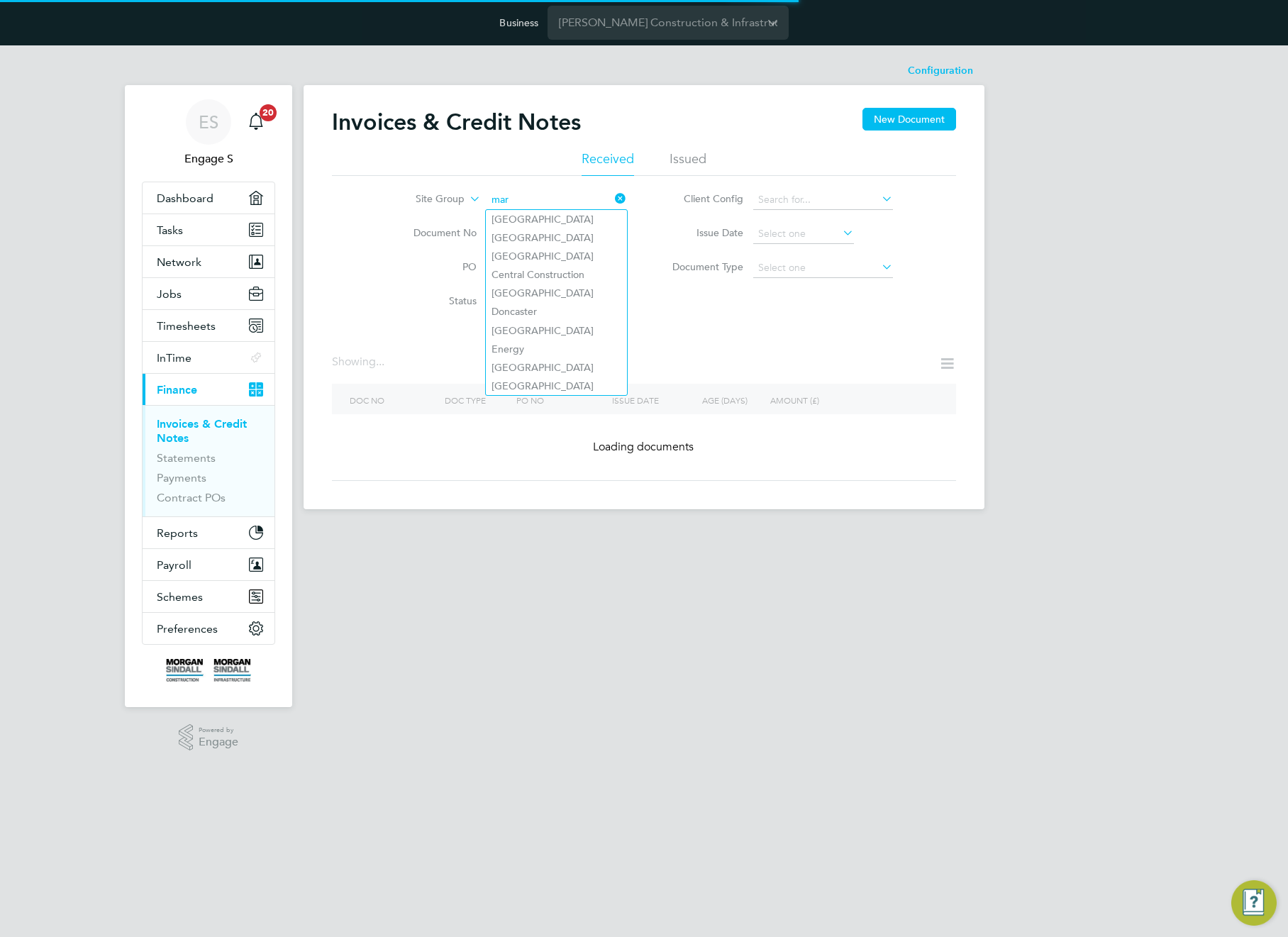
type input "mar"
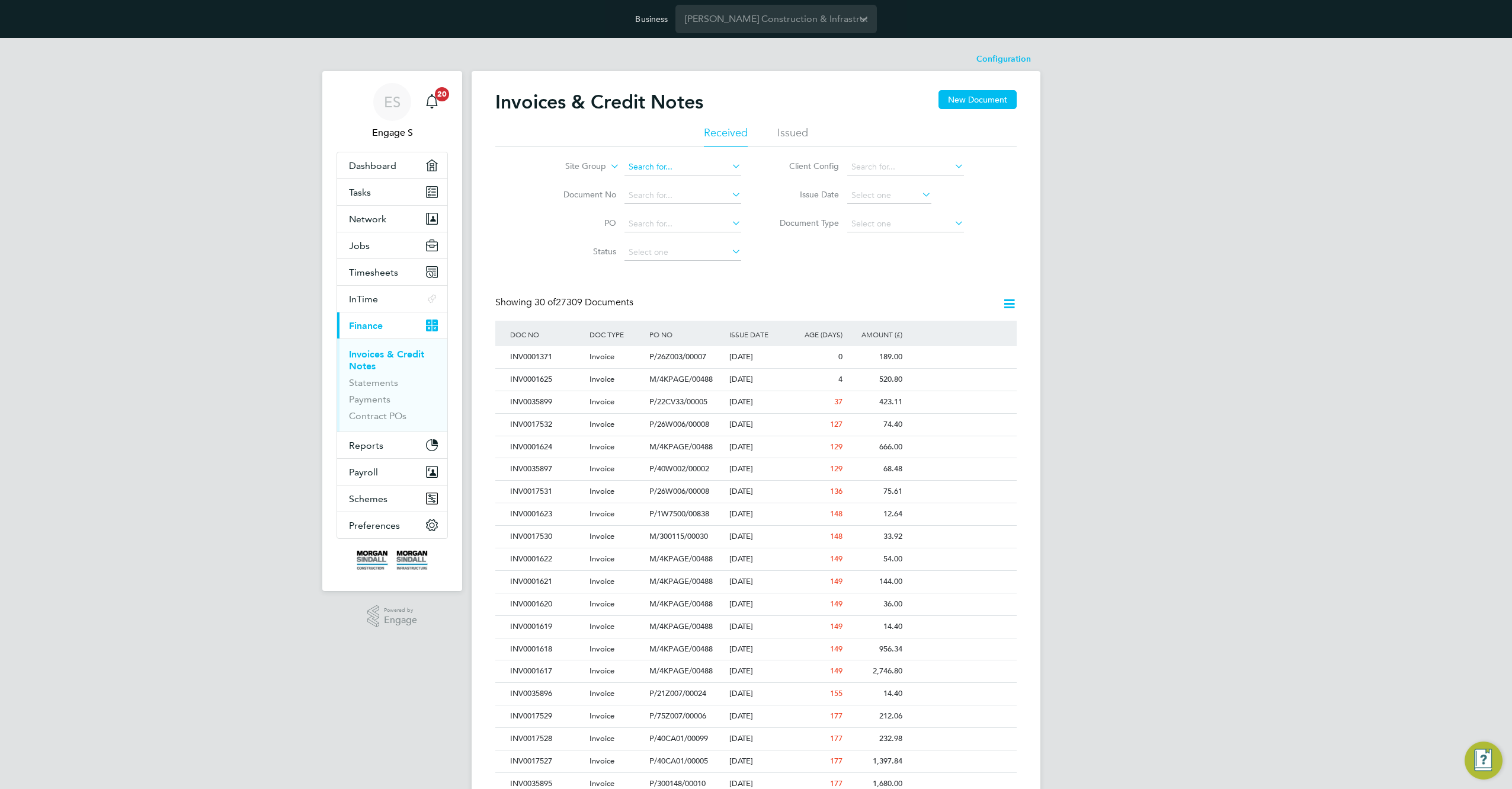
click at [676, 161] on input at bounding box center [683, 167] width 117 height 17
paste input "[GEOGRAPHIC_DATA]"
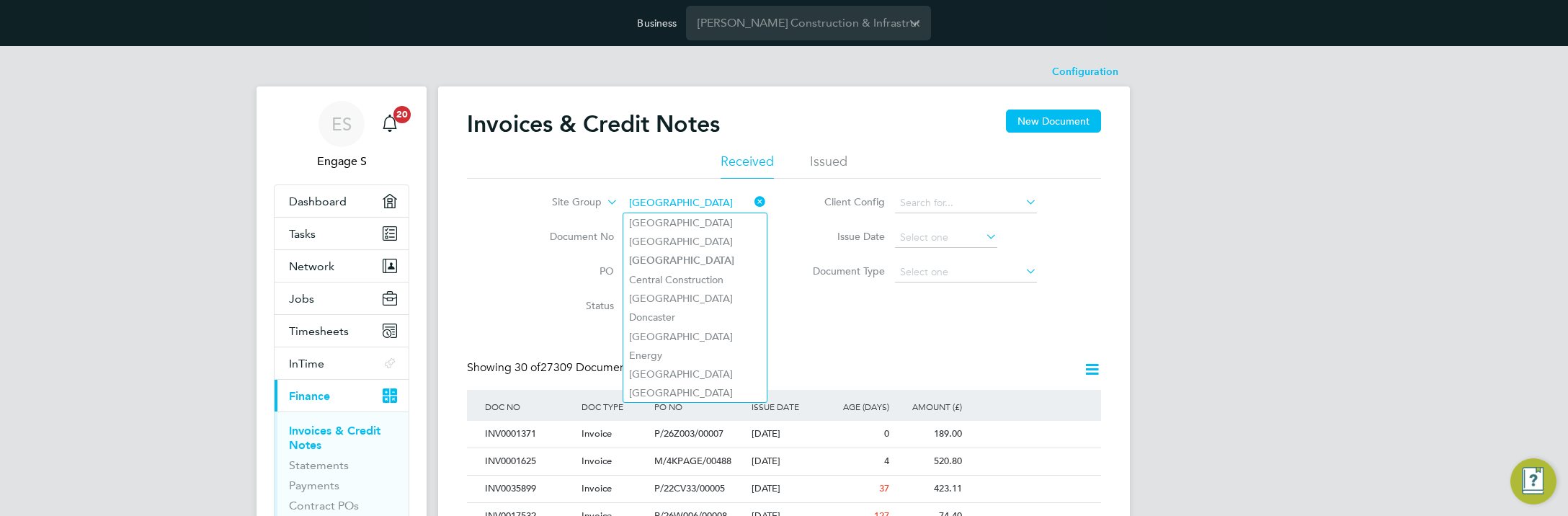
type input "[GEOGRAPHIC_DATA]"
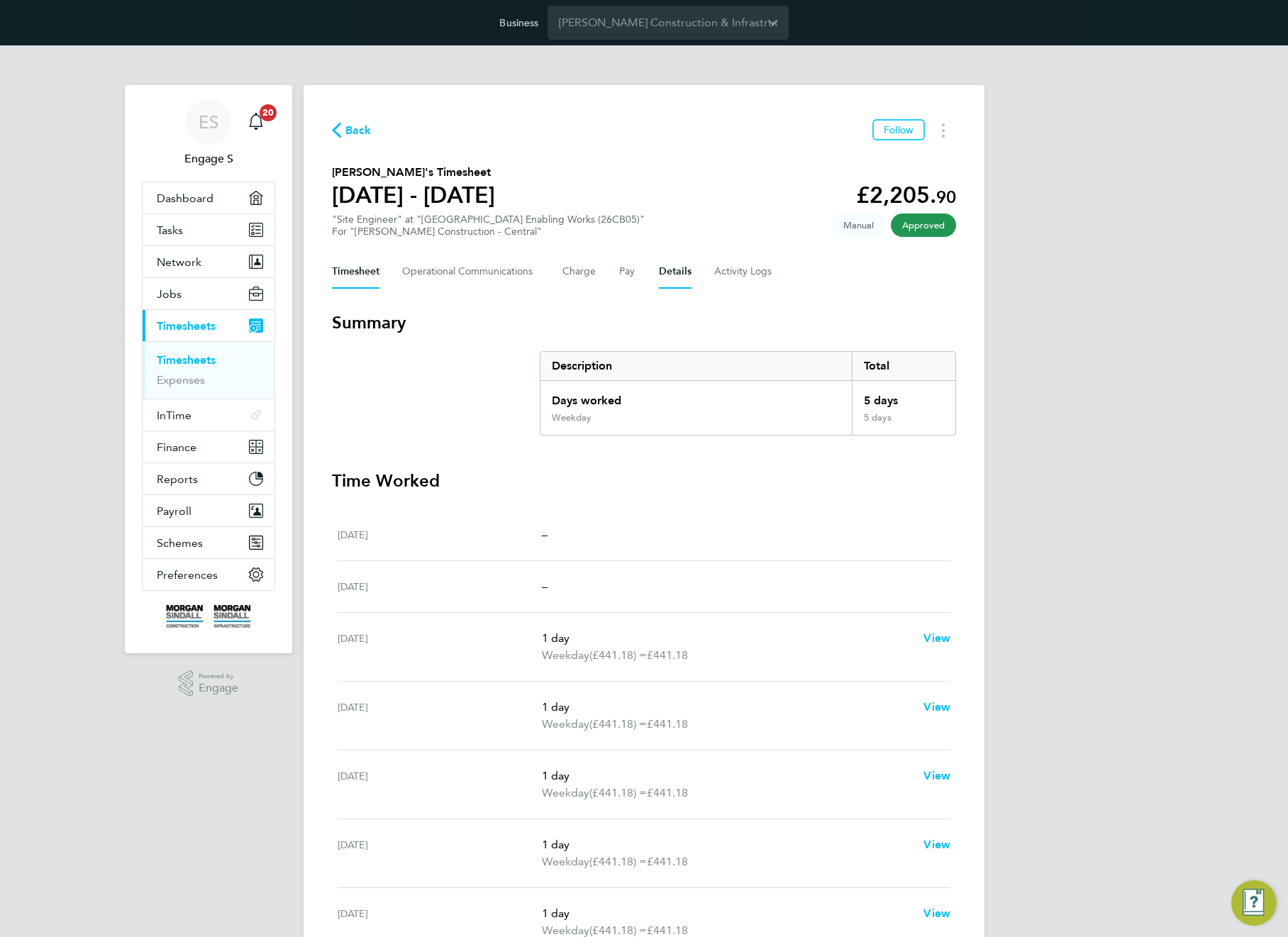
click at [659, 269] on button "Details" at bounding box center [675, 272] width 33 height 34
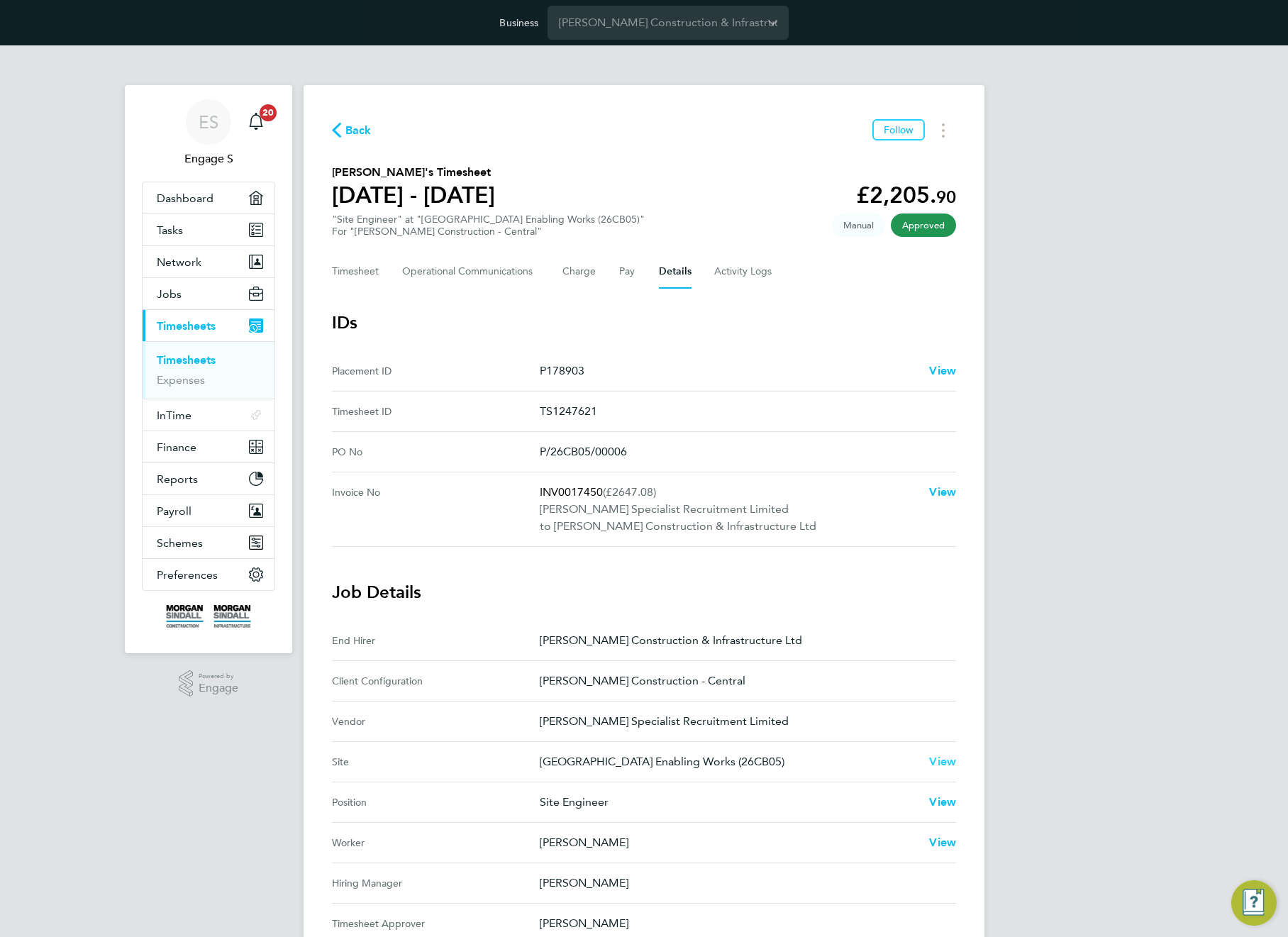
click at [938, 764] on span "View" at bounding box center [943, 761] width 27 height 14
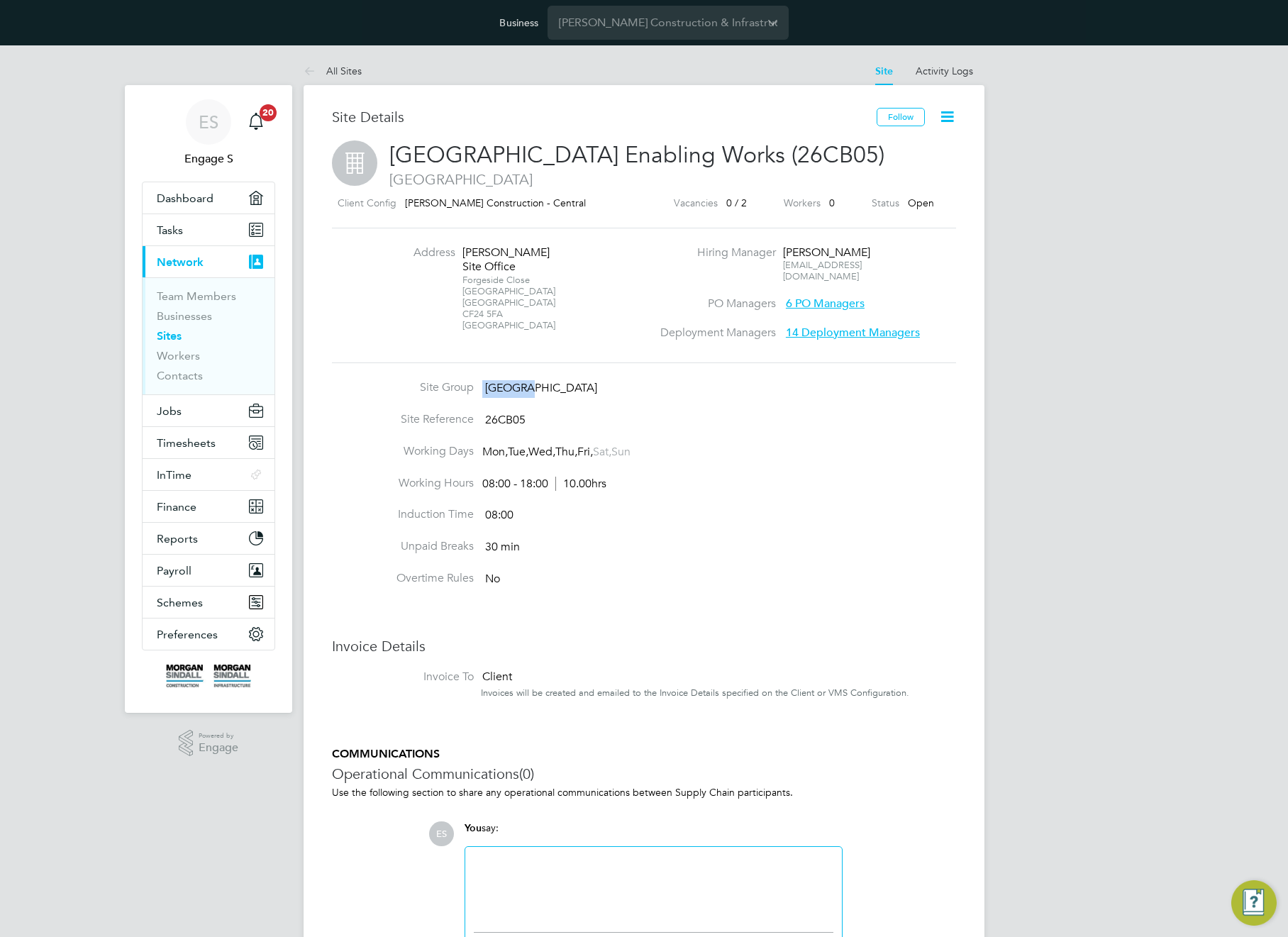
drag, startPoint x: 524, startPoint y: 386, endPoint x: 484, endPoint y: 387, distance: 40.0
click at [484, 387] on li "Site Group [GEOGRAPHIC_DATA]" at bounding box center [644, 396] width 624 height 32
copy li "[GEOGRAPHIC_DATA]"
